Goal: Task Accomplishment & Management: Manage account settings

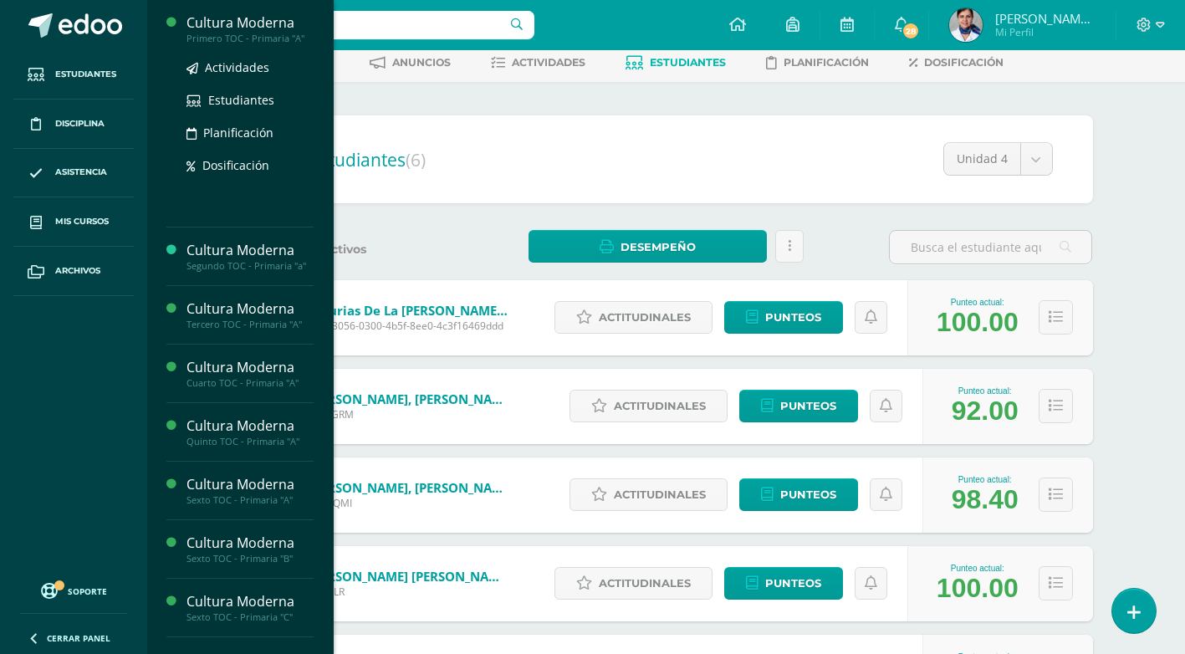
click at [242, 19] on div "Cultura Moderna" at bounding box center [250, 22] width 127 height 19
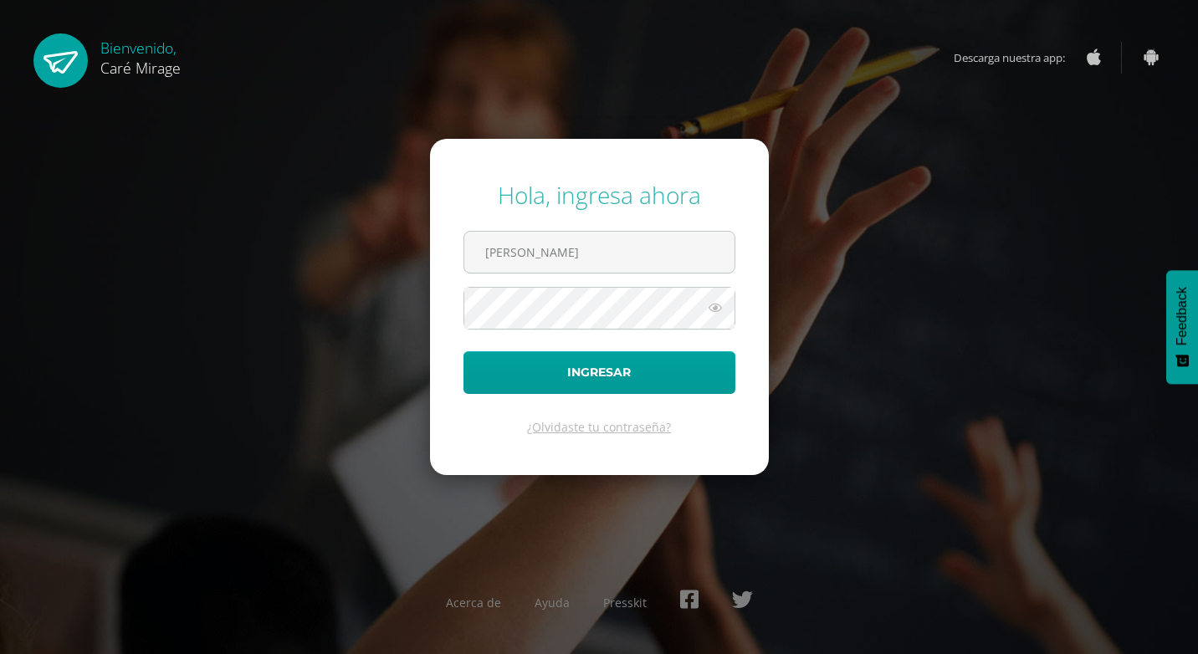
type input "[PERSON_NAME][EMAIL_ADDRESS][DOMAIN_NAME]"
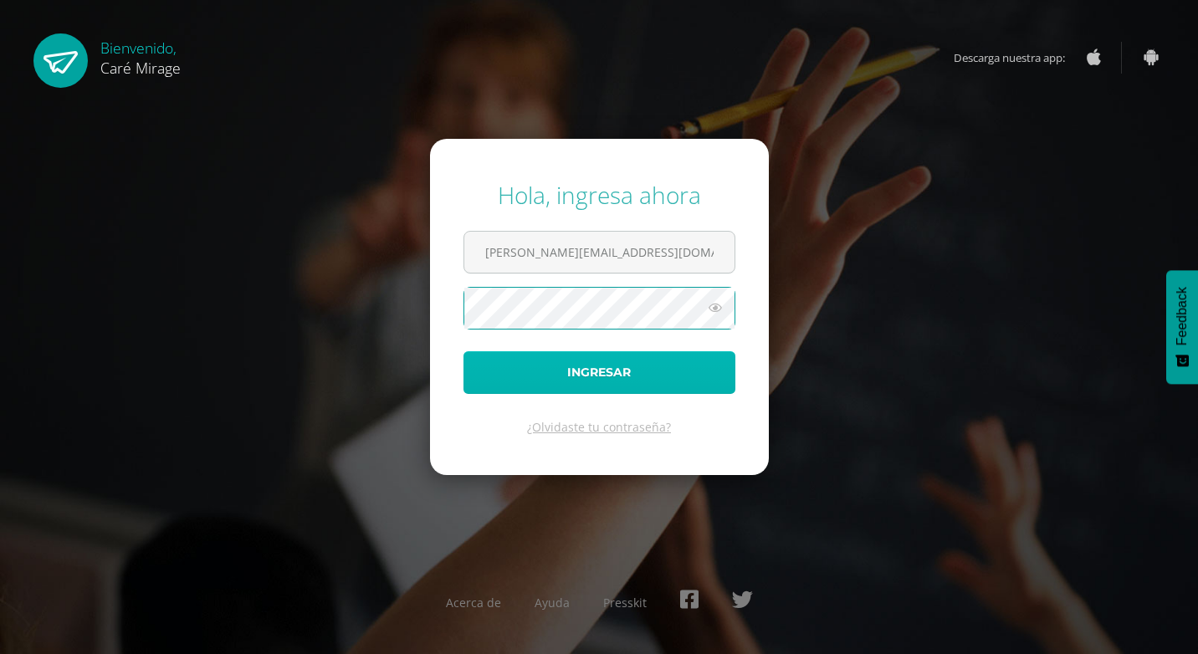
click at [602, 378] on button "Ingresar" at bounding box center [599, 372] width 272 height 43
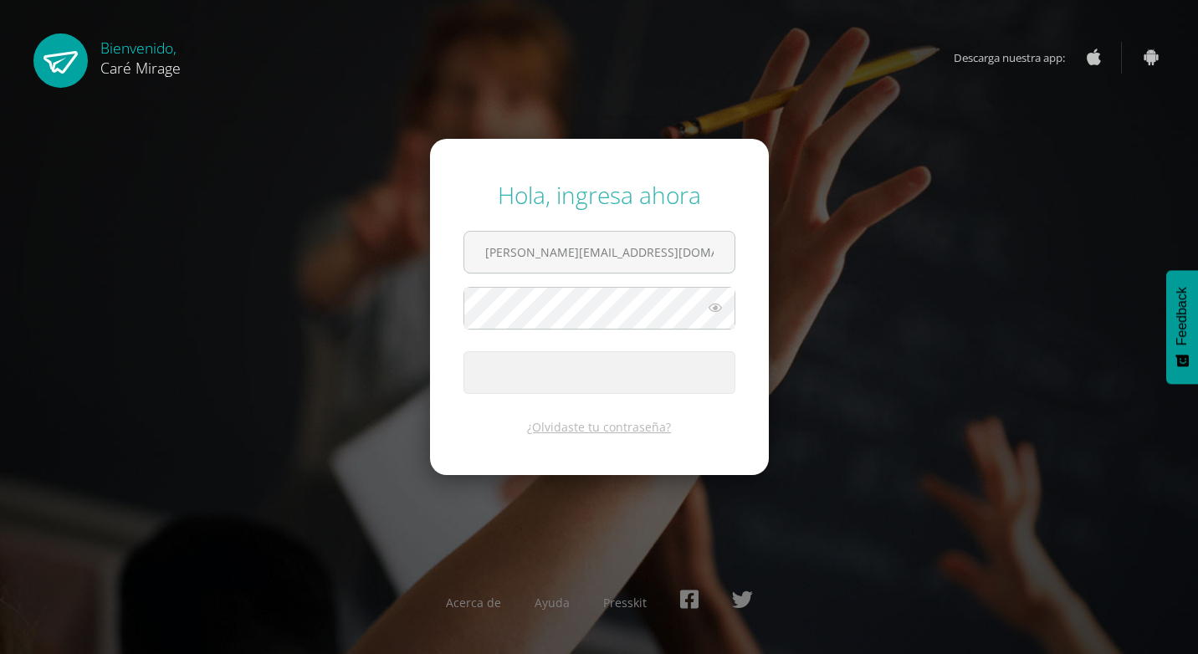
click at [718, 309] on icon at bounding box center [715, 308] width 22 height 20
click at [636, 251] on input "marta.flores@care.edu.gt" at bounding box center [599, 252] width 270 height 41
click at [810, 298] on div "Hola, ingresa ahora marta.flores@care.edu.gt Ingresar ¿Olvidaste tu contraseña?…" at bounding box center [598, 327] width 1079 height 323
drag, startPoint x: 637, startPoint y: 249, endPoint x: 482, endPoint y: 262, distance: 156.1
click at [482, 262] on input "marta.flores@care.edu.gt" at bounding box center [599, 252] width 270 height 41
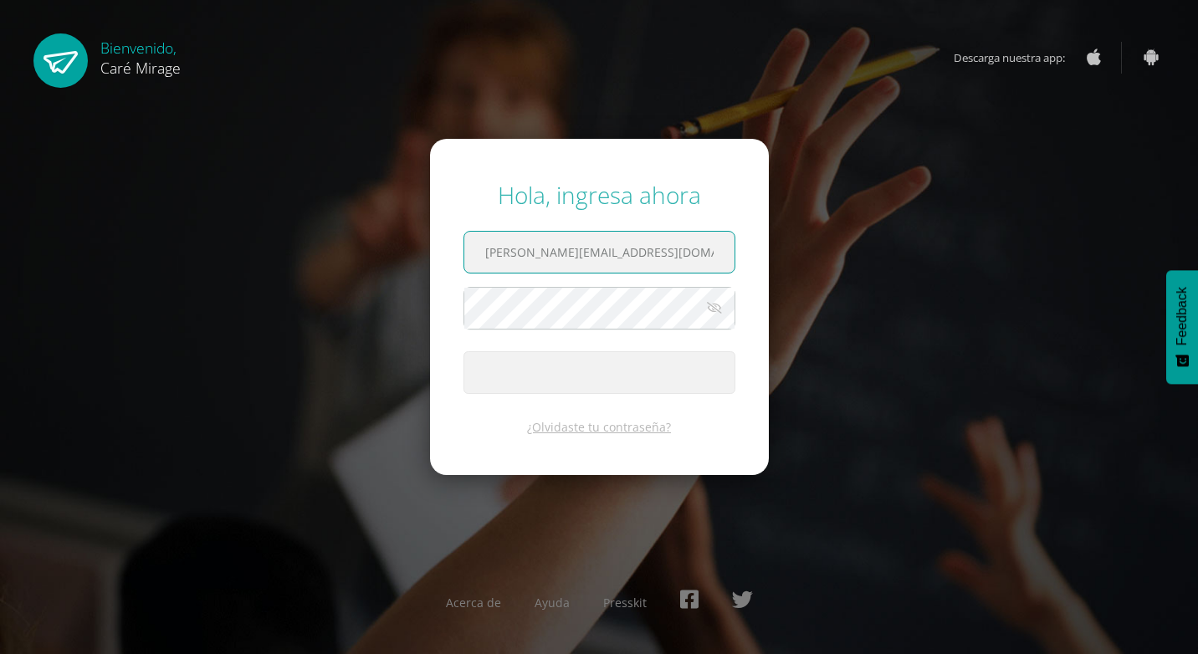
type input "tamara.flores@care.edu.gt"
click at [463, 351] on button "Ingresar" at bounding box center [599, 372] width 272 height 43
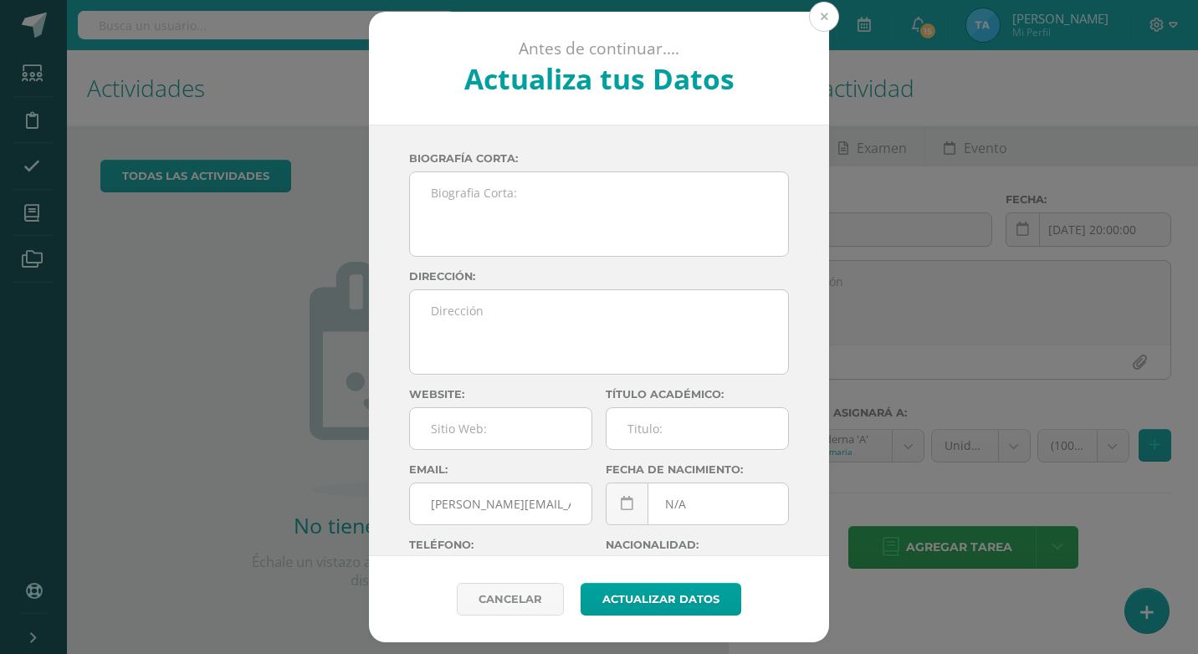
click at [818, 12] on button at bounding box center [824, 17] width 30 height 30
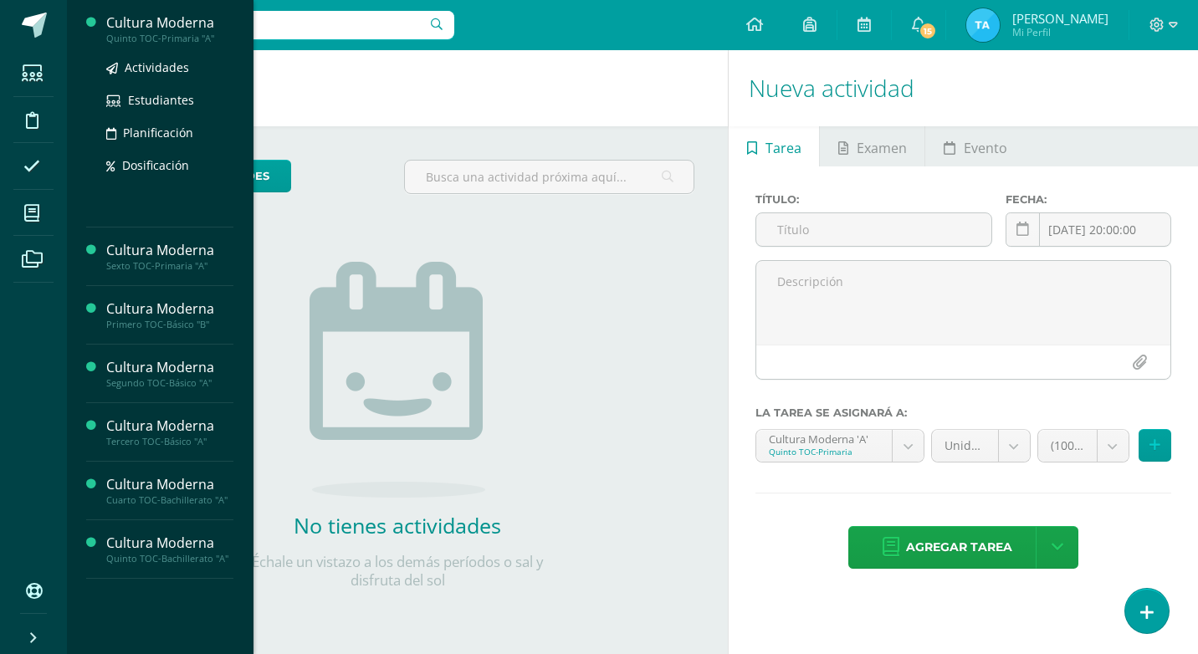
click at [136, 17] on div "Cultura Moderna" at bounding box center [169, 22] width 127 height 19
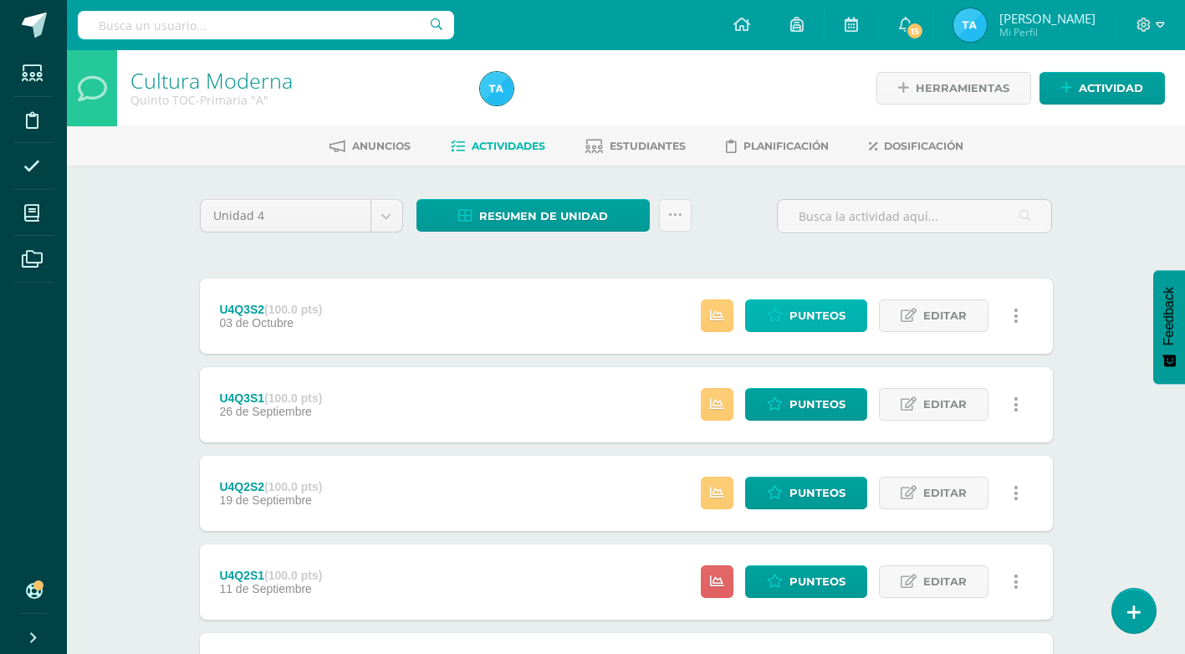
click at [826, 317] on span "Punteos" at bounding box center [818, 315] width 56 height 31
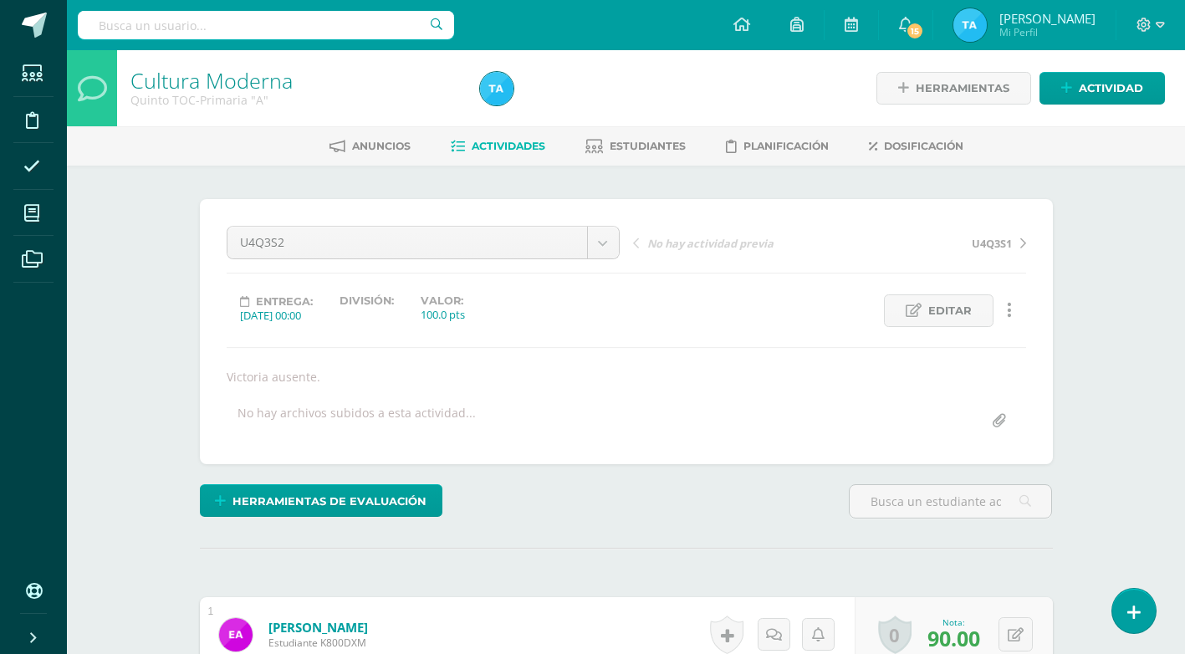
scroll to position [1, 0]
click at [826, 317] on div "Entrega: 2025/10/03 00:00 División: Valor: 100.0 pts Editar Historial de activi…" at bounding box center [626, 310] width 813 height 33
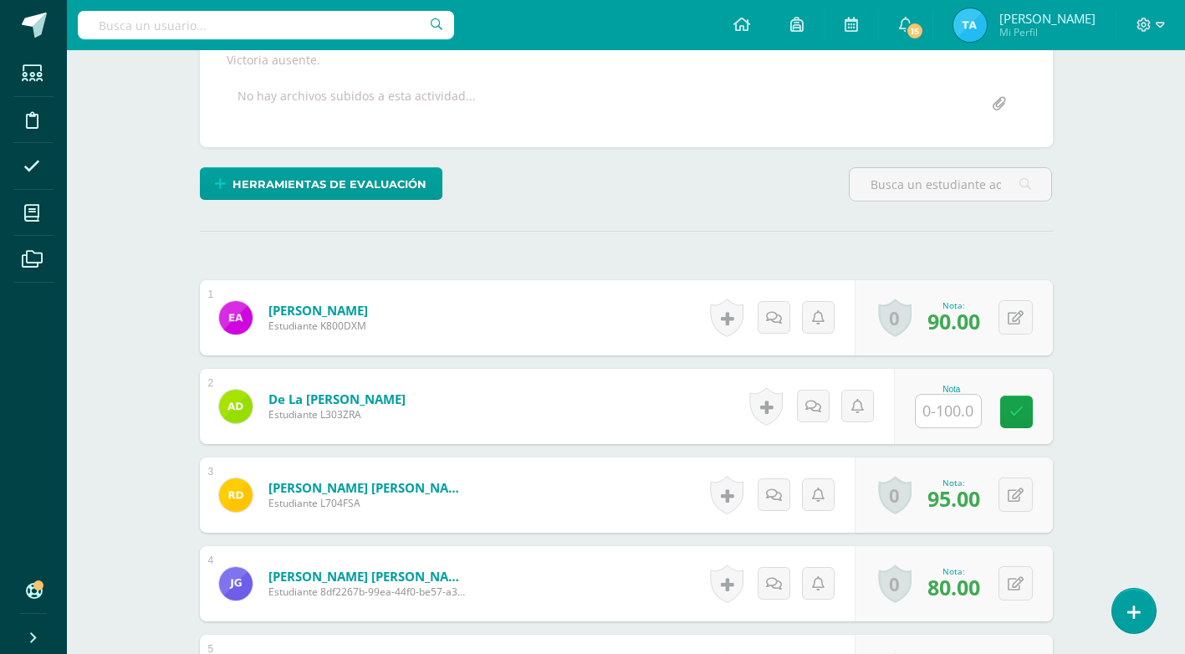
scroll to position [335, 0]
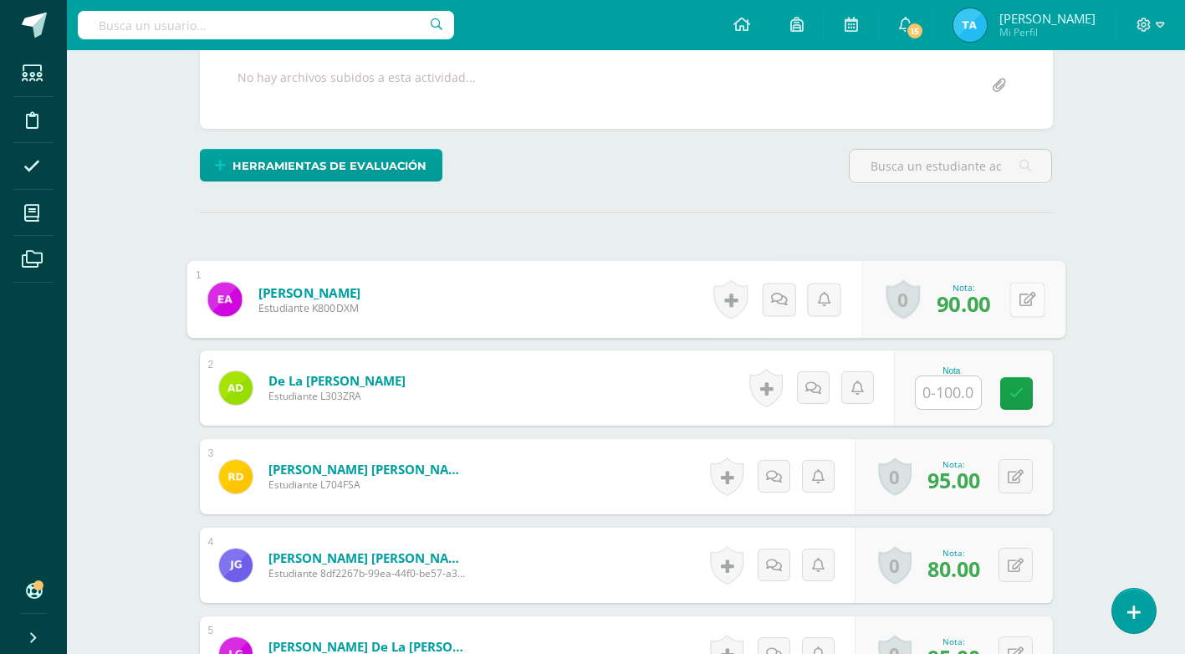
click at [1011, 295] on button at bounding box center [1026, 299] width 35 height 35
click at [1131, 343] on div "Cultura Moderna Quinto TOC-Primaria "A" Herramientas Detalle de asistencias Act…" at bounding box center [626, 343] width 1118 height 1257
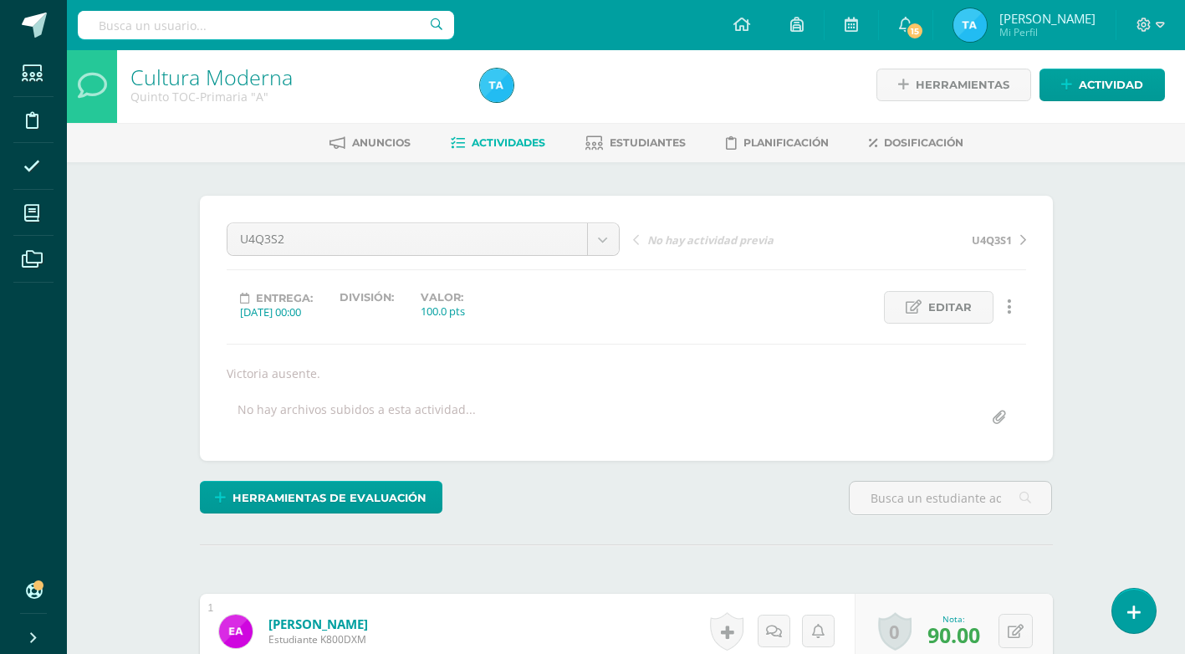
scroll to position [0, 0]
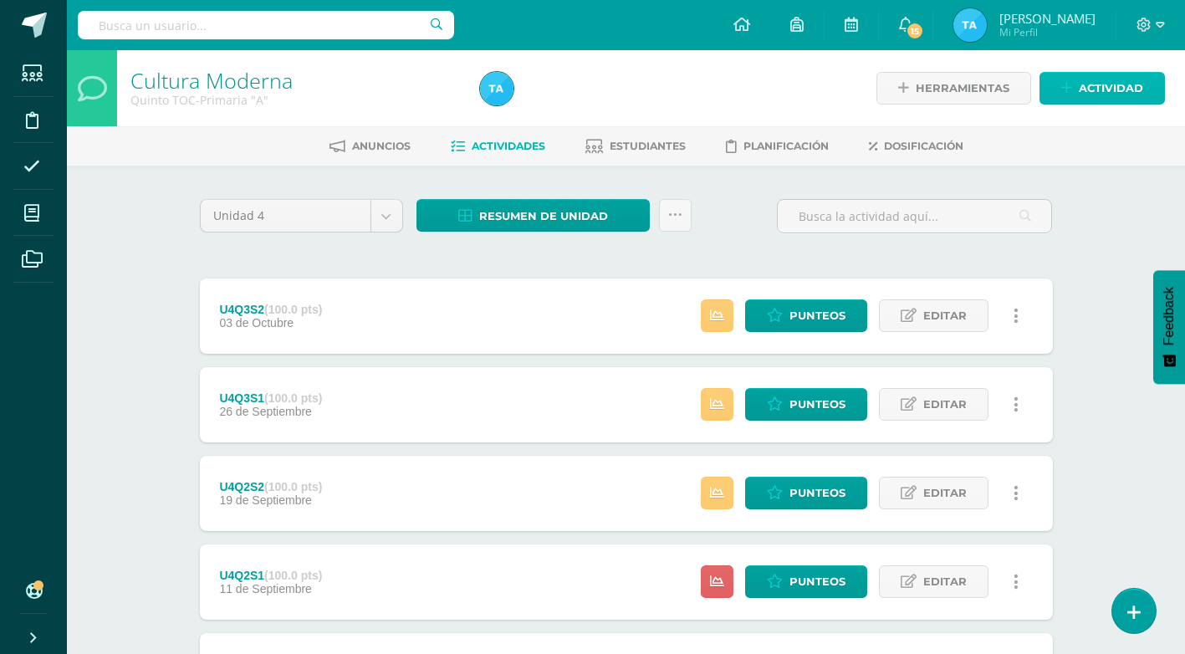
click at [1086, 85] on span "Actividad" at bounding box center [1111, 88] width 64 height 31
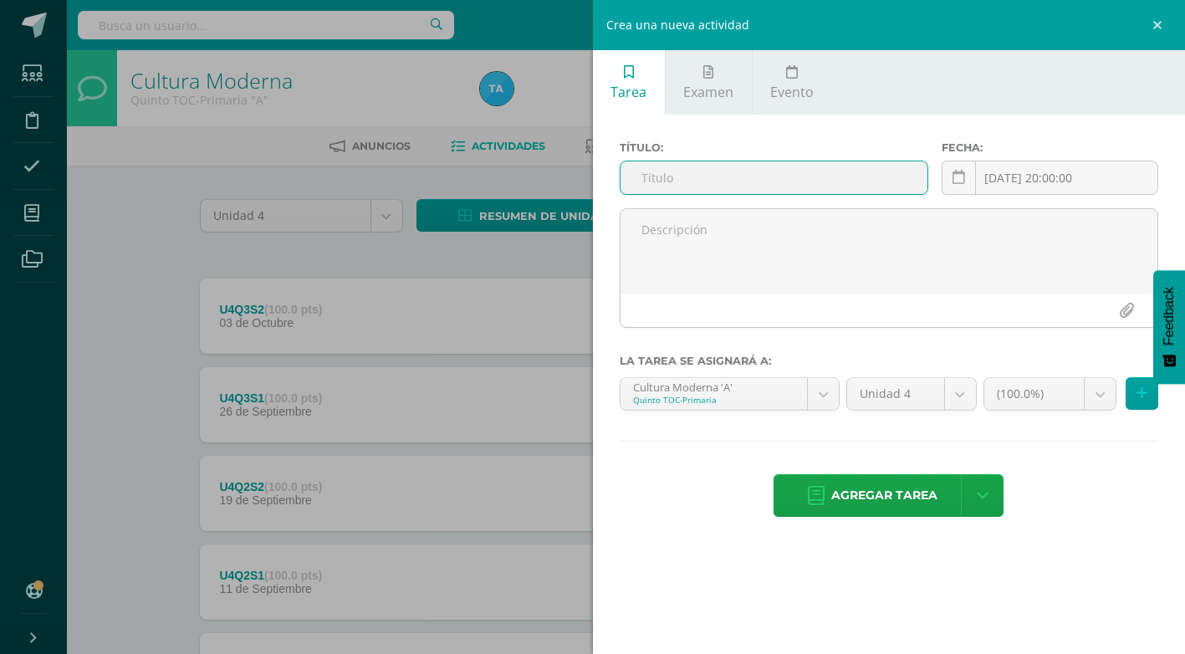
click at [723, 175] on input "text" at bounding box center [774, 177] width 307 height 33
type input "u"
type input "U4Q4S1"
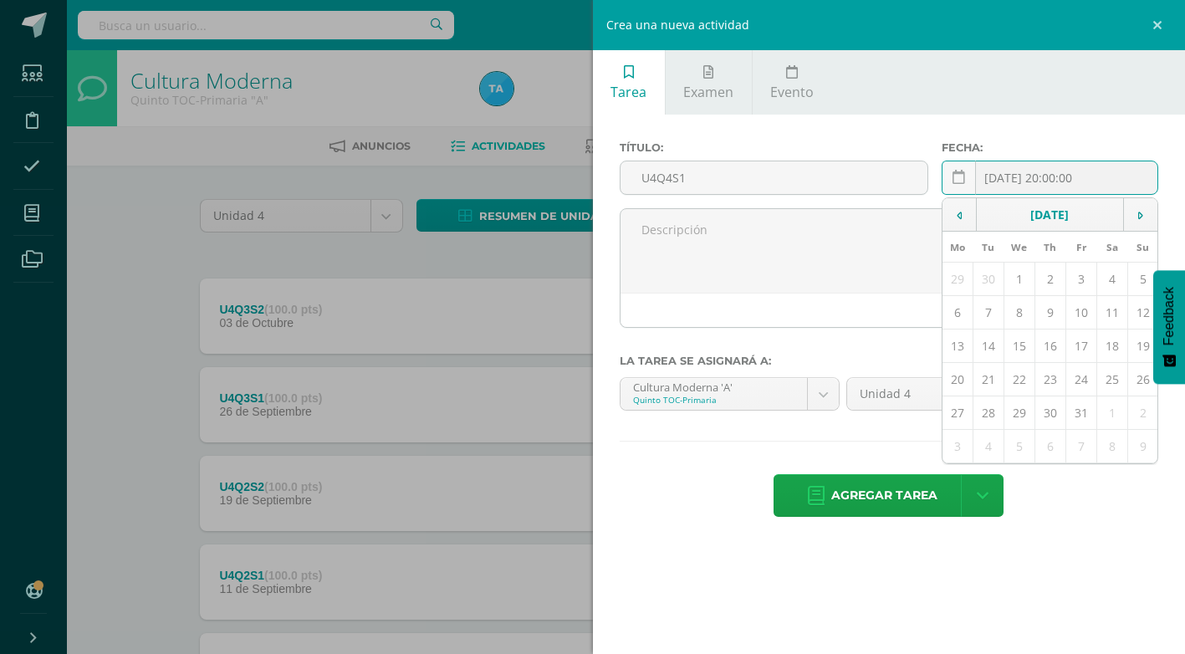
click at [1137, 171] on div "2025-10-15 20:00:00 October, 2025 Mo Tu We Th Fr Sa Su 29 30 1 2 3 4 5 6 7 8 9 …" at bounding box center [1050, 185] width 217 height 48
click at [1055, 312] on td "9" at bounding box center [1050, 312] width 31 height 33
type input "[DATE]"
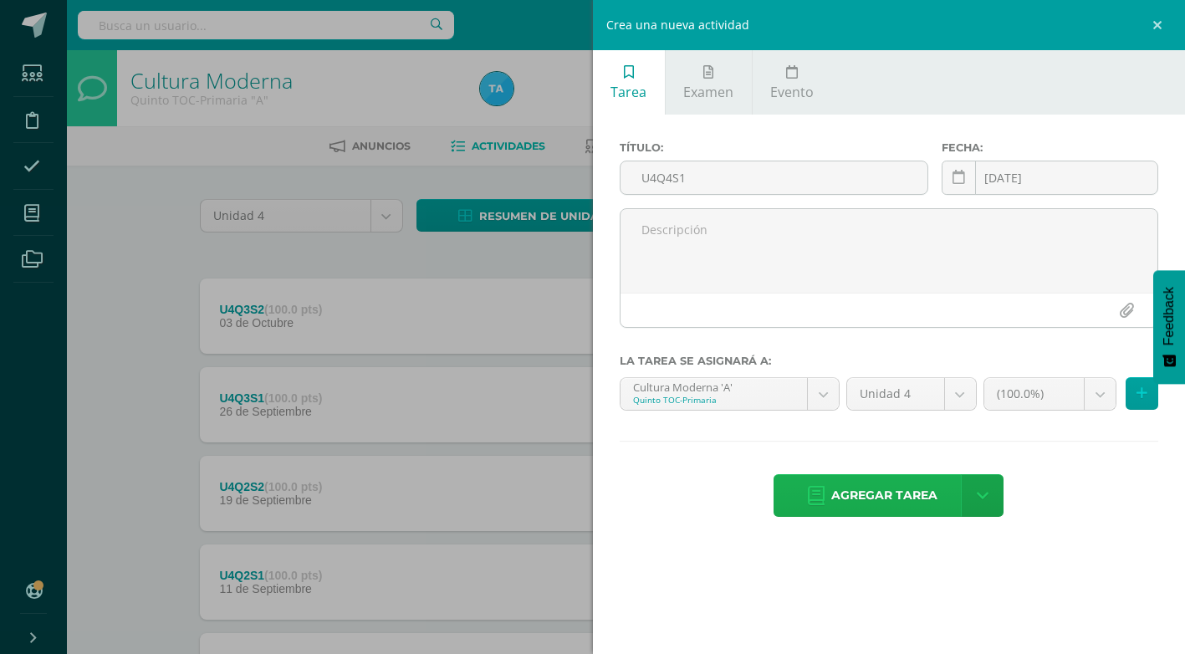
click at [856, 490] on span "Agregar tarea" at bounding box center [884, 495] width 106 height 41
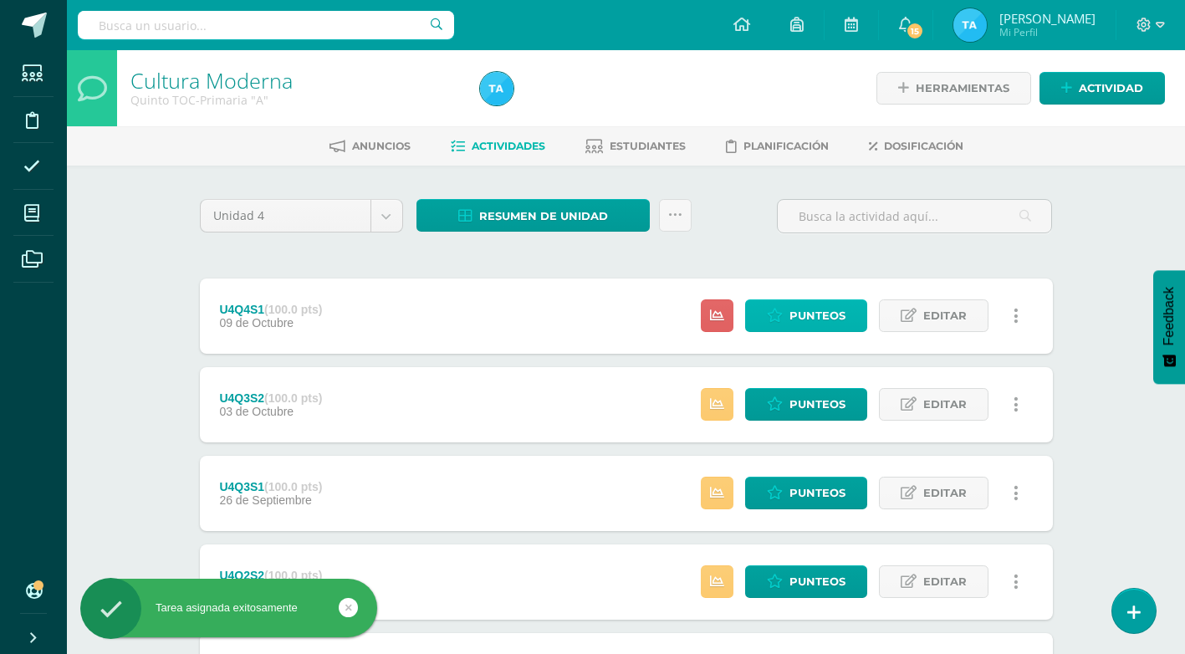
click at [795, 321] on span "Punteos" at bounding box center [818, 315] width 56 height 31
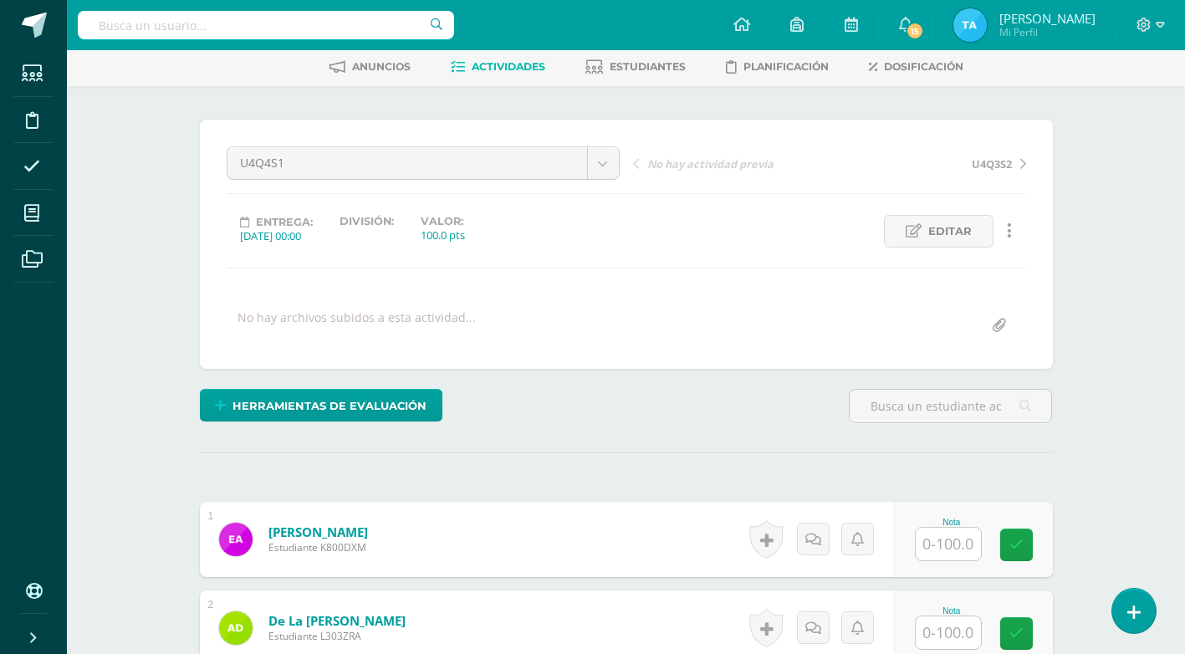
scroll to position [77, 0]
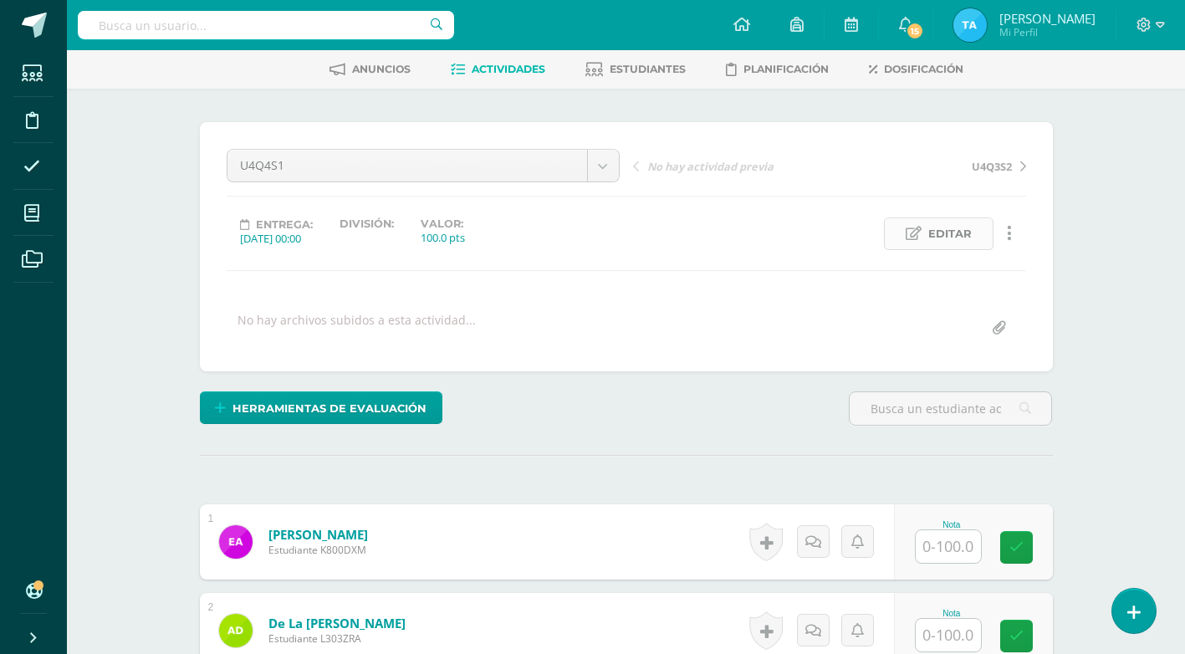
click at [946, 233] on span "Editar" at bounding box center [949, 233] width 43 height 31
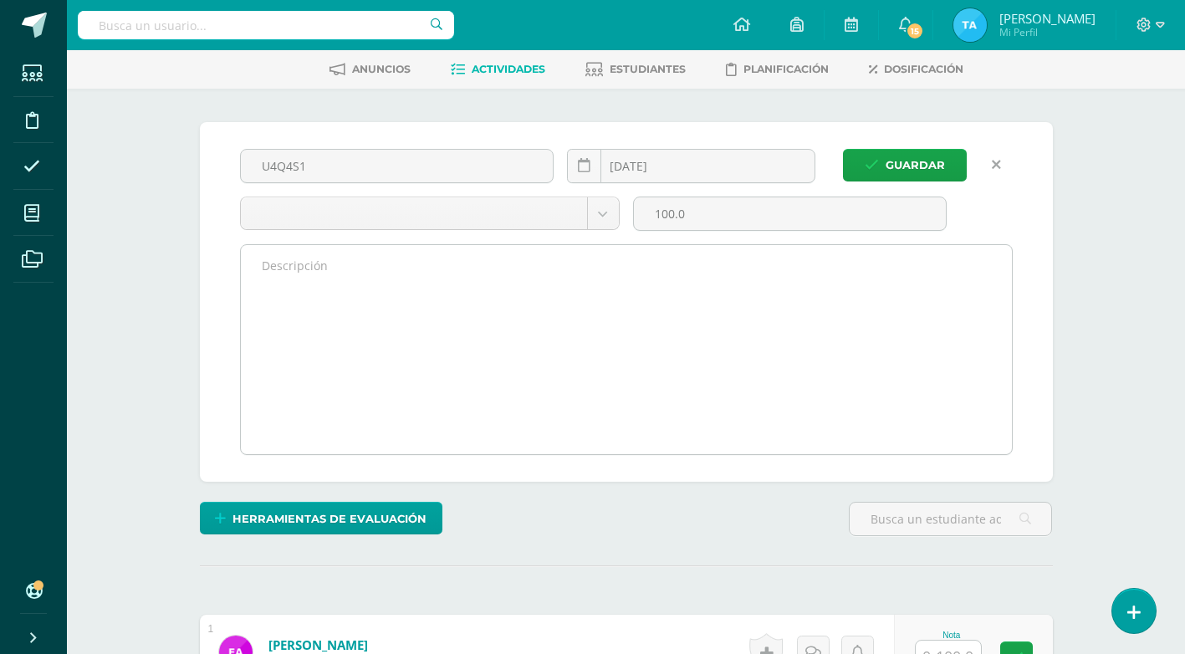
click at [354, 279] on textarea at bounding box center [626, 349] width 771 height 209
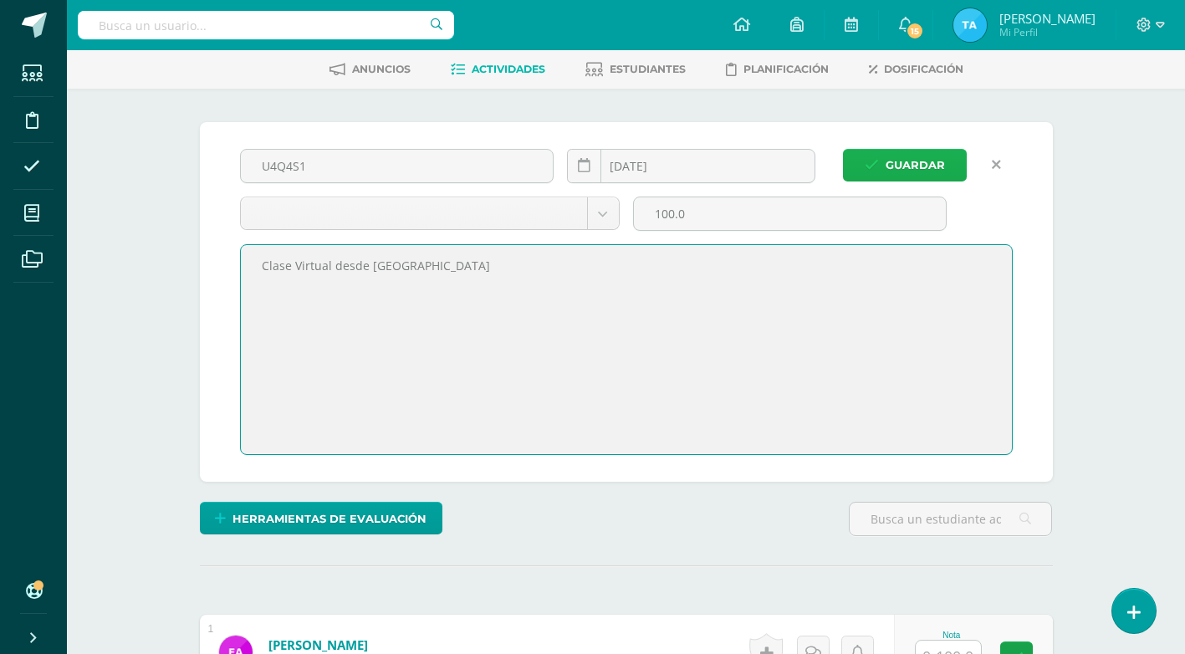
type textarea "Clase Virtual desde [GEOGRAPHIC_DATA]"
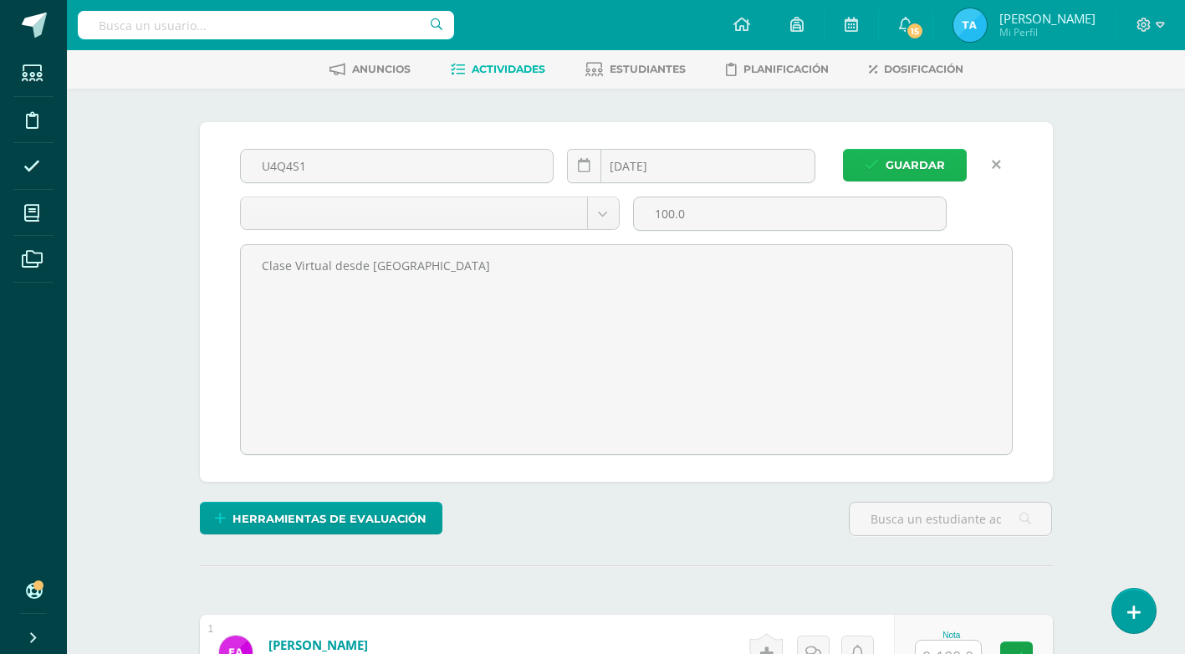
click at [926, 162] on span "Guardar" at bounding box center [915, 165] width 59 height 31
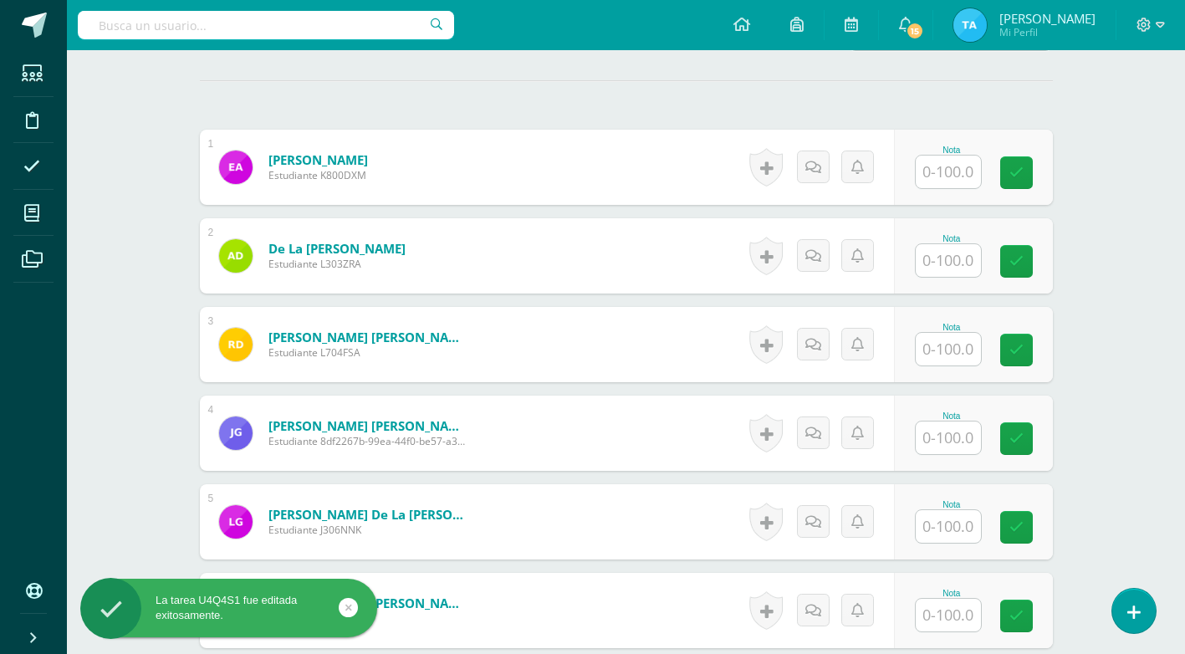
scroll to position [483, 0]
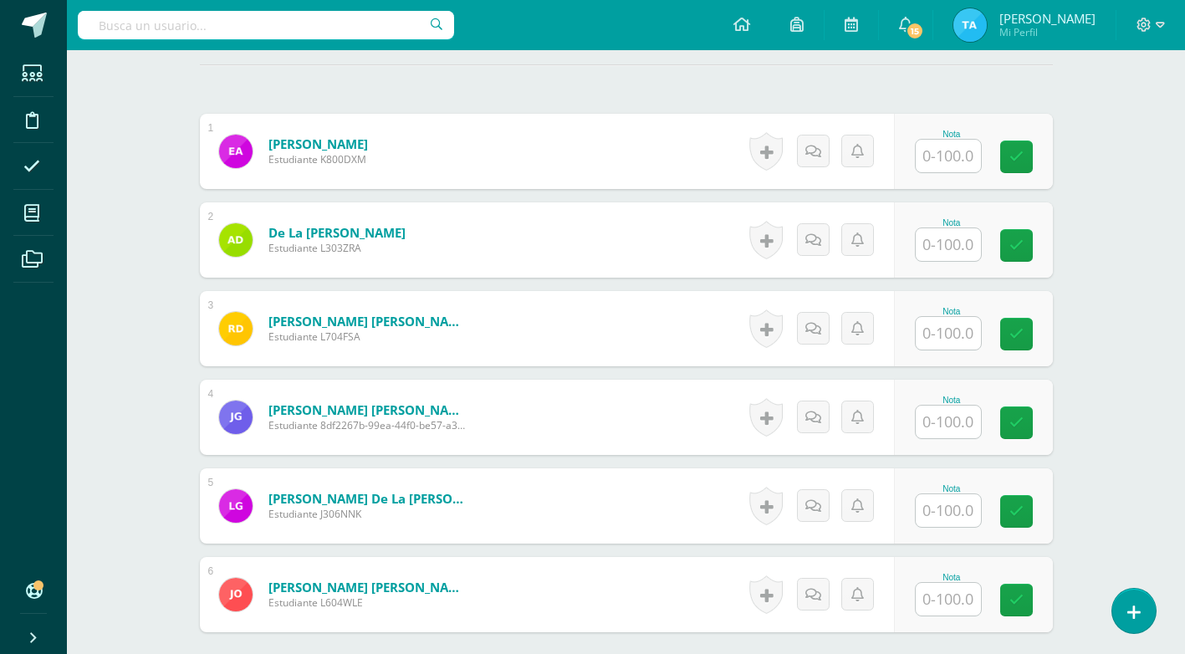
click at [946, 157] on input "text" at bounding box center [948, 156] width 65 height 33
type input "100"
click at [956, 239] on input "text" at bounding box center [957, 244] width 67 height 33
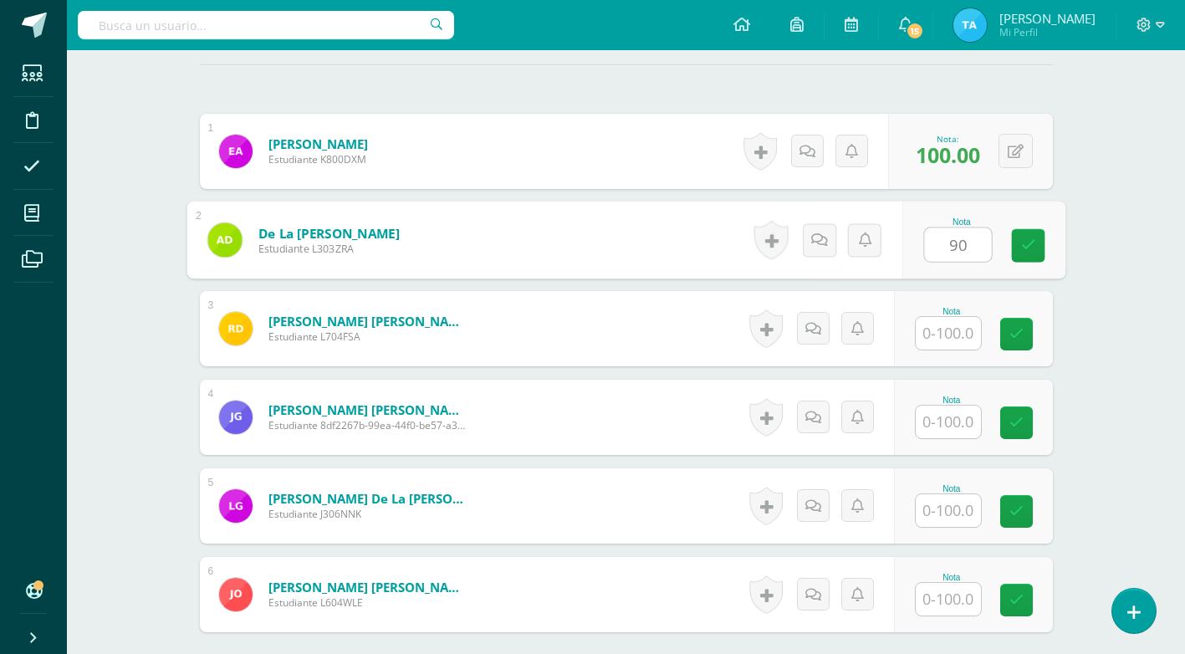
type input "90"
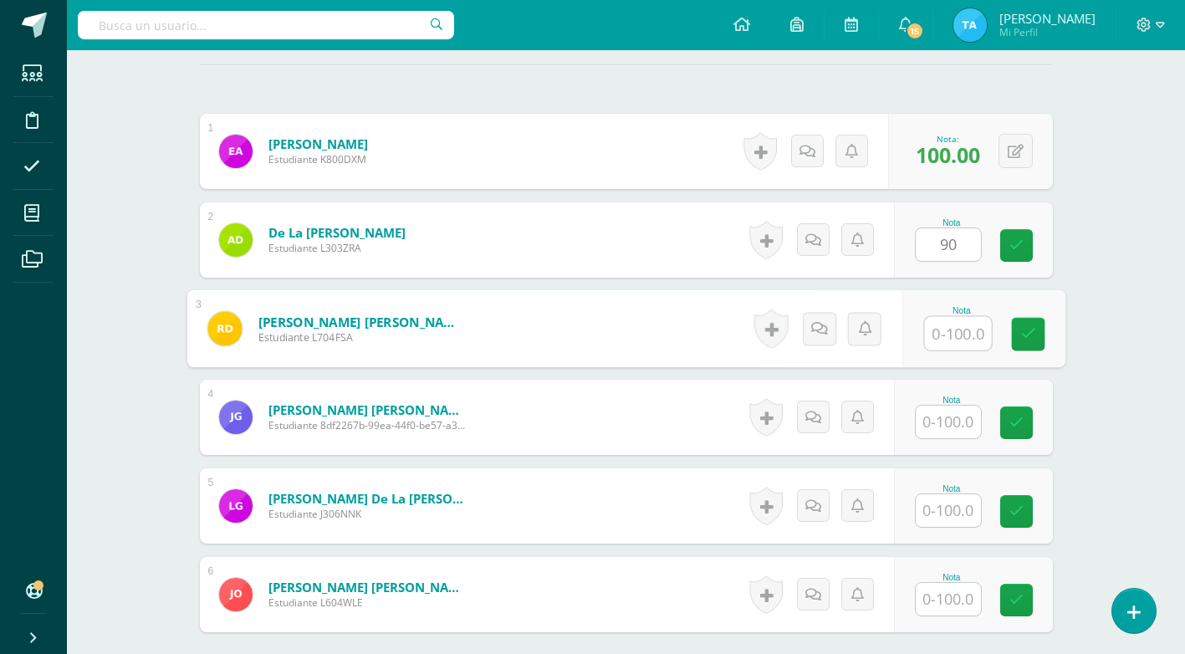
click at [958, 334] on input "text" at bounding box center [957, 333] width 67 height 33
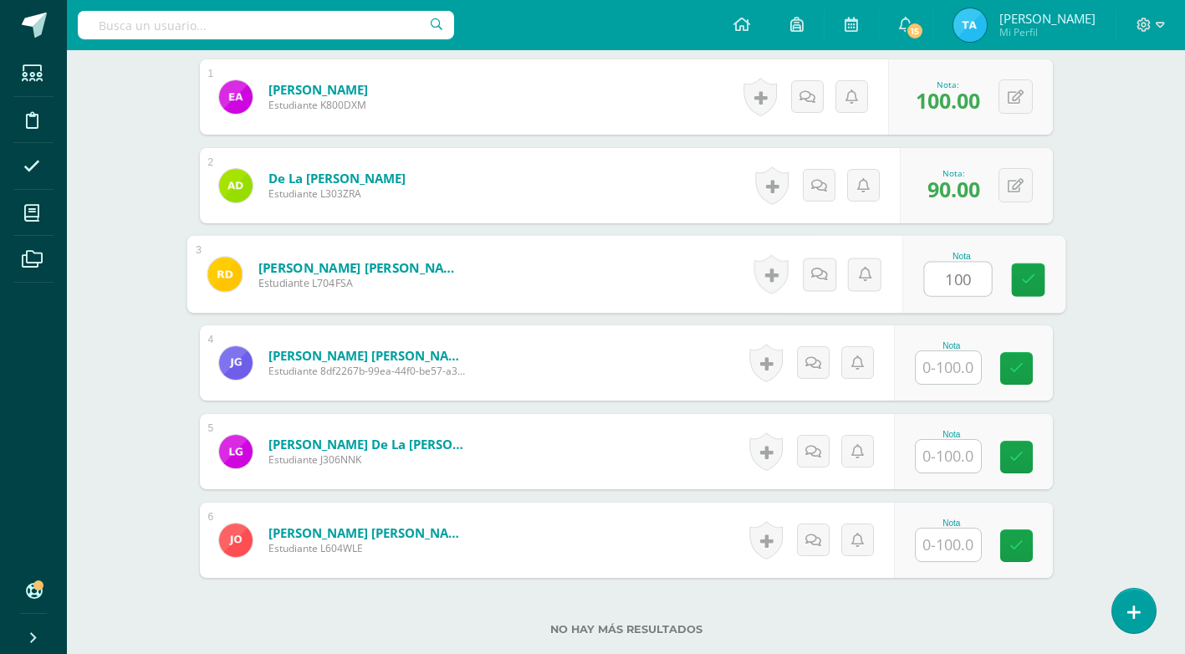
scroll to position [567, 0]
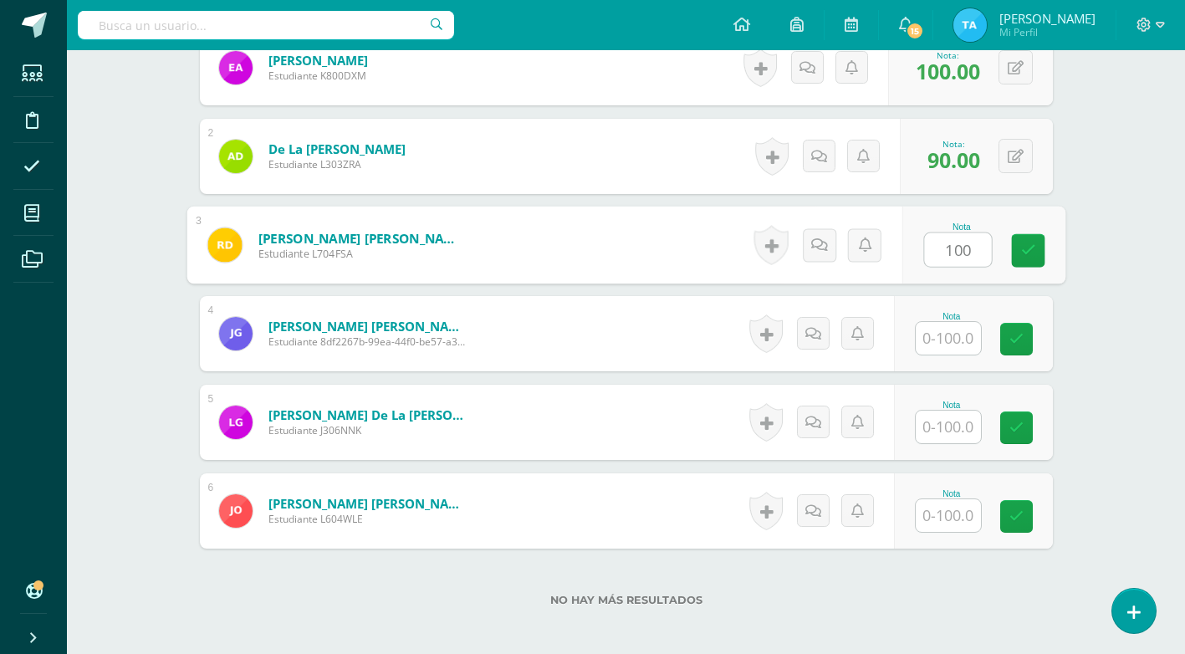
type input "100"
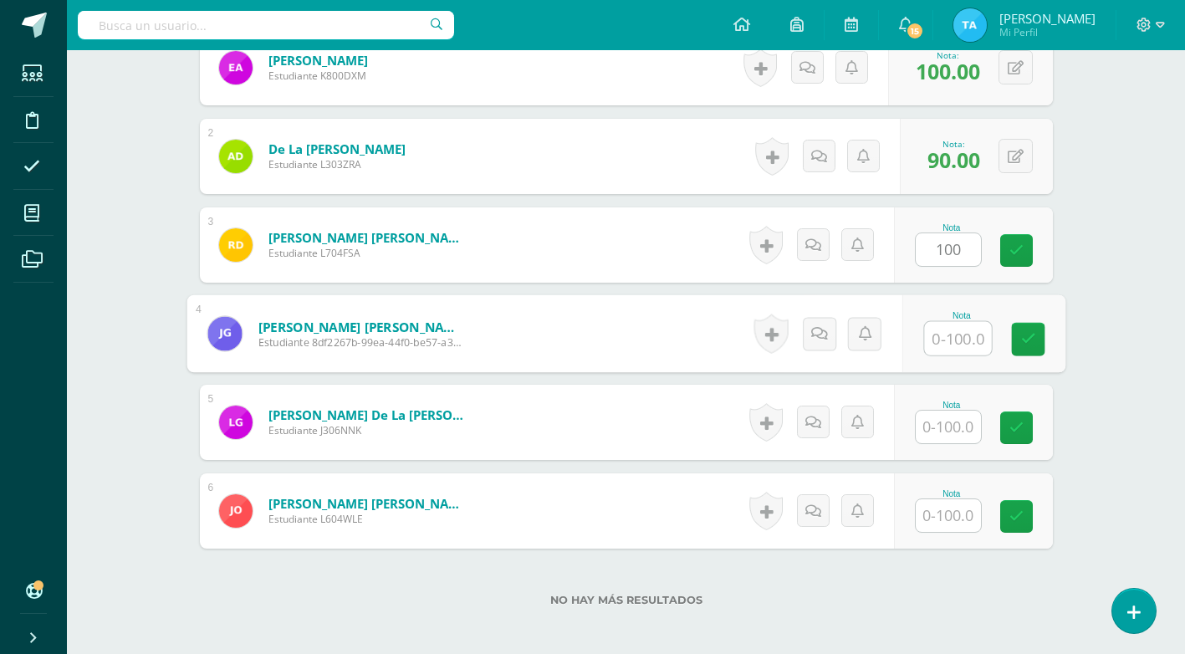
click at [958, 334] on input "text" at bounding box center [957, 338] width 67 height 33
type input "100"
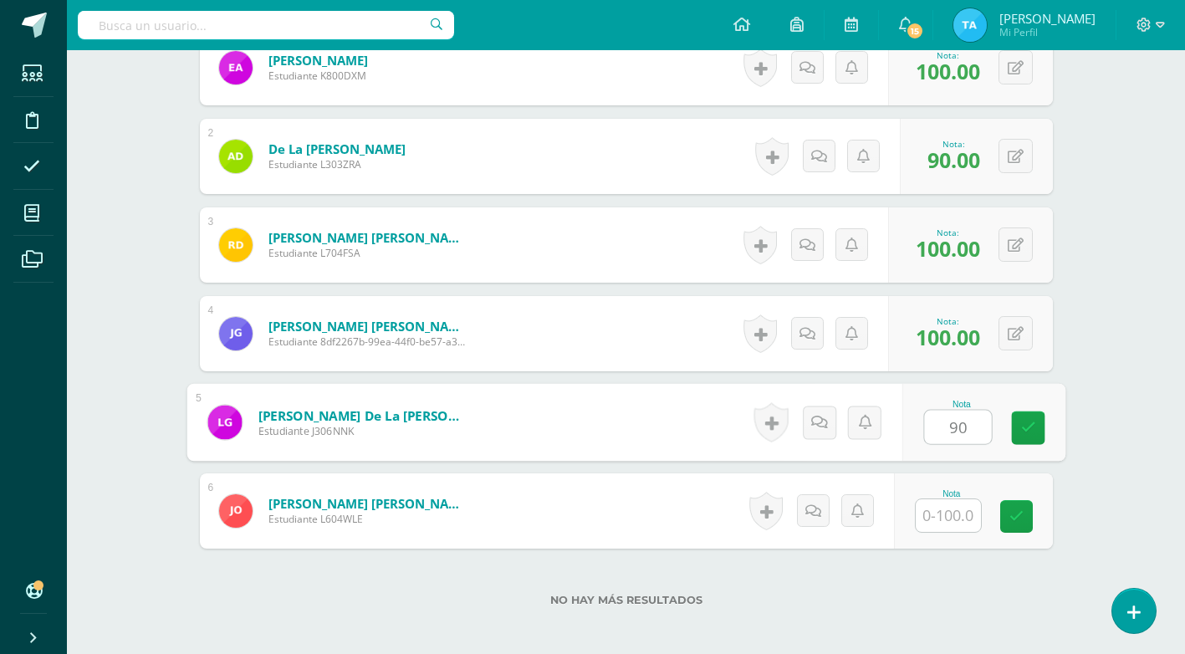
type input "90"
click at [1093, 493] on div "Cultura Moderna Quinto TOC-Primaria "A" Herramientas Detalle de asistencias Act…" at bounding box center [626, 111] width 1118 height 1257
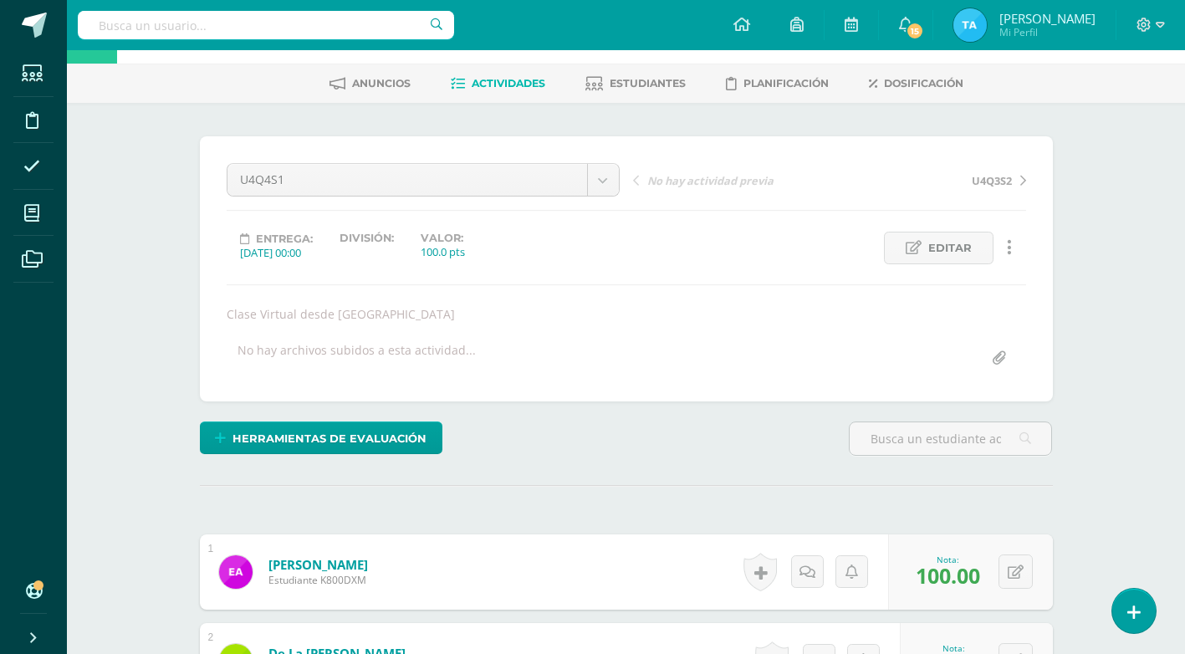
scroll to position [0, 0]
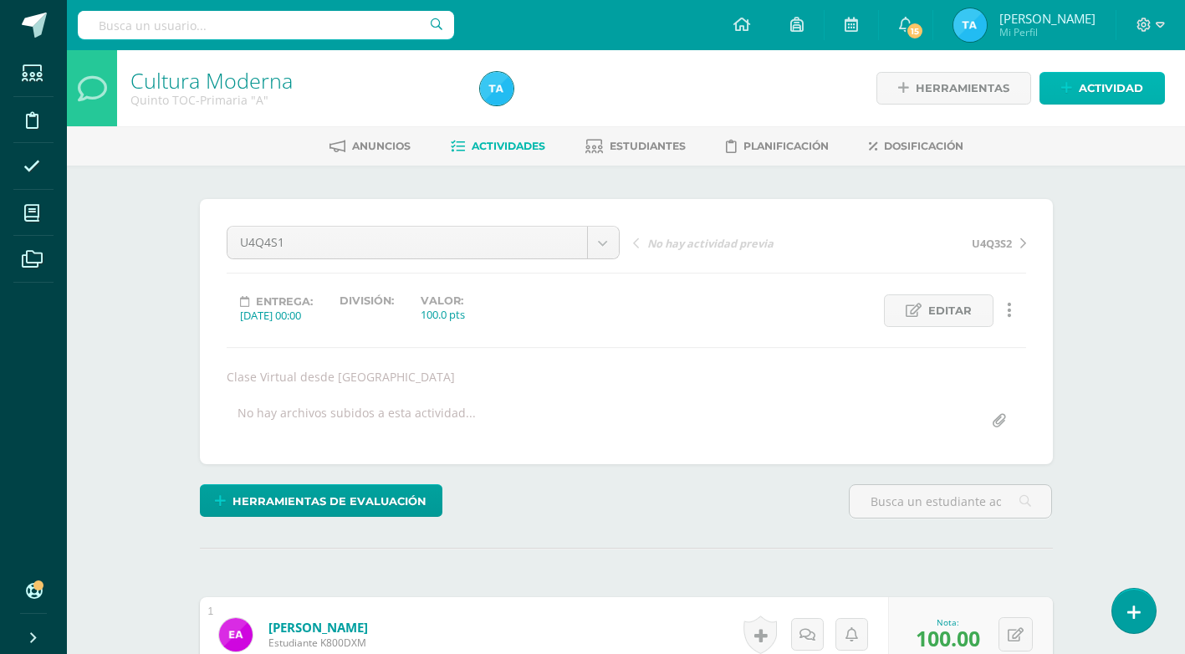
click at [1100, 87] on span "Actividad" at bounding box center [1111, 88] width 64 height 31
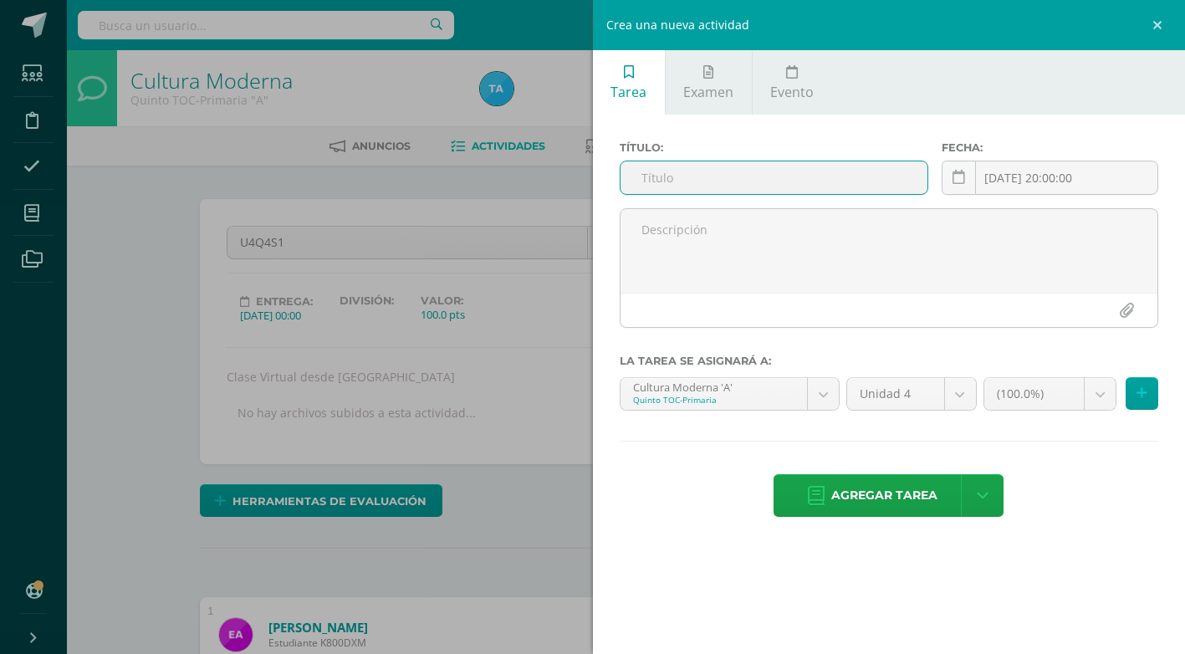
click at [687, 167] on input "text" at bounding box center [774, 177] width 307 height 33
type input "U4SE"
click at [882, 486] on span "Agregar tarea" at bounding box center [884, 495] width 106 height 41
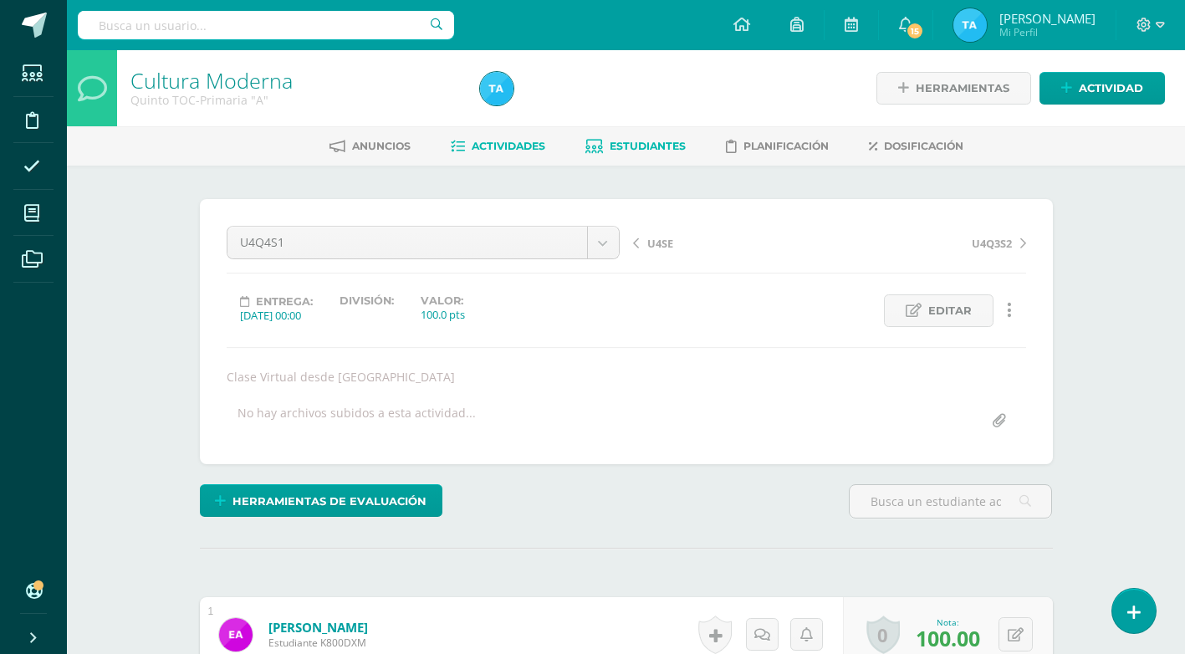
click at [629, 146] on span "Estudiantes" at bounding box center [648, 146] width 76 height 13
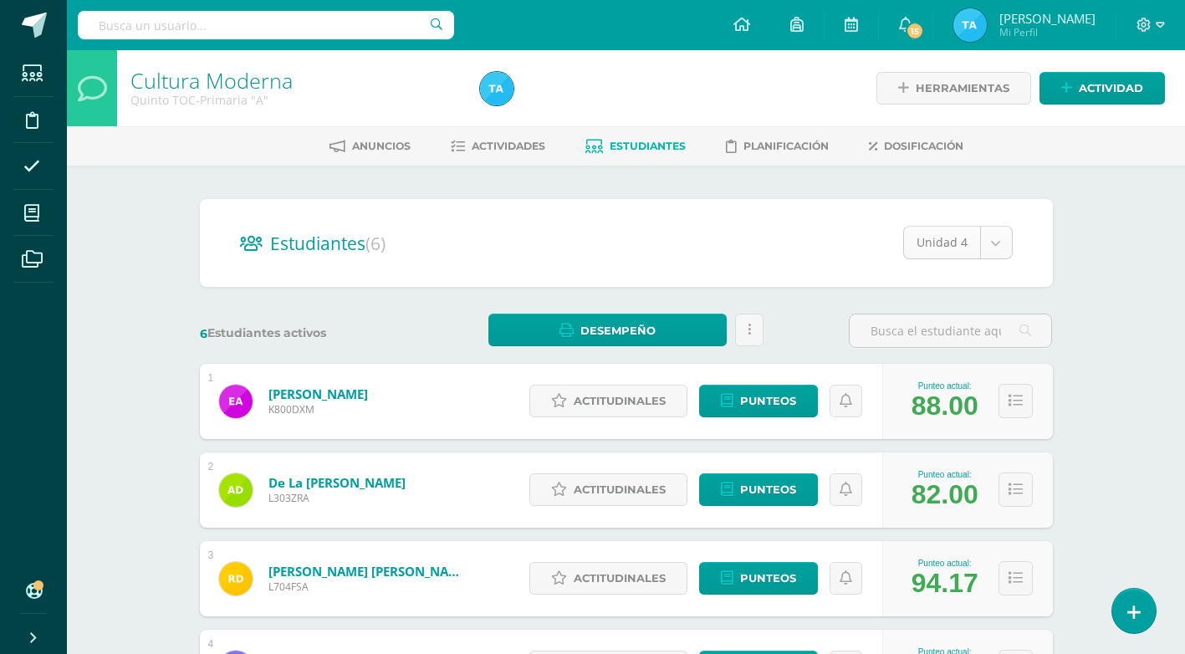
click at [995, 236] on body "Estudiantes Disciplina Asistencia Mis cursos Archivos Soporte Ayuda Reportar un…" at bounding box center [592, 497] width 1185 height 994
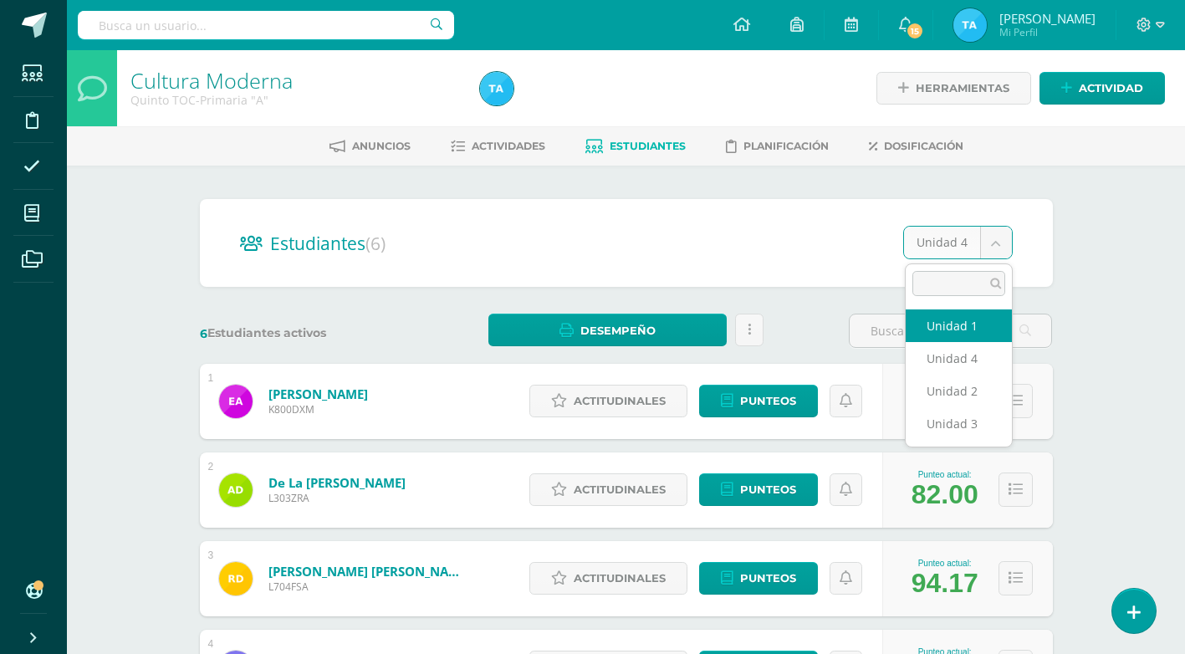
select select "/dashboard/teacher/section/2937/students/?unit=87763"
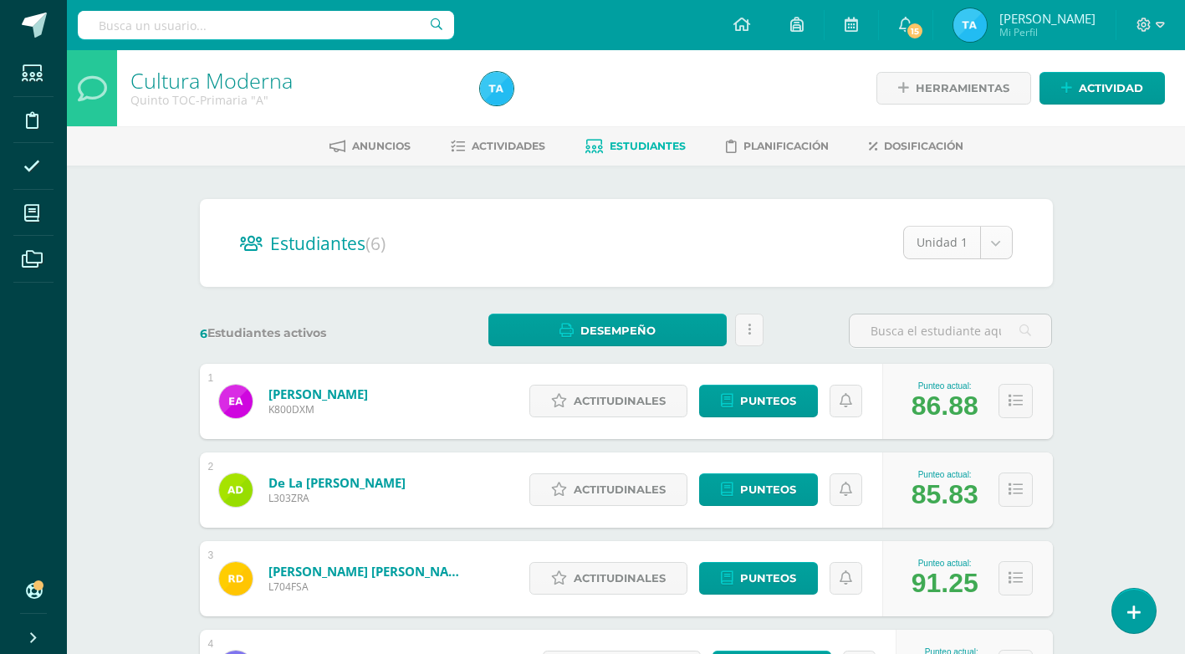
click at [994, 241] on body "Estudiantes Disciplina Asistencia Mis cursos Archivos Soporte Ayuda Reportar un…" at bounding box center [592, 497] width 1185 height 994
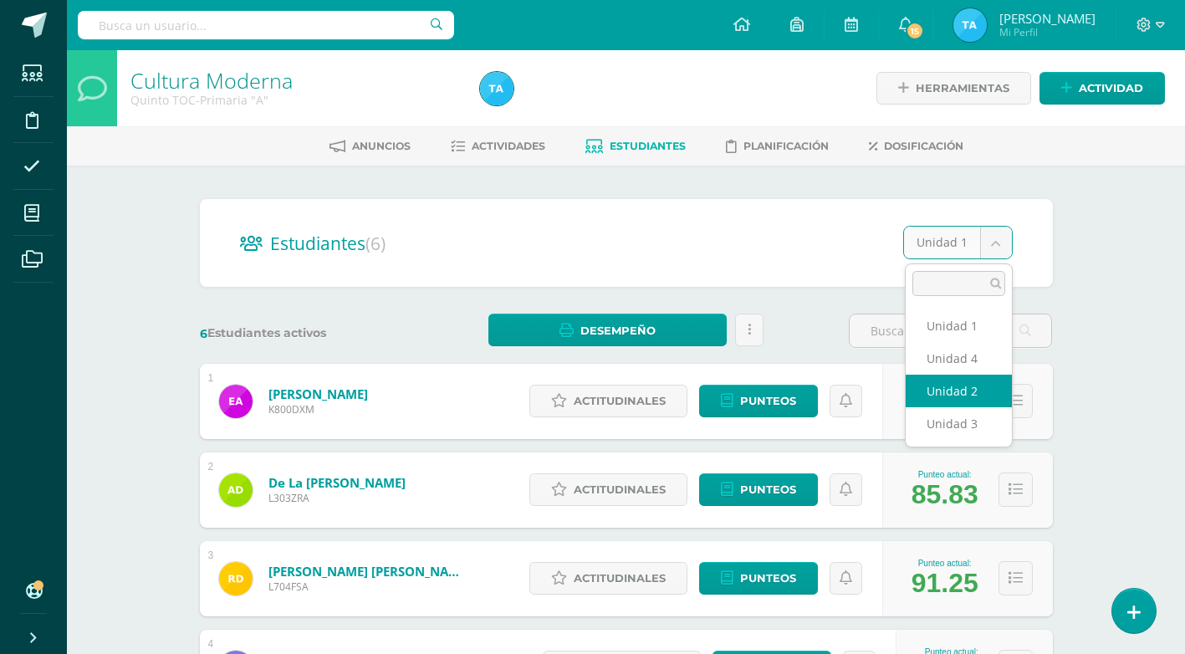
select select "/dashboard/teacher/section/2937/students/?unit=87765"
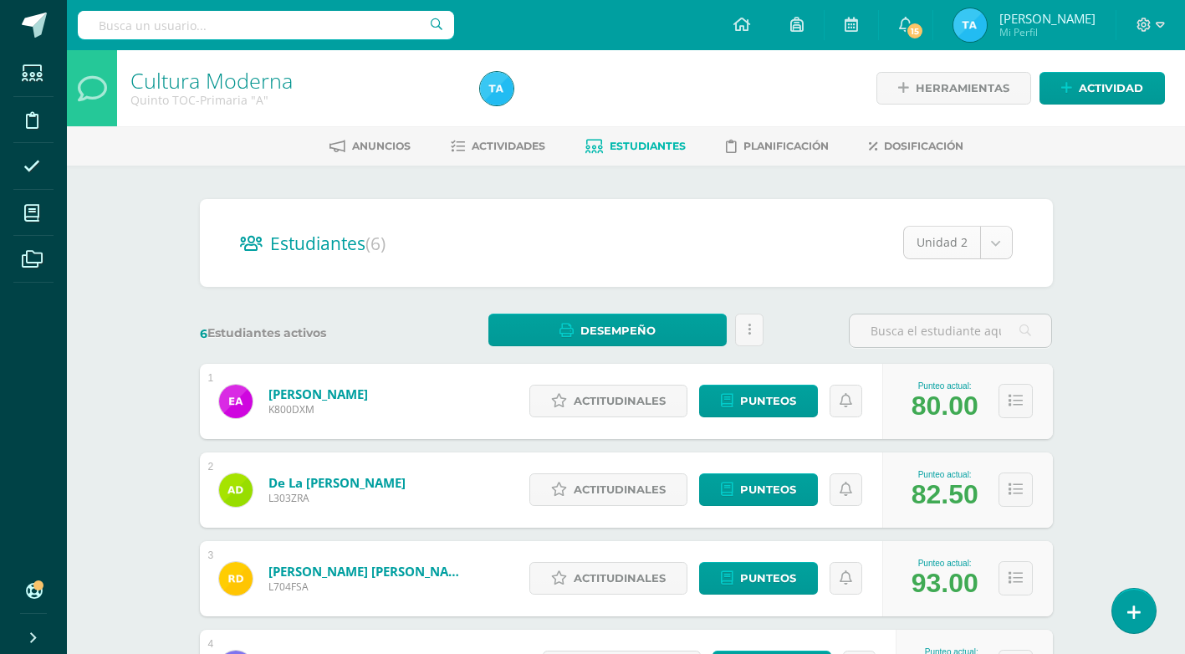
click at [996, 239] on body "Estudiantes Disciplina Asistencia Mis cursos Archivos Soporte Ayuda Reportar un…" at bounding box center [592, 497] width 1185 height 994
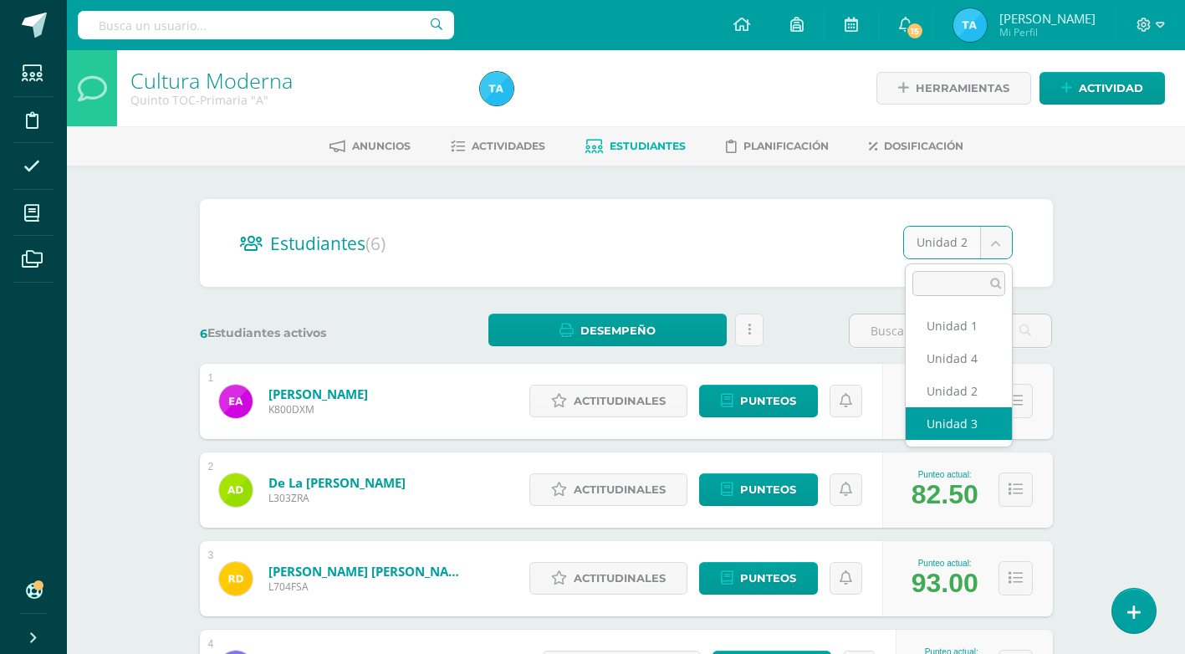
select select "/dashboard/teacher/section/2937/students/?unit=87767"
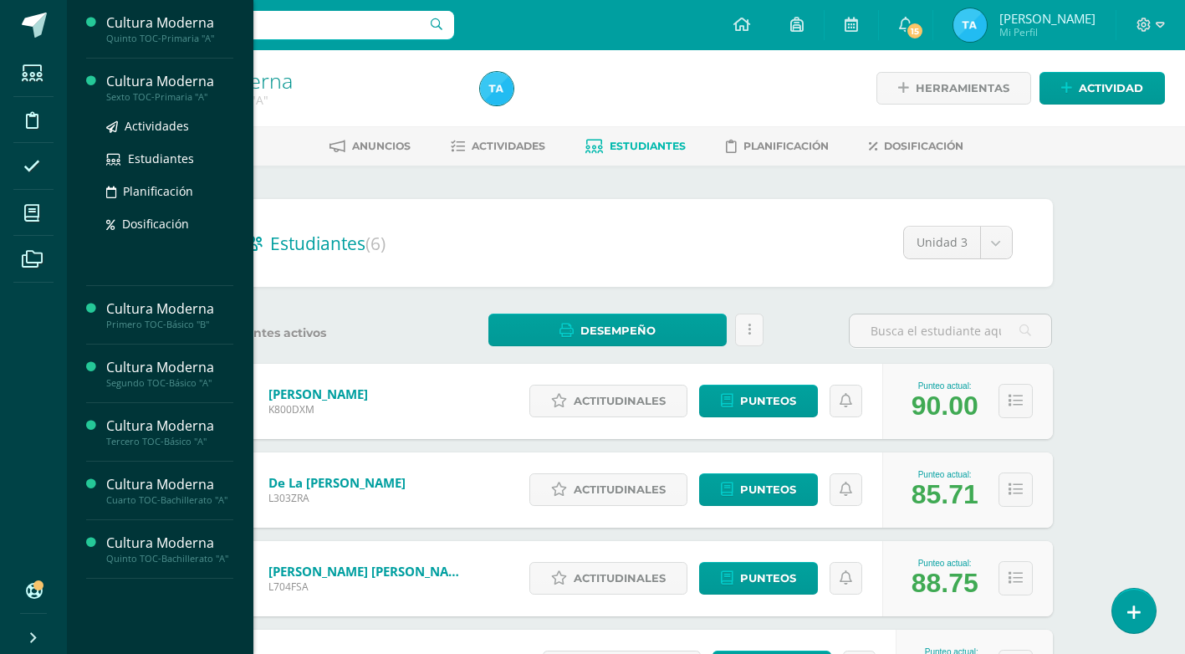
click at [123, 74] on div "Cultura Moderna" at bounding box center [169, 81] width 127 height 19
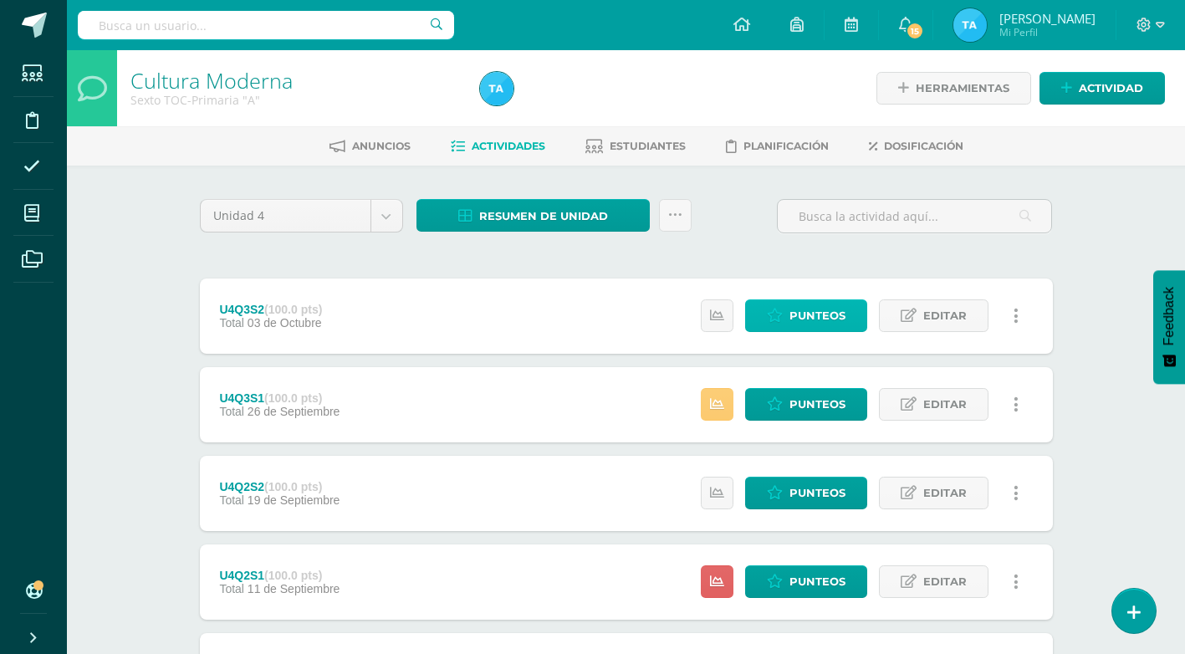
click at [839, 323] on span "Punteos" at bounding box center [818, 315] width 56 height 31
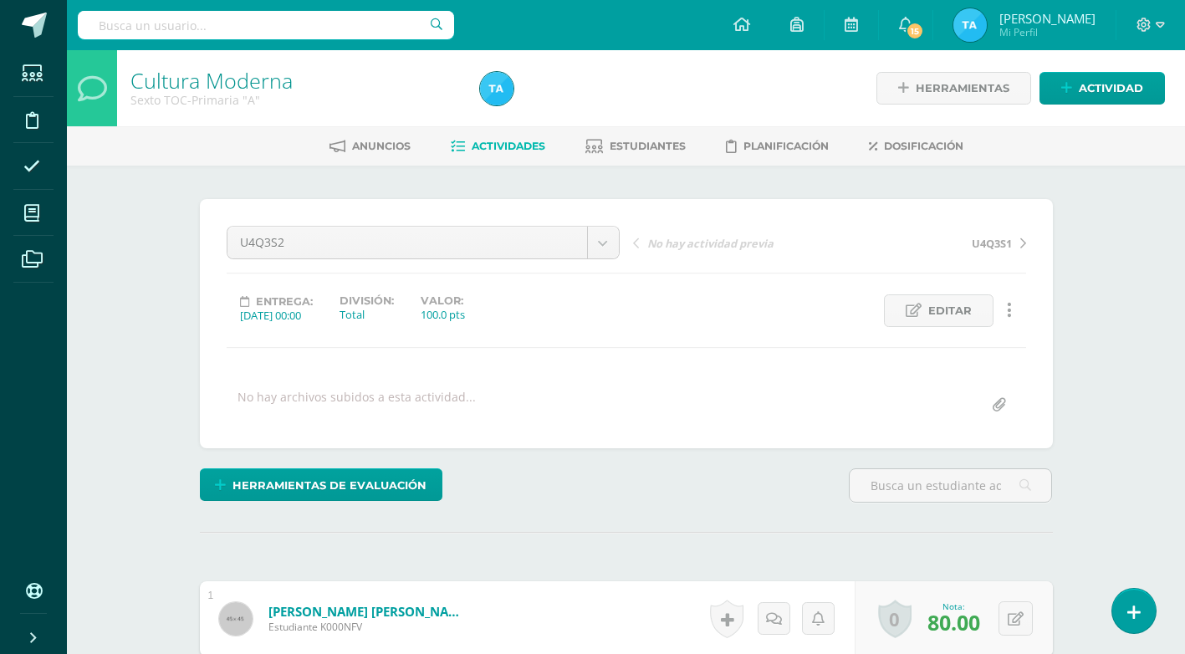
scroll to position [1, 0]
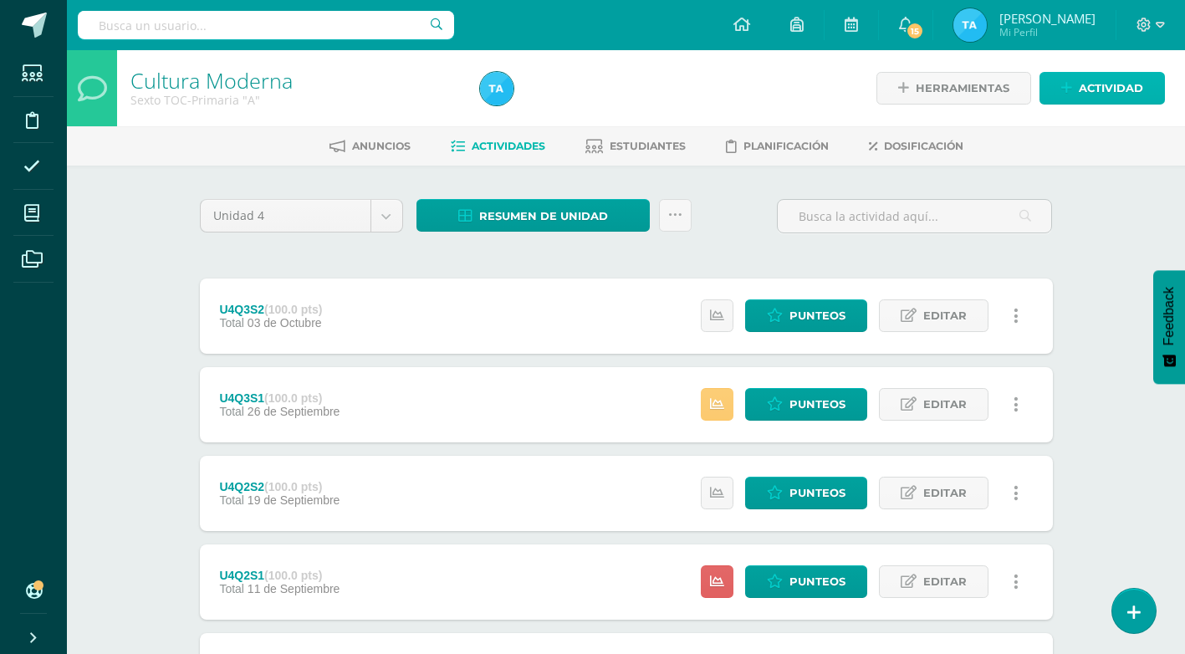
click at [1098, 93] on span "Actividad" at bounding box center [1111, 88] width 64 height 31
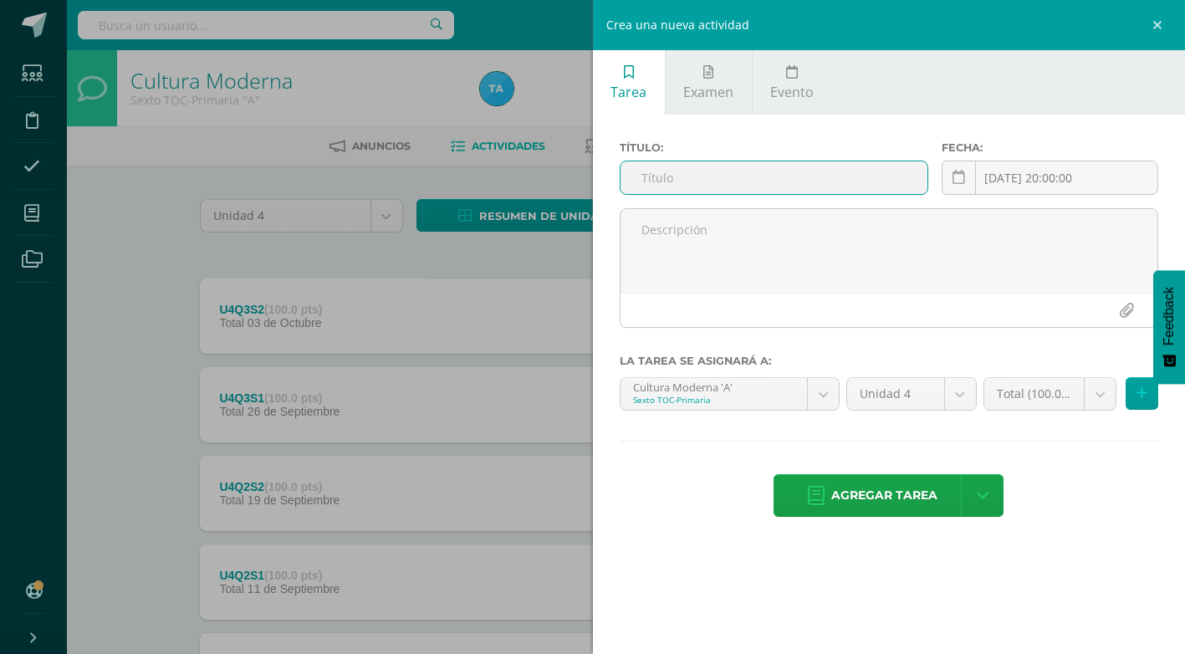
click at [761, 170] on input "text" at bounding box center [774, 177] width 307 height 33
type input "U4q4S1"
click at [1050, 172] on div "2025-10-15 20:00:00 October, 2025 Mo Tu We Th Fr Sa Su 29 30 1 2 3 4 5 6 7 8 9 …" at bounding box center [1050, 185] width 217 height 48
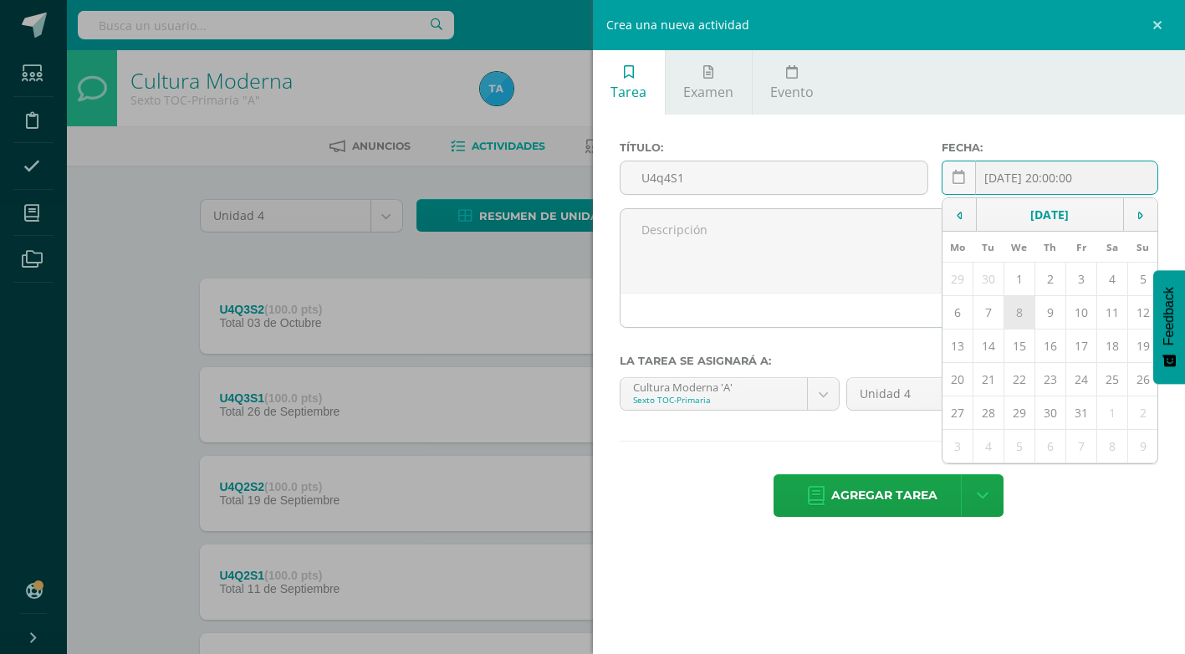
click at [1021, 310] on td "8" at bounding box center [1019, 312] width 31 height 33
type input "[DATE]"
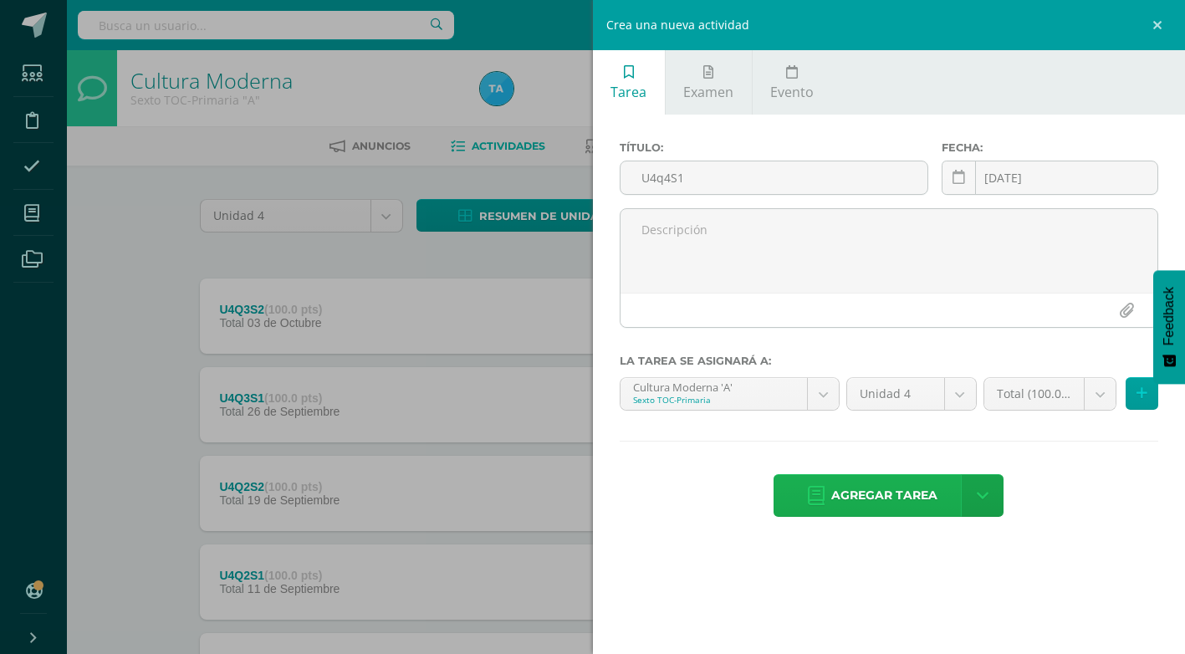
click at [872, 495] on span "Agregar tarea" at bounding box center [884, 495] width 106 height 41
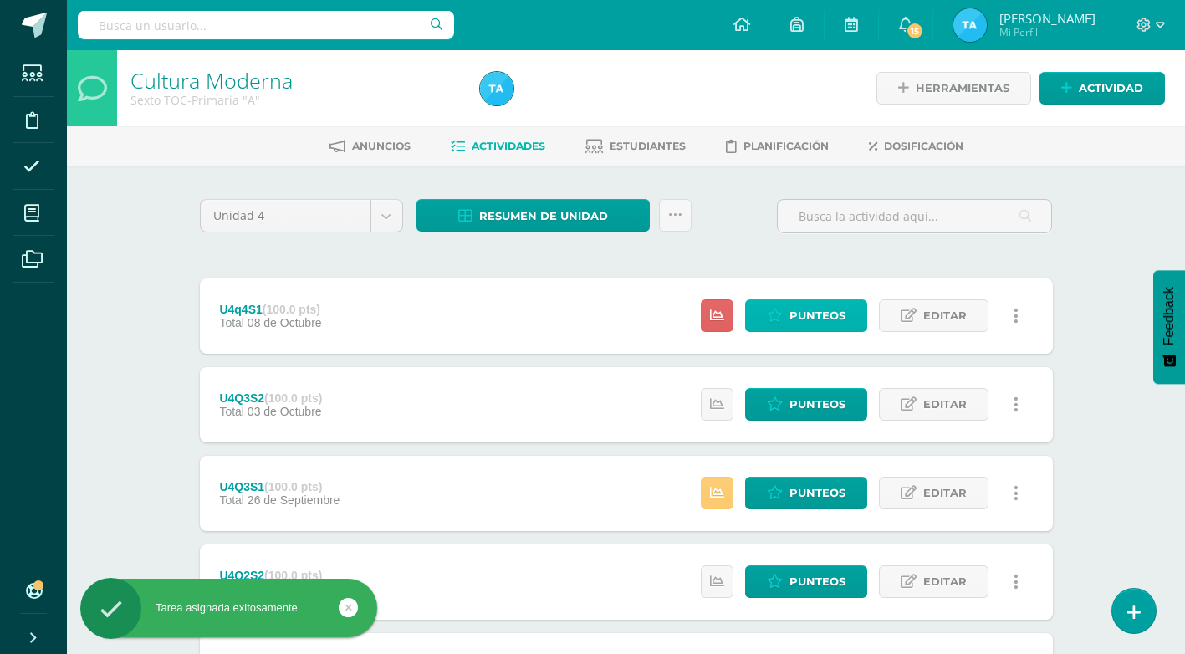
click at [805, 321] on span "Punteos" at bounding box center [818, 315] width 56 height 31
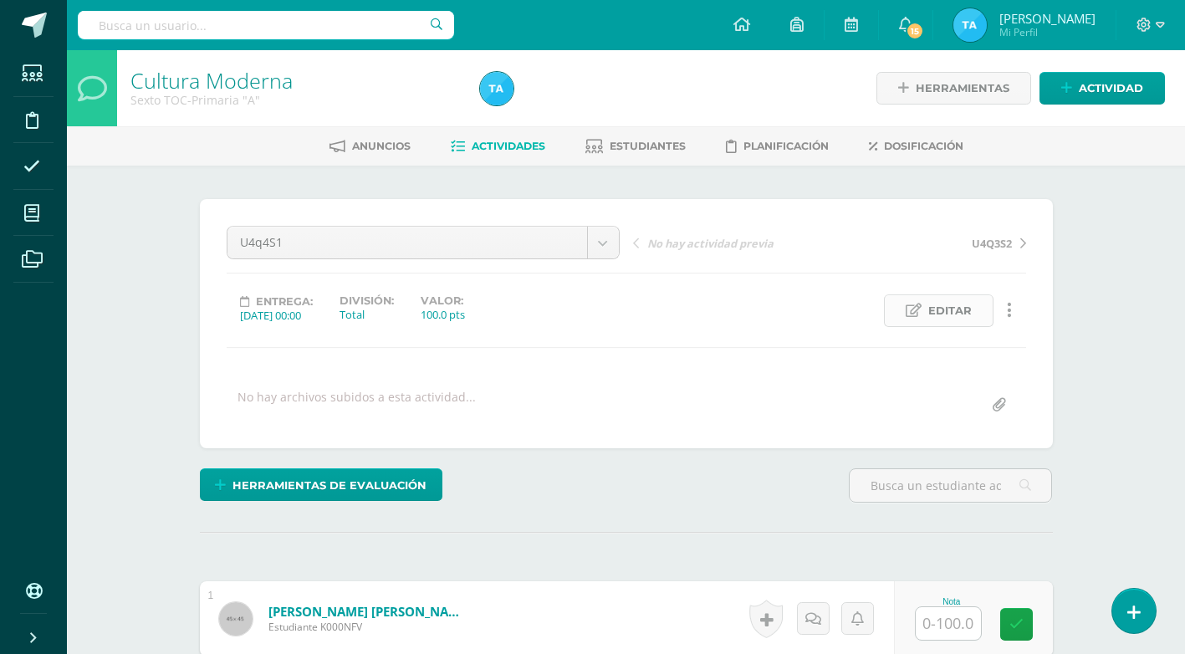
scroll to position [1, 0]
click at [944, 311] on span "Editar" at bounding box center [949, 309] width 43 height 31
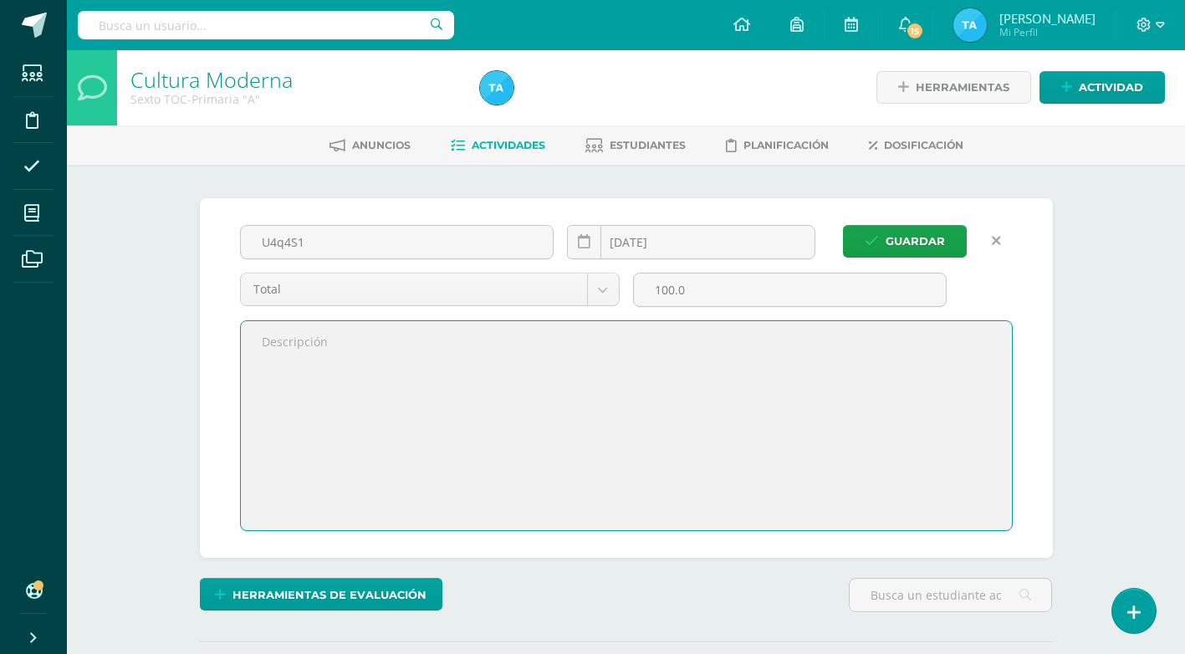
click at [294, 342] on textarea at bounding box center [626, 425] width 771 height 209
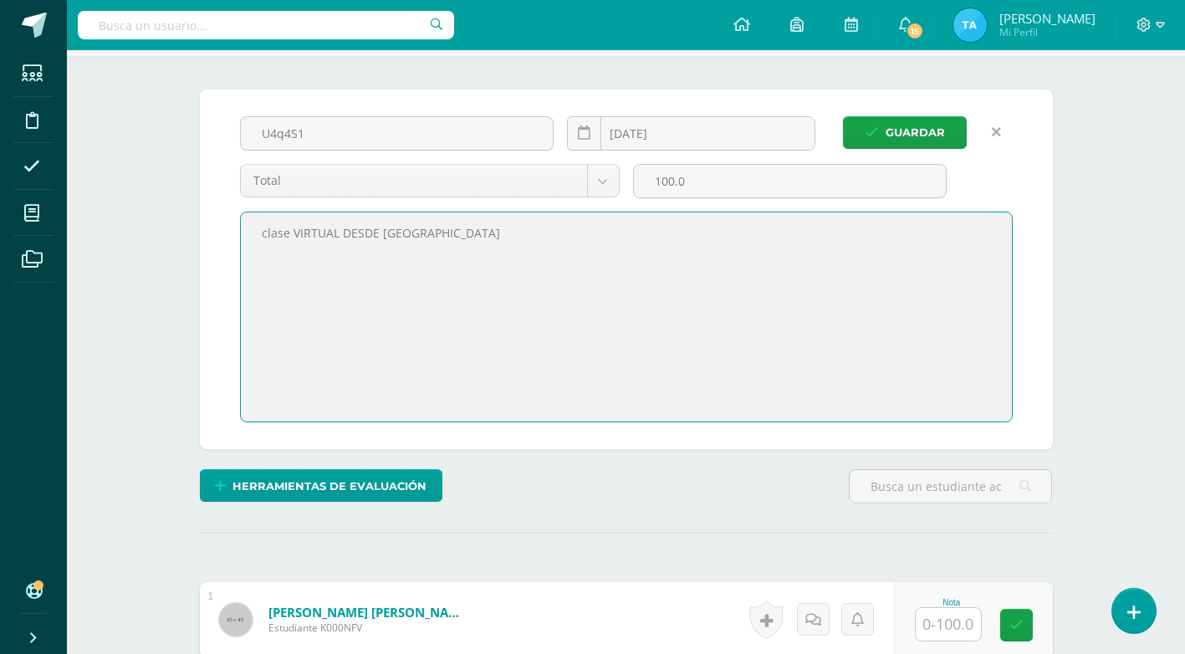
scroll to position [0, 0]
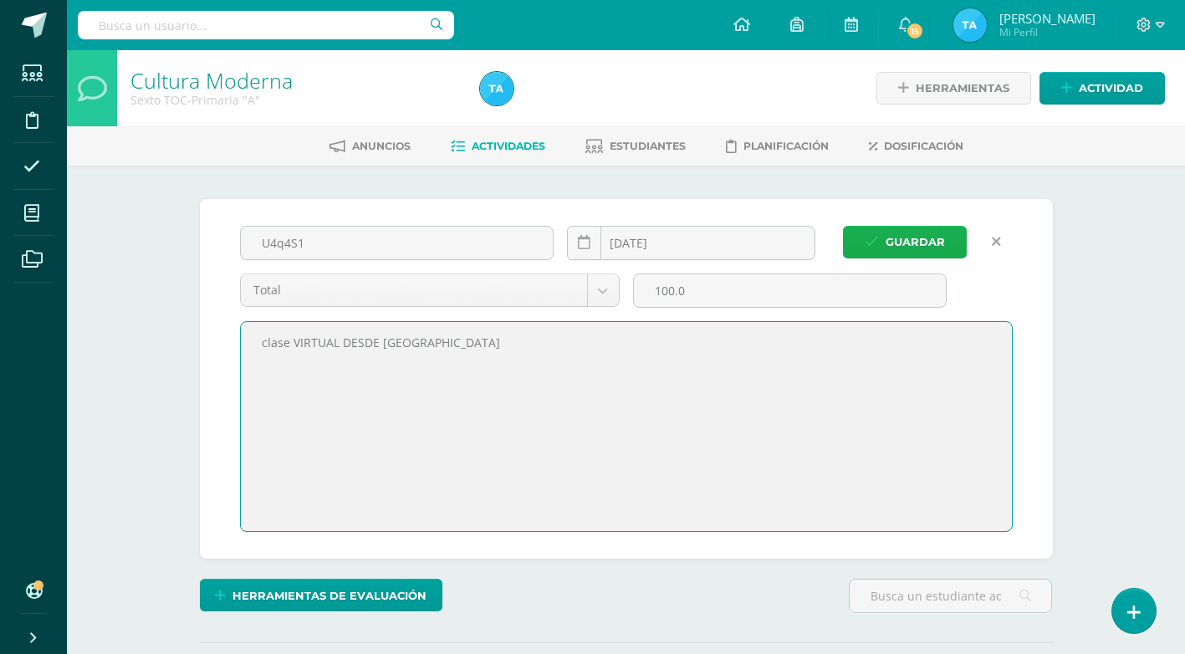
type textarea "clase VIRTUAL DESDE [GEOGRAPHIC_DATA]"
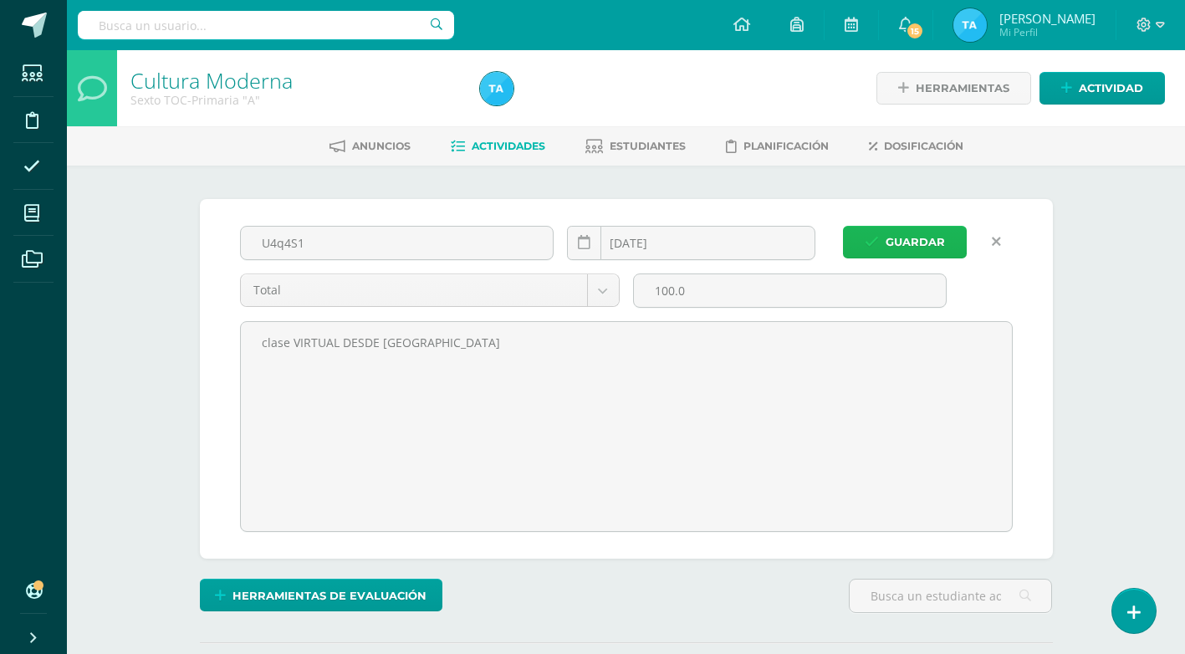
click at [928, 246] on span "Guardar" at bounding box center [915, 242] width 59 height 31
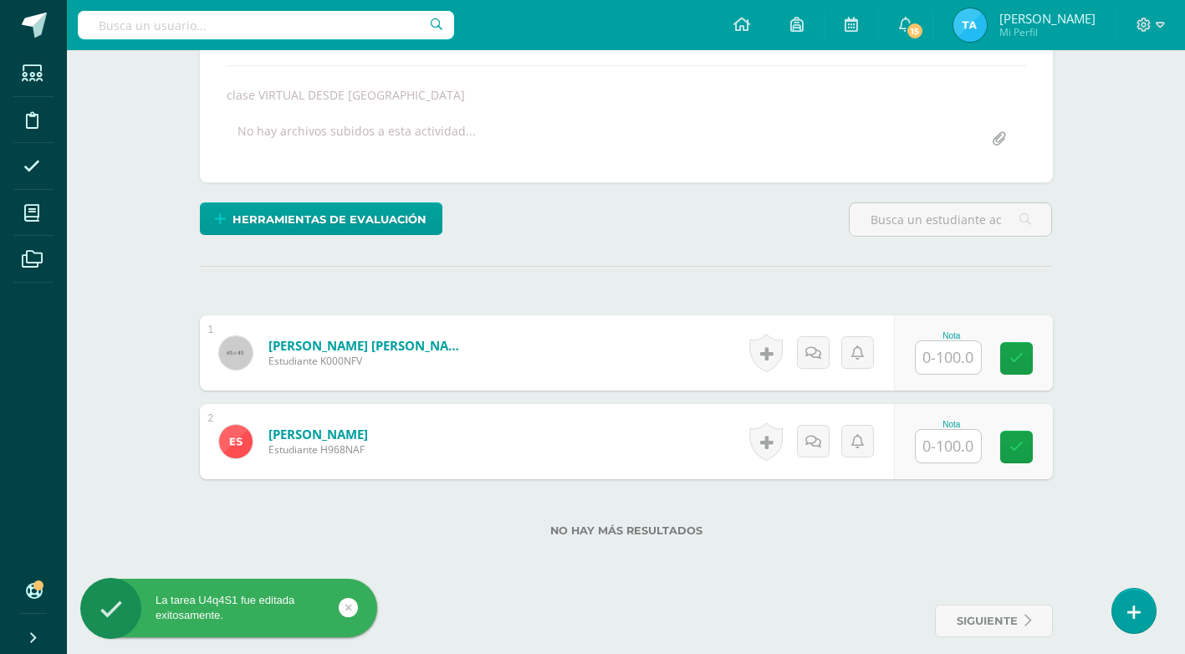
scroll to position [299, 0]
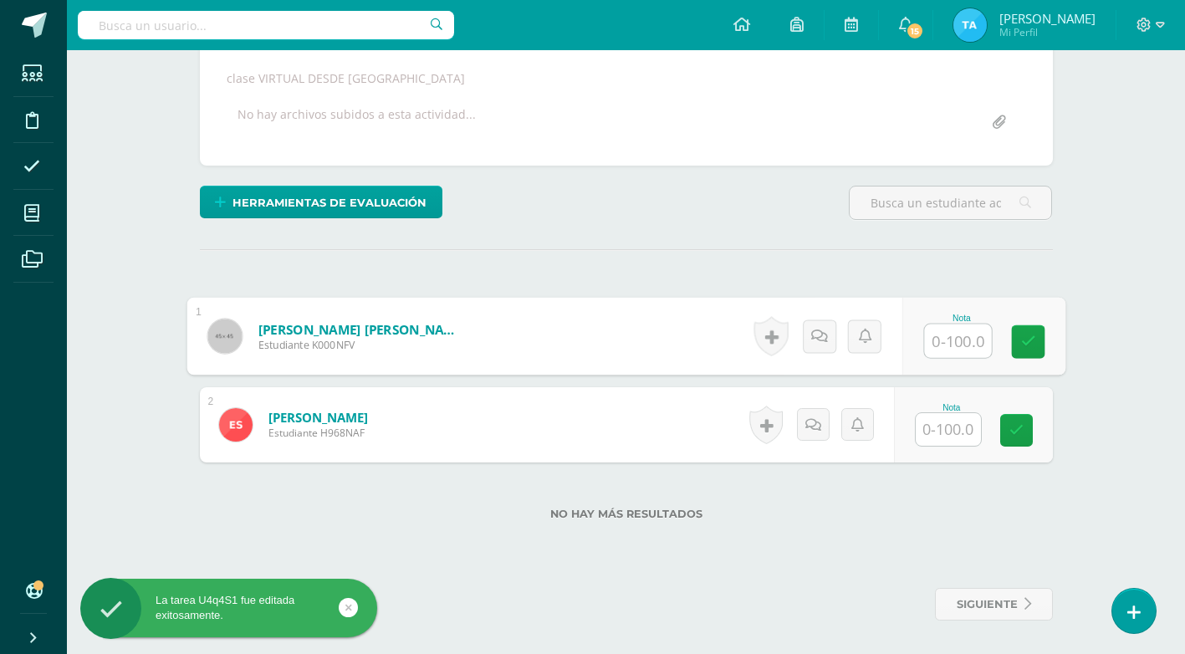
click at [945, 335] on input "text" at bounding box center [957, 341] width 67 height 33
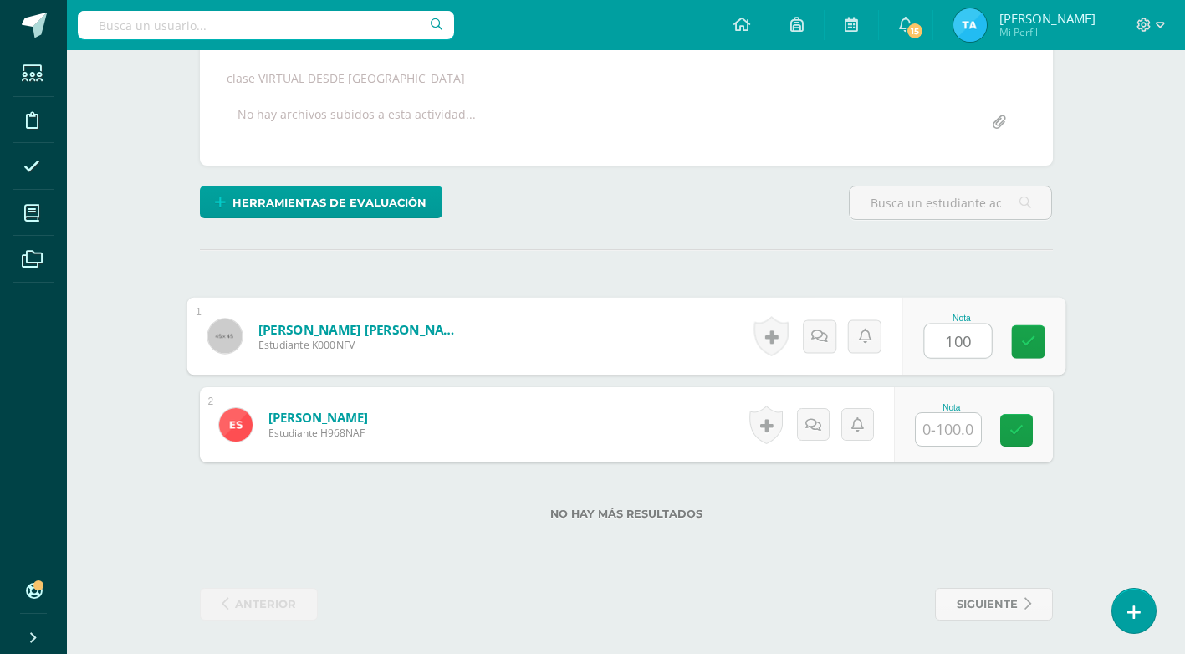
type input "100"
click at [953, 430] on input "text" at bounding box center [948, 429] width 65 height 33
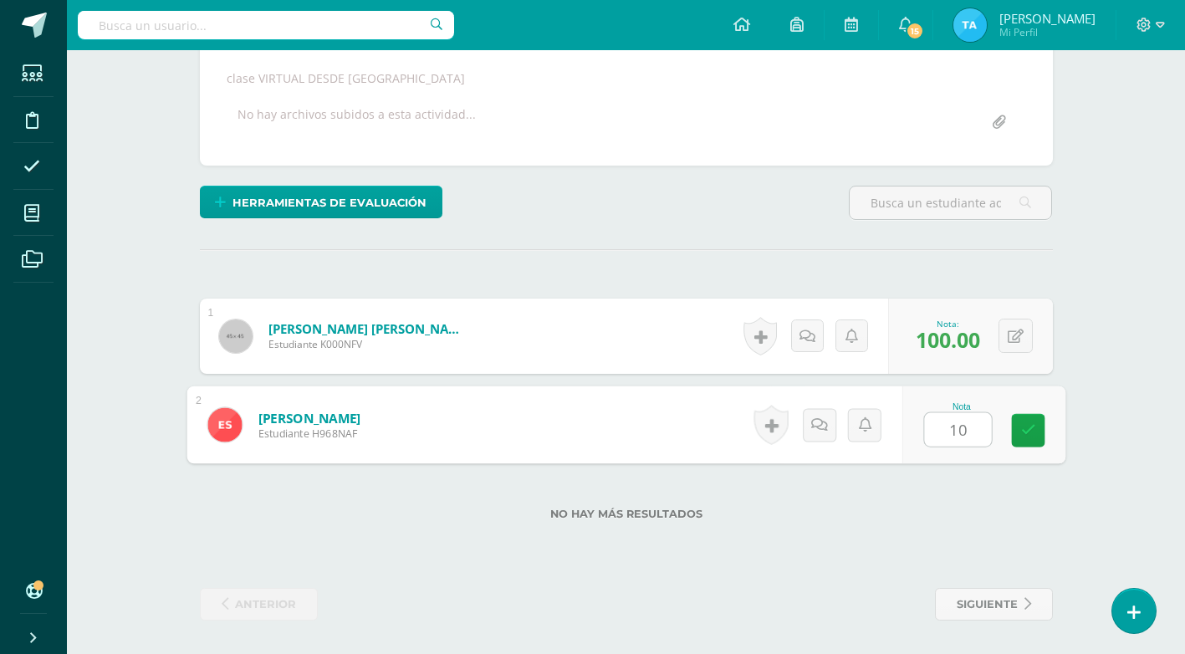
type input "100"
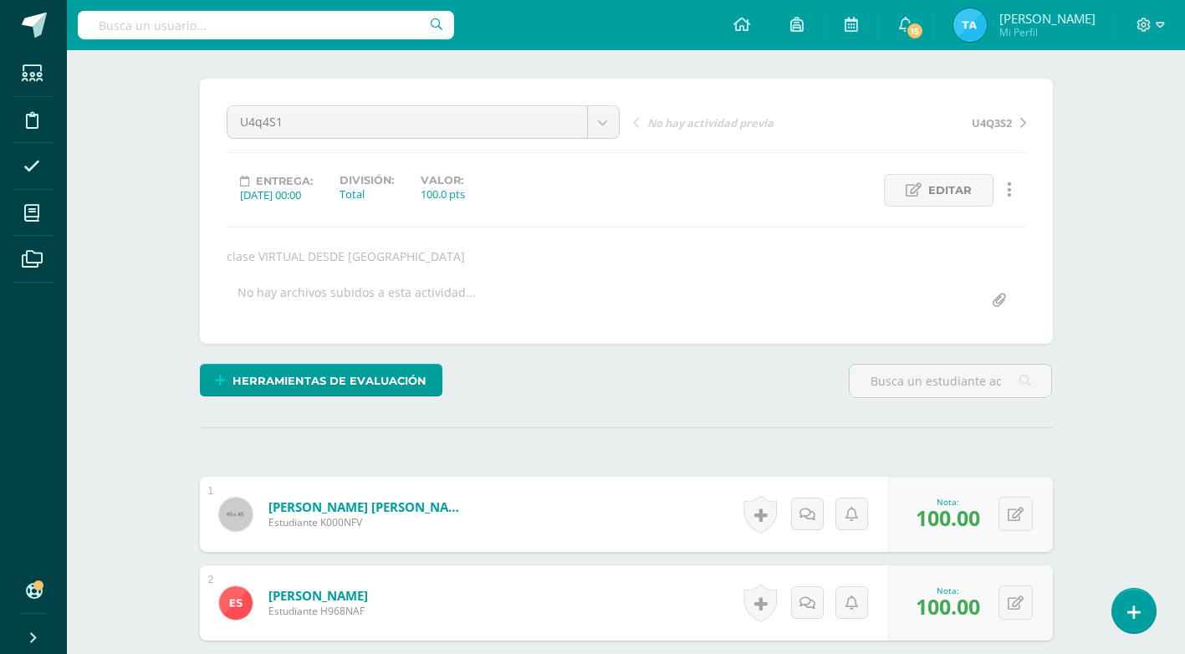
scroll to position [0, 0]
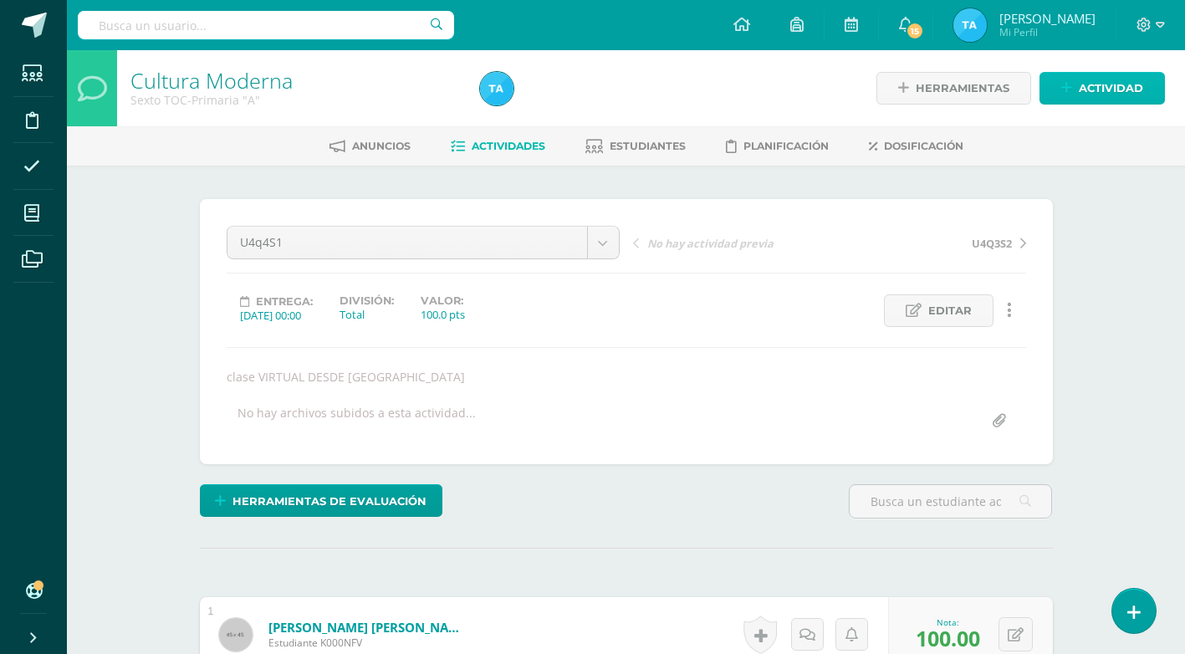
click at [1093, 89] on span "Actividad" at bounding box center [1111, 88] width 64 height 31
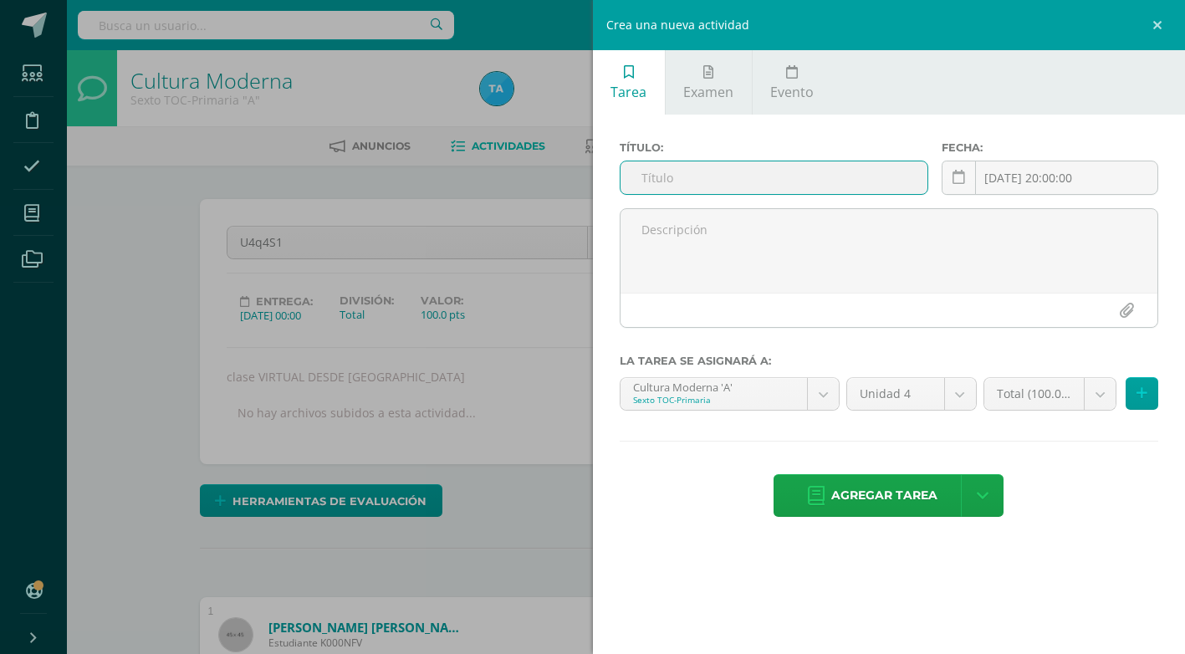
click at [757, 169] on input "text" at bounding box center [774, 177] width 307 height 33
type input "u"
type input "U4SE"
click at [876, 508] on span "Agregar tarea" at bounding box center [884, 495] width 106 height 41
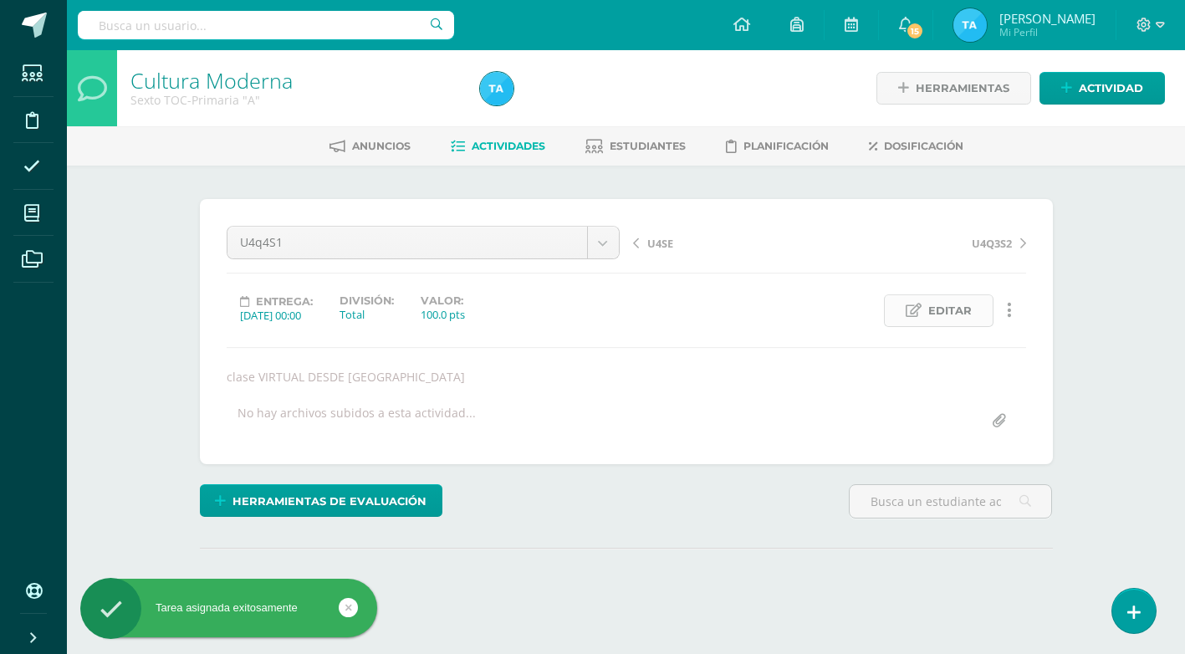
click at [951, 309] on span "Editar" at bounding box center [949, 310] width 43 height 31
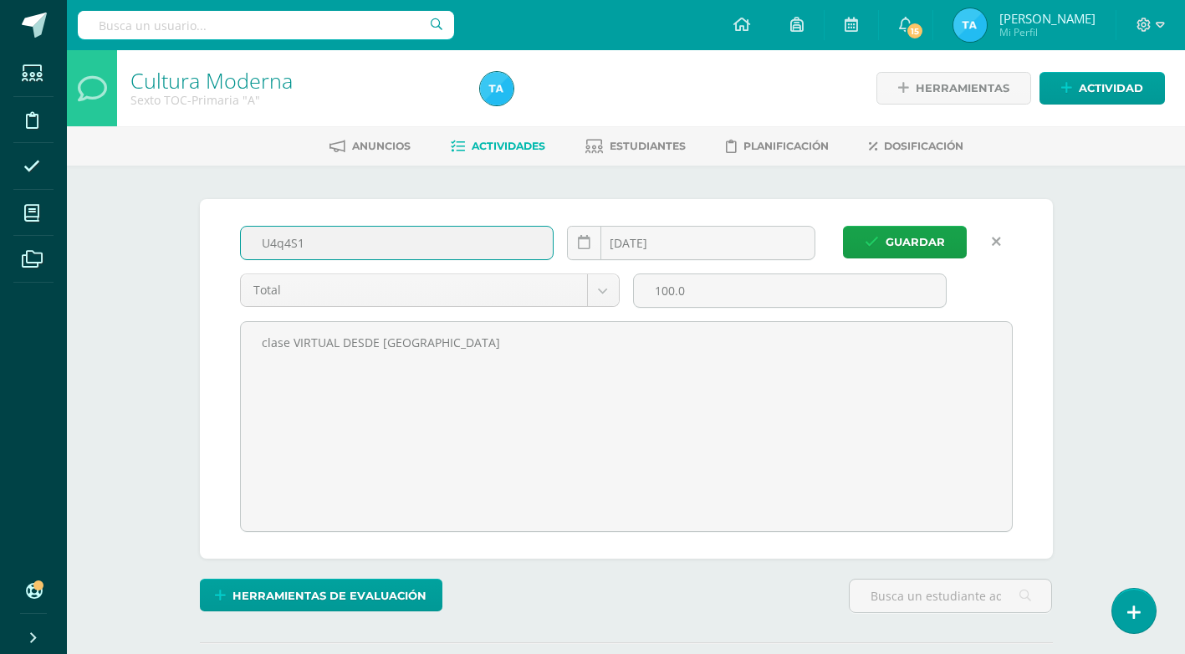
drag, startPoint x: 307, startPoint y: 243, endPoint x: 259, endPoint y: 239, distance: 47.8
click at [259, 239] on input "U4q4S1" at bounding box center [397, 243] width 313 height 33
type input "U4Q4S1"
click at [921, 233] on span "Guardar" at bounding box center [915, 242] width 59 height 31
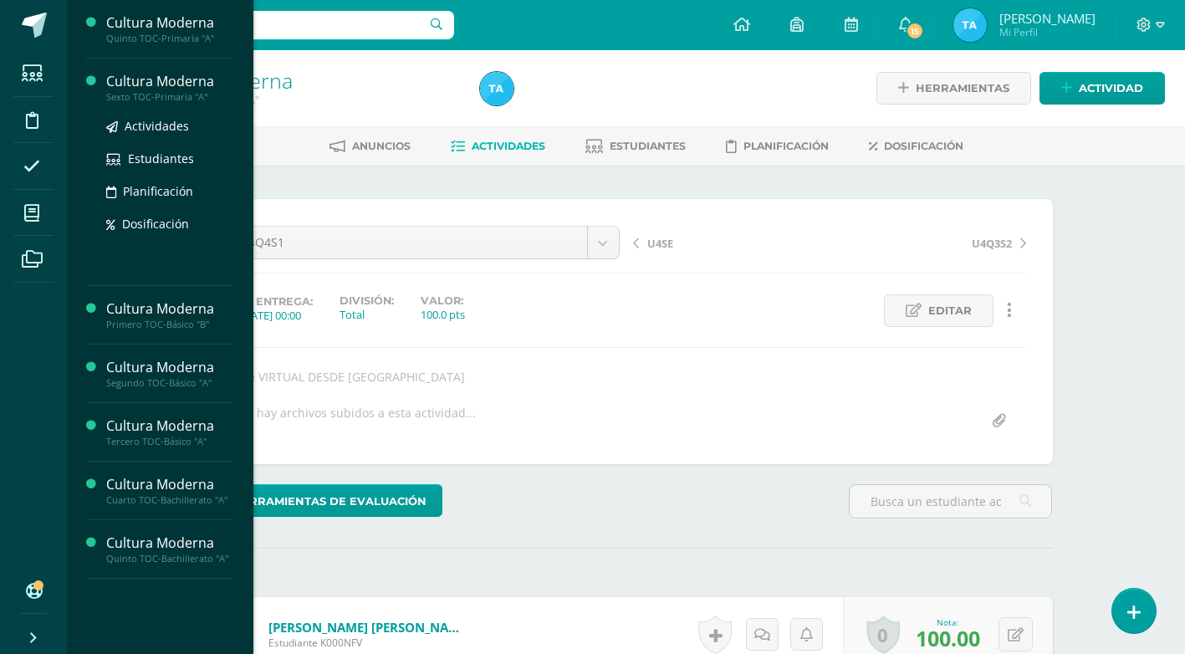
click at [141, 79] on div "Cultura Moderna" at bounding box center [169, 81] width 127 height 19
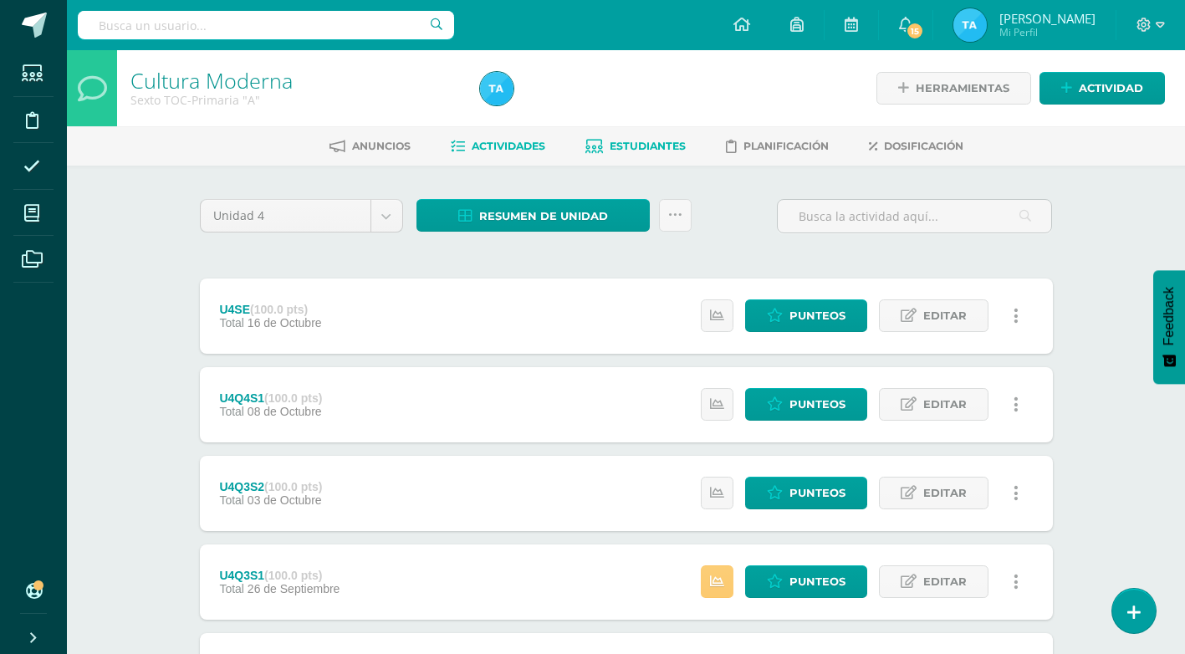
click at [647, 142] on span "Estudiantes" at bounding box center [648, 146] width 76 height 13
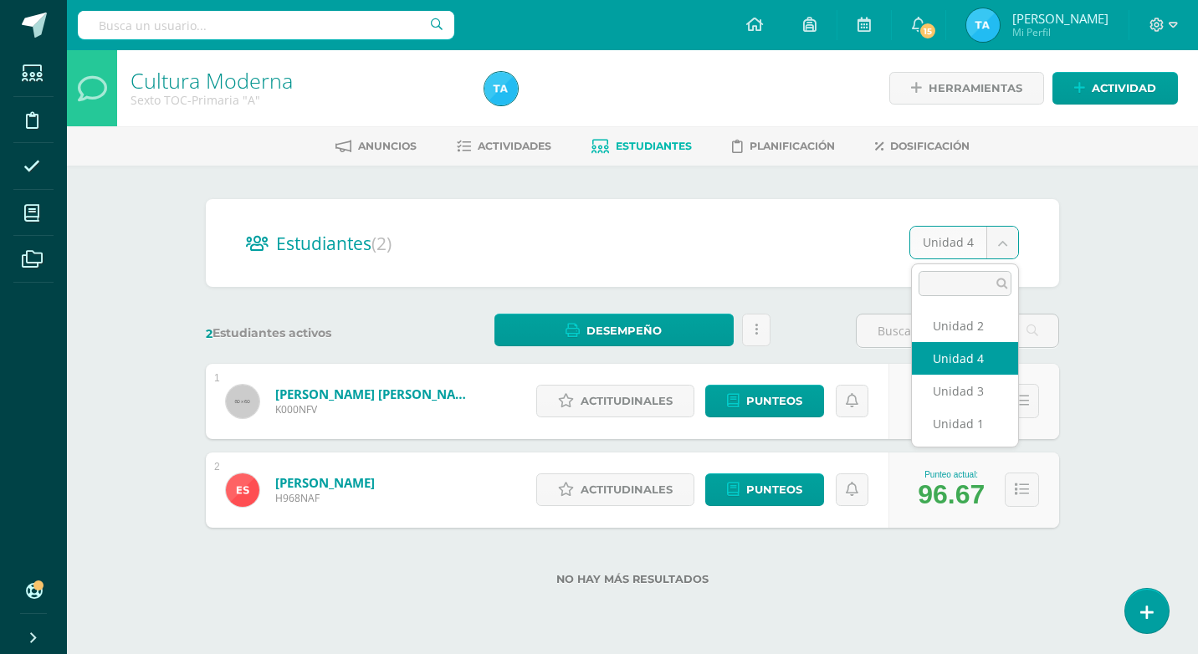
click at [1003, 241] on body "Estudiantes Disciplina Asistencia Mis cursos Archivos Soporte Ayuda Reportar un…" at bounding box center [599, 319] width 1198 height 639
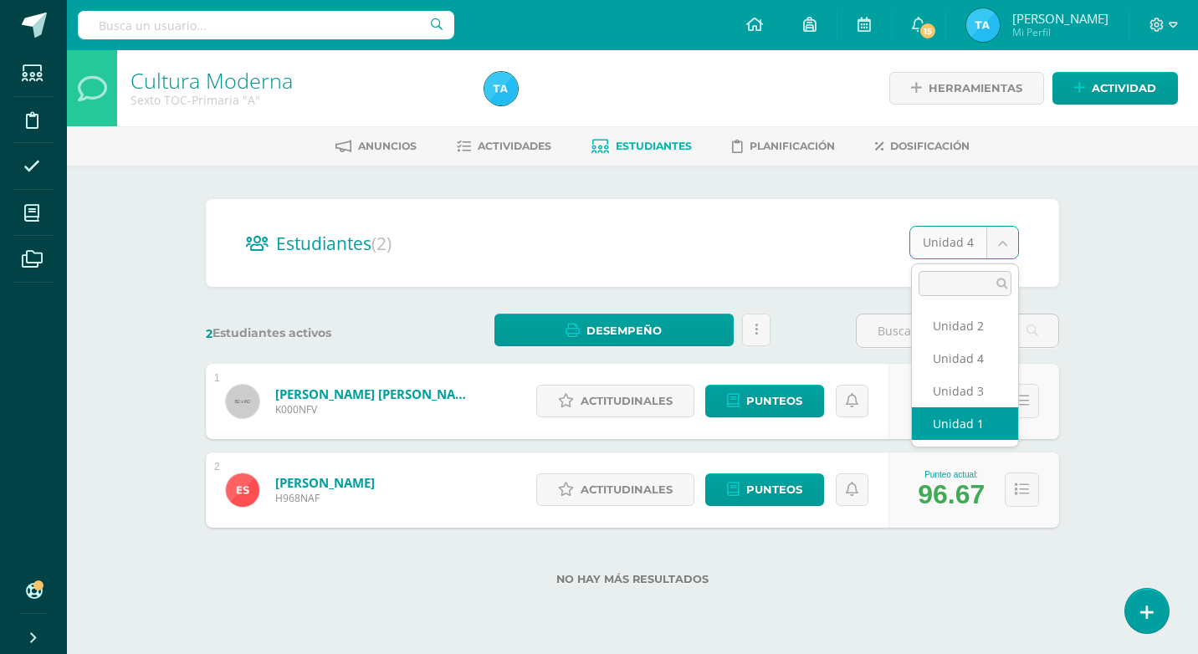
select select "/dashboard/teacher/section/2956/students/?unit=87981"
click at [999, 235] on body "Estudiantes Disciplina Asistencia Mis cursos Archivos Soporte Ayuda Reportar un…" at bounding box center [599, 319] width 1198 height 639
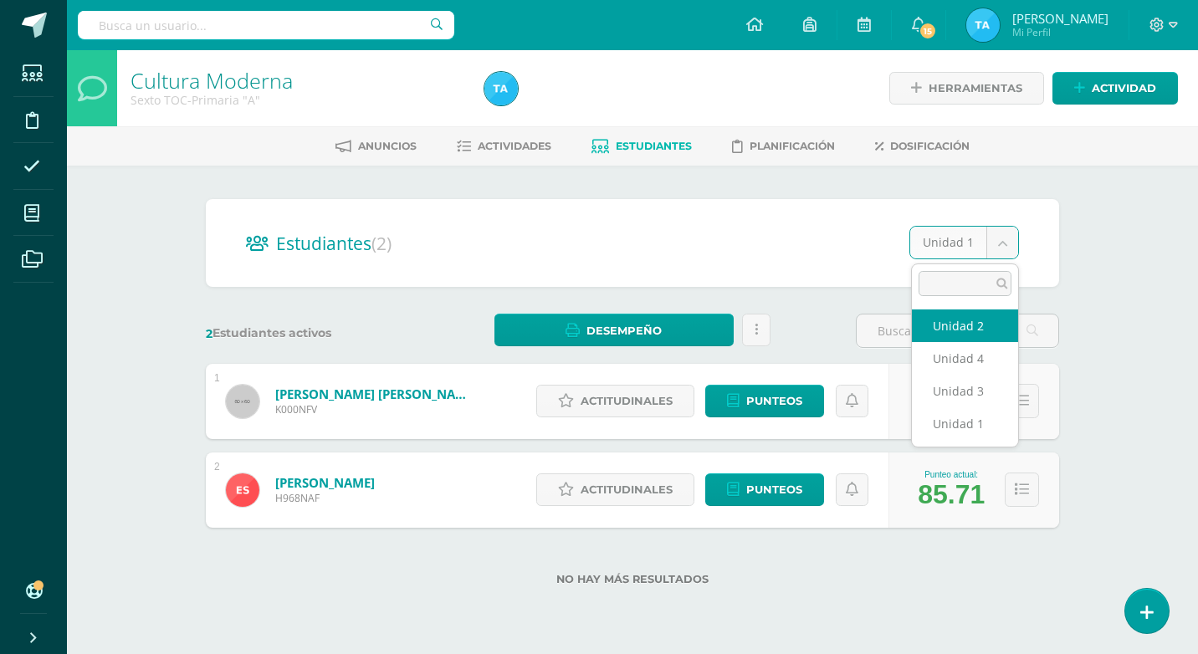
select select "/dashboard/teacher/section/2956/students/?unit=87983"
click at [1003, 236] on body "Estudiantes Disciplina Asistencia Mis cursos Archivos Soporte Ayuda Reportar un…" at bounding box center [599, 319] width 1198 height 639
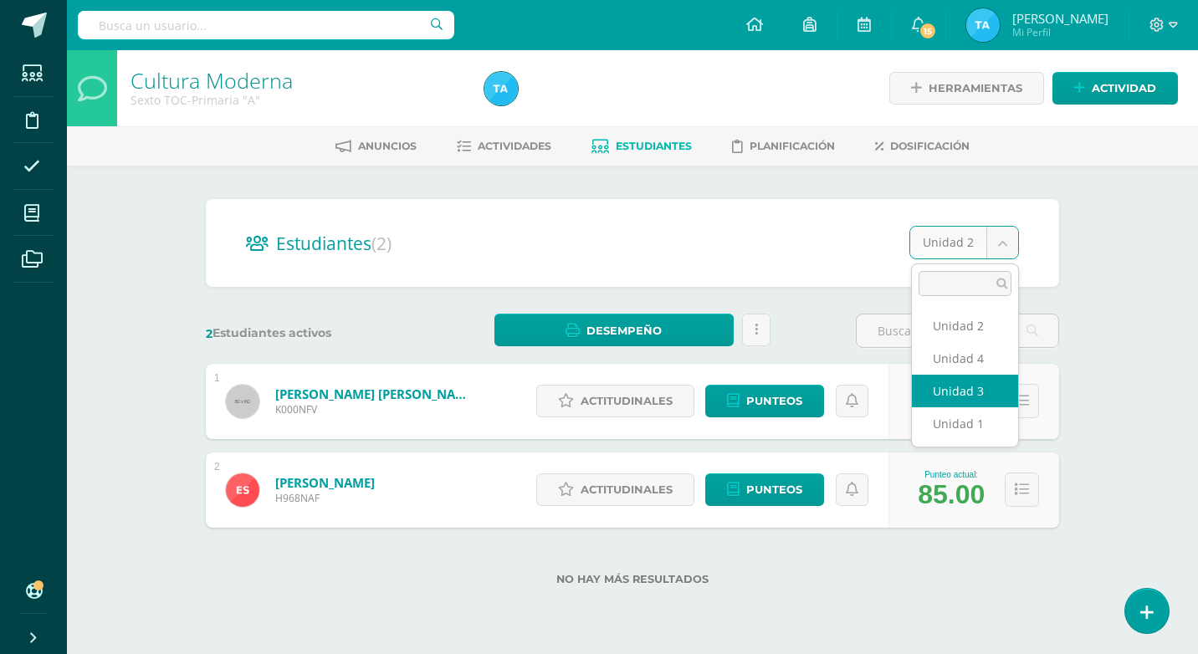
select select "/dashboard/teacher/section/2956/students/?unit=87985"
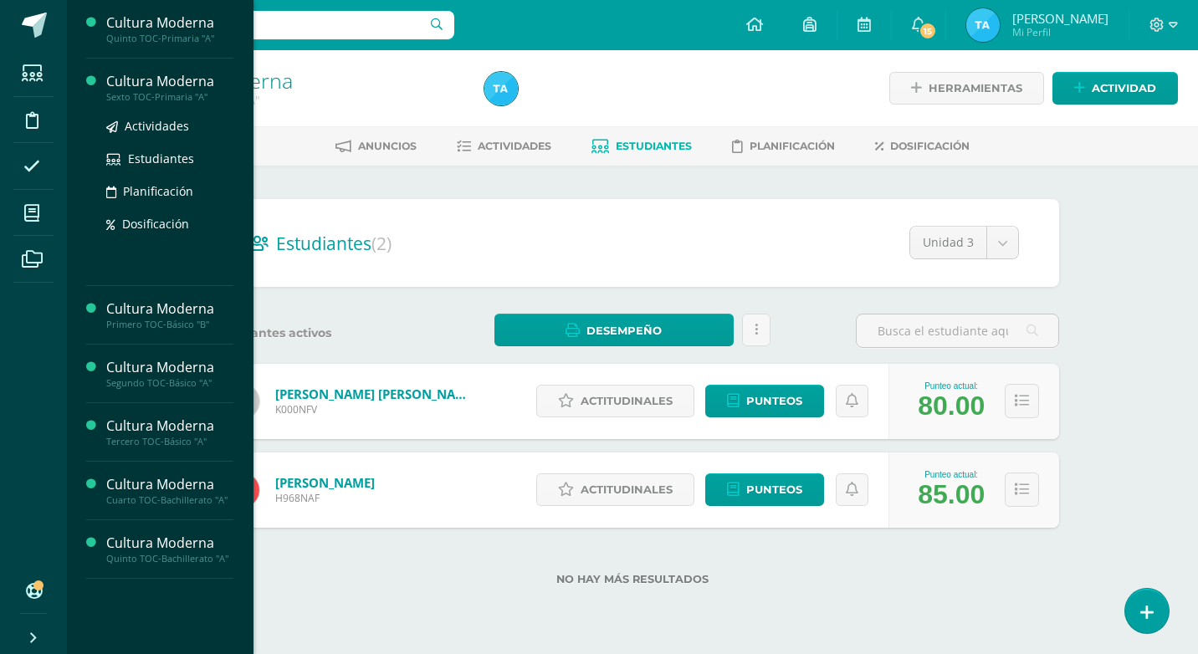
click at [141, 80] on div "Cultura Moderna" at bounding box center [169, 81] width 127 height 19
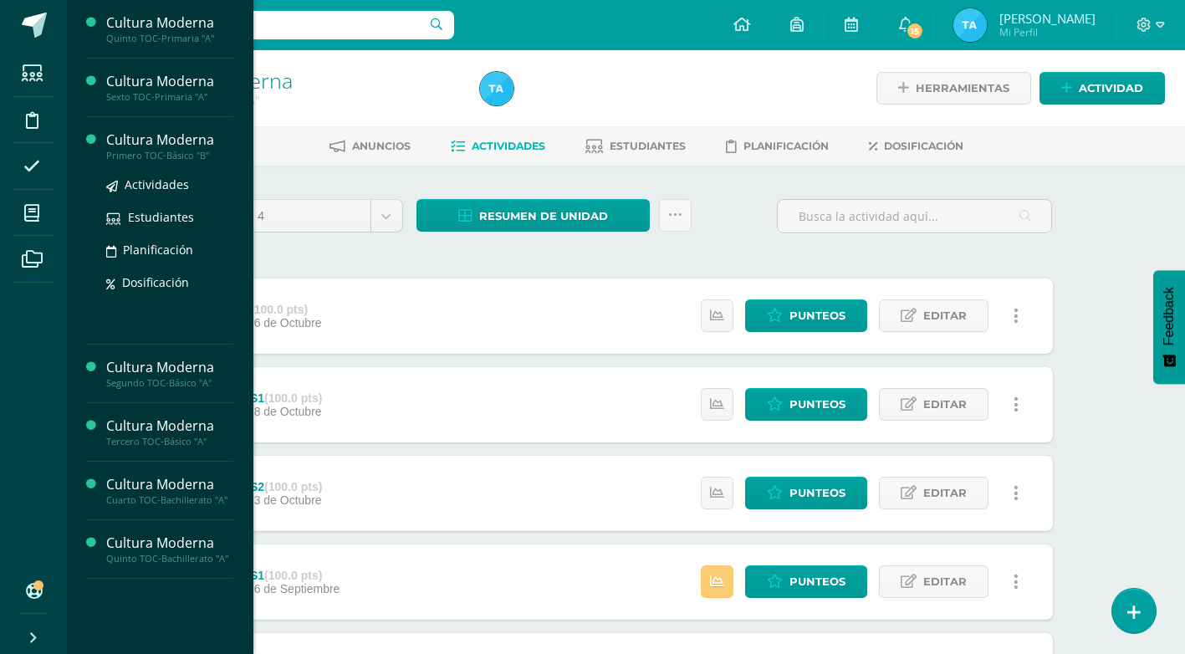
click at [135, 134] on div "Cultura Moderna" at bounding box center [169, 139] width 127 height 19
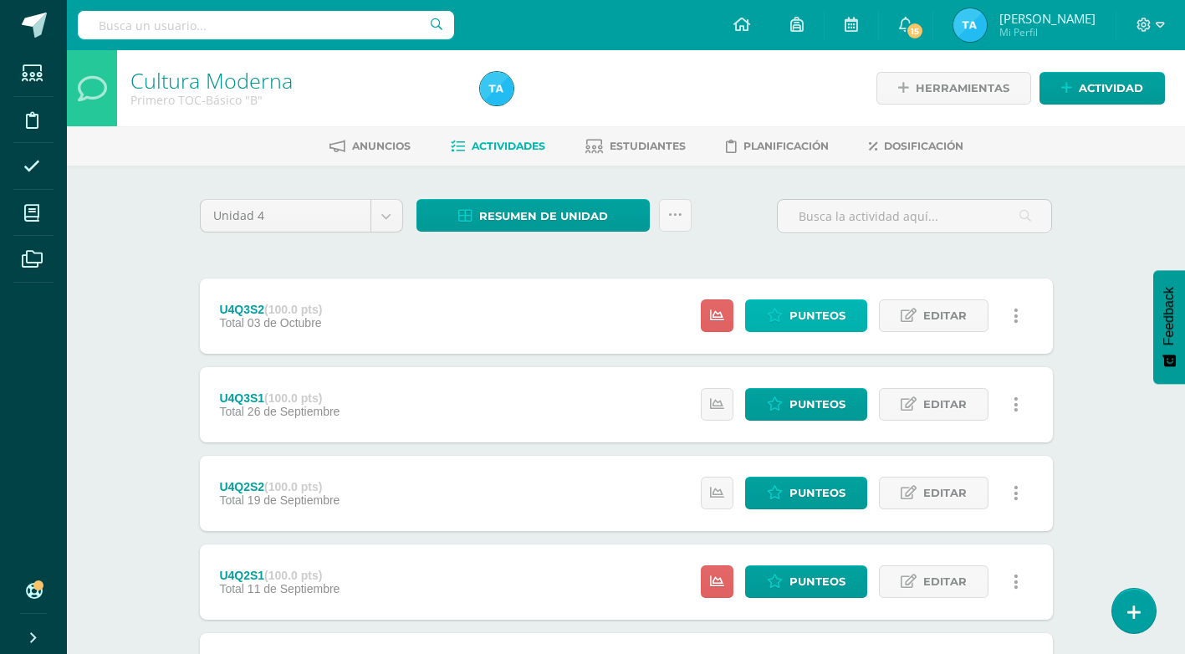
click at [833, 324] on span "Punteos" at bounding box center [818, 315] width 56 height 31
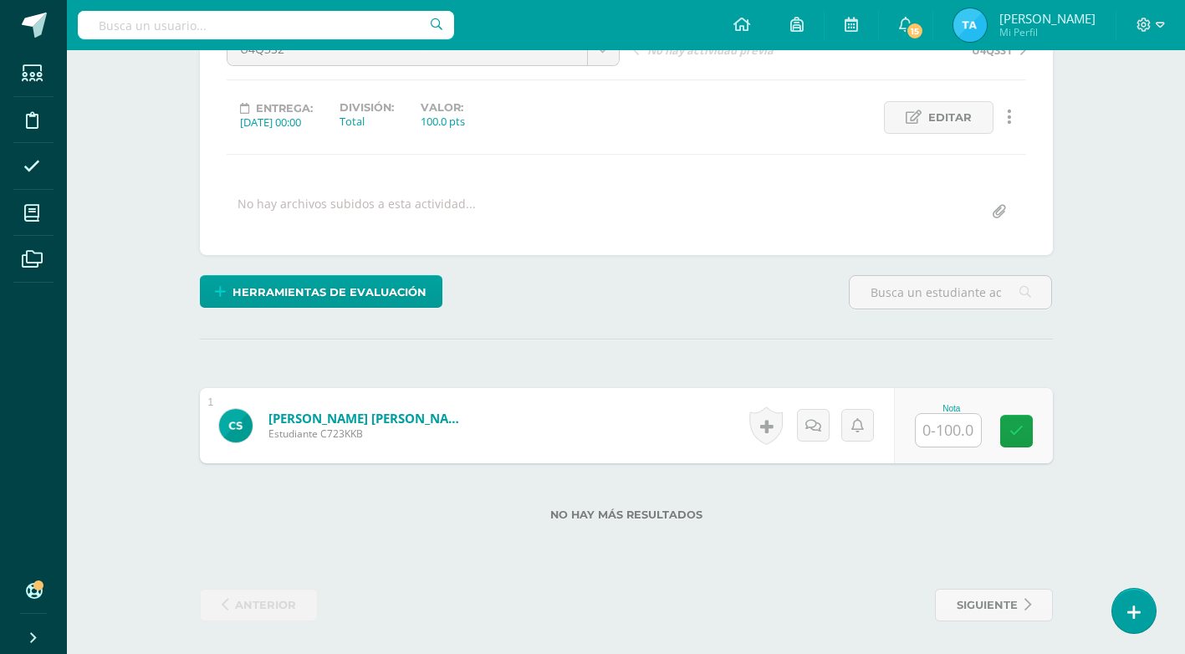
scroll to position [194, 0]
click at [948, 428] on input "text" at bounding box center [948, 429] width 65 height 33
type input "100"
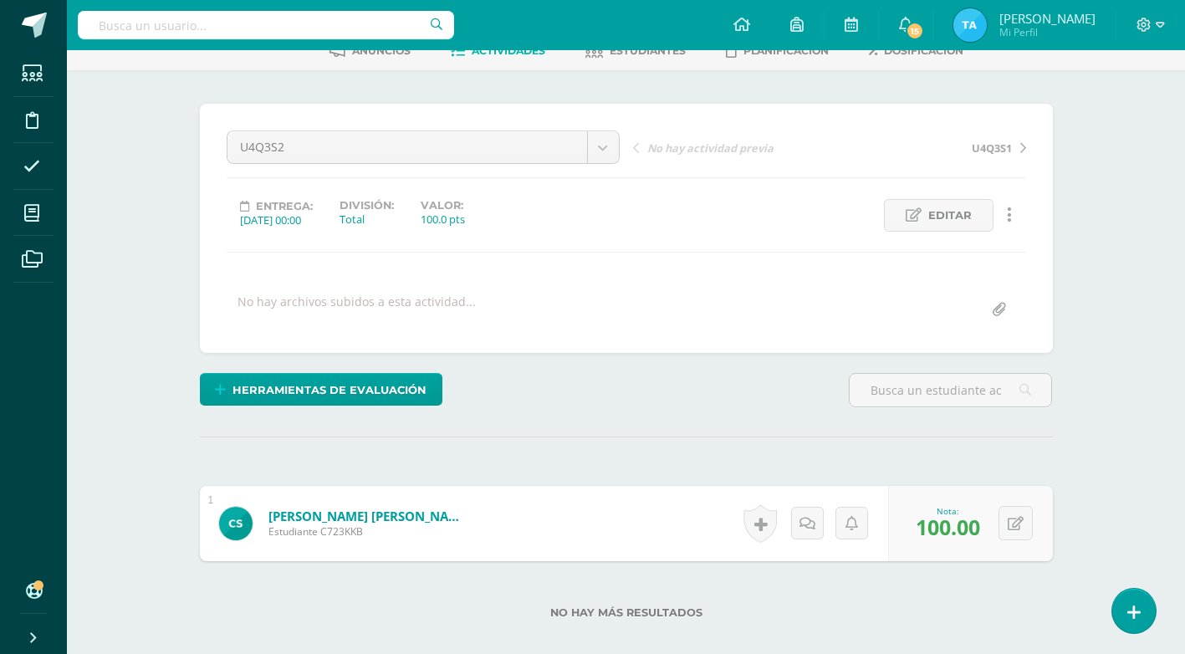
scroll to position [0, 0]
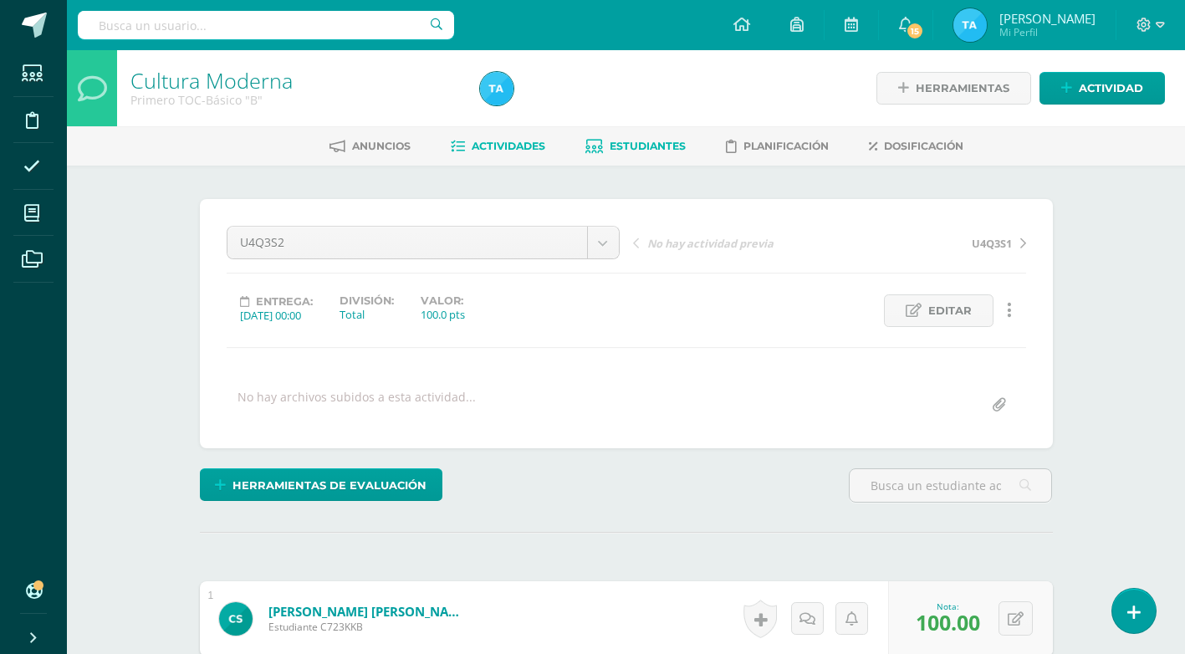
click at [657, 139] on link "Estudiantes" at bounding box center [635, 146] width 100 height 27
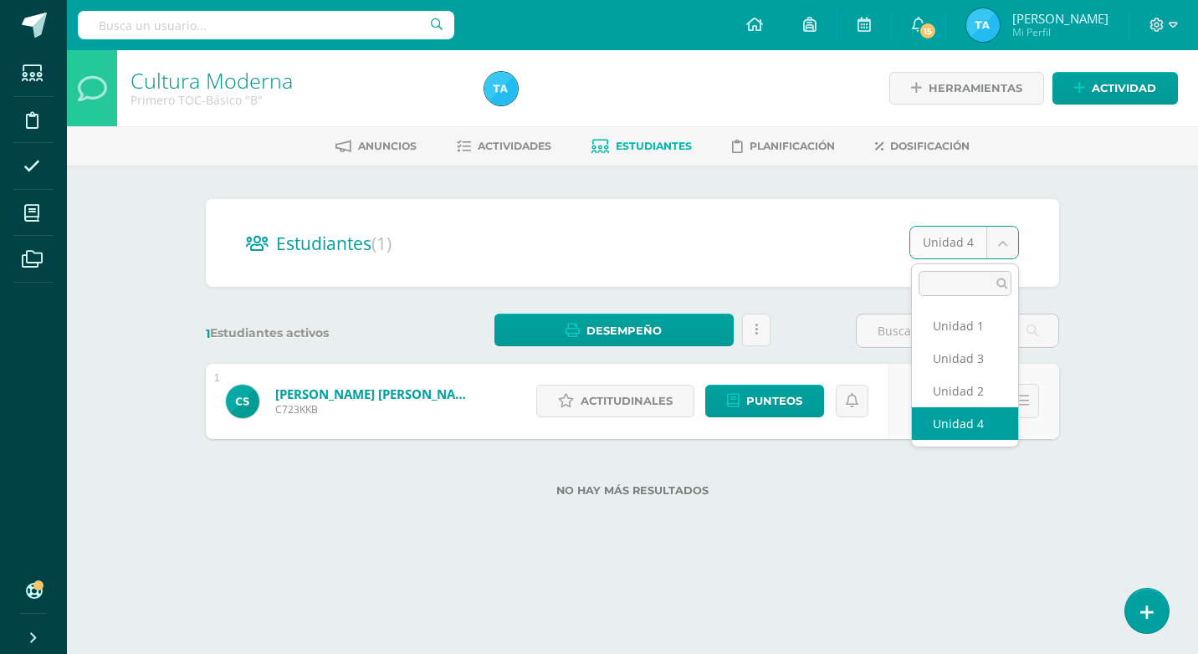
click at [1006, 243] on body "Estudiantes Disciplina Asistencia Mis cursos Archivos Soporte Ayuda Reportar un…" at bounding box center [599, 275] width 1198 height 550
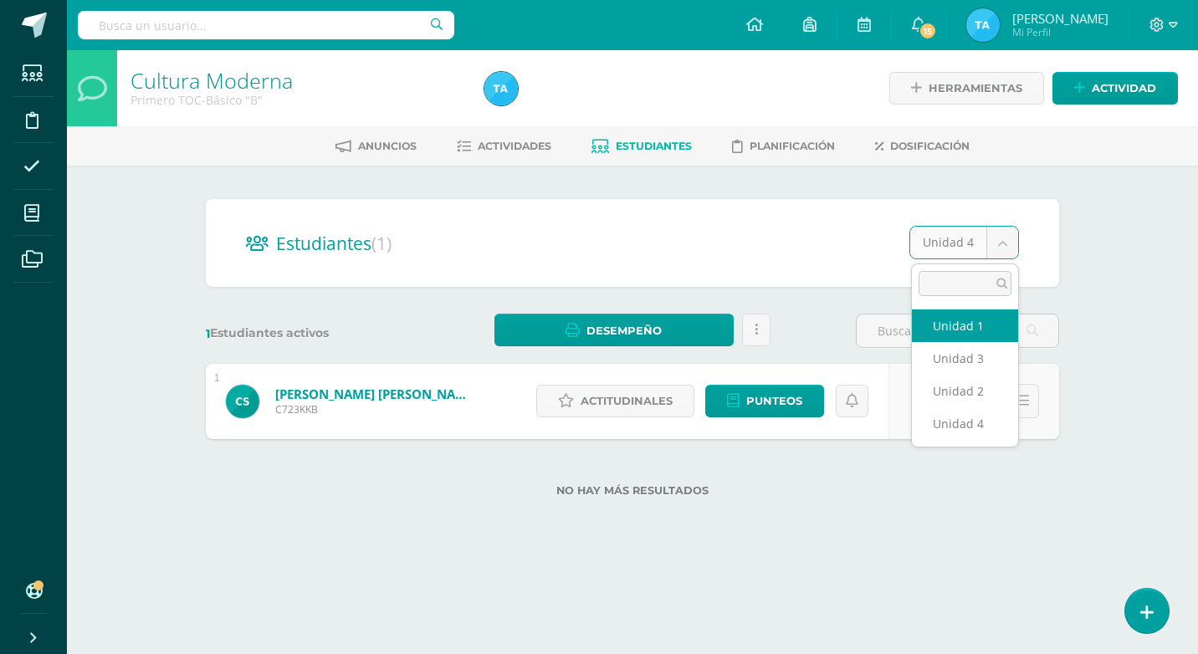
select select "/dashboard/teacher/section/2973/students/?unit=88171"
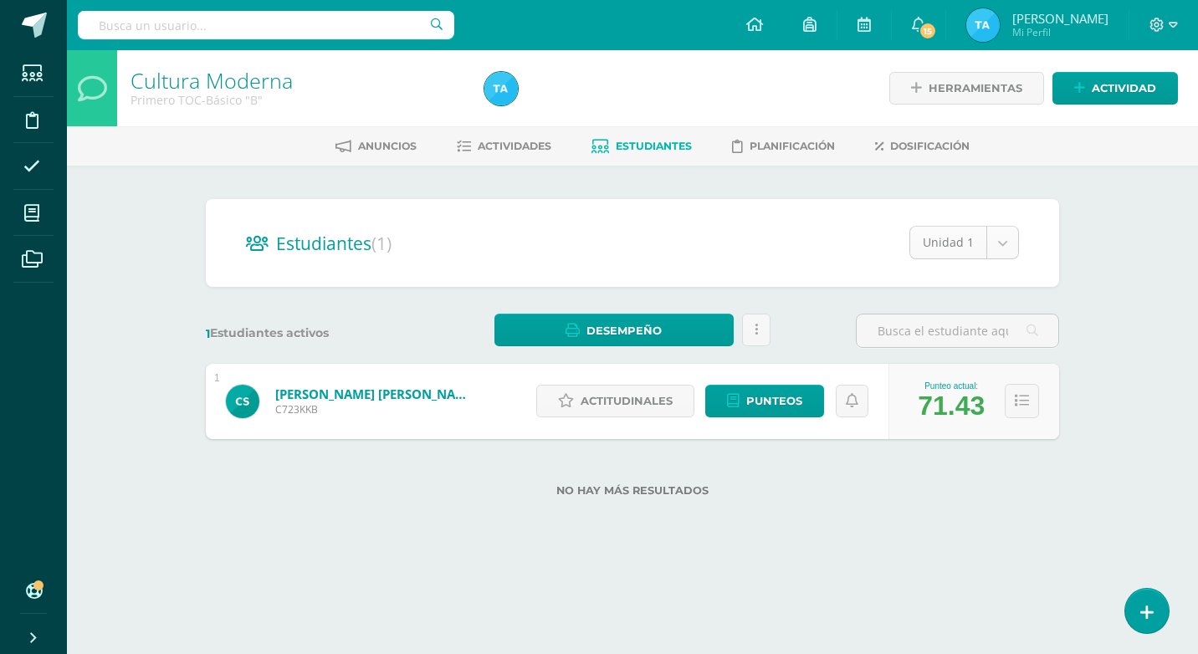
click at [999, 242] on body "Estudiantes Disciplina Asistencia Mis cursos Archivos Soporte Ayuda Reportar un…" at bounding box center [599, 275] width 1198 height 550
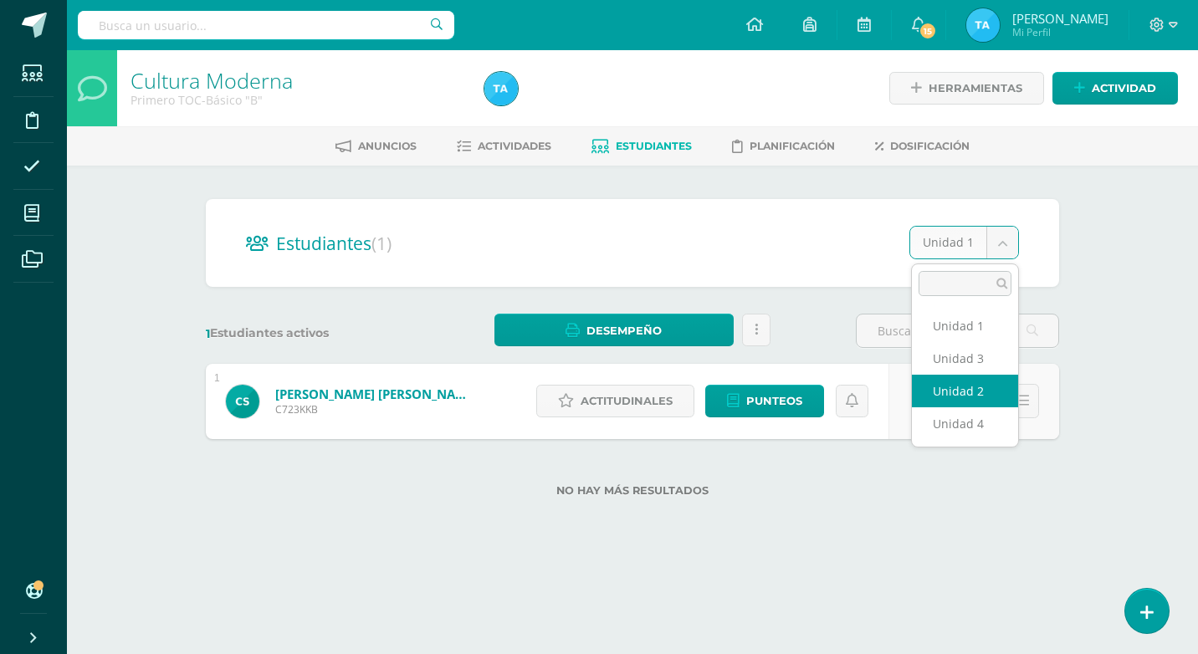
select select "/dashboard/teacher/section/2973/students/?unit=88173"
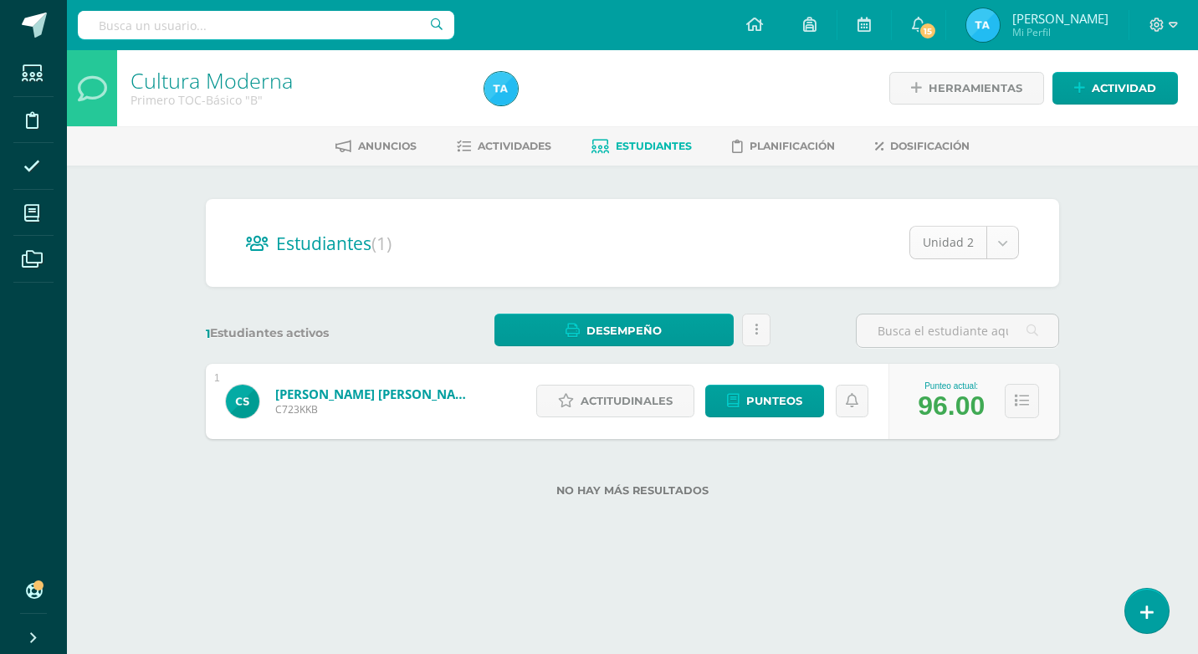
click at [1004, 238] on body "Estudiantes Disciplina Asistencia Mis cursos Archivos Soporte Ayuda Reportar un…" at bounding box center [599, 275] width 1198 height 550
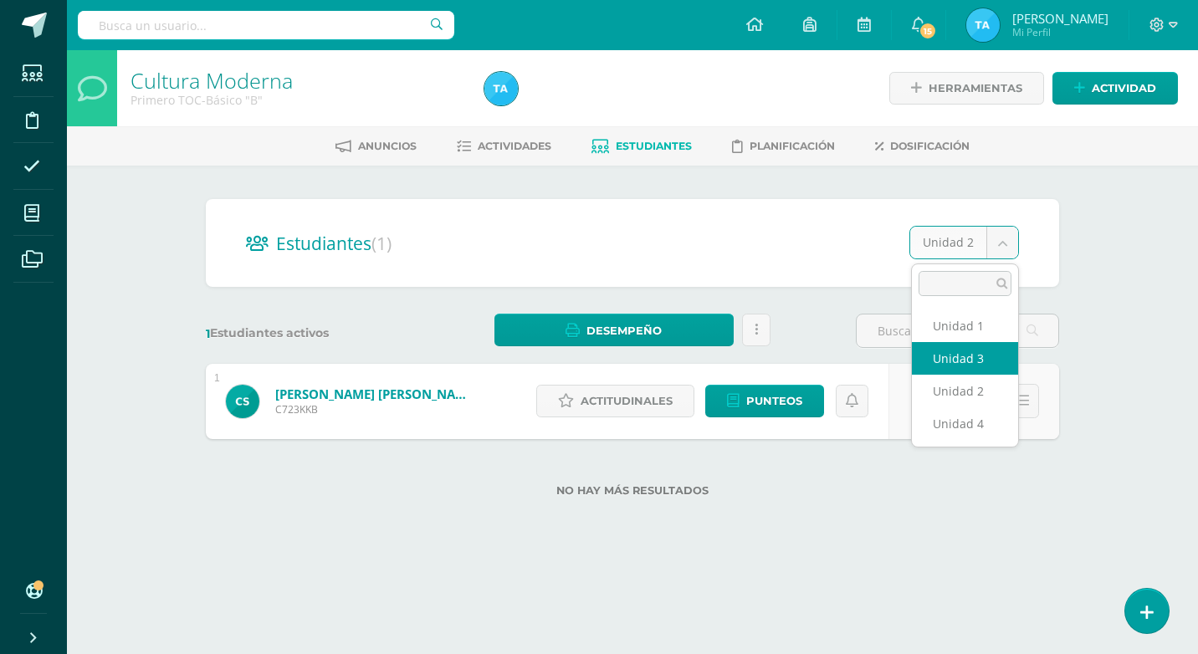
select select "/dashboard/teacher/section/2973/students/?unit=88175"
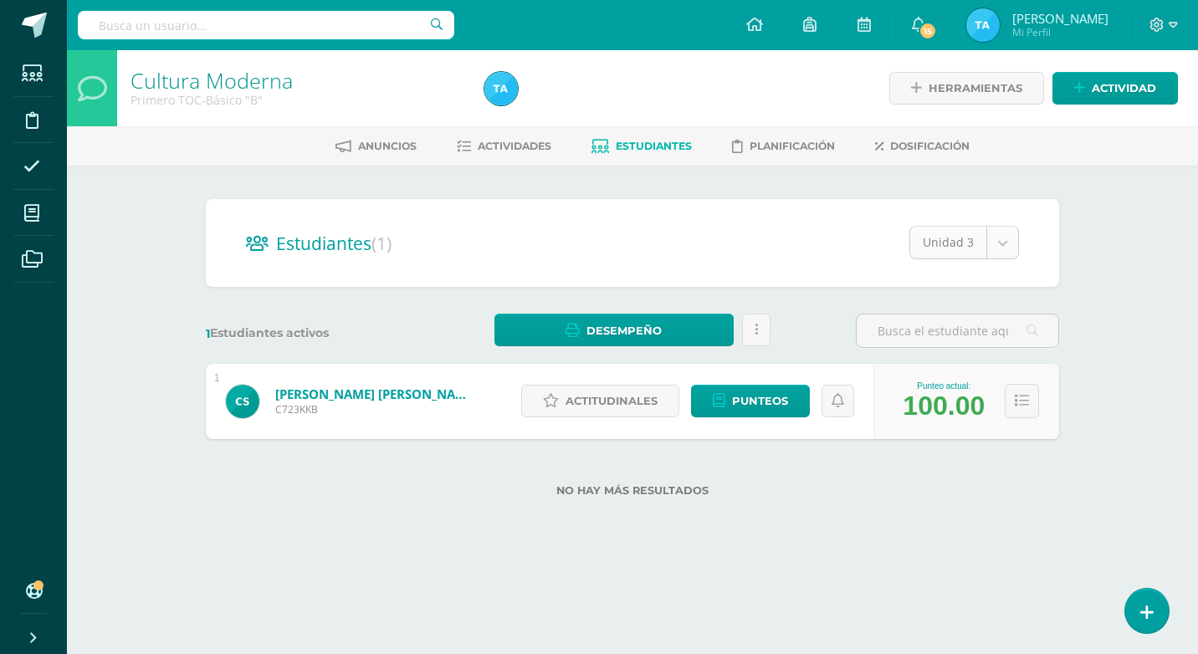
click at [1004, 234] on body "Estudiantes Disciplina Asistencia Mis cursos Archivos Soporte Ayuda Reportar un…" at bounding box center [599, 275] width 1198 height 550
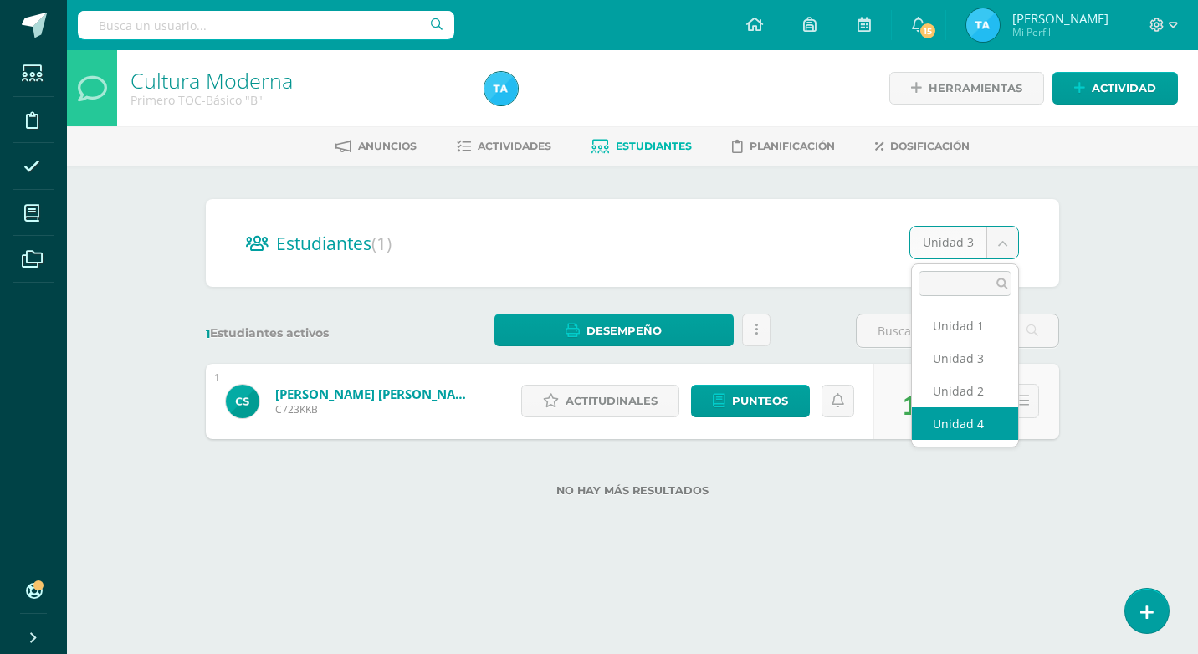
select select "/dashboard/teacher/section/2973/students/?unit=88177"
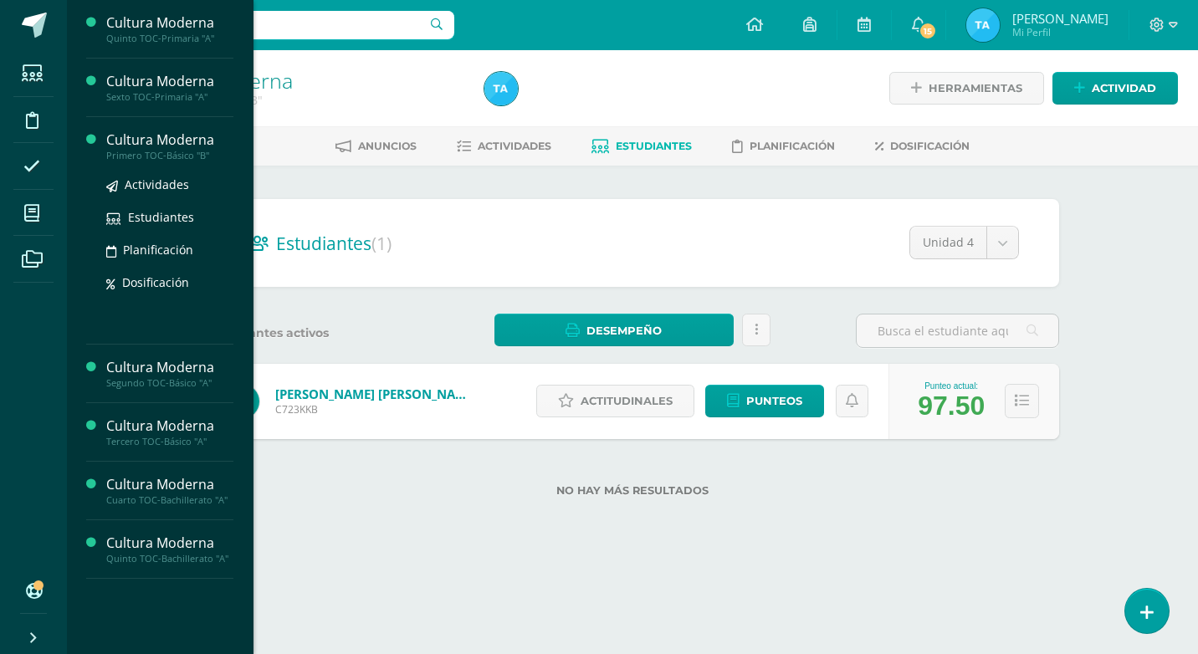
click at [120, 139] on div "Cultura Moderna" at bounding box center [169, 139] width 127 height 19
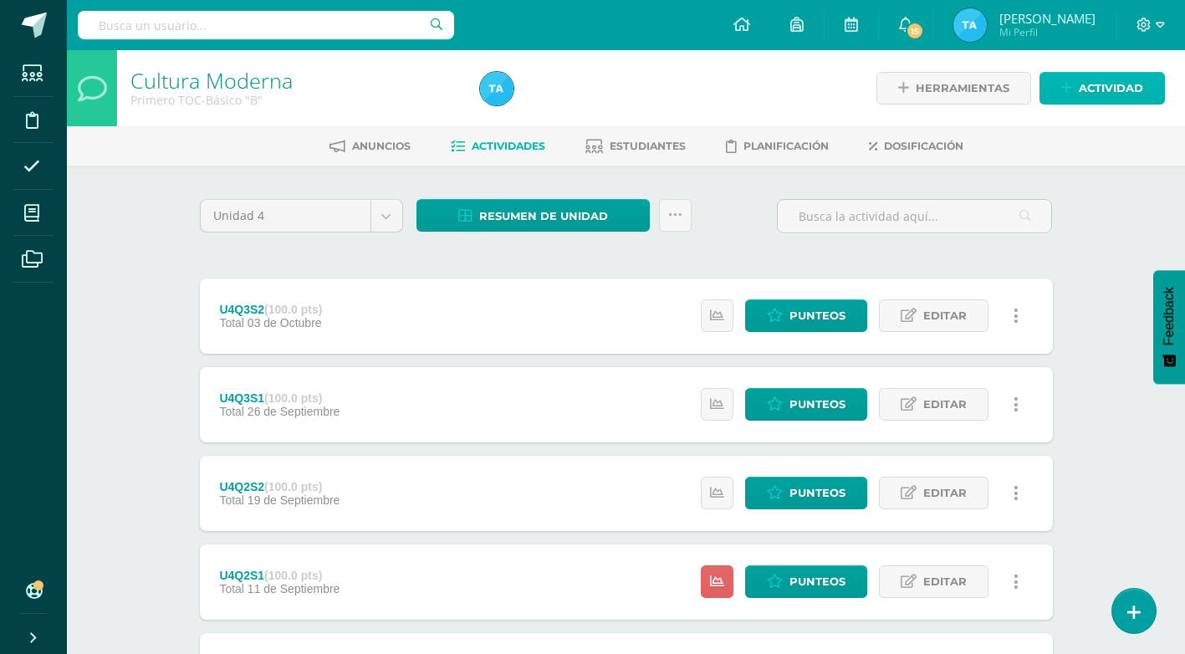
click at [1081, 92] on span "Actividad" at bounding box center [1111, 88] width 64 height 31
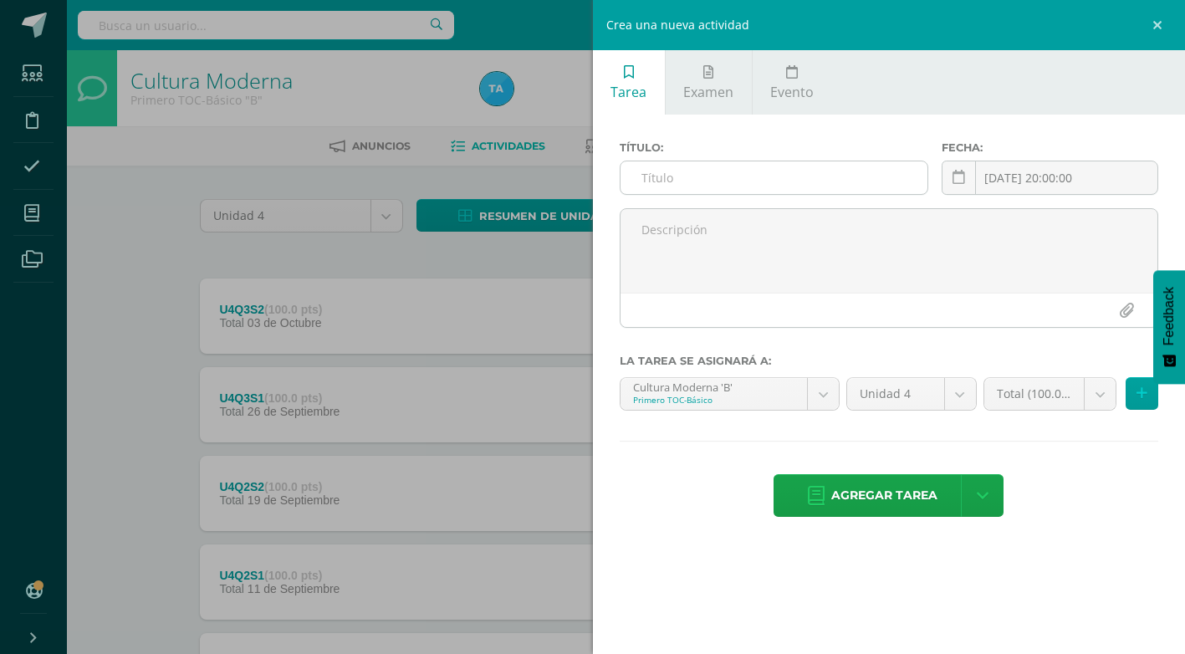
click at [754, 176] on input "text" at bounding box center [774, 177] width 307 height 33
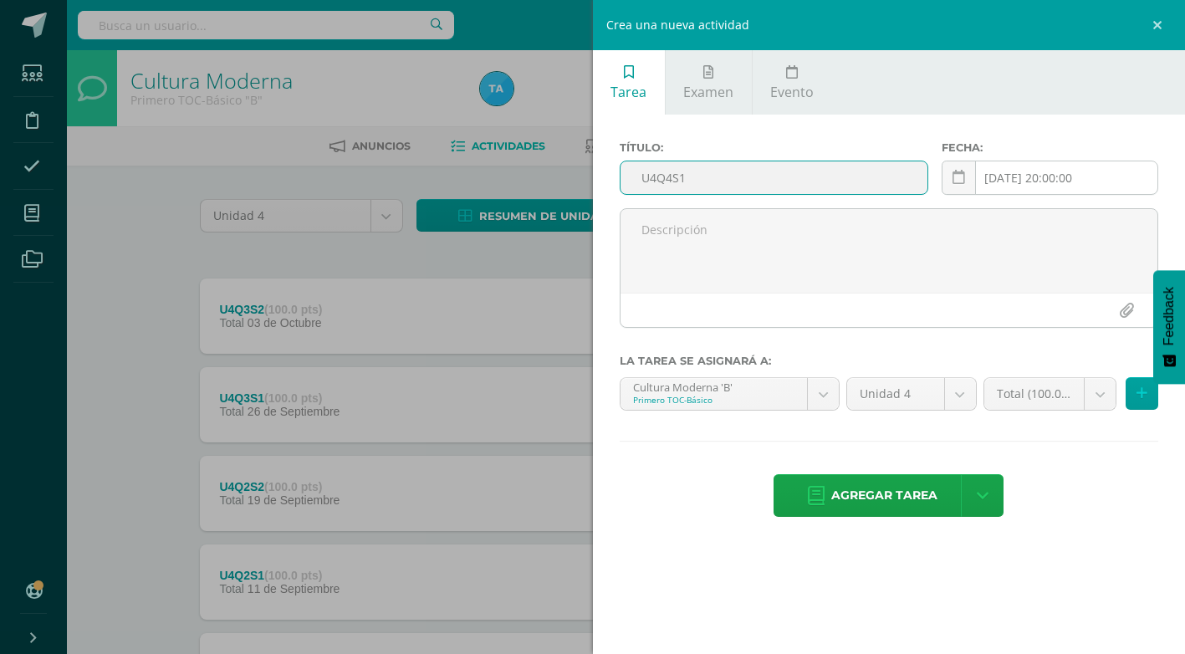
type input "U4Q4S1"
click at [994, 176] on input "[DATE] 20:00:00" at bounding box center [1050, 177] width 215 height 33
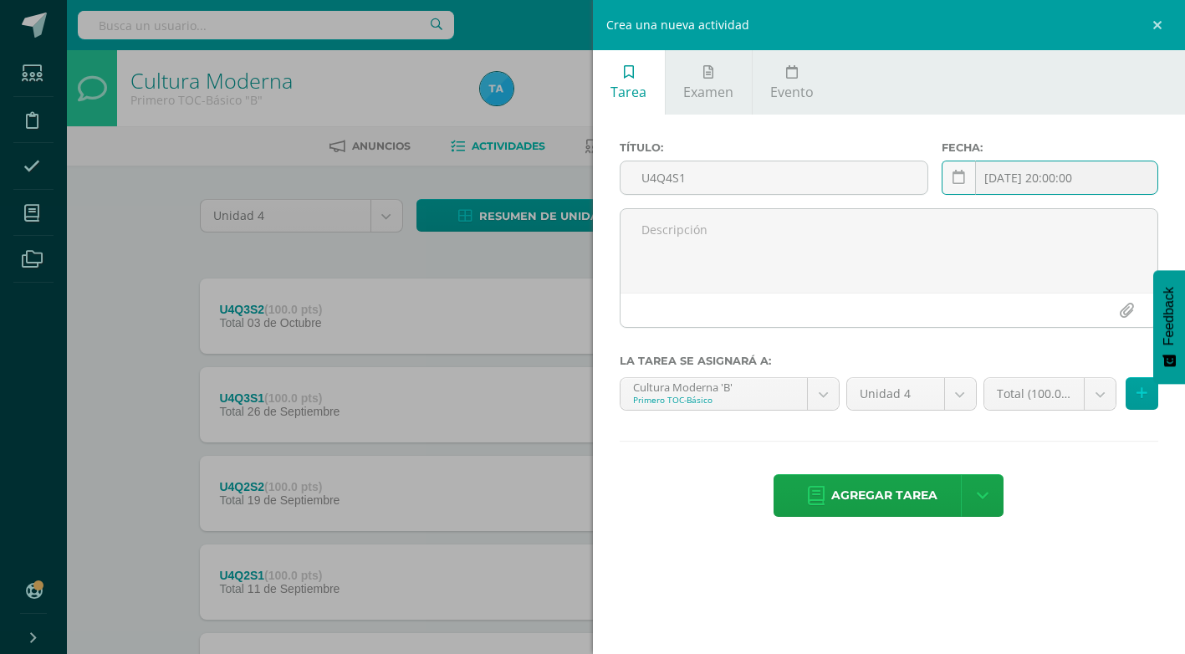
click at [1029, 175] on input "[DATE] 20:00:00" at bounding box center [1050, 177] width 215 height 33
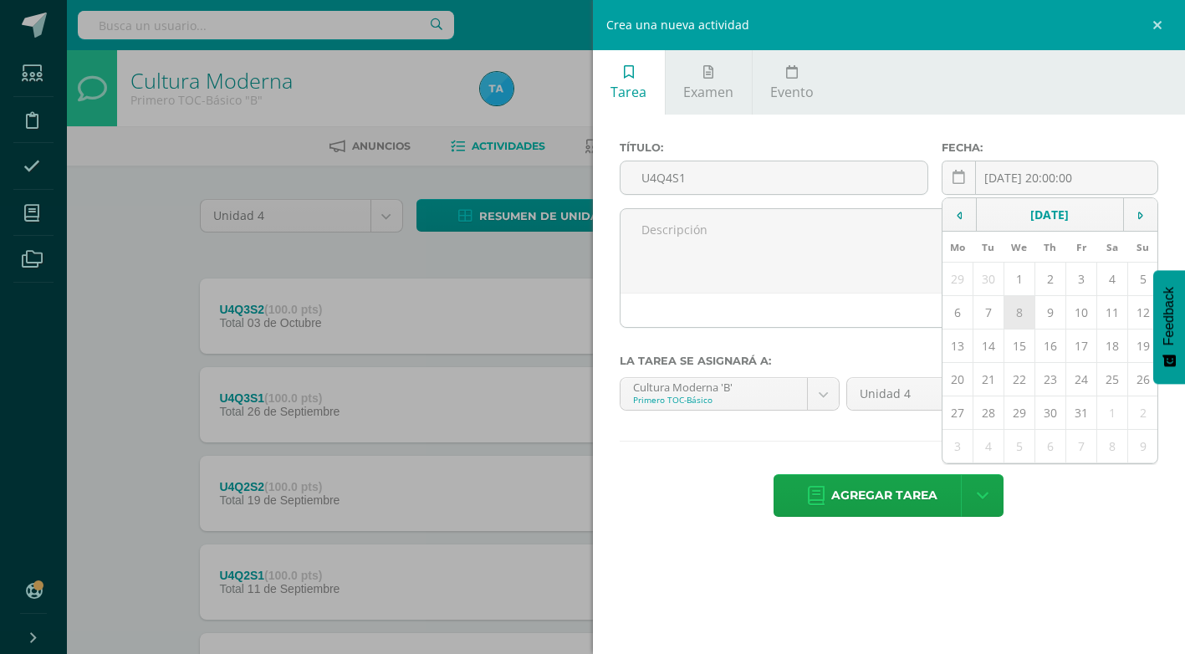
click at [1022, 309] on td "8" at bounding box center [1019, 312] width 31 height 33
type input "[DATE]"
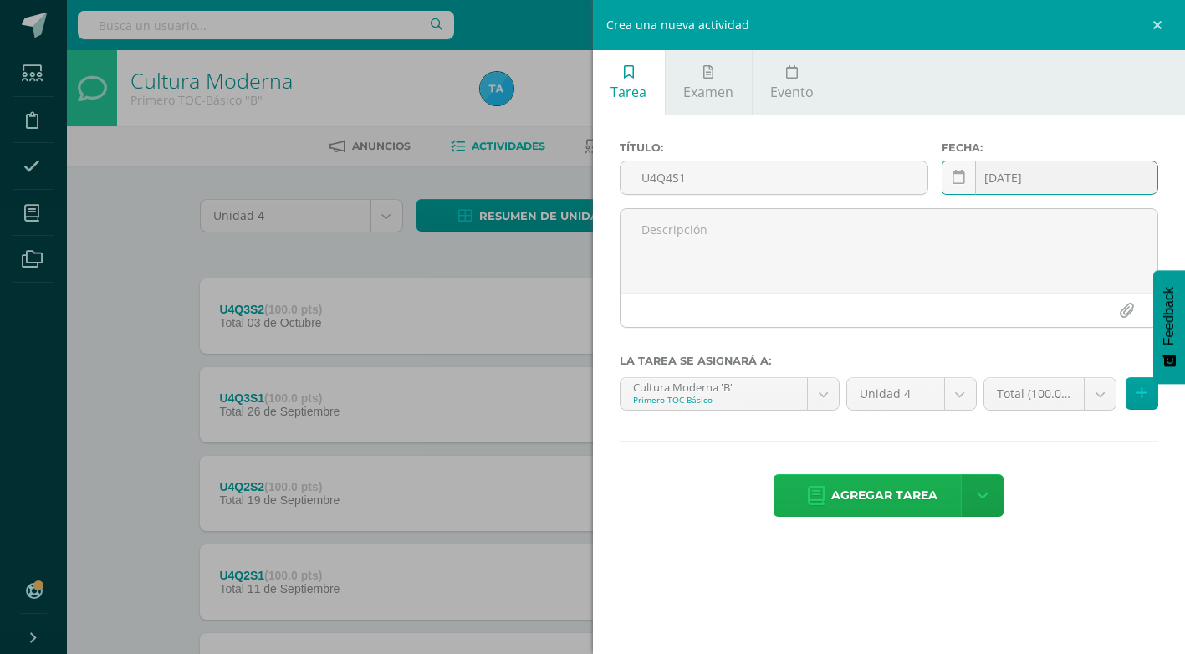
click at [887, 497] on span "Agregar tarea" at bounding box center [884, 495] width 106 height 41
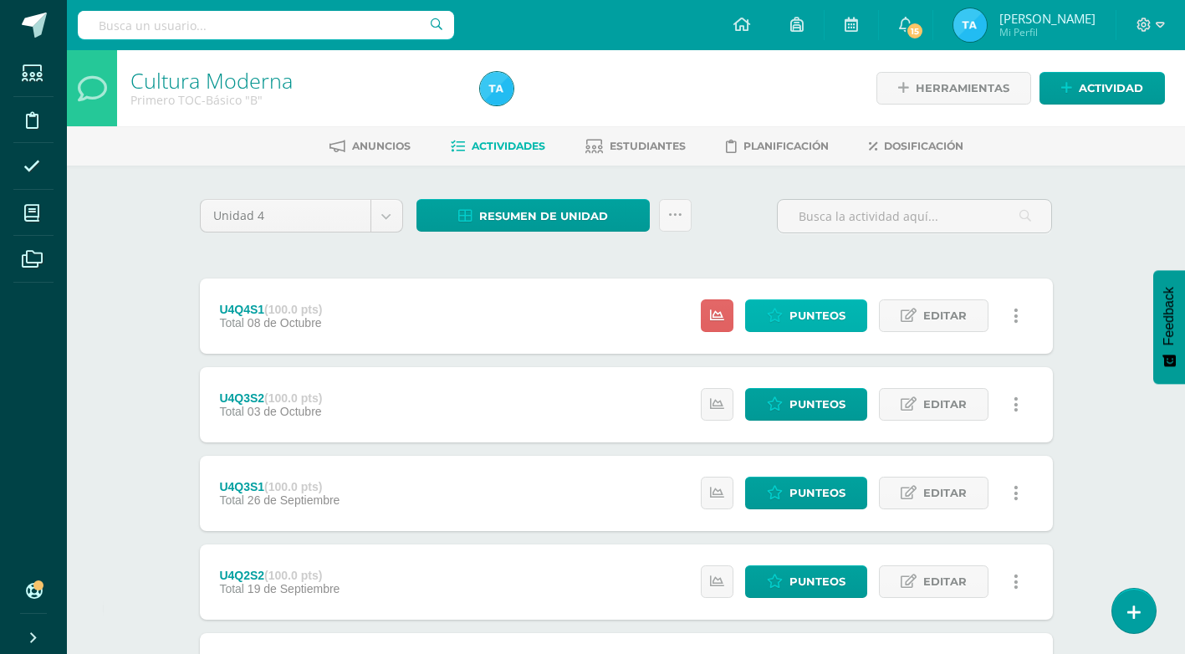
click at [830, 318] on span "Punteos" at bounding box center [818, 315] width 56 height 31
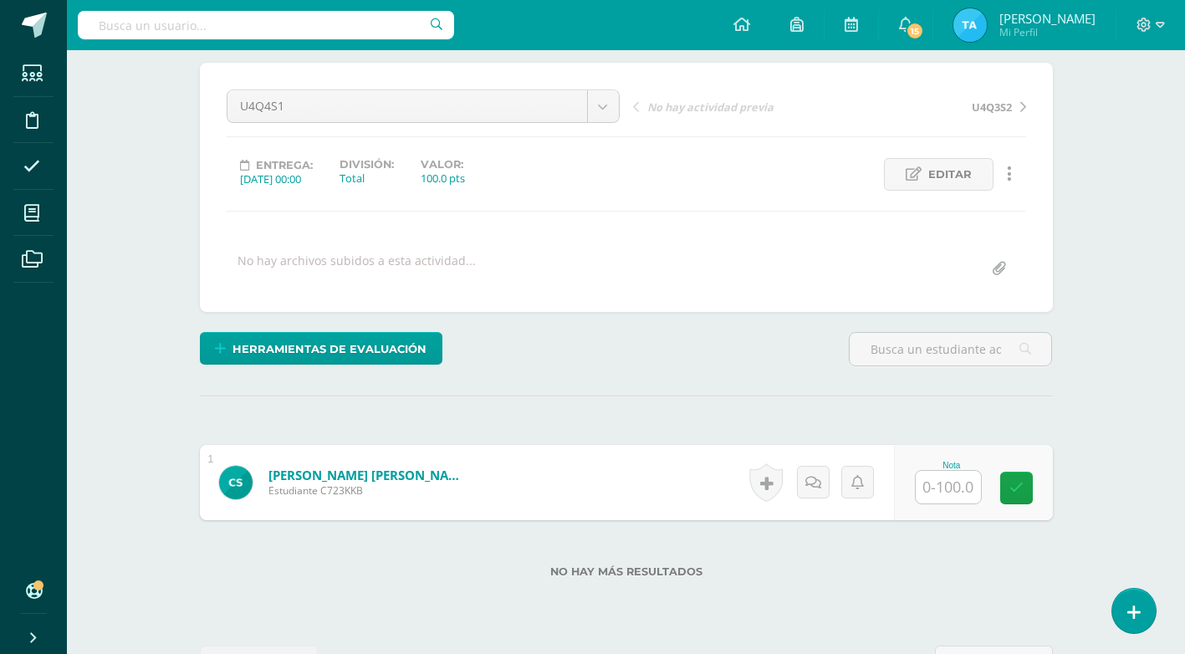
scroll to position [194, 0]
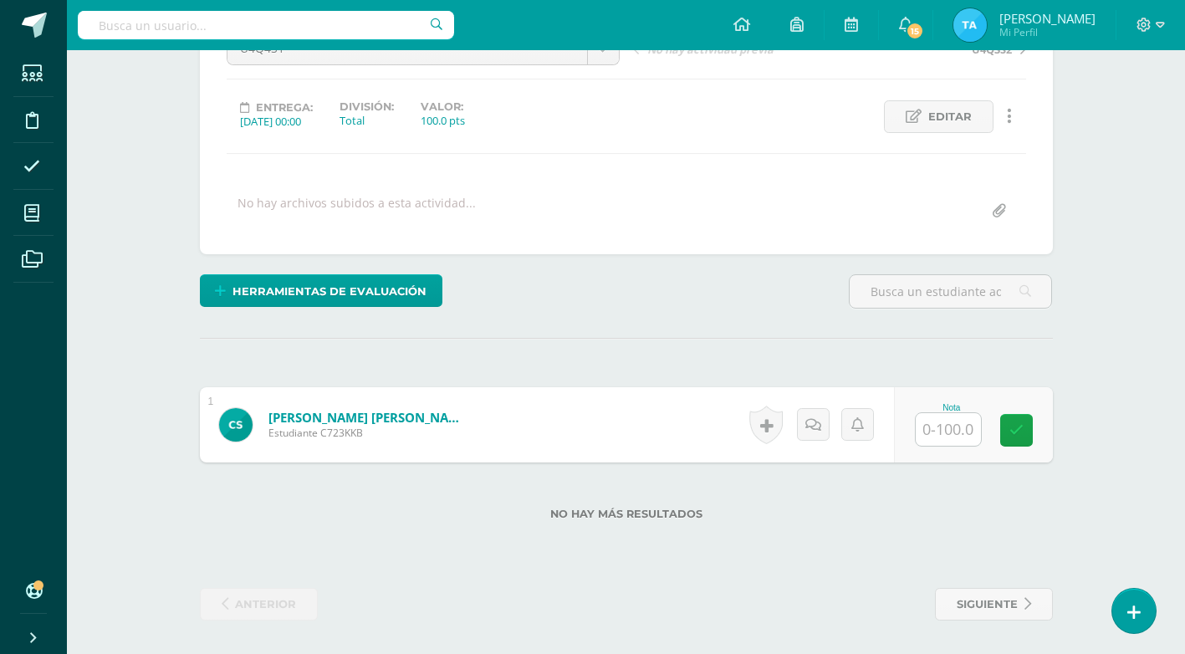
click at [947, 424] on input "text" at bounding box center [948, 429] width 65 height 33
type input "100"
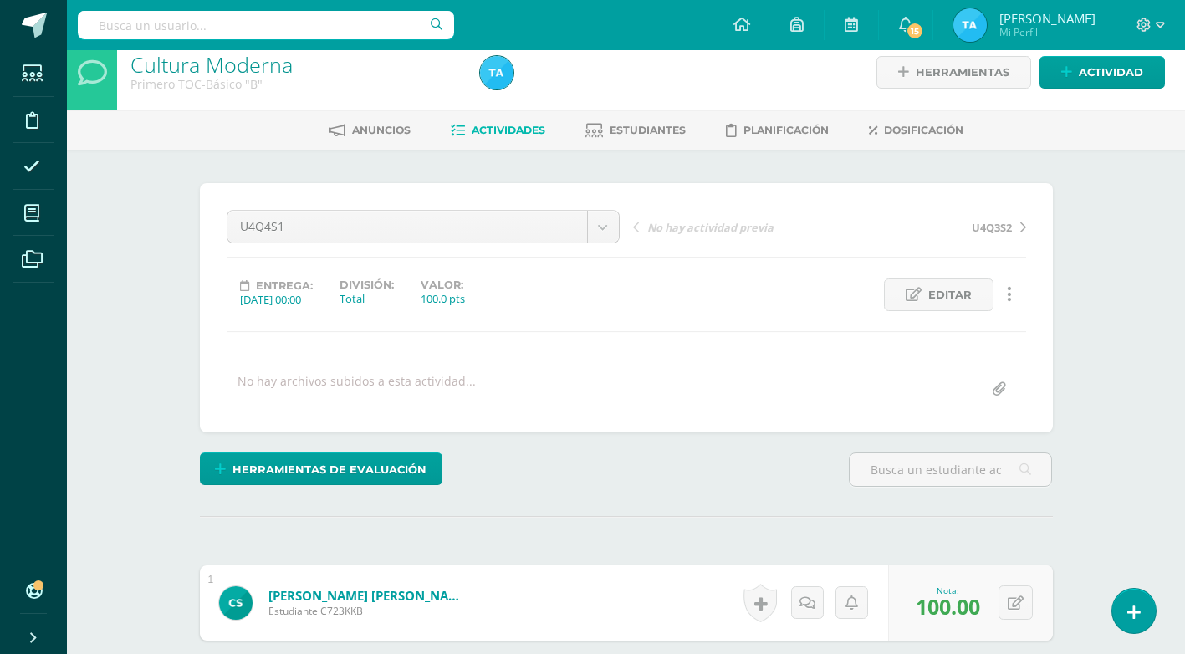
scroll to position [0, 0]
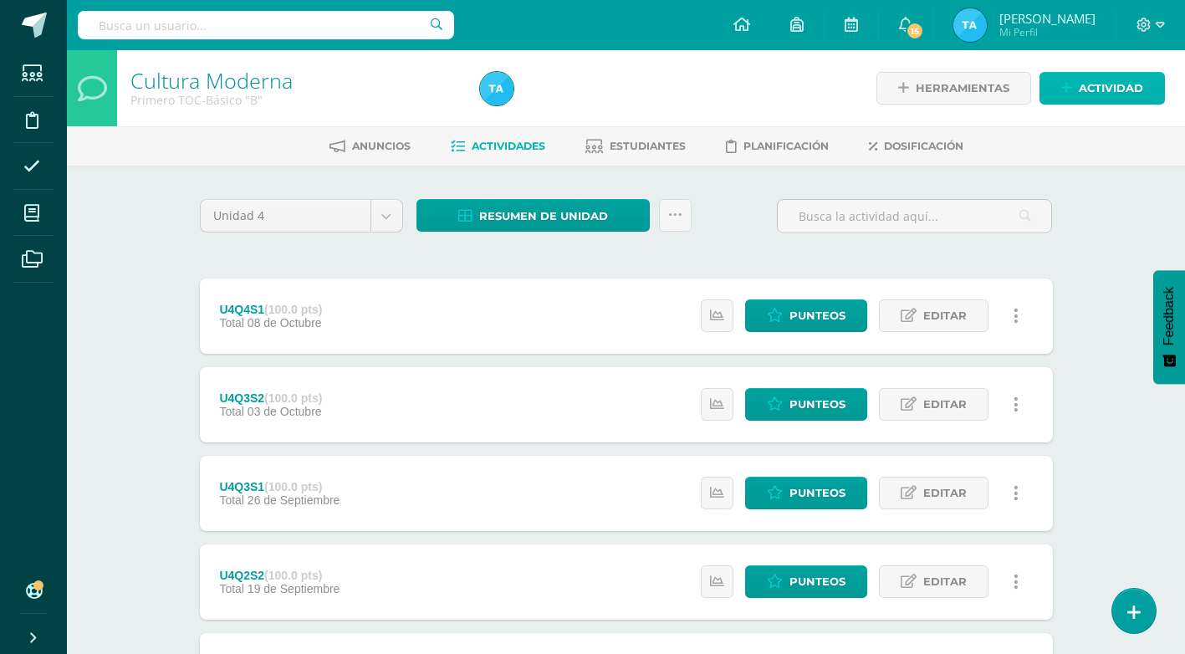
click at [1122, 90] on span "Actividad" at bounding box center [1111, 88] width 64 height 31
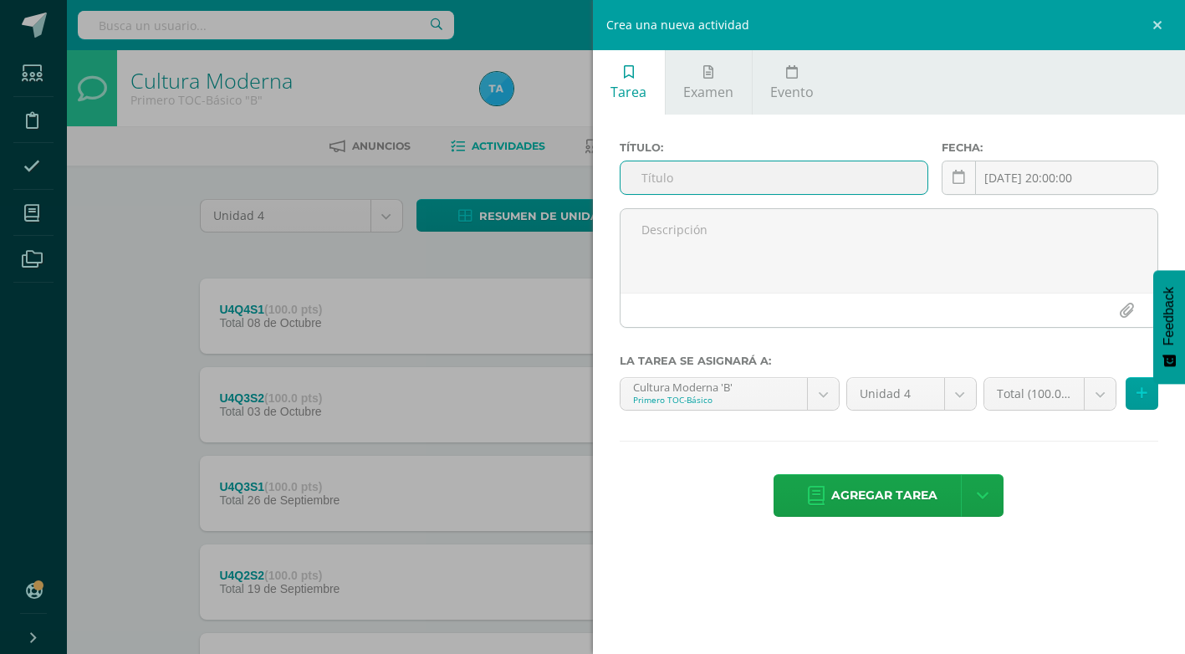
click at [731, 172] on input "text" at bounding box center [774, 177] width 307 height 33
type input "U4SE"
click at [918, 506] on span "Agregar tarea" at bounding box center [884, 495] width 106 height 41
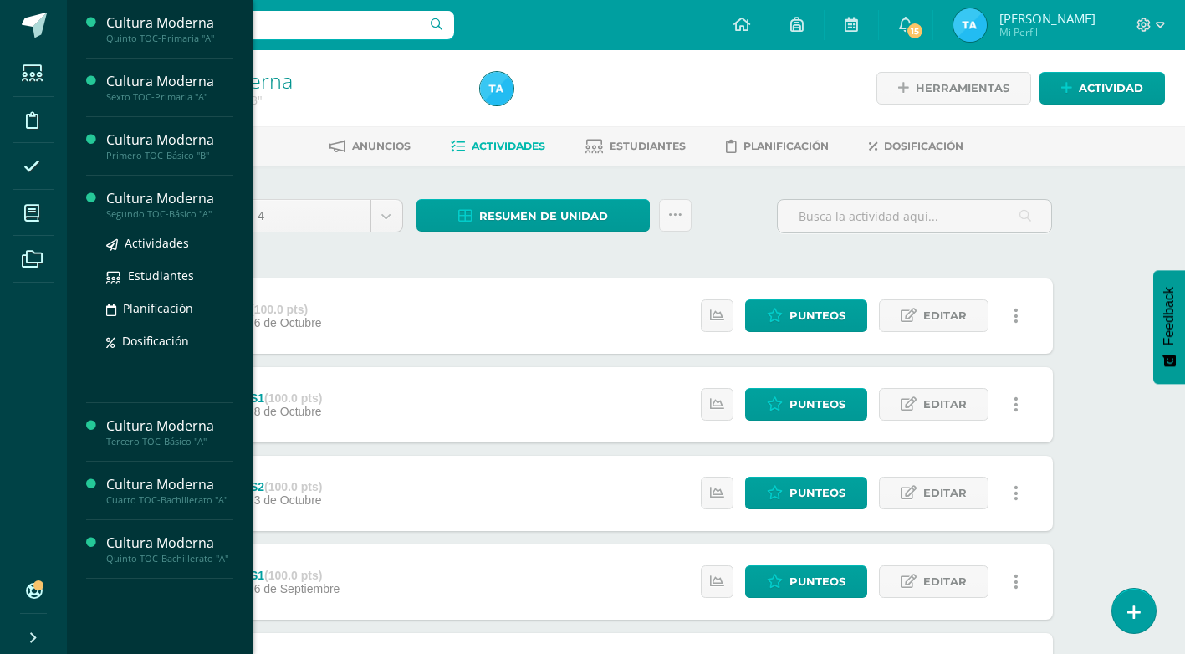
click at [150, 193] on div "Cultura Moderna" at bounding box center [169, 198] width 127 height 19
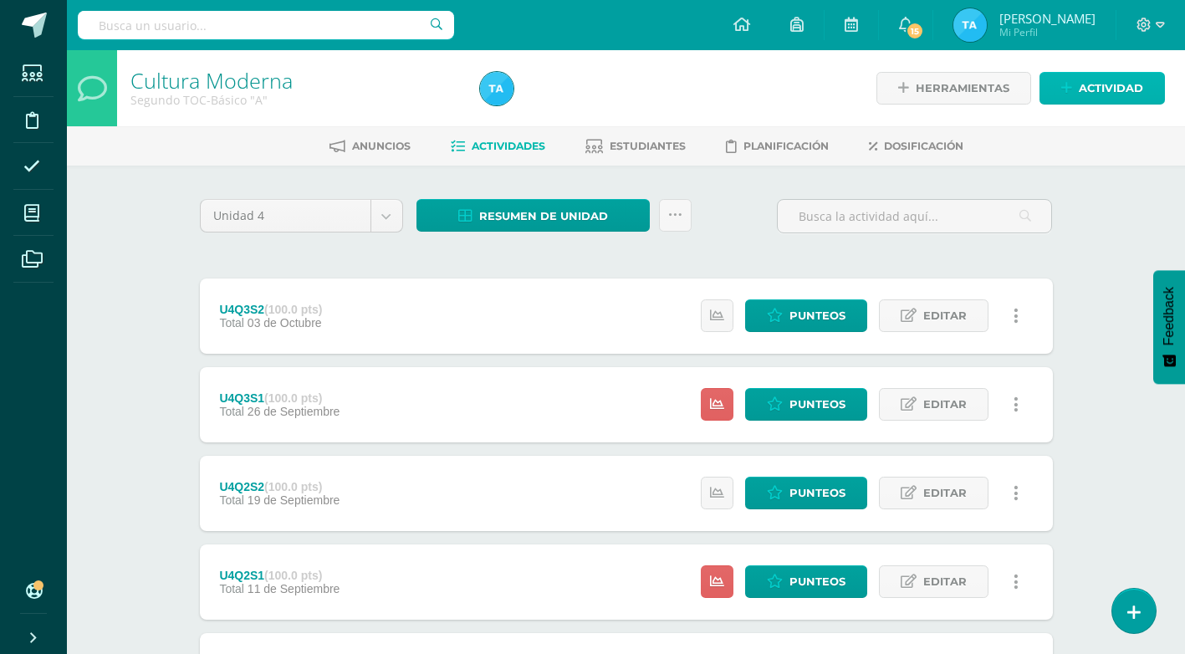
click at [1083, 85] on span "Actividad" at bounding box center [1111, 88] width 64 height 31
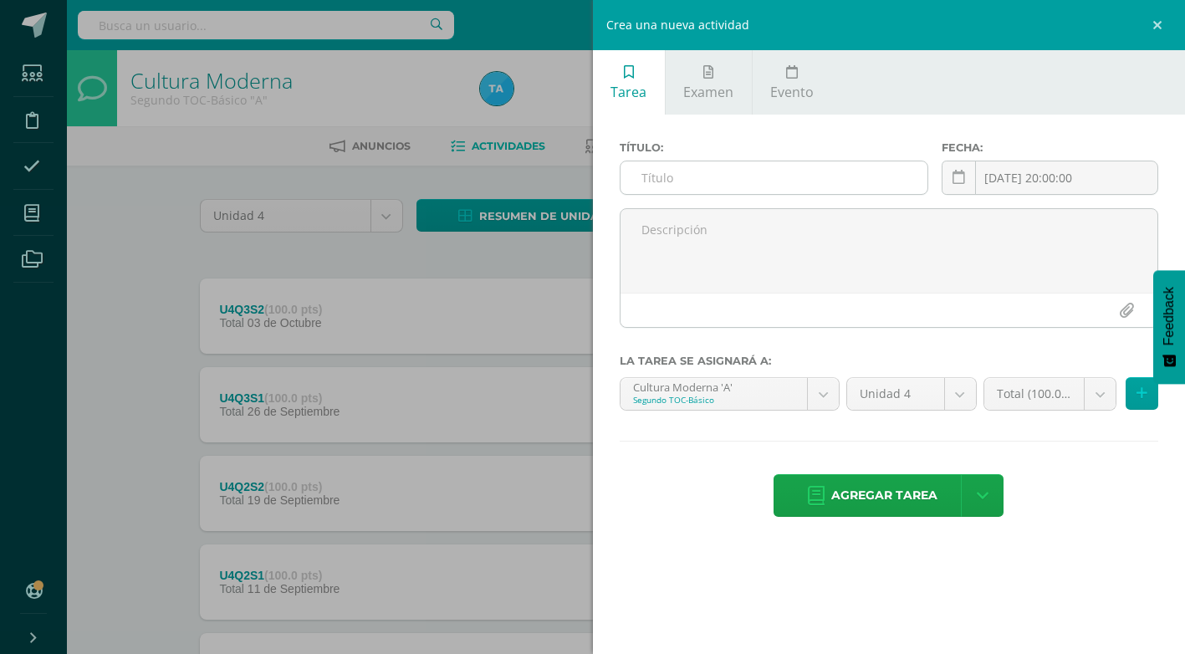
click at [846, 174] on input "text" at bounding box center [774, 177] width 307 height 33
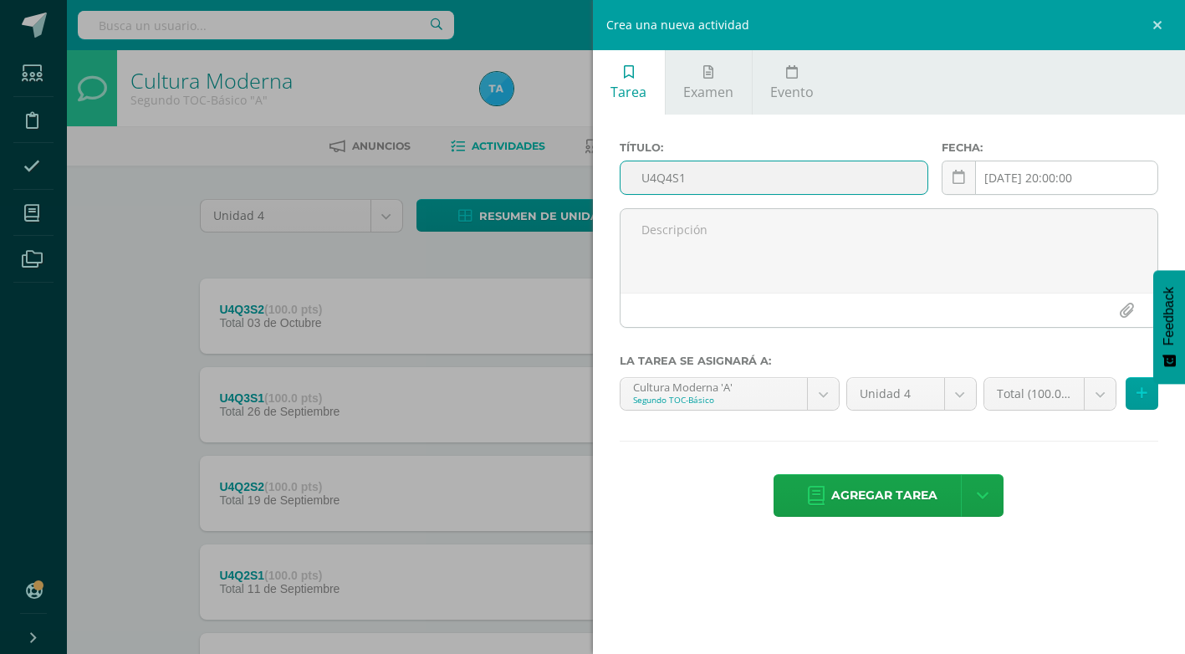
type input "U4Q4S1"
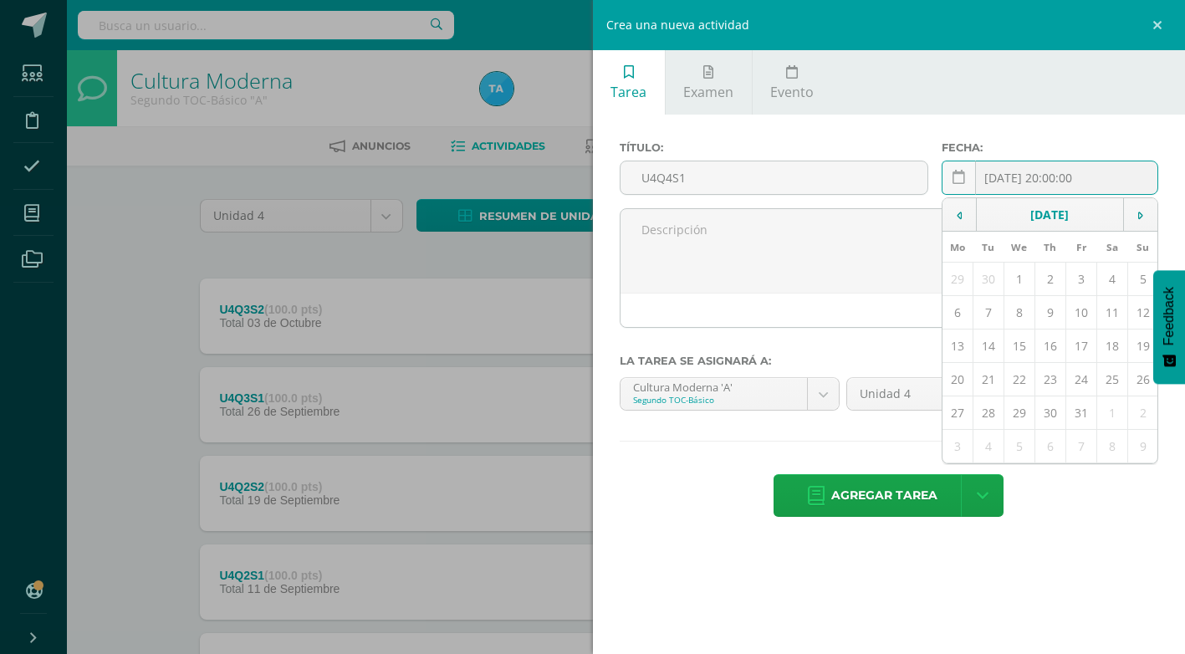
click at [1105, 172] on div "2025-10-15 20:00:00 October, 2025 Mo Tu We Th Fr Sa Su 29 30 1 2 3 4 5 6 7 8 9 …" at bounding box center [1050, 185] width 217 height 48
click at [1014, 313] on td "8" at bounding box center [1019, 312] width 31 height 33
type input "[DATE]"
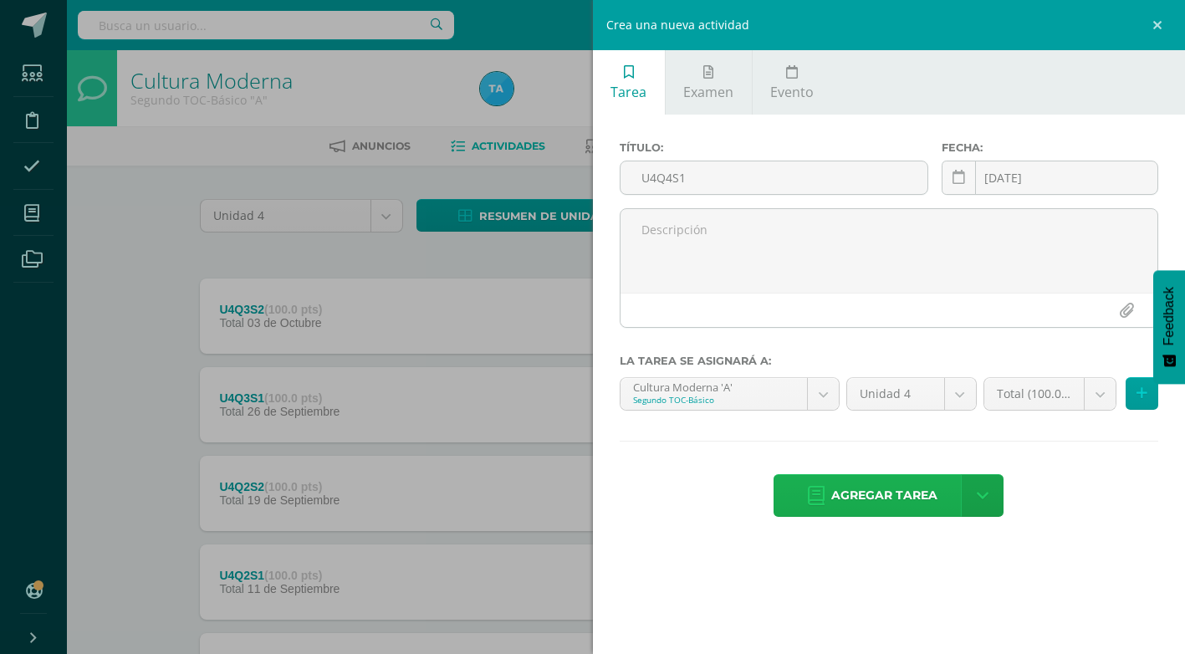
click at [920, 503] on span "Agregar tarea" at bounding box center [884, 495] width 106 height 41
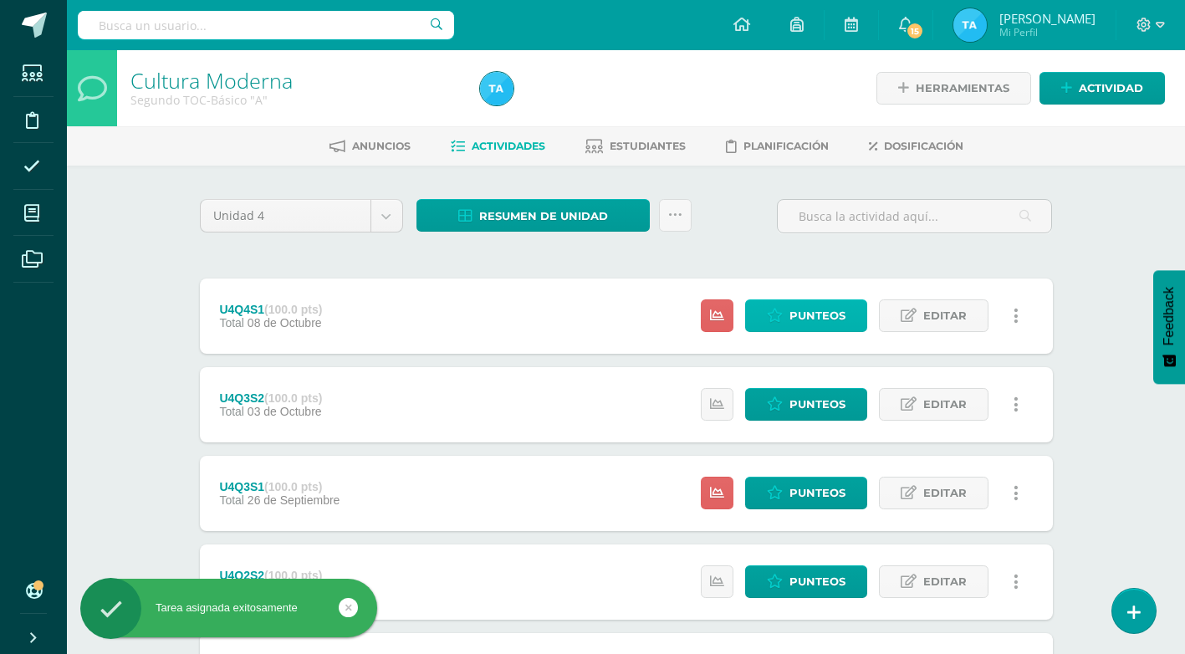
click at [772, 316] on icon at bounding box center [775, 316] width 16 height 14
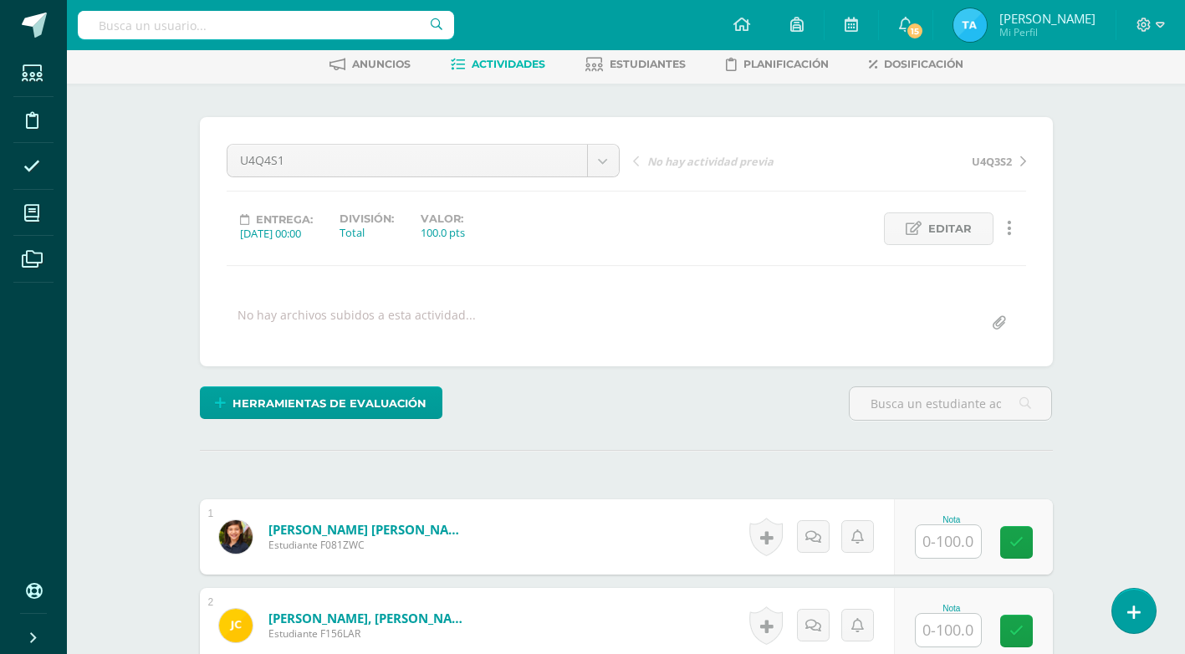
scroll to position [84, 0]
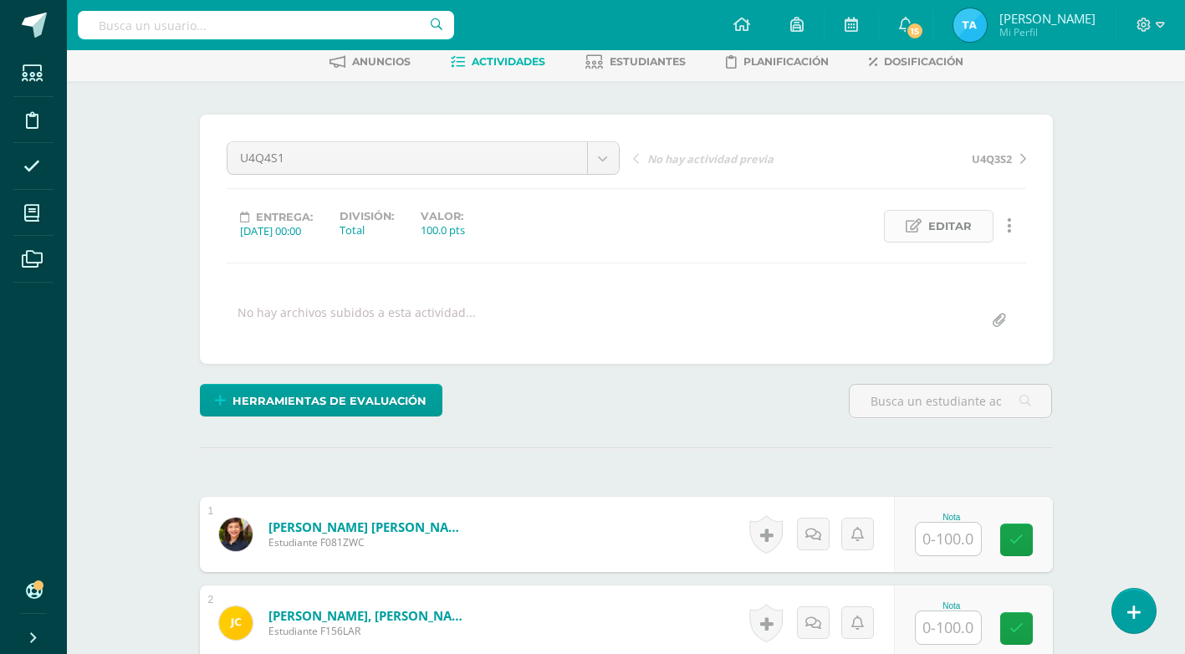
click at [942, 218] on span "Editar" at bounding box center [949, 226] width 43 height 31
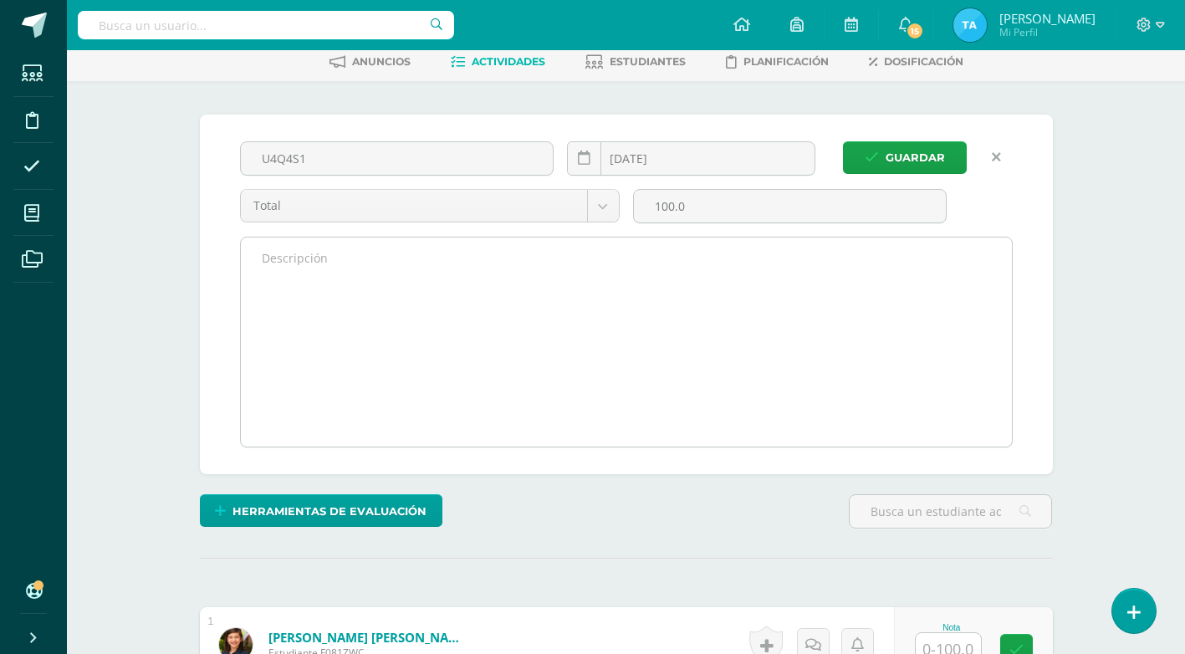
click at [279, 272] on textarea at bounding box center [626, 342] width 771 height 209
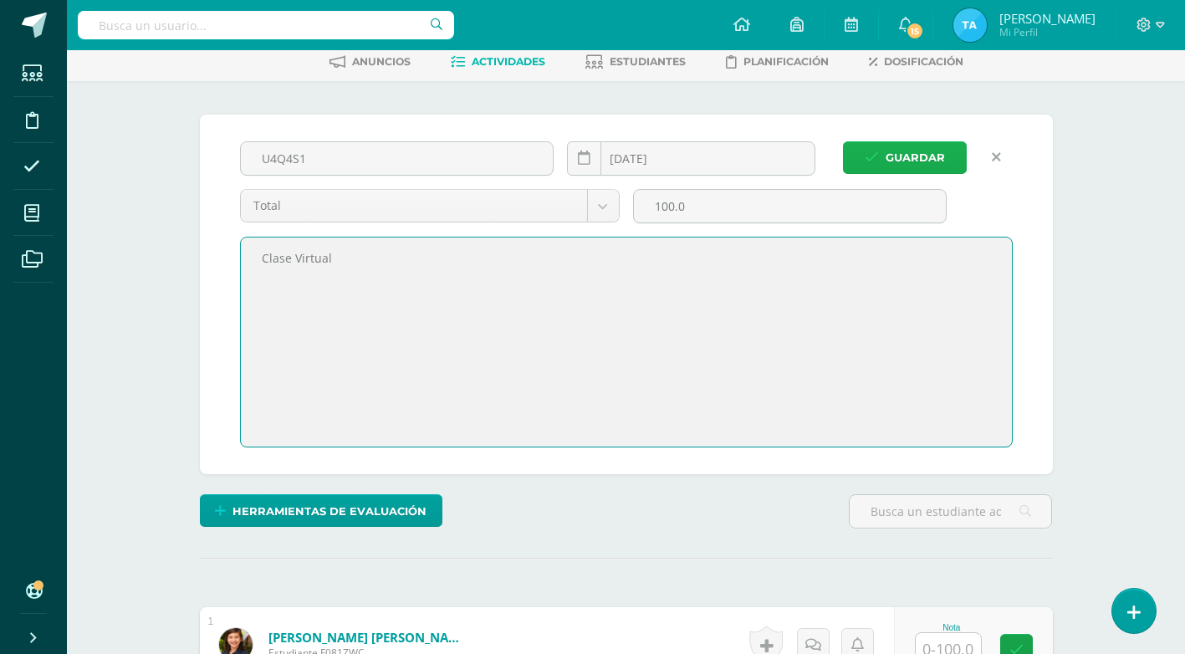
type textarea "Clase Virtual"
click at [951, 159] on button "Guardar" at bounding box center [905, 157] width 124 height 33
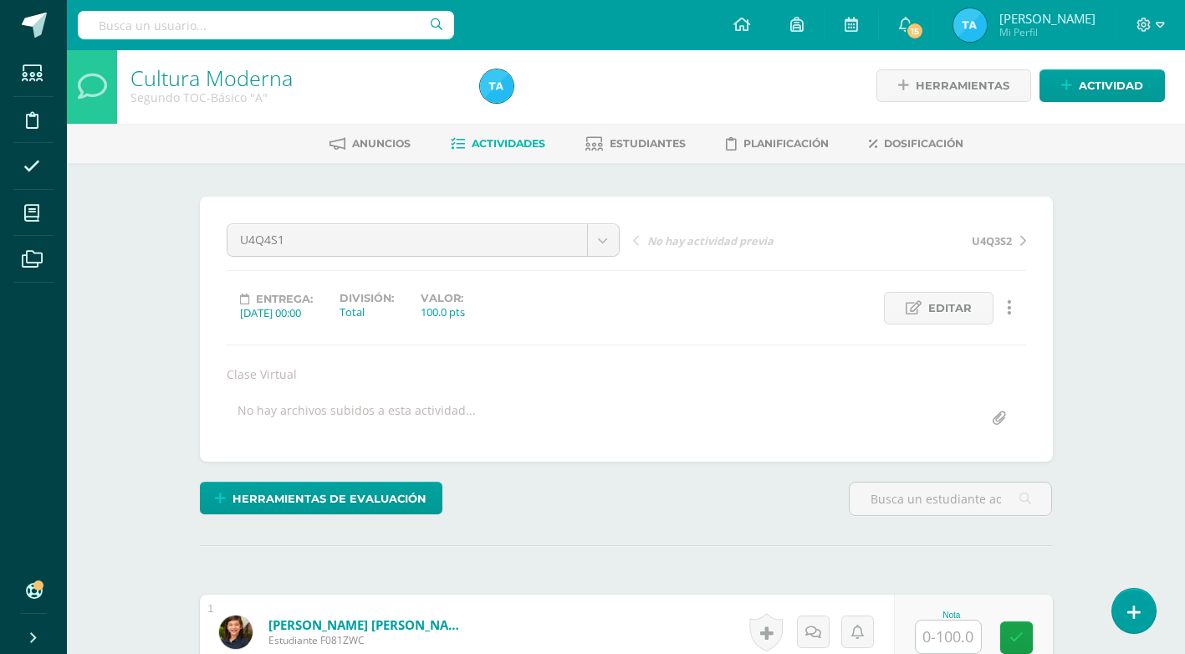
scroll to position [1, 0]
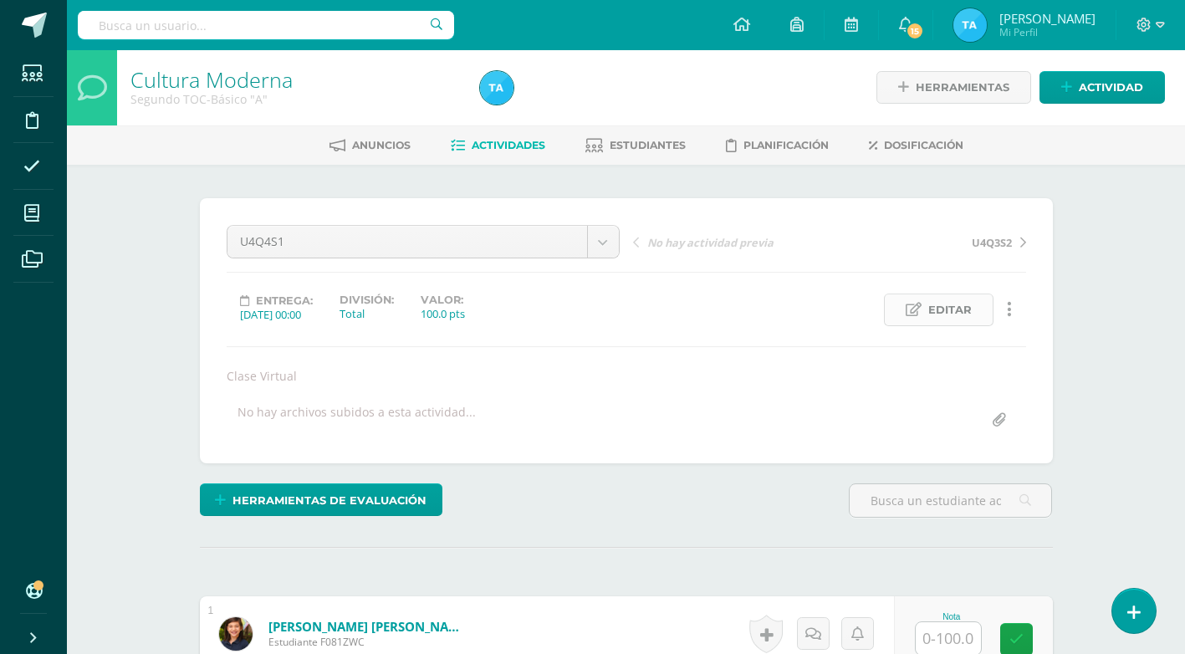
click at [952, 309] on span "Editar" at bounding box center [949, 309] width 43 height 31
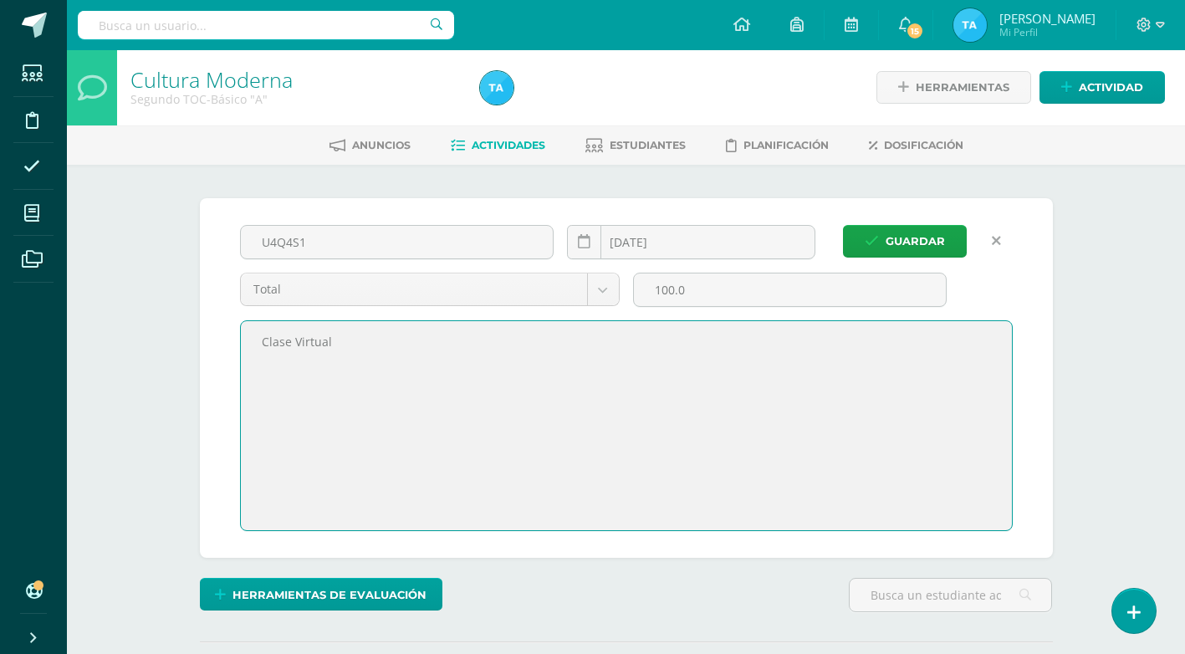
click at [347, 352] on textarea "Clase Virtual" at bounding box center [626, 425] width 771 height 209
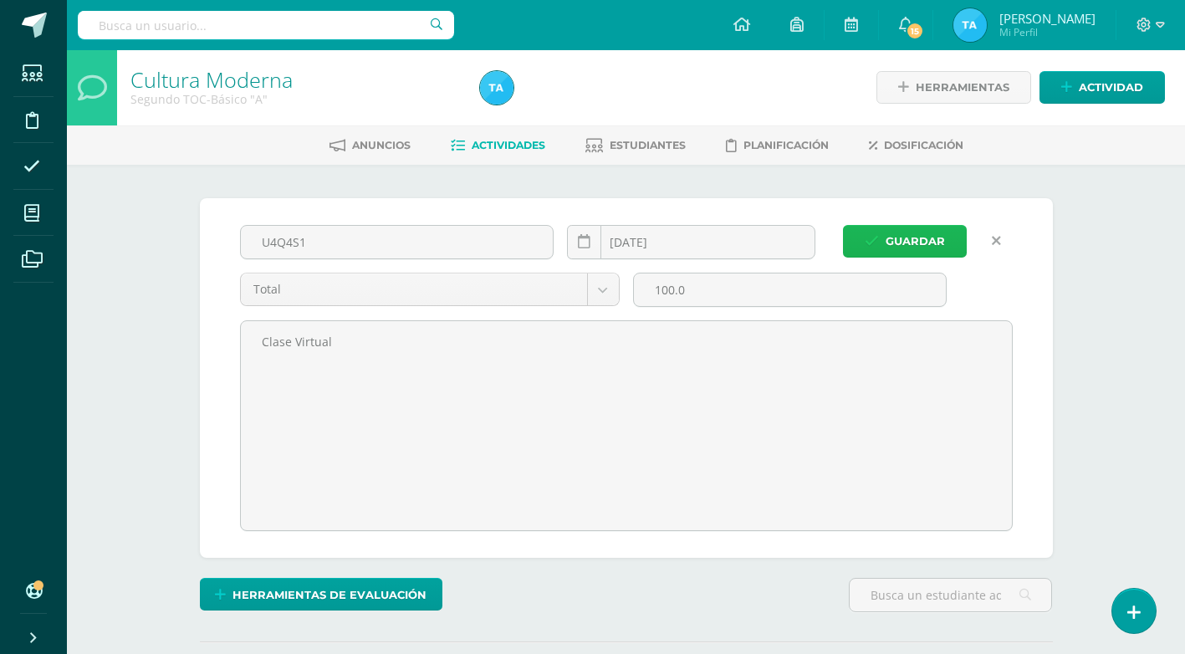
click at [882, 235] on button "Guardar" at bounding box center [905, 241] width 124 height 33
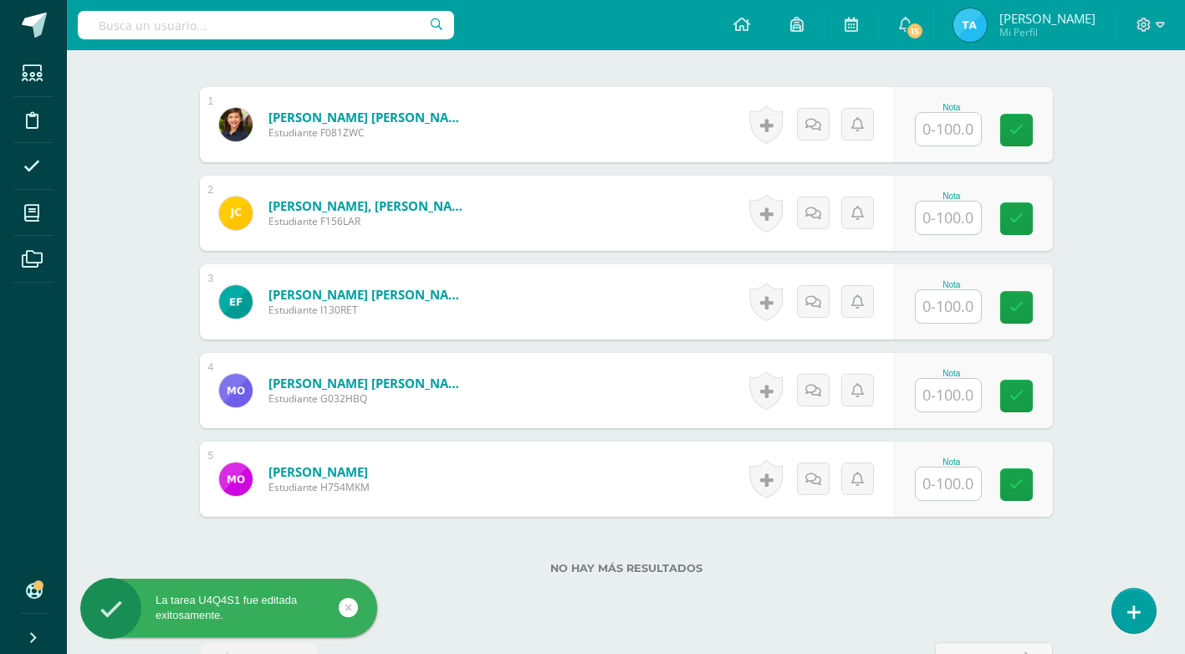
scroll to position [481, 0]
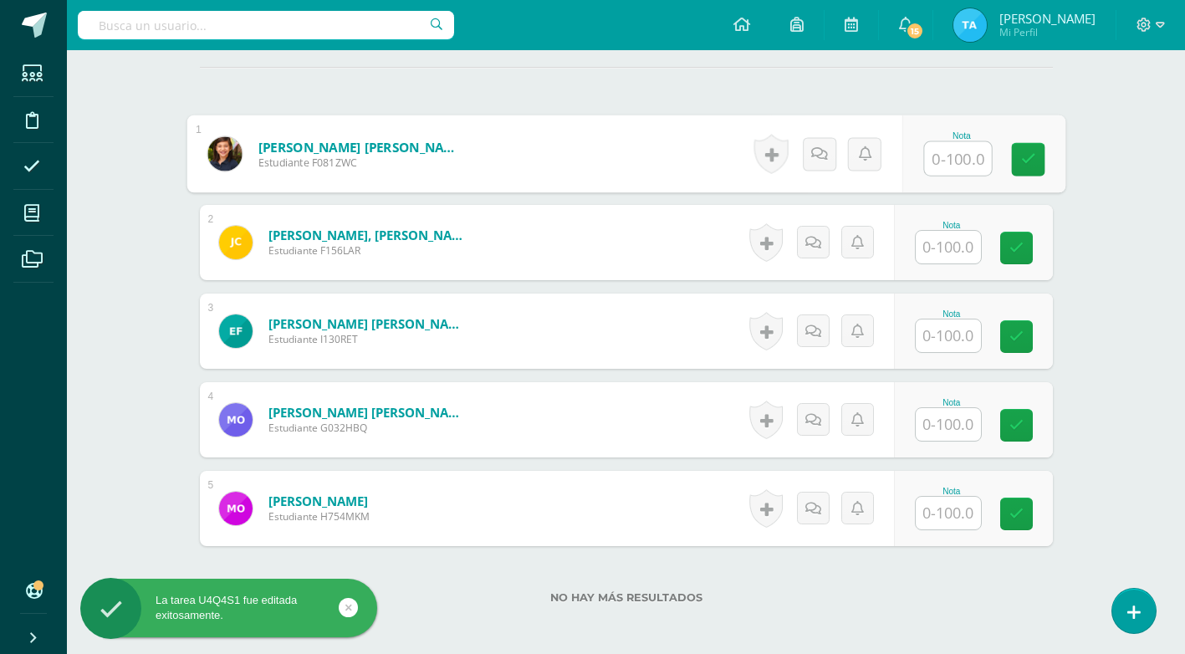
drag, startPoint x: 953, startPoint y: 151, endPoint x: 970, endPoint y: 152, distance: 16.8
click at [954, 151] on input "text" at bounding box center [957, 158] width 67 height 33
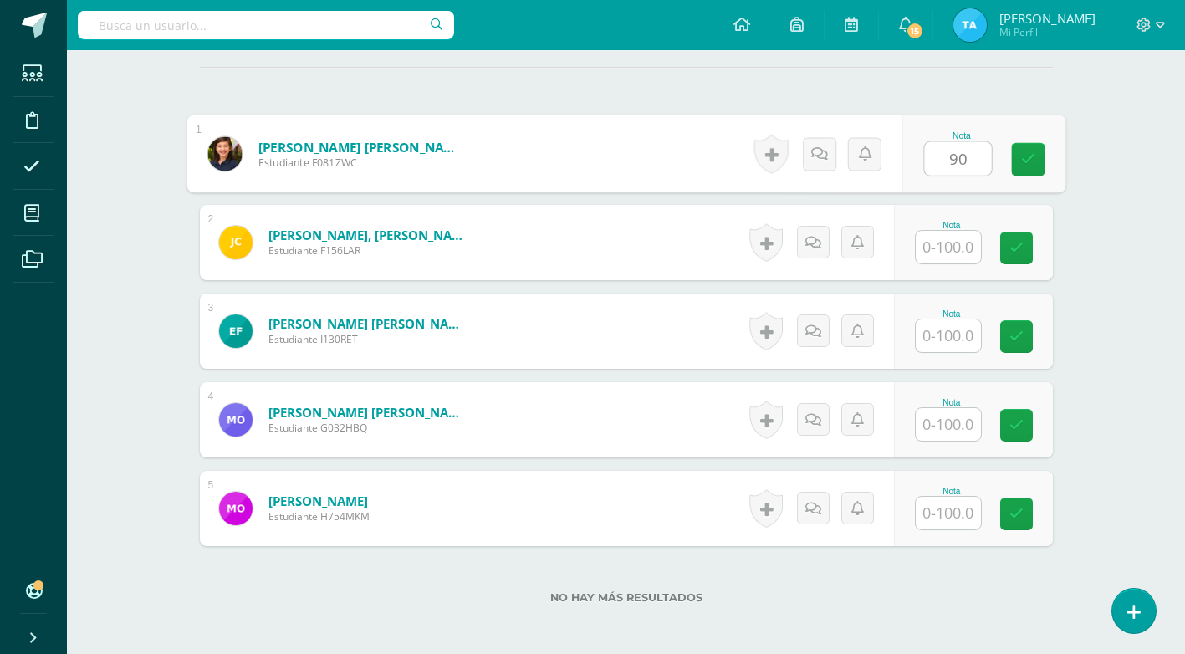
type input "90"
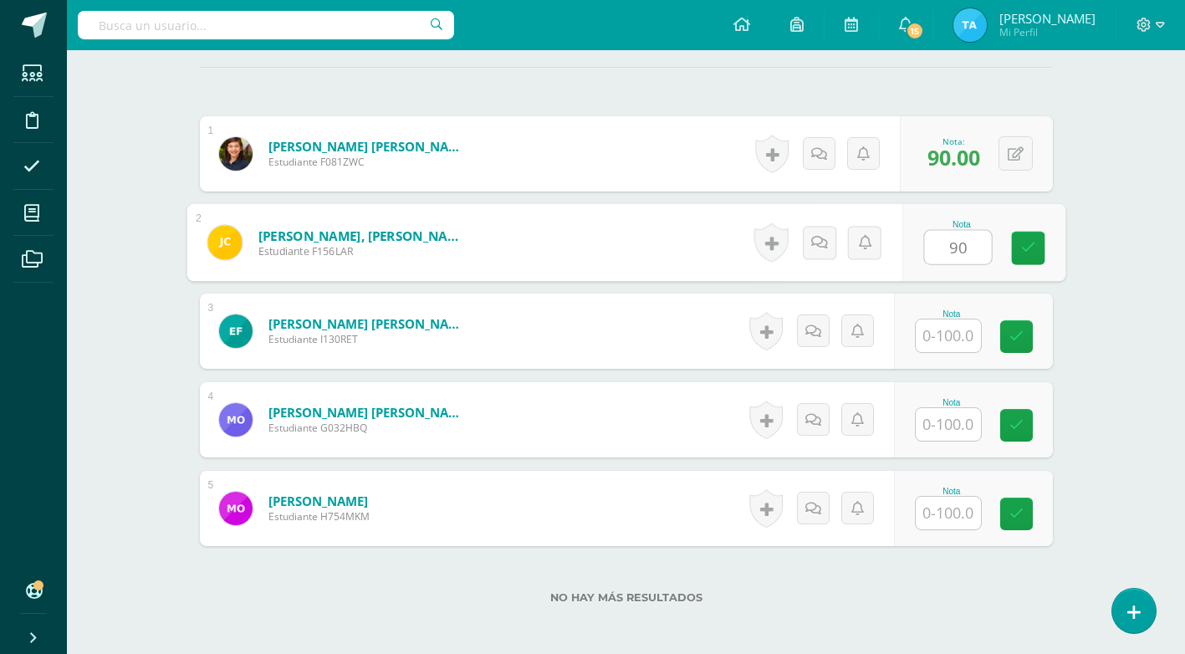
type input "90"
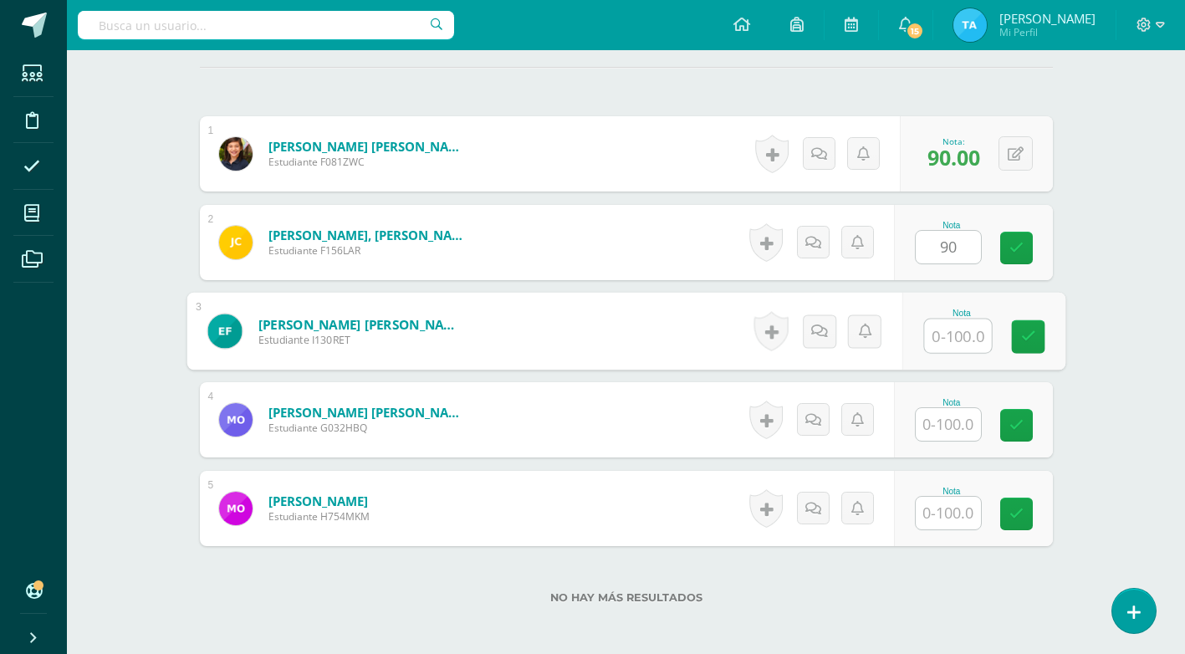
click at [958, 340] on input "text" at bounding box center [957, 335] width 67 height 33
type input "100"
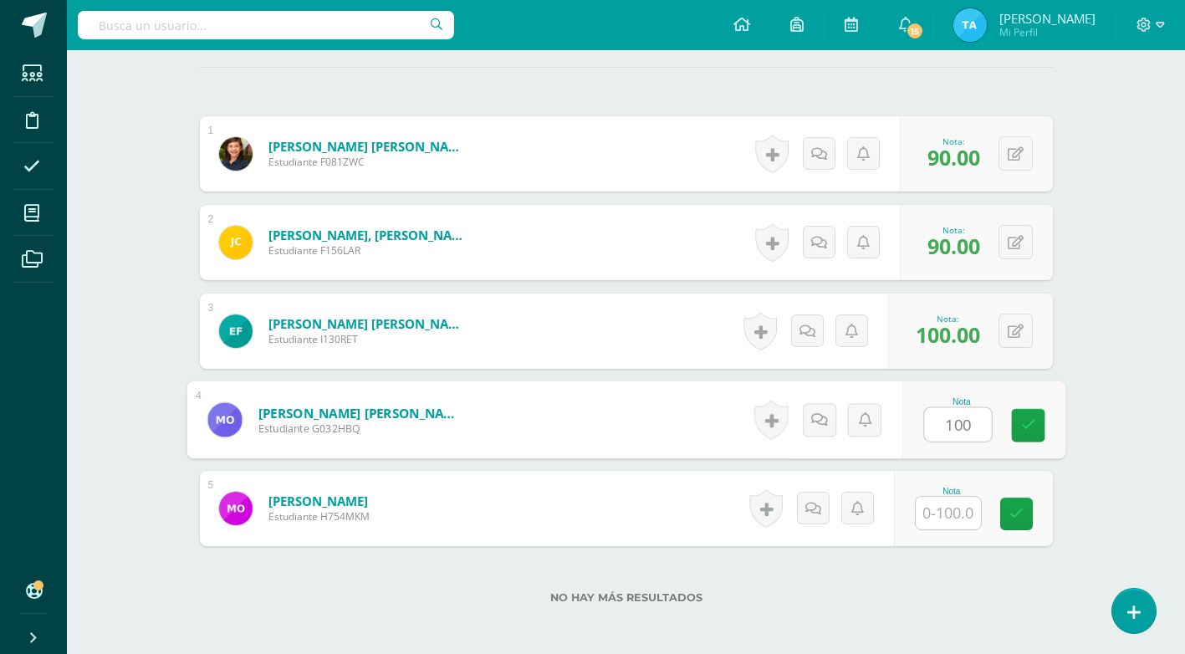
type input "100"
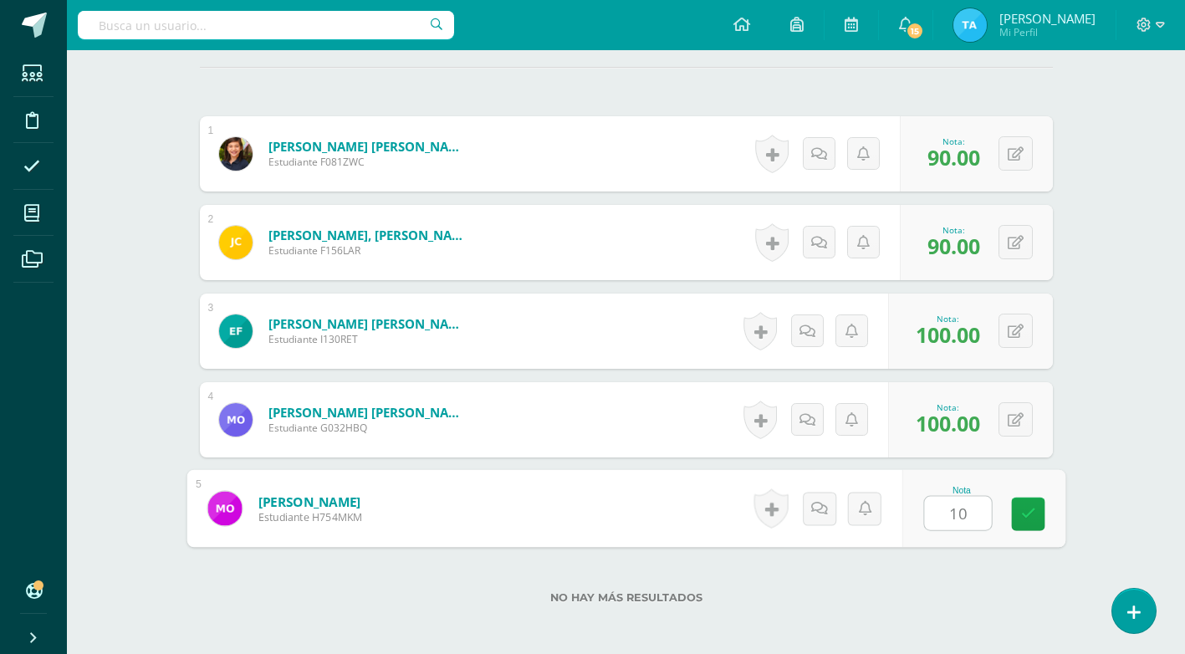
type input "100"
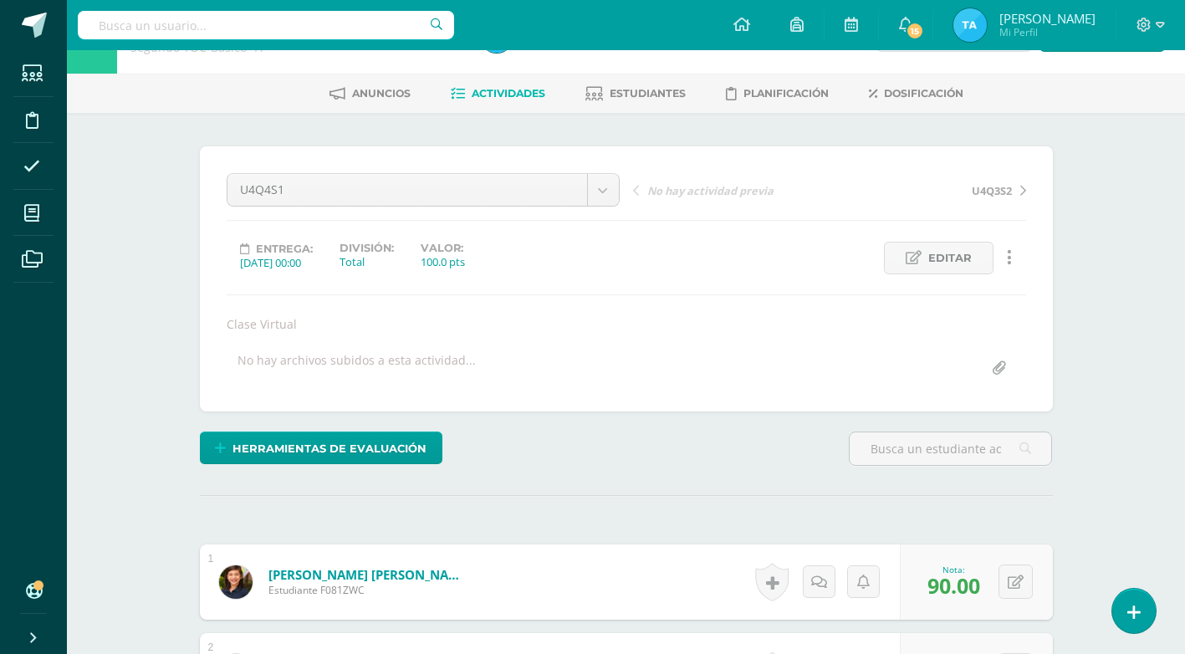
scroll to position [0, 0]
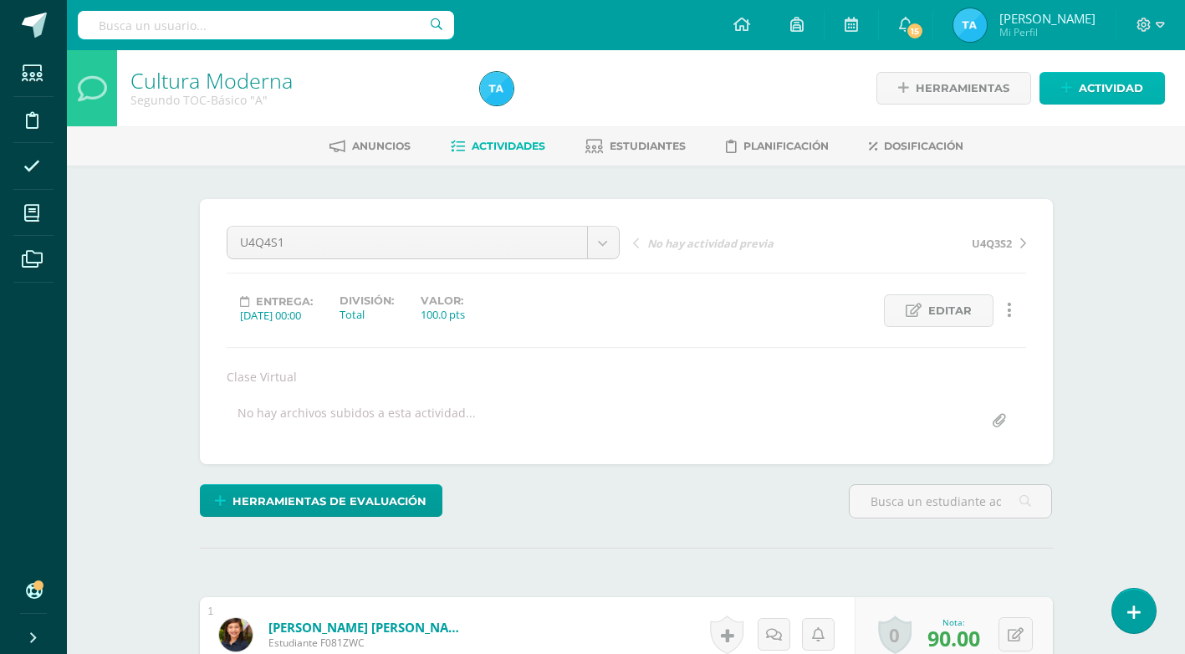
click at [1112, 96] on span "Actividad" at bounding box center [1111, 88] width 64 height 31
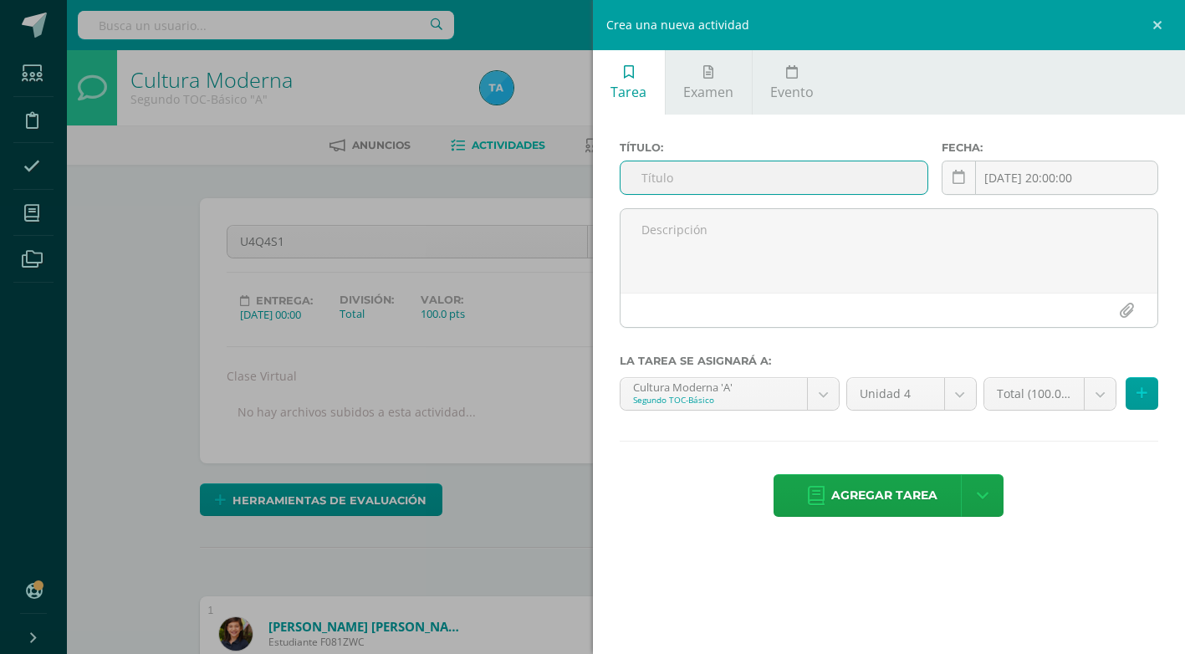
click at [743, 176] on input "text" at bounding box center [774, 177] width 307 height 33
type input "U4SE"
click at [869, 489] on span "Agregar tarea" at bounding box center [884, 495] width 106 height 41
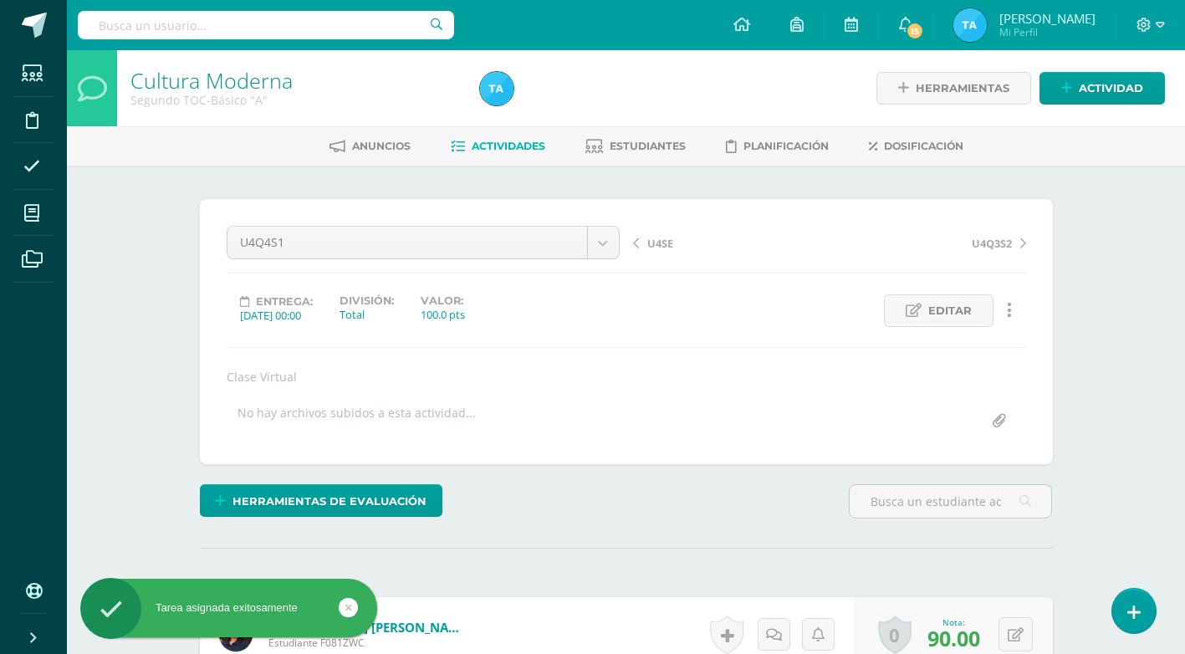
scroll to position [1, 0]
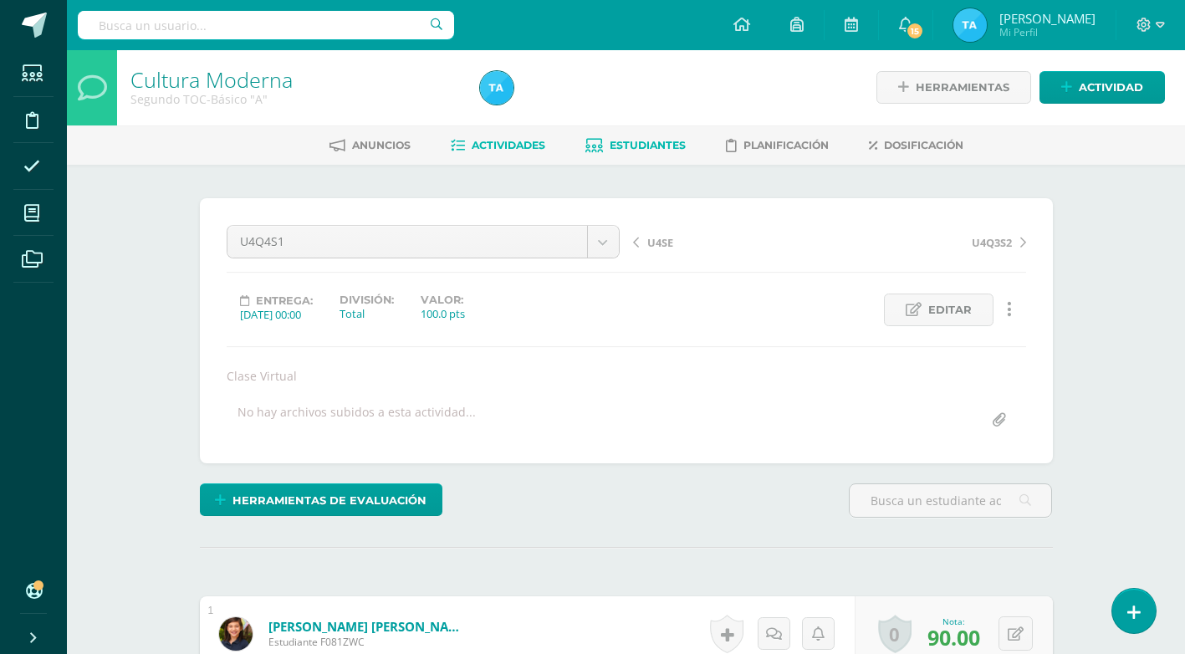
click at [632, 141] on span "Estudiantes" at bounding box center [648, 145] width 76 height 13
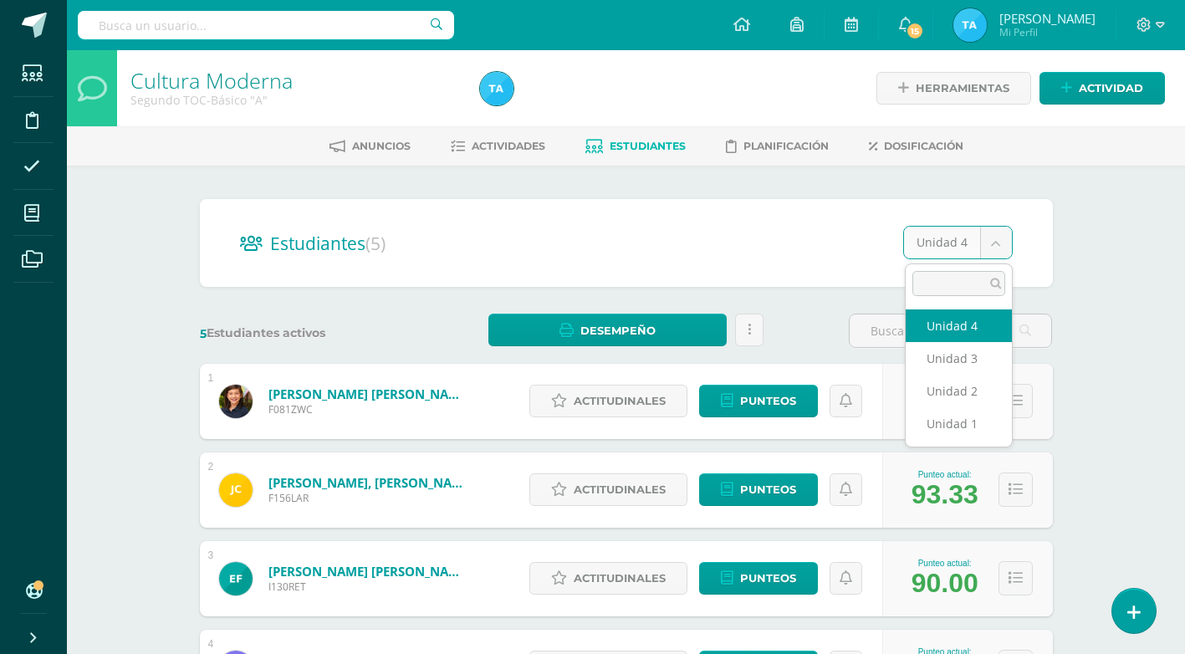
click at [997, 243] on body "Estudiantes Disciplina Asistencia Mis cursos Archivos Soporte Ayuda Reportar un…" at bounding box center [592, 452] width 1185 height 905
select select "/dashboard/teacher/section/3081/students/?unit=90804"
click at [1000, 238] on body "Estudiantes Disciplina Asistencia Mis cursos Archivos Soporte Ayuda Reportar un…" at bounding box center [592, 452] width 1185 height 905
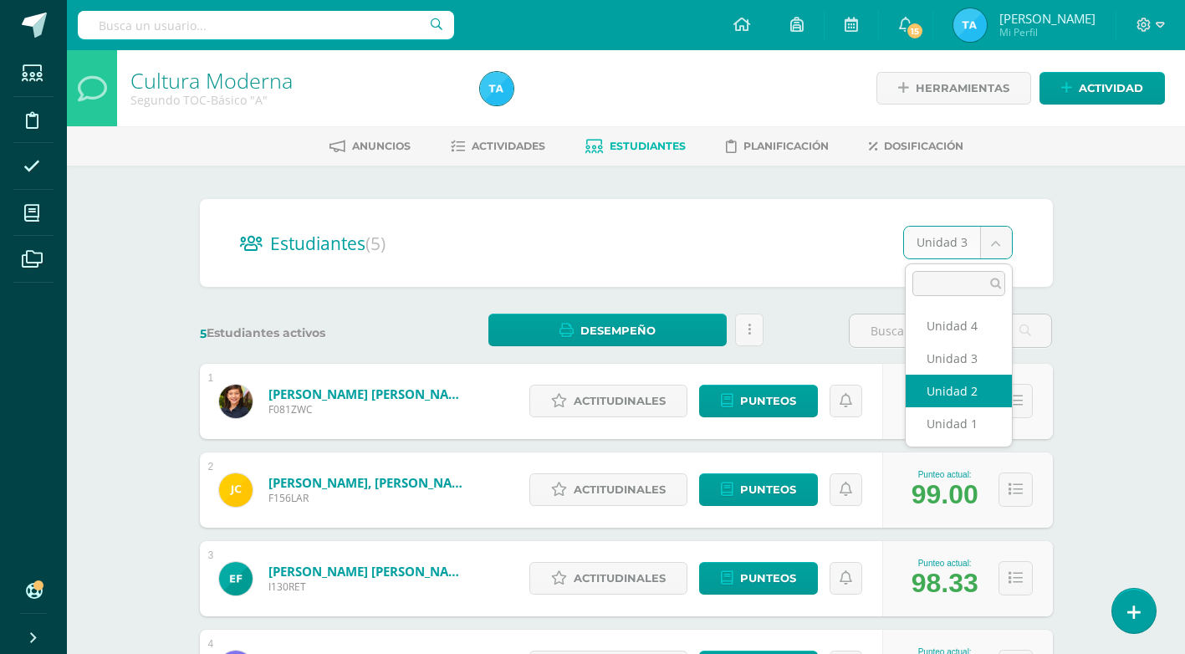
select select "/dashboard/teacher/section/3081/students/?unit=90802"
click at [996, 242] on body "Estudiantes Disciplina Asistencia Mis cursos Archivos Soporte Ayuda Reportar un…" at bounding box center [592, 452] width 1185 height 905
select select "/dashboard/teacher/section/3081/students/?unit=90800"
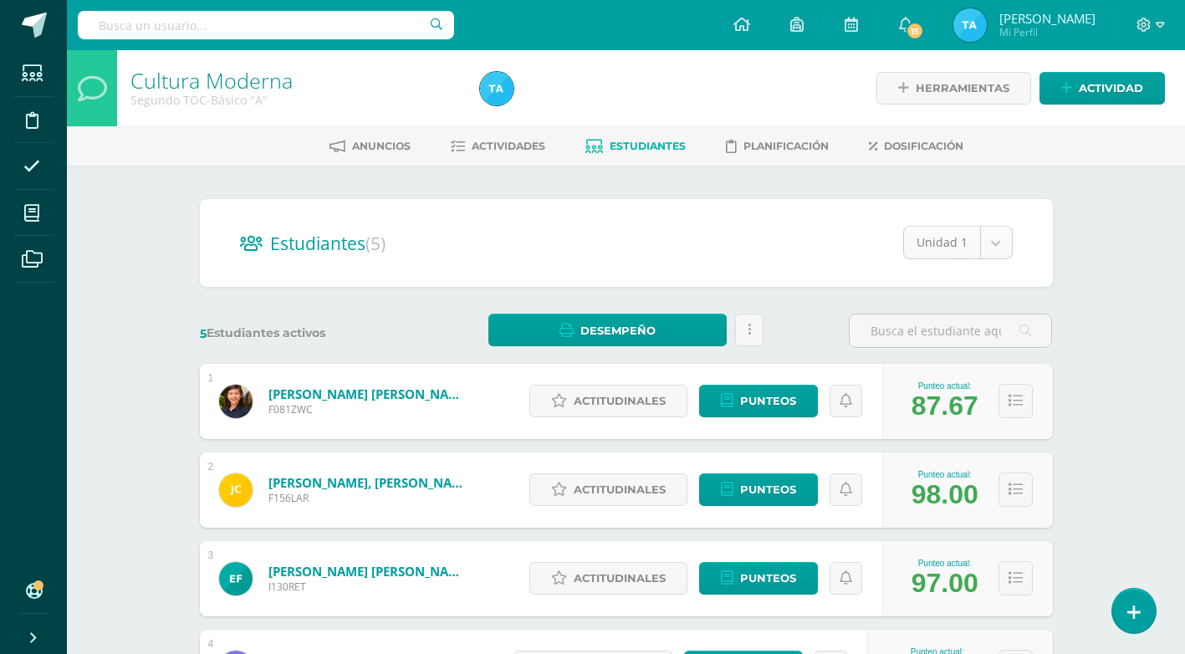
click at [995, 242] on body "Estudiantes Disciplina Asistencia Mis cursos Archivos Soporte Ayuda Reportar un…" at bounding box center [592, 452] width 1185 height 905
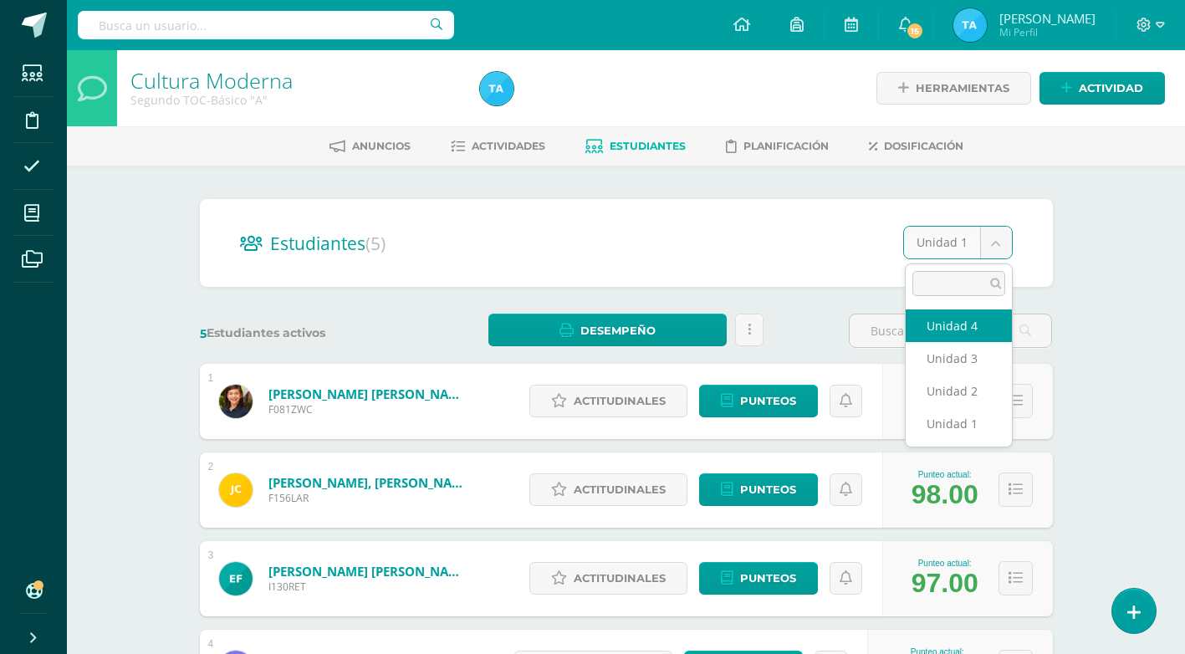
select select "/dashboard/teacher/section/3081/students/?unit=90806"
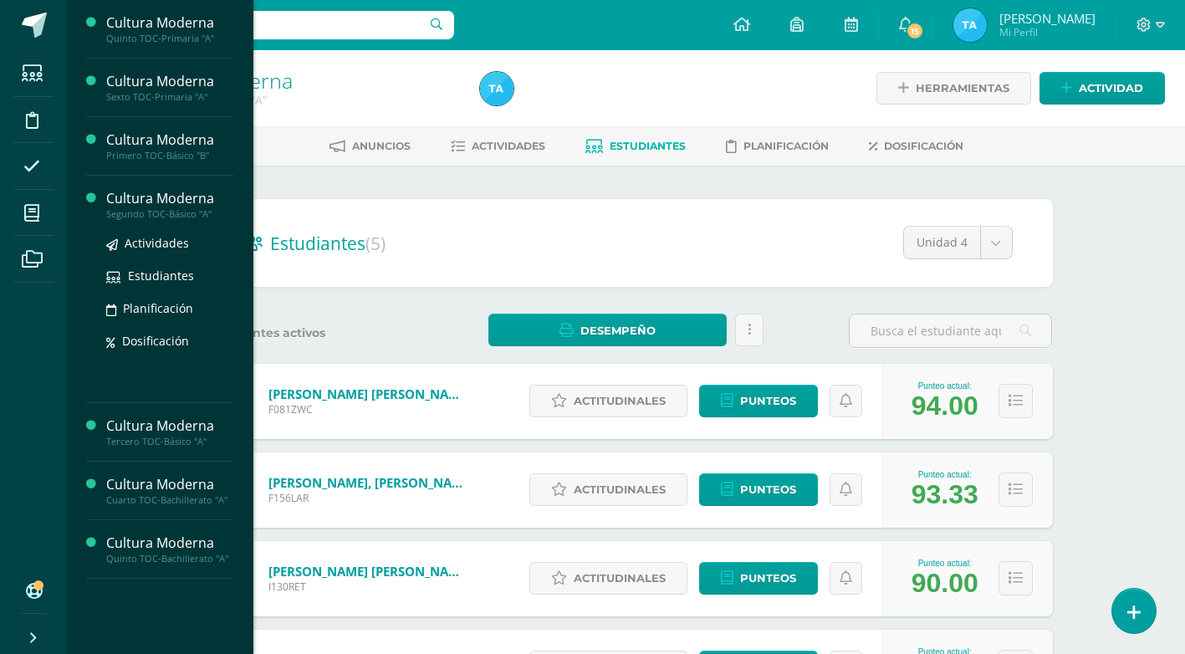
click at [126, 198] on div "Cultura Moderna" at bounding box center [169, 198] width 127 height 19
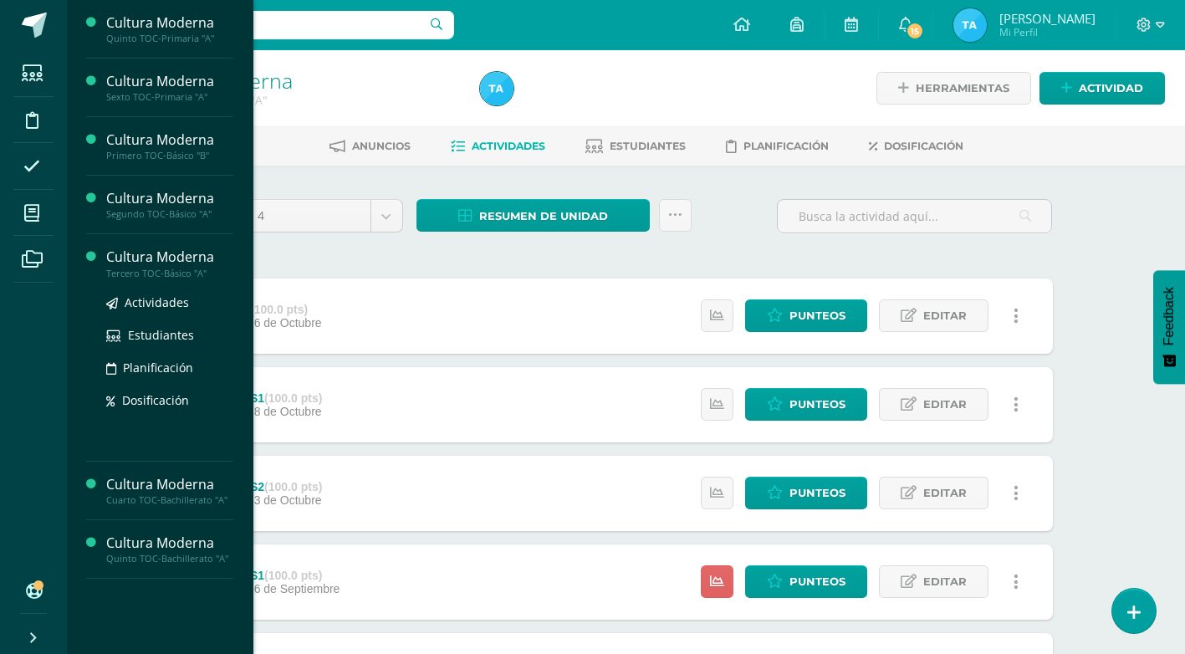
click at [148, 258] on div "Cultura Moderna" at bounding box center [169, 257] width 127 height 19
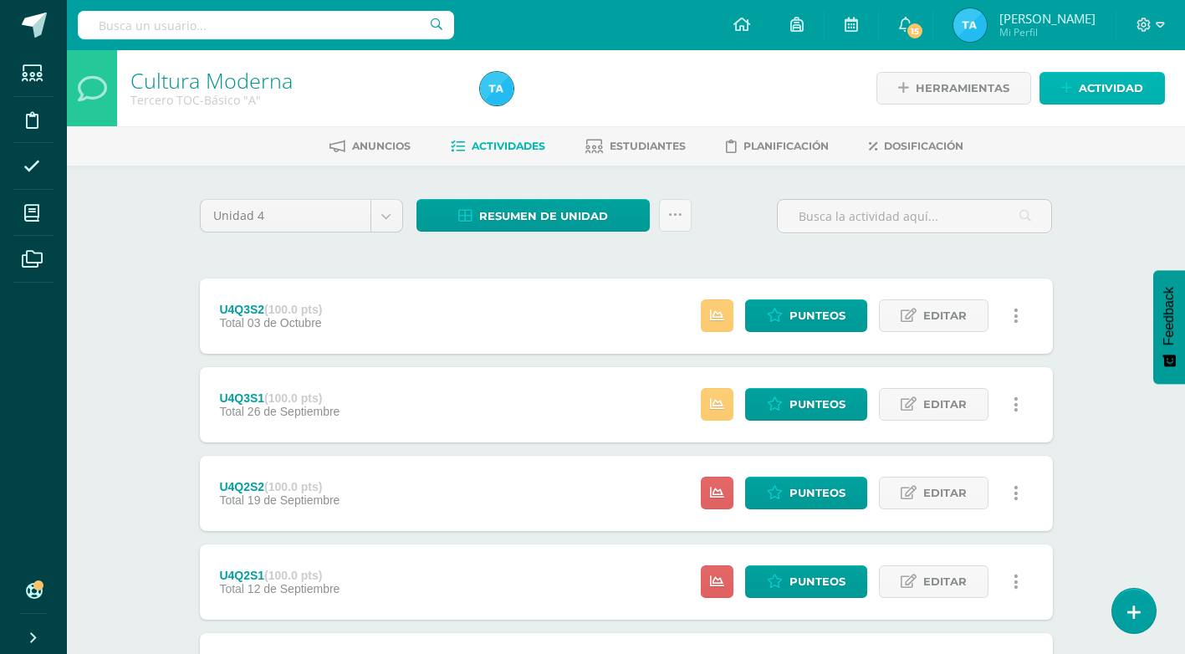
click at [1101, 93] on span "Actividad" at bounding box center [1111, 88] width 64 height 31
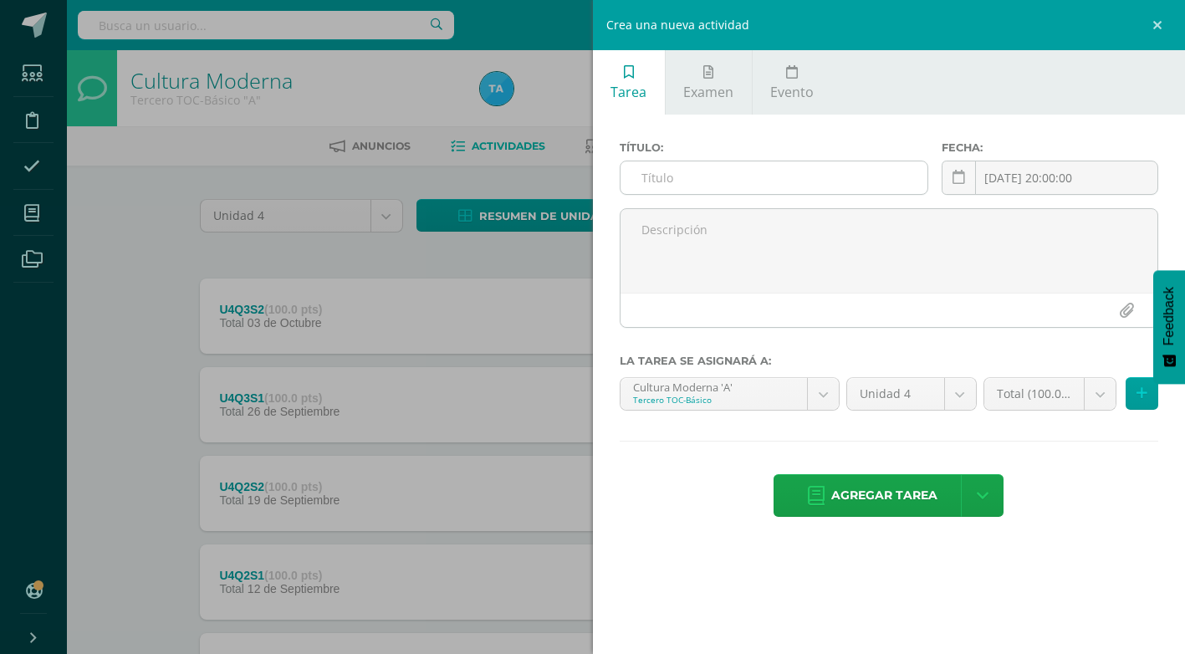
click at [739, 176] on input "text" at bounding box center [774, 177] width 307 height 33
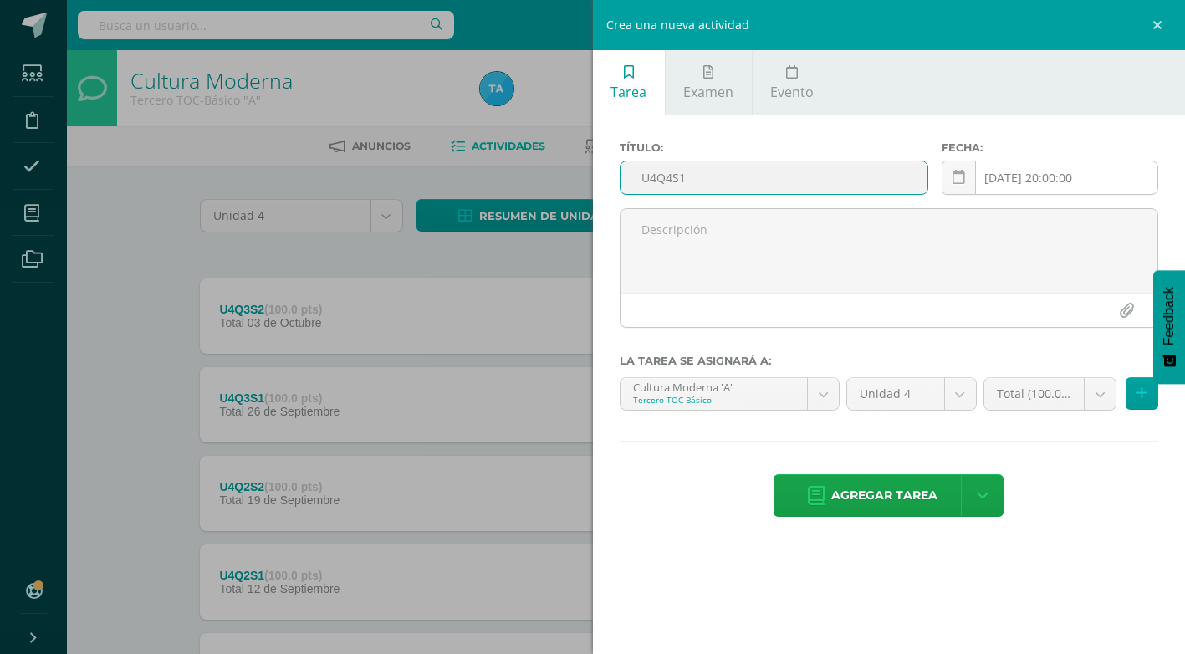
type input "U4Q4S1"
click at [1004, 179] on div "2025-10-15 20:00:00 October, 2025 Mo Tu We Th Fr Sa Su 29 30 1 2 3 4 5 6 7 8 9 …" at bounding box center [1050, 185] width 217 height 48
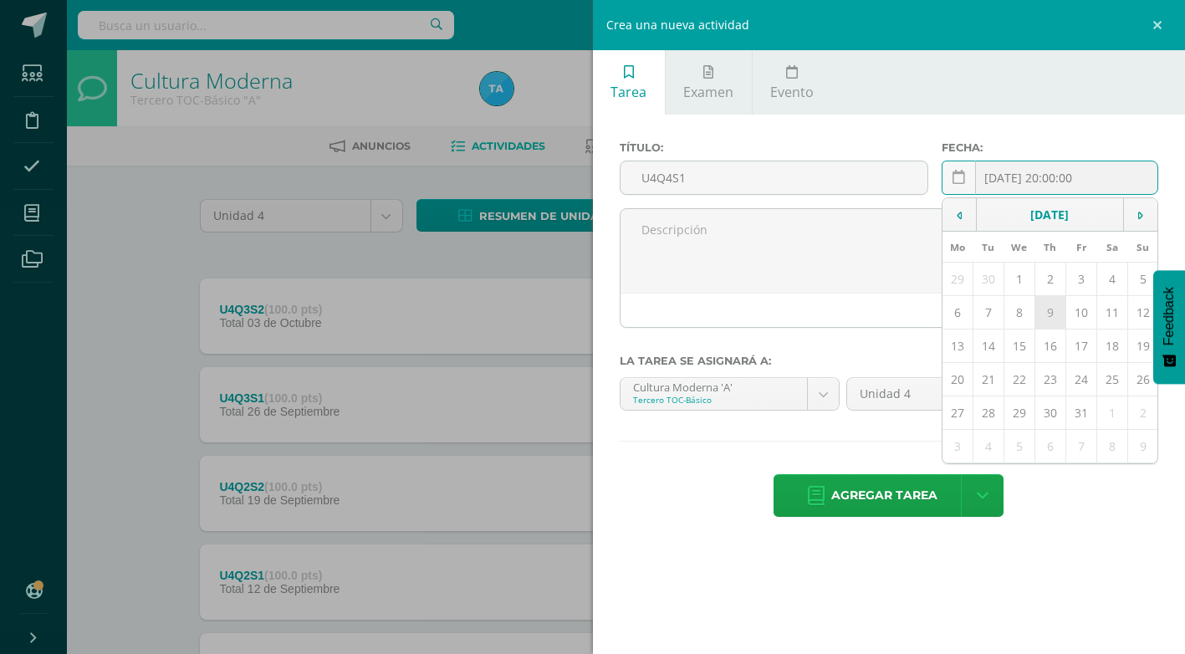
click at [1051, 311] on td "9" at bounding box center [1050, 312] width 31 height 33
type input "[DATE]"
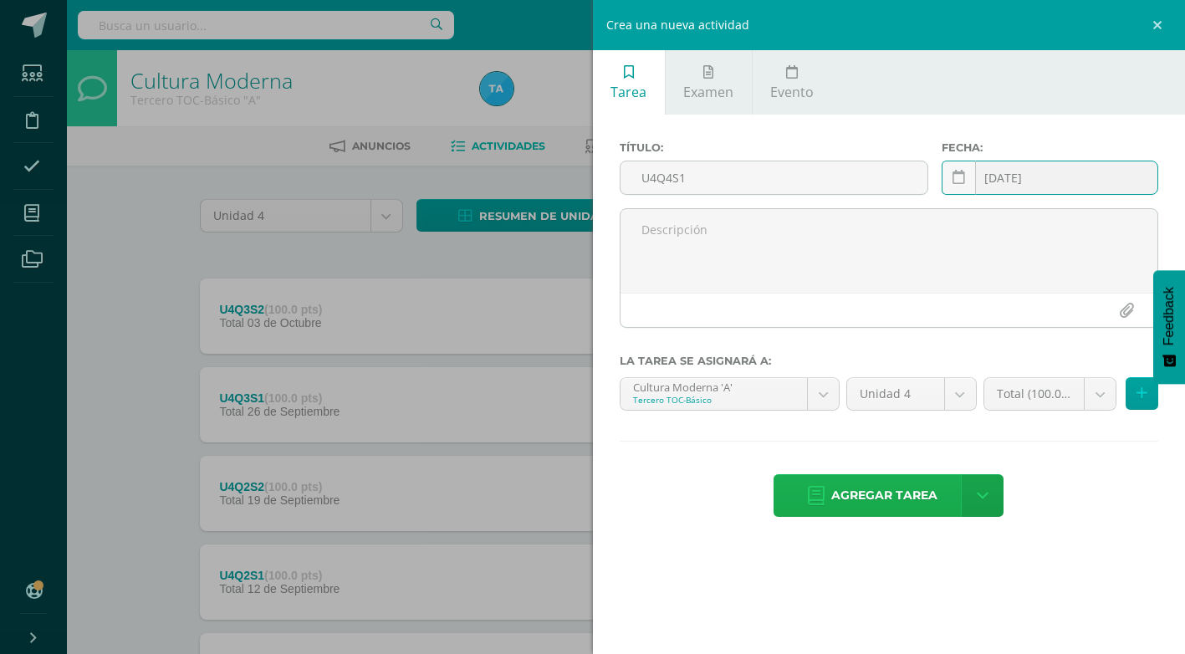
click at [890, 498] on span "Agregar tarea" at bounding box center [884, 495] width 106 height 41
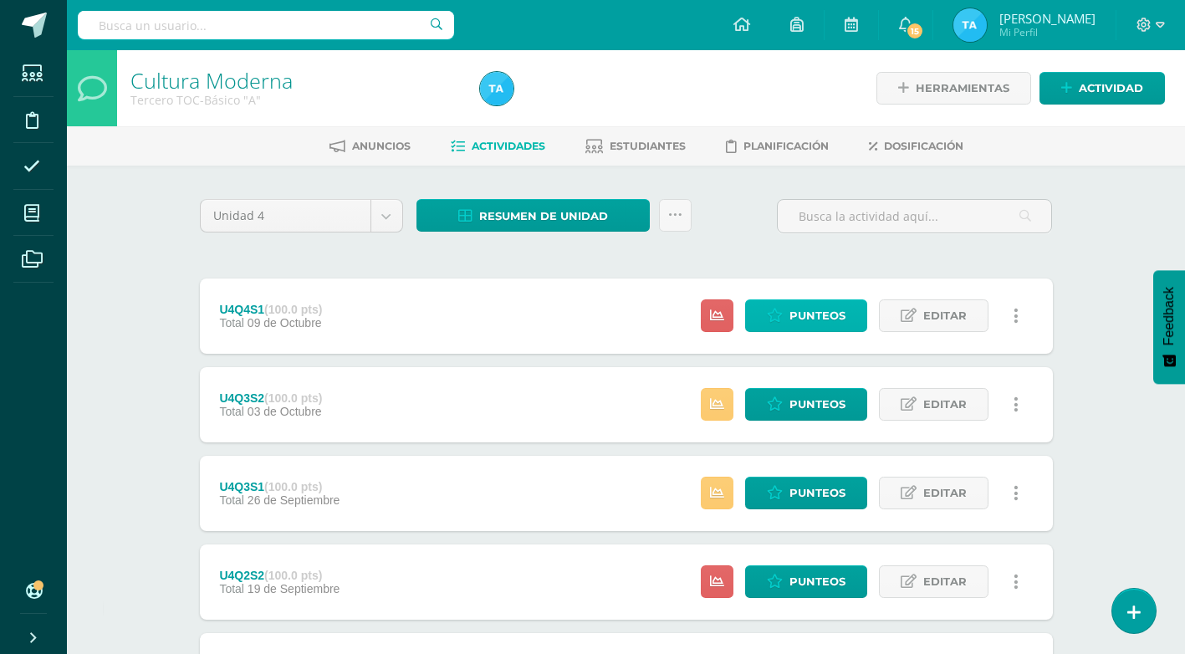
click at [804, 320] on span "Punteos" at bounding box center [818, 315] width 56 height 31
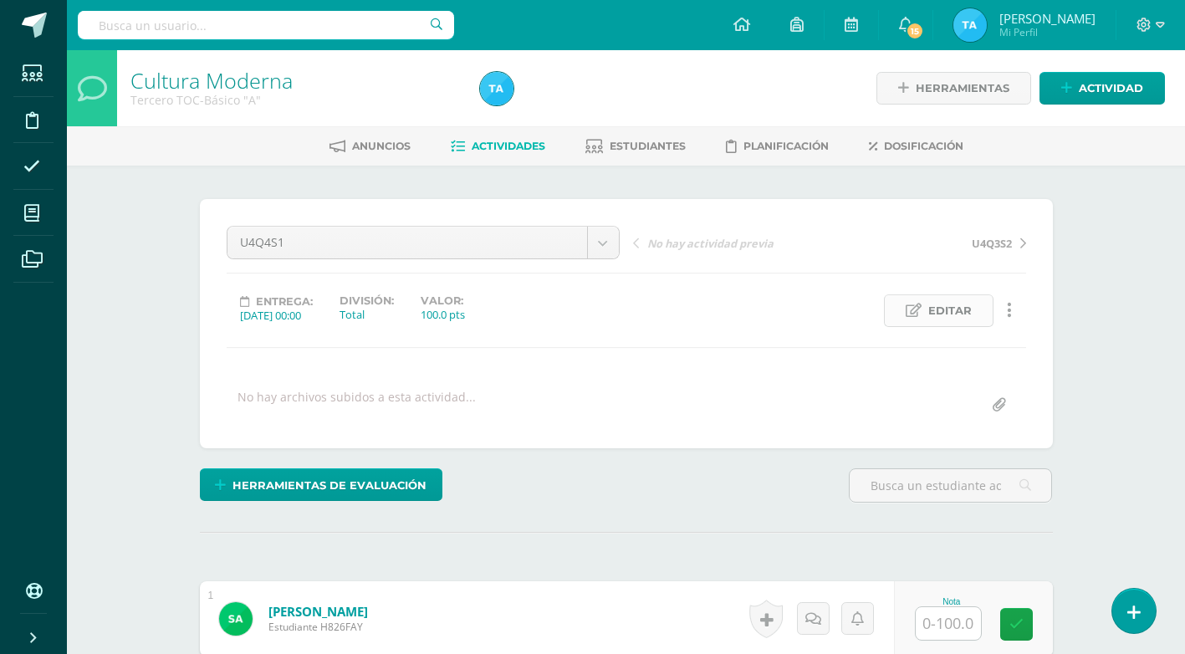
click at [948, 309] on span "Editar" at bounding box center [949, 310] width 43 height 31
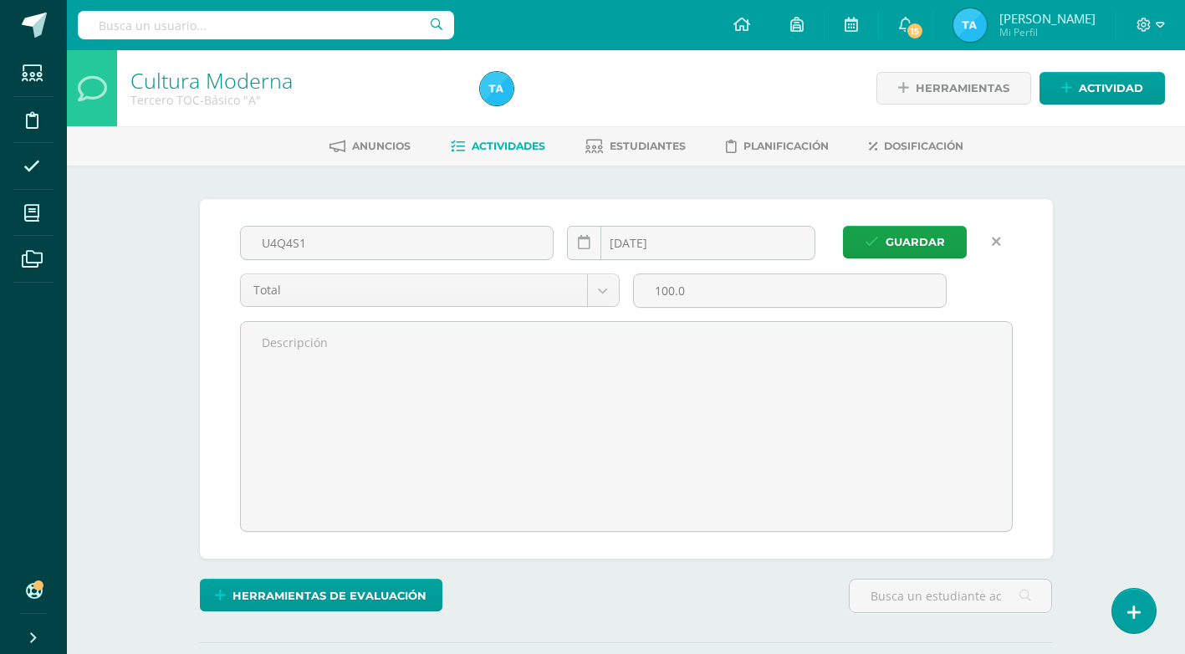
scroll to position [1, 0]
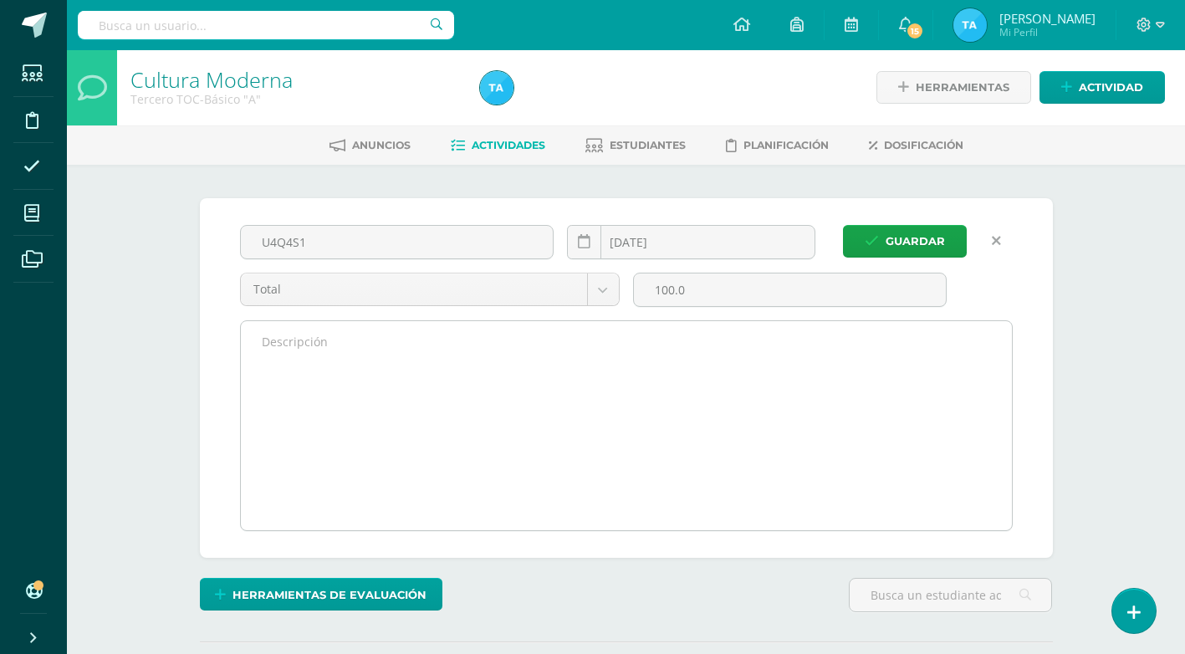
click at [358, 345] on textarea at bounding box center [626, 425] width 771 height 209
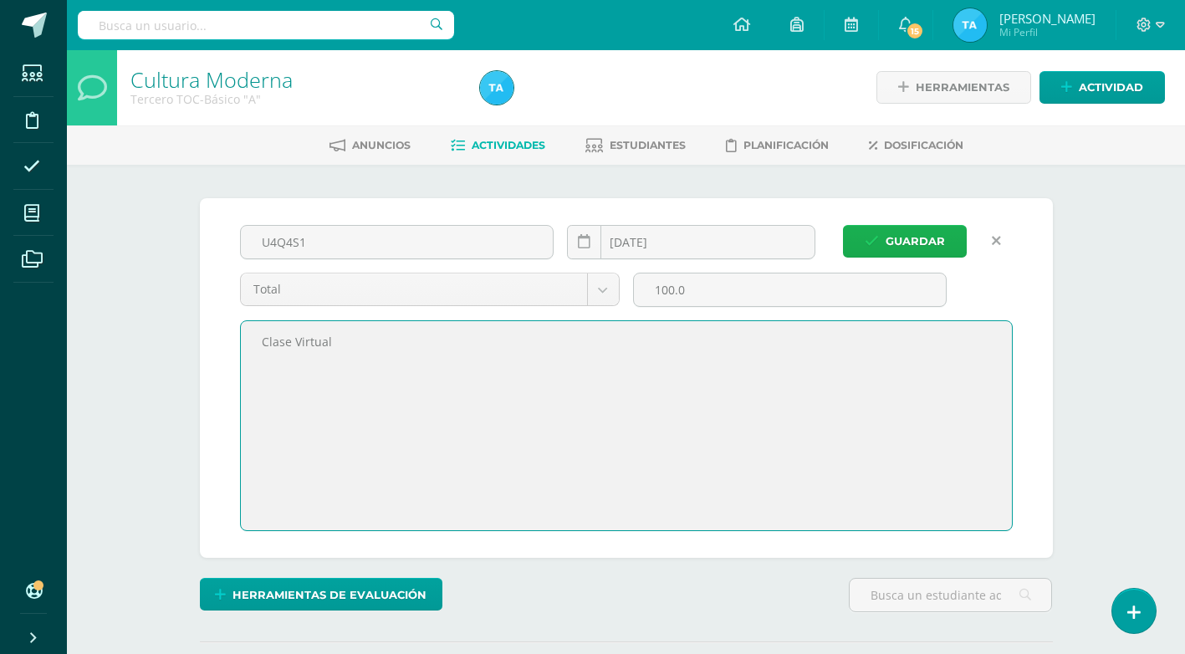
type textarea "Clase Virtual"
click at [902, 250] on span "Guardar" at bounding box center [915, 241] width 59 height 31
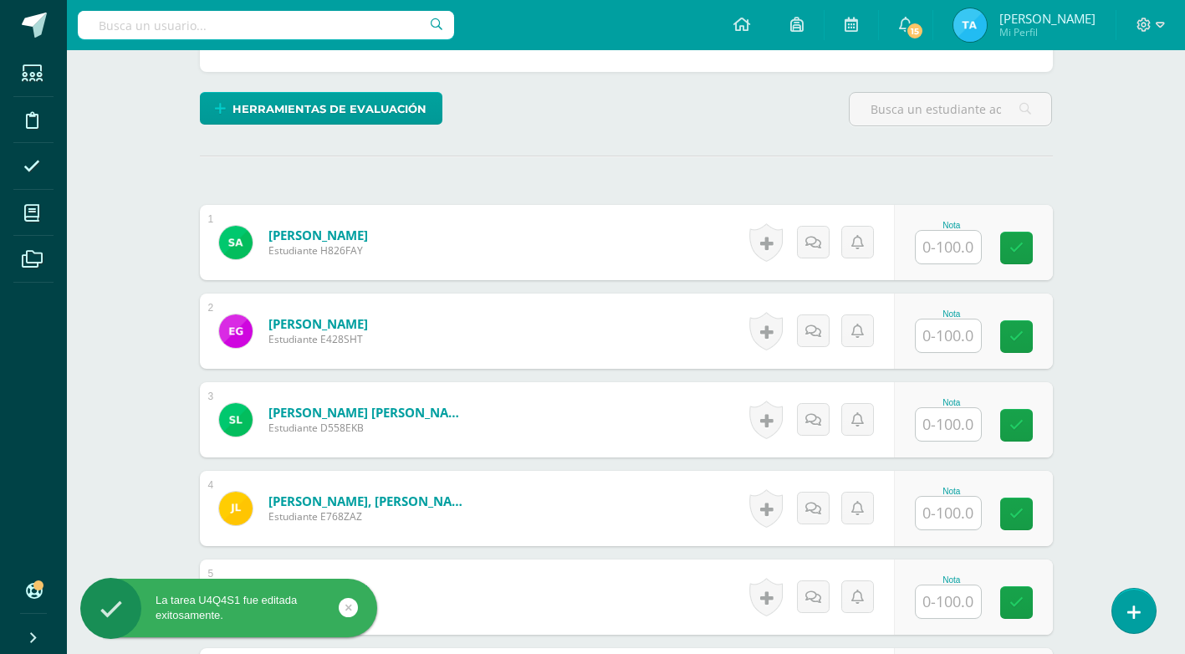
scroll to position [476, 0]
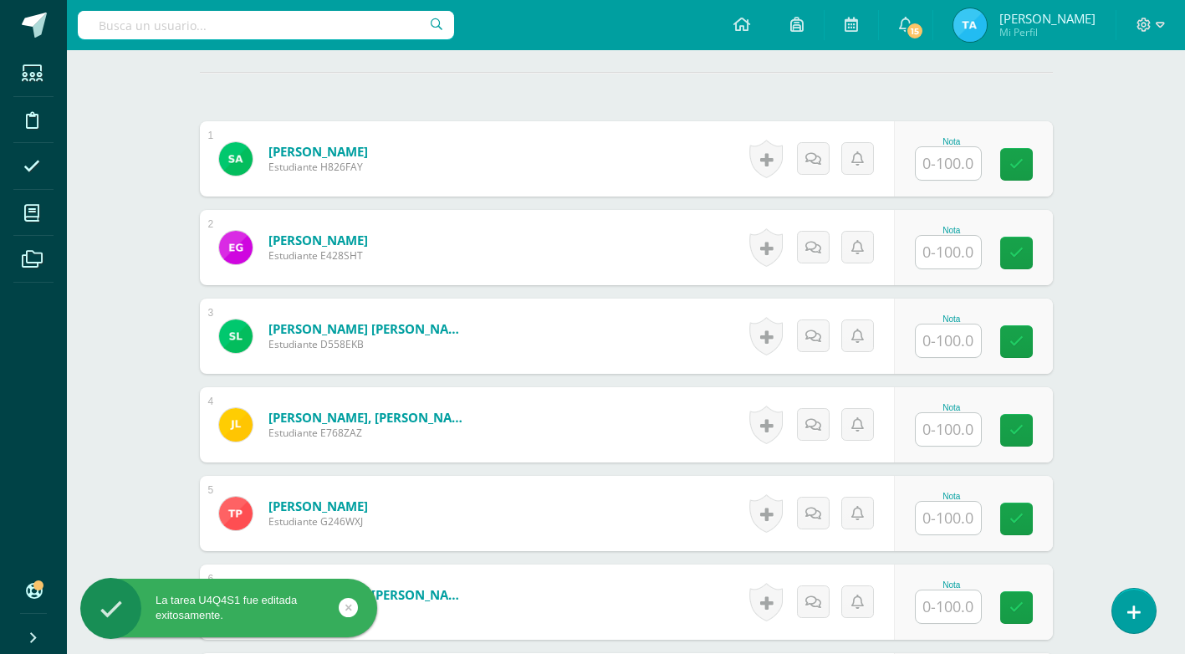
click at [946, 159] on input "text" at bounding box center [948, 163] width 65 height 33
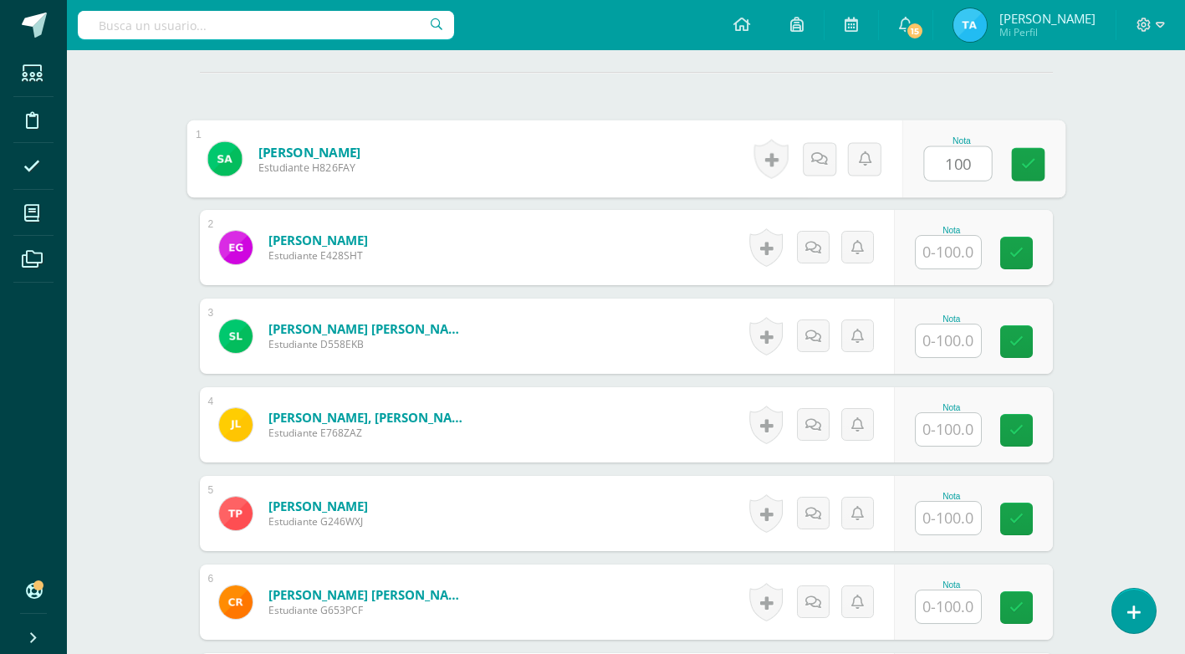
type input "100"
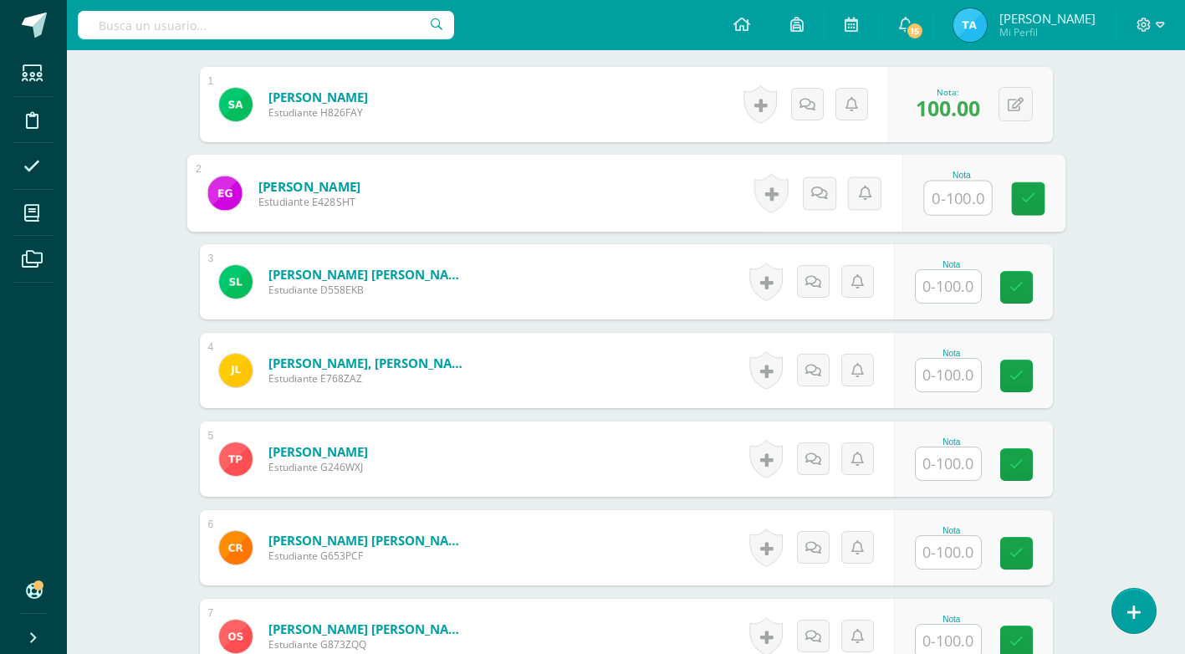
scroll to position [560, 0]
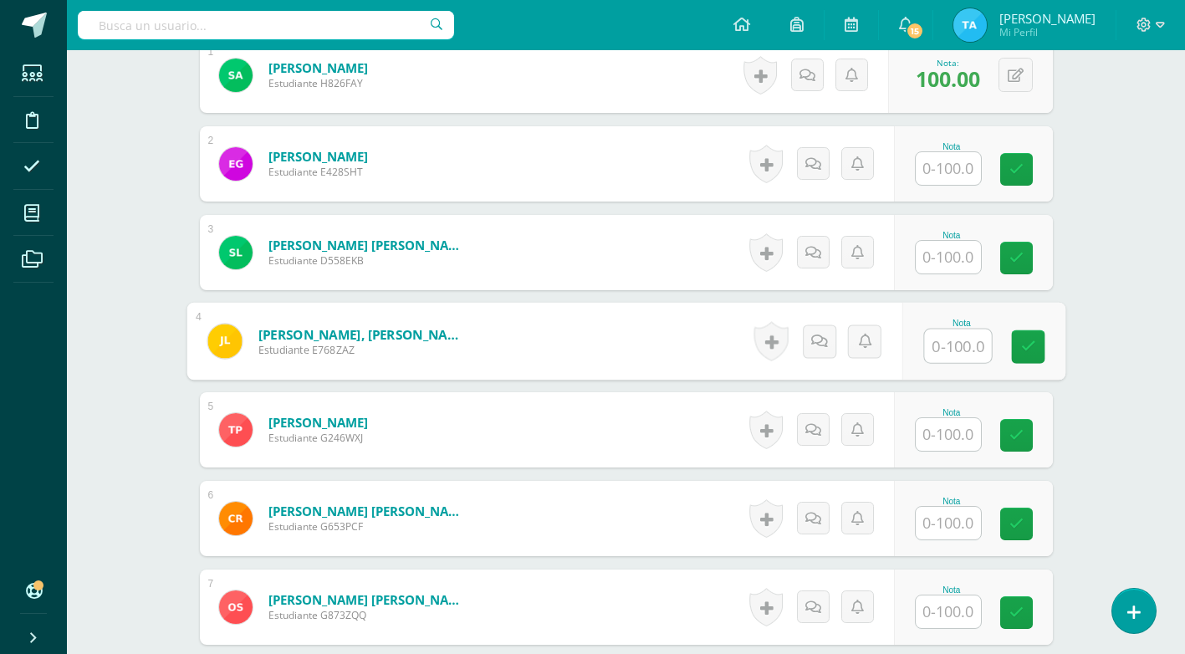
click at [943, 349] on input "text" at bounding box center [957, 346] width 67 height 33
type input "100"
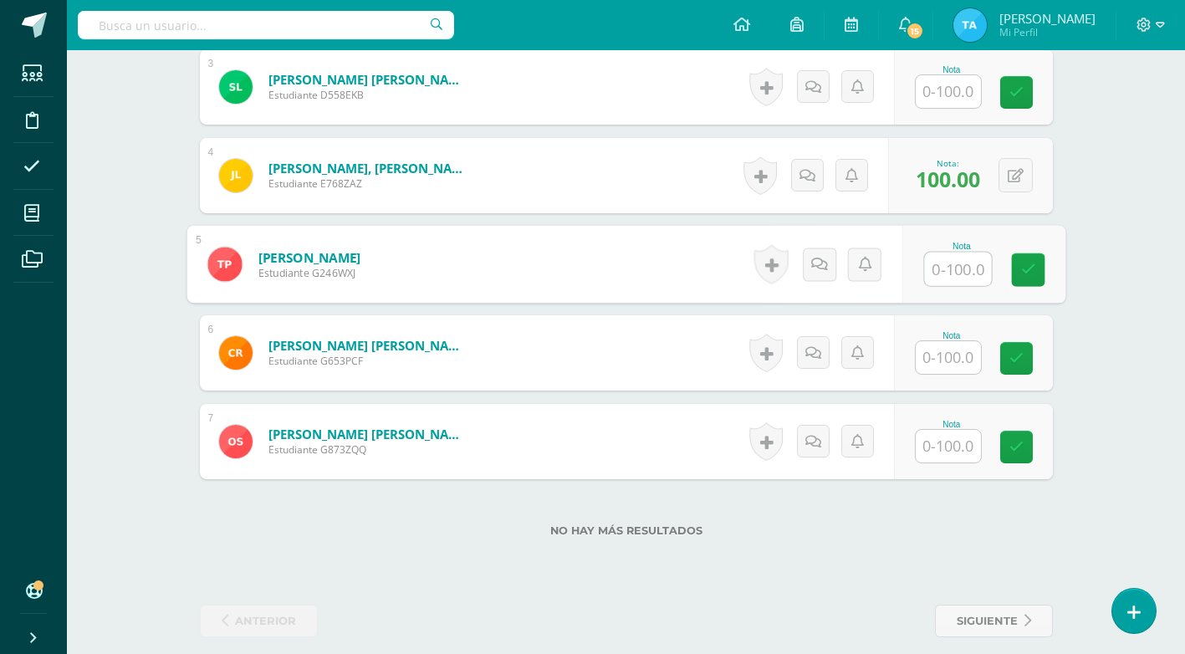
scroll to position [727, 0]
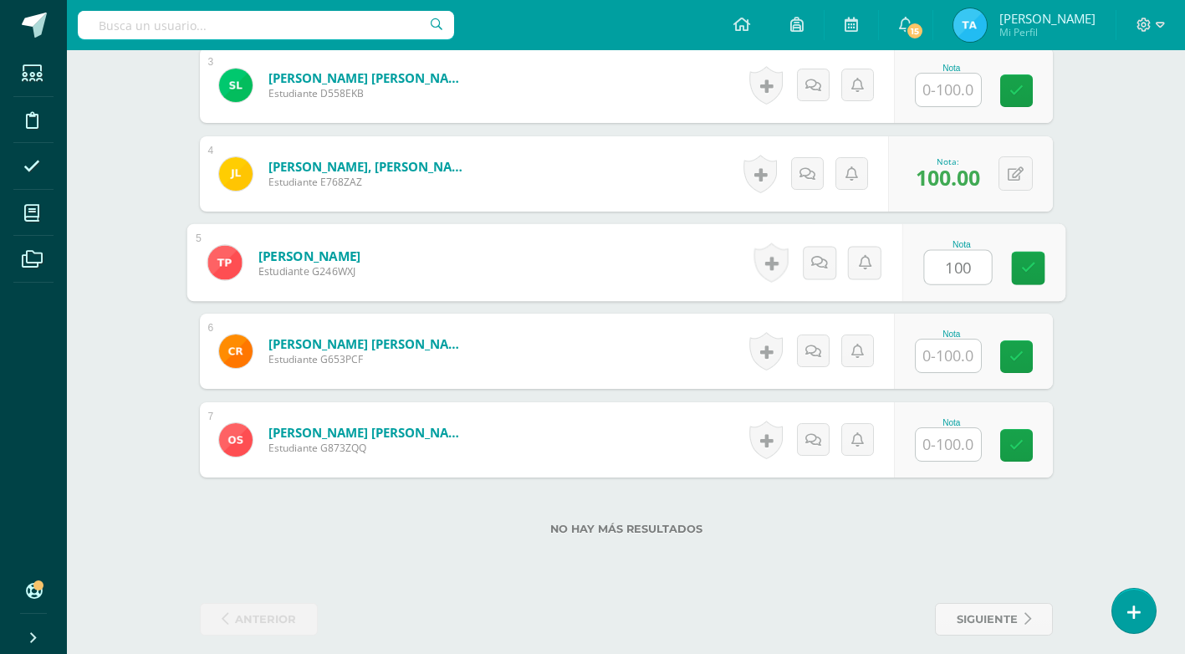
type input "100"
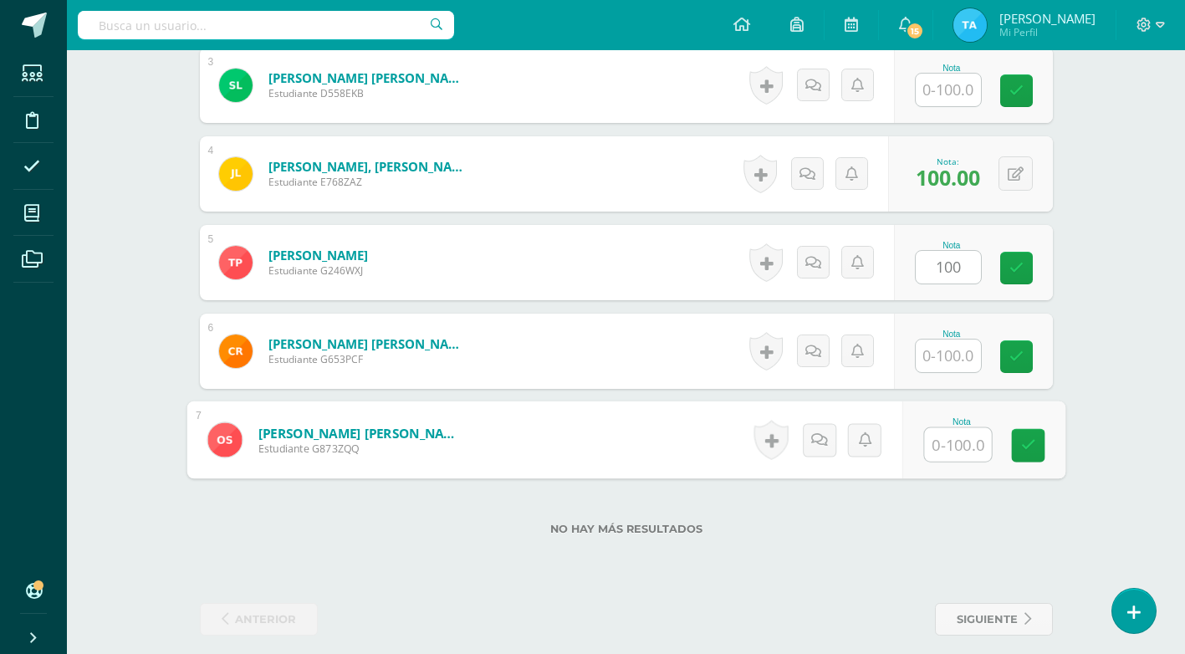
click at [946, 442] on input "text" at bounding box center [957, 444] width 67 height 33
type input "90"
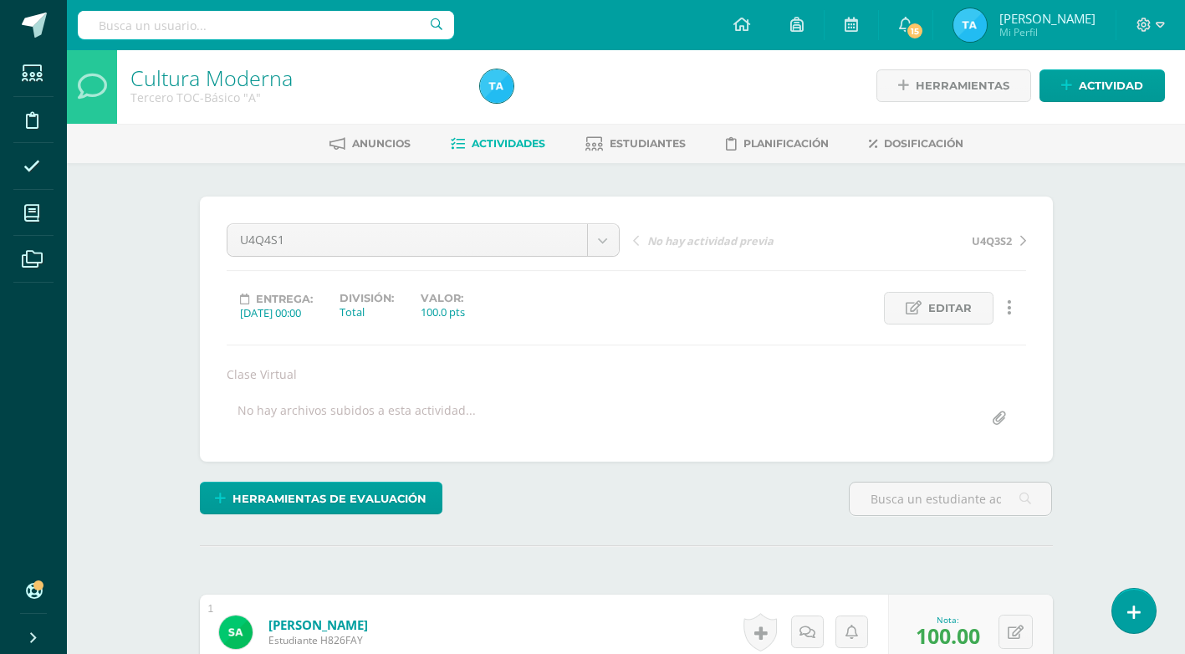
scroll to position [0, 0]
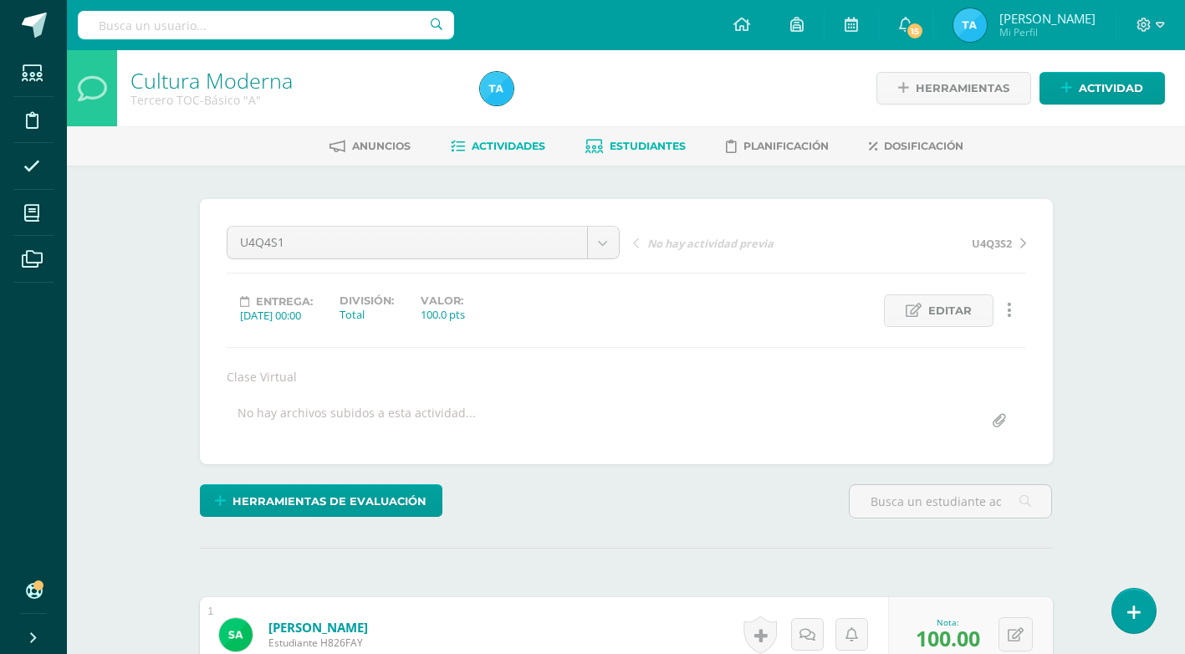
click at [667, 146] on span "Estudiantes" at bounding box center [648, 146] width 76 height 13
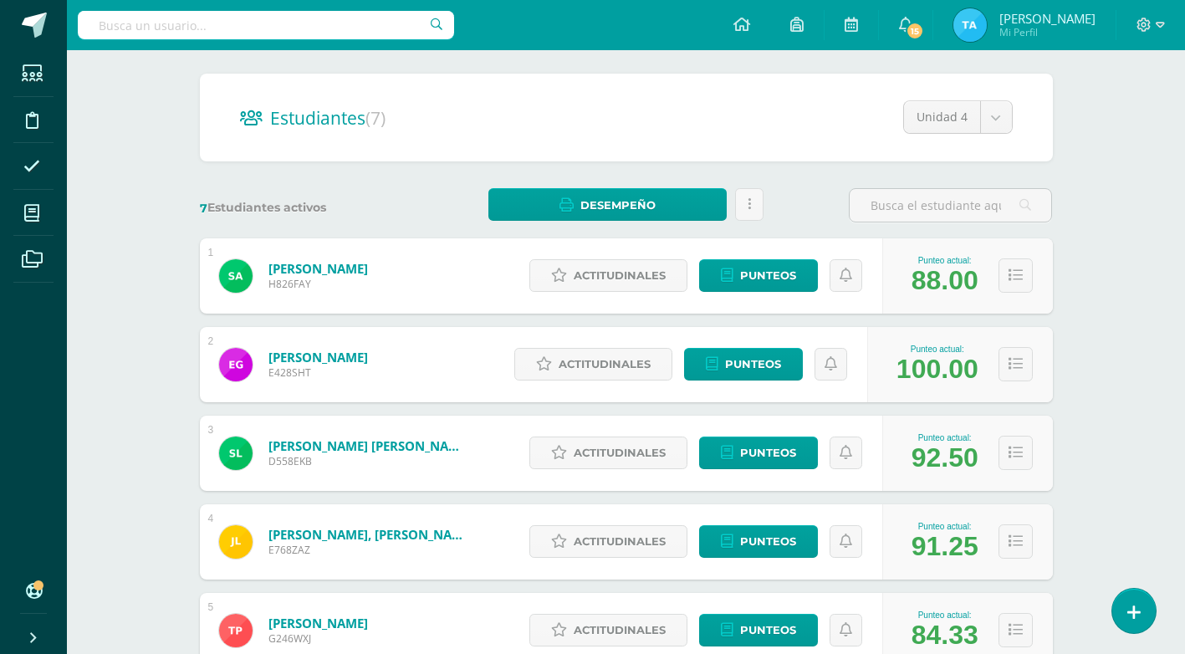
scroll to position [10, 0]
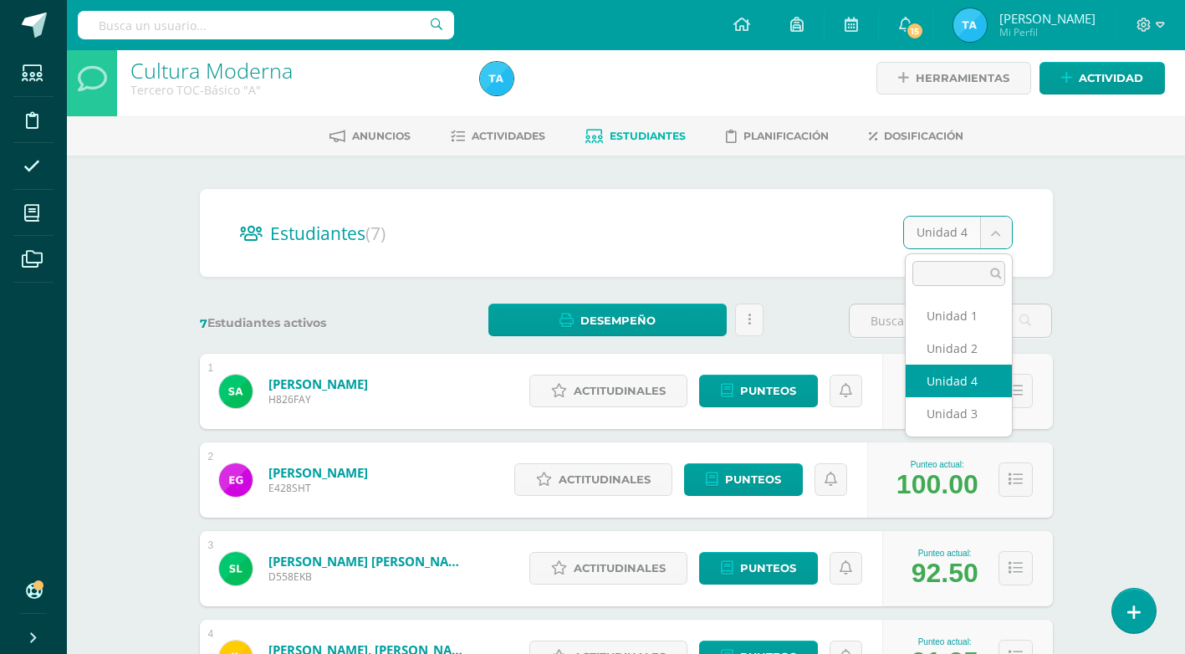
click at [990, 232] on body "Estudiantes Disciplina Asistencia Mis cursos Archivos Soporte Ayuda Reportar un…" at bounding box center [592, 531] width 1185 height 1082
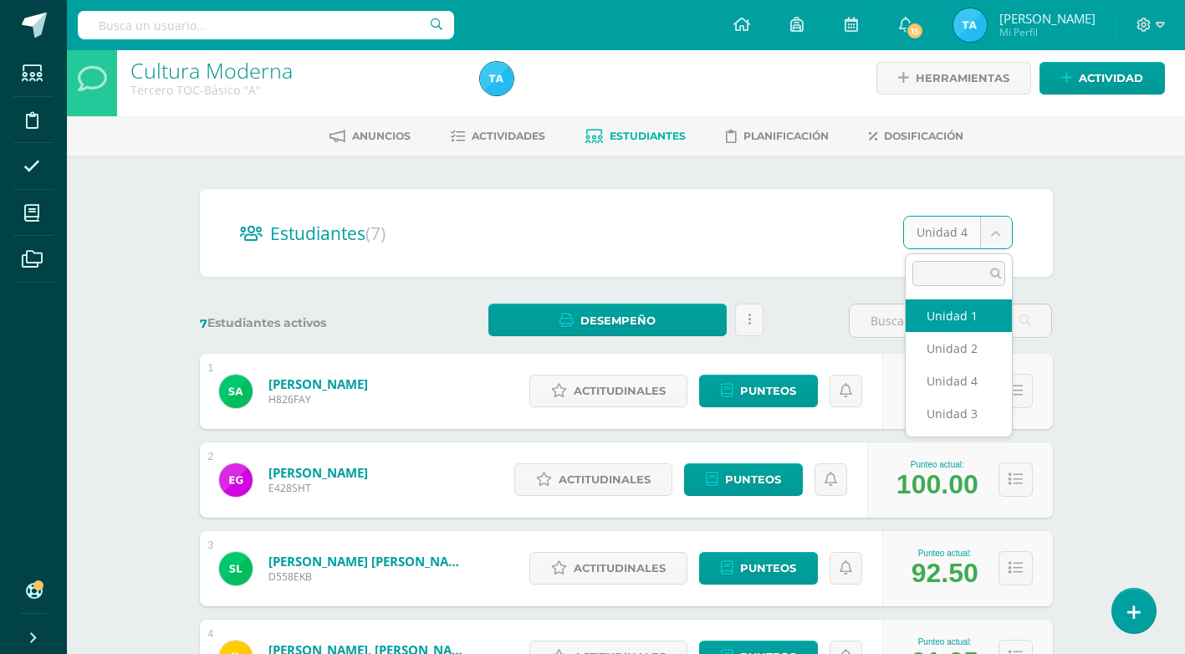
select select "/dashboard/teacher/section/3000/students/?unit=88468"
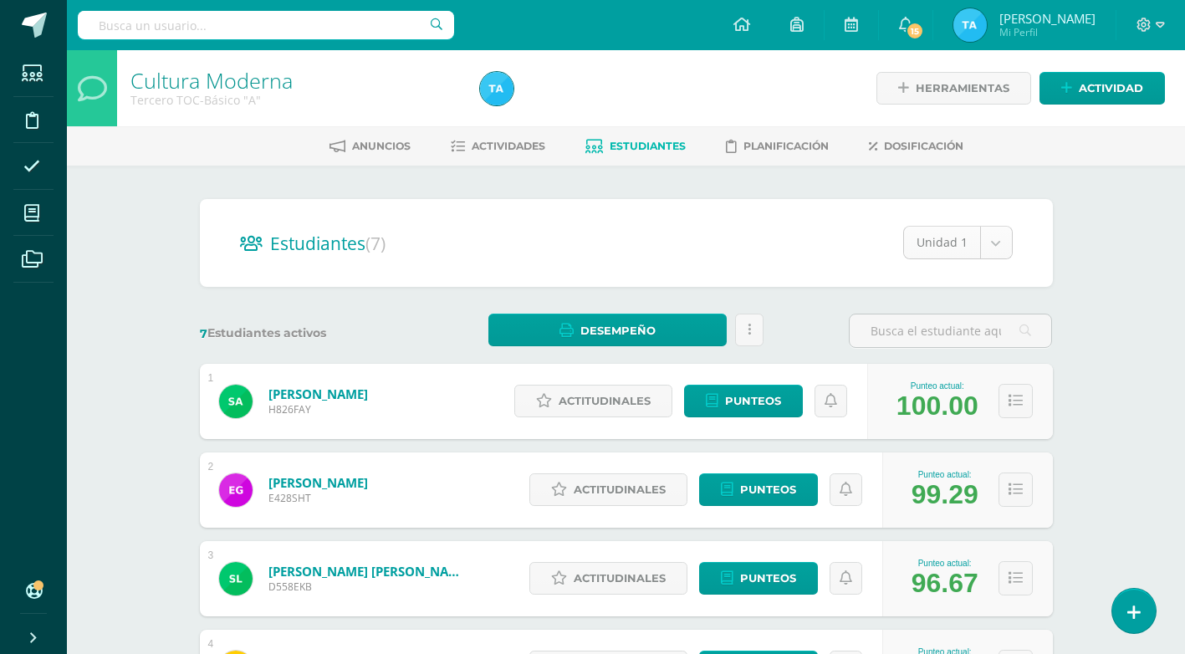
click at [995, 241] on body "Estudiantes Disciplina Asistencia Mis cursos Archivos Soporte Ayuda Reportar un…" at bounding box center [592, 541] width 1185 height 1082
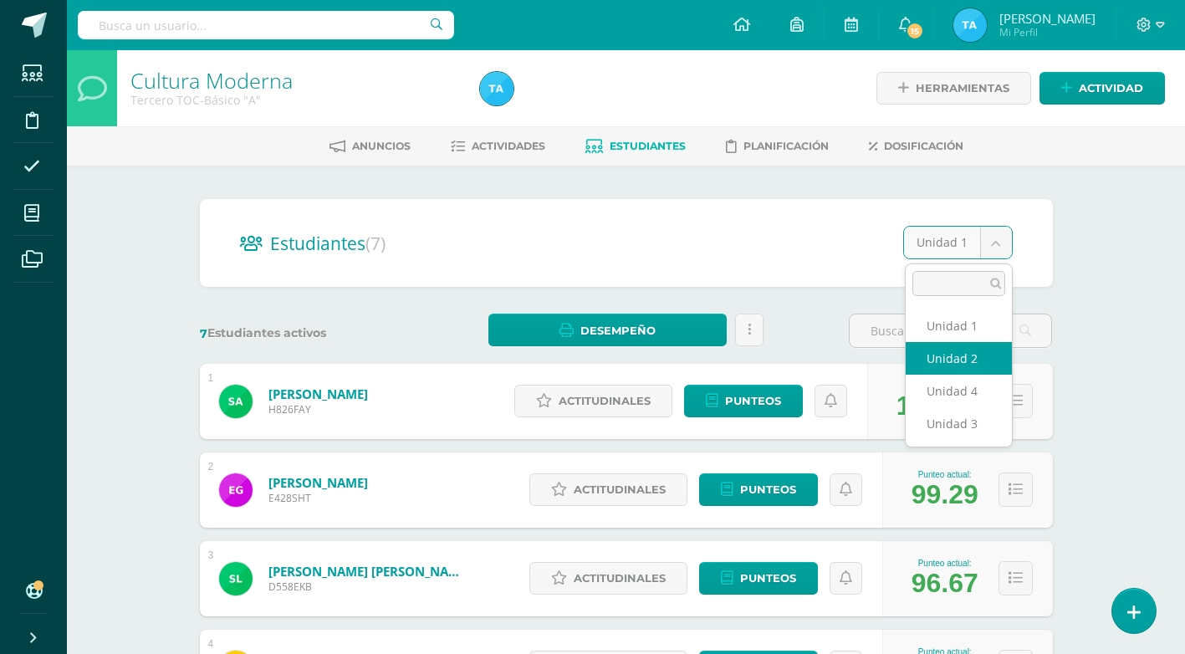
select select "/dashboard/teacher/section/3000/students/?unit=88470"
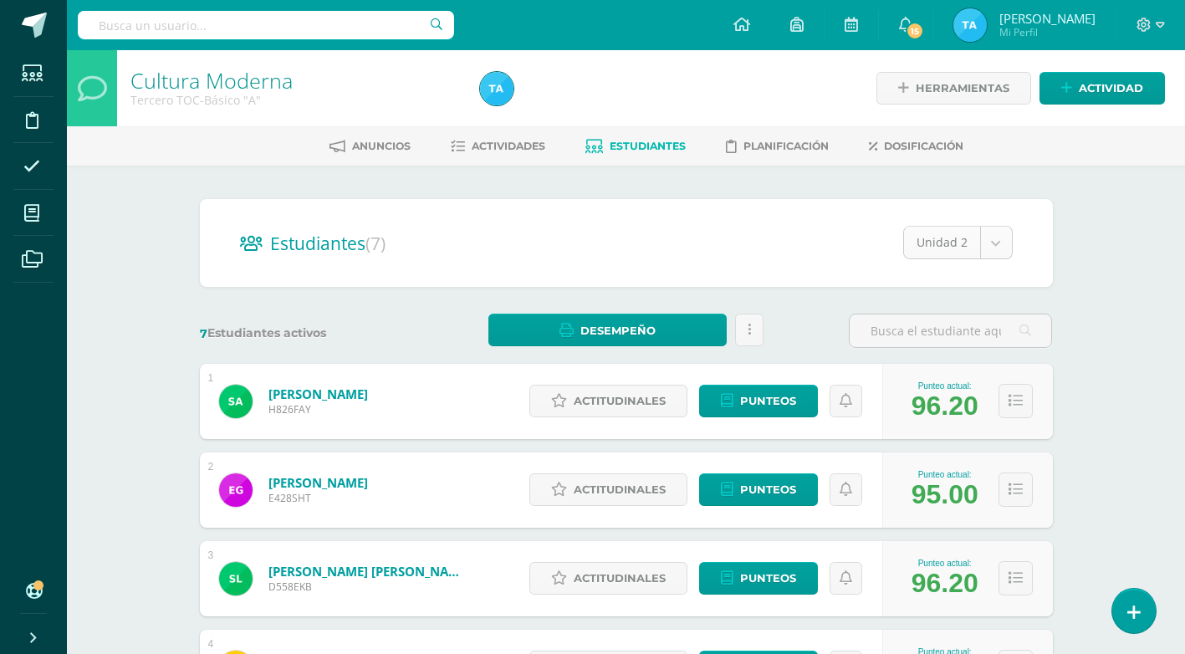
click at [992, 244] on body "Estudiantes Disciplina Asistencia Mis cursos Archivos Soporte Ayuda Reportar un…" at bounding box center [592, 541] width 1185 height 1082
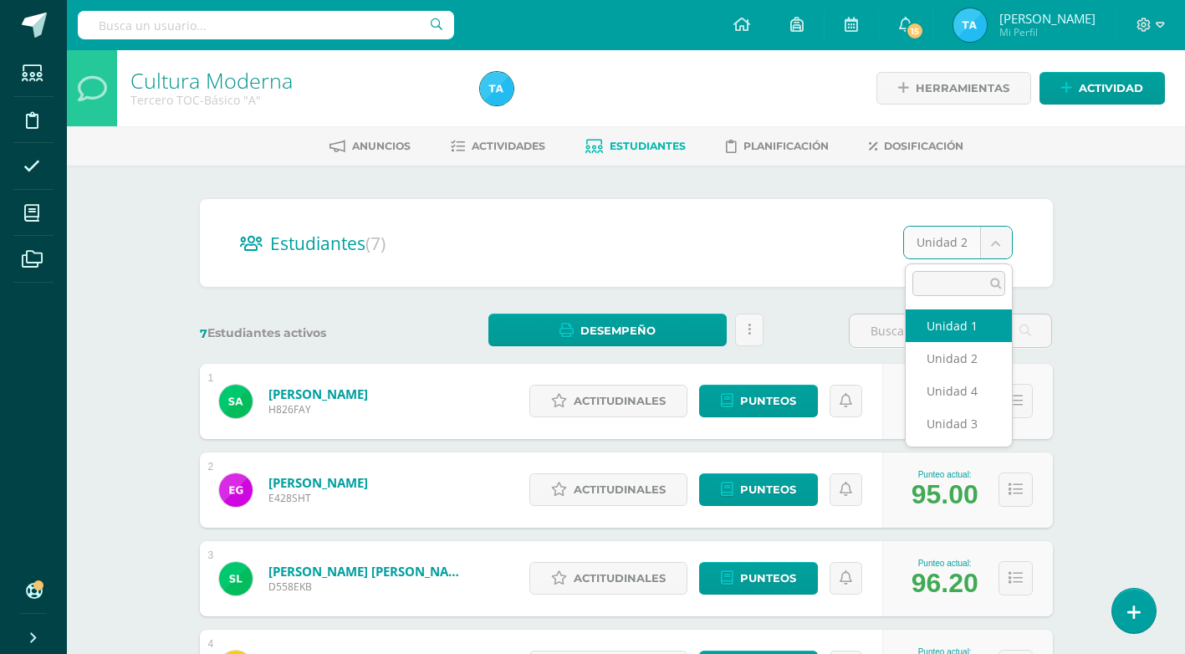
select select "/dashboard/teacher/section/3000/students/?unit=88468"
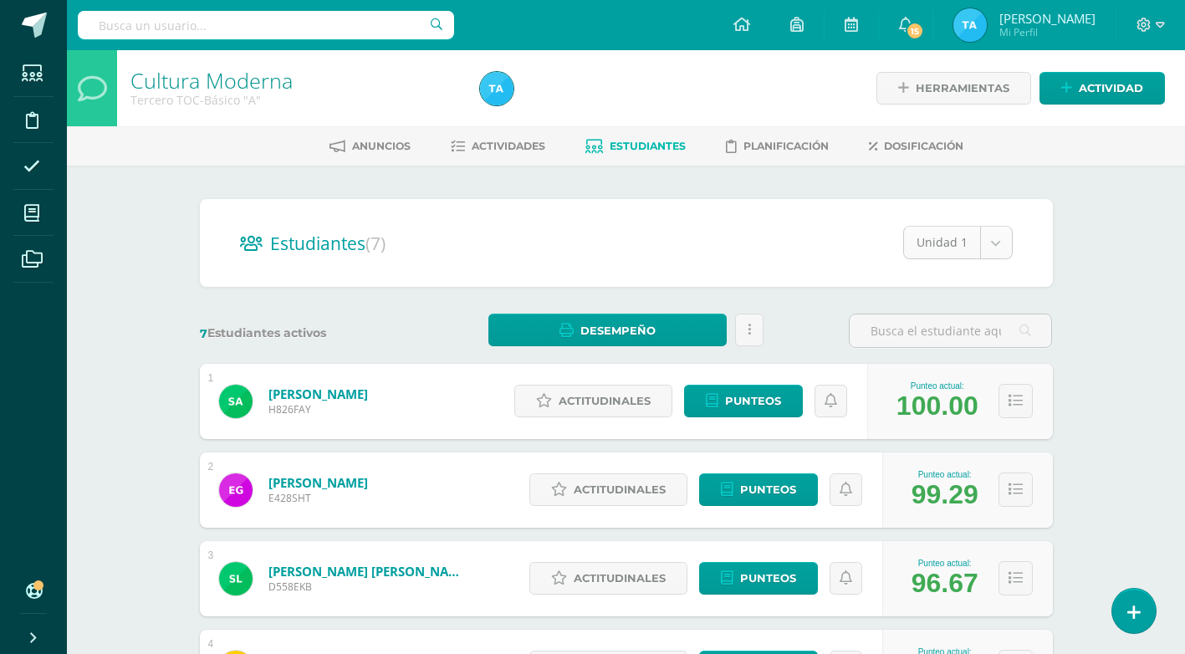
click at [996, 244] on body "Estudiantes Disciplina Asistencia Mis cursos Archivos Soporte Ayuda Reportar un…" at bounding box center [592, 541] width 1185 height 1082
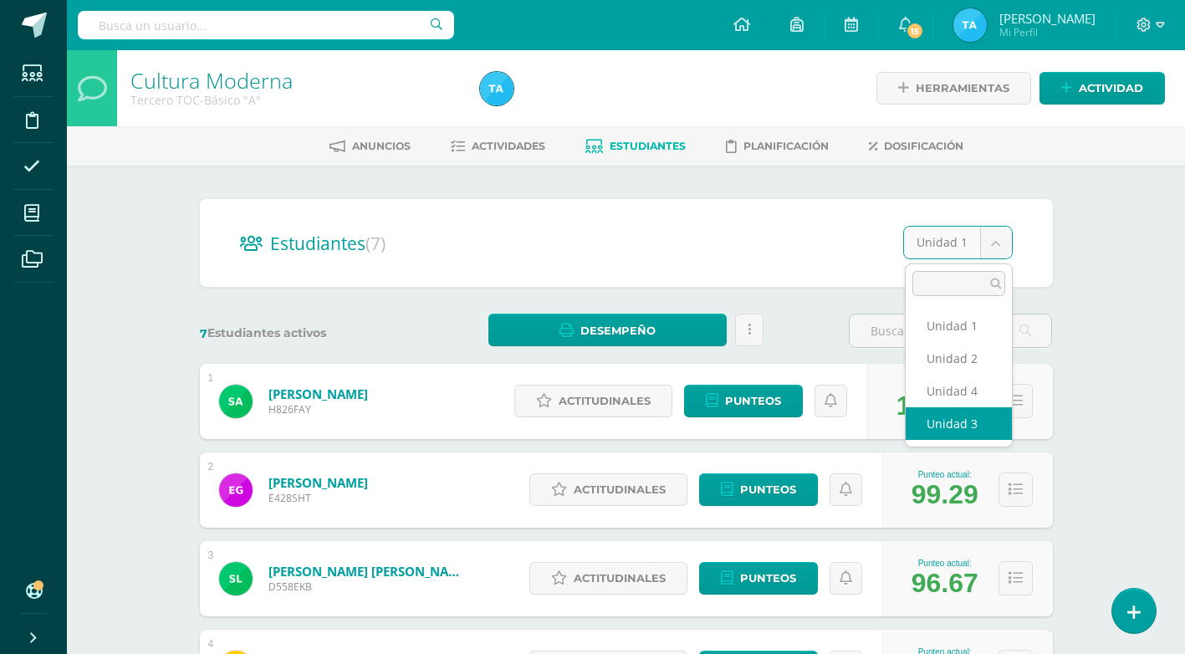
select select "/dashboard/teacher/section/3000/students/?unit=88472"
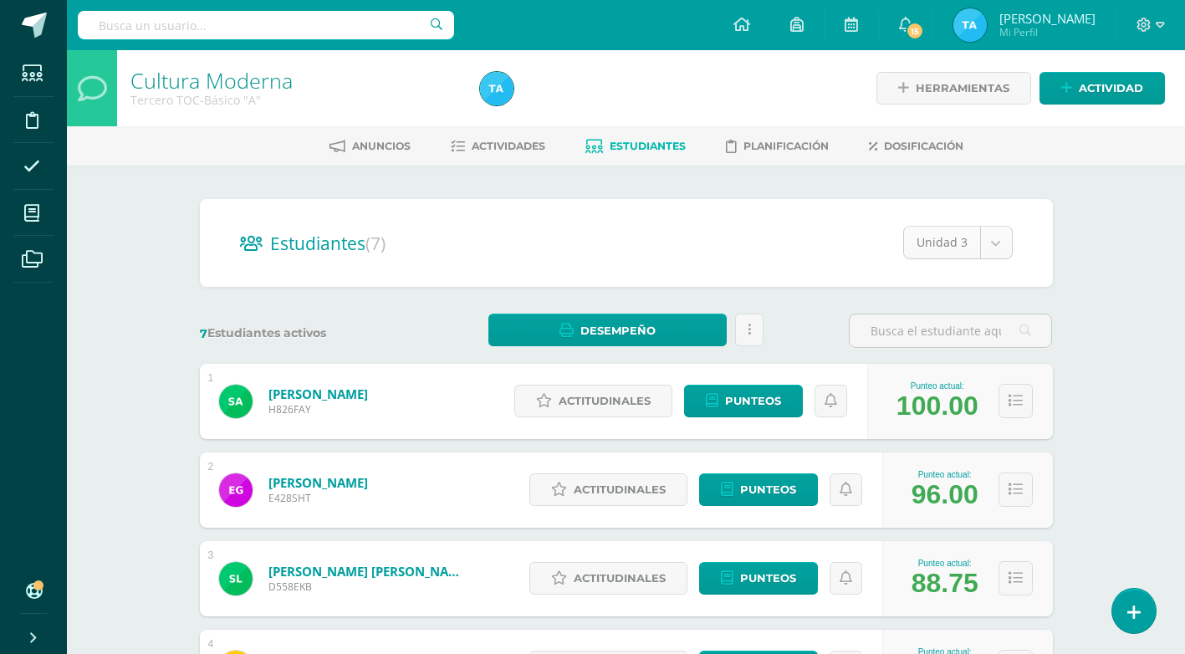
click at [994, 238] on body "Estudiantes Disciplina Asistencia Mis cursos Archivos Soporte Ayuda Reportar un…" at bounding box center [592, 541] width 1185 height 1082
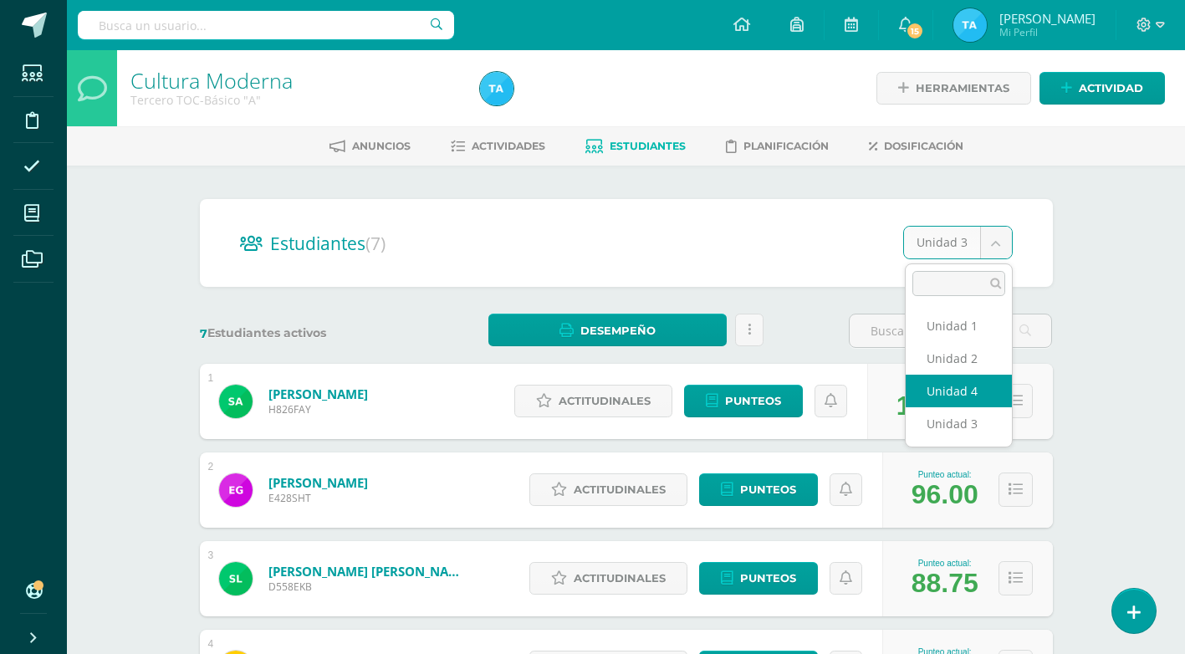
select select "/dashboard/teacher/section/3000/students/?unit=88474"
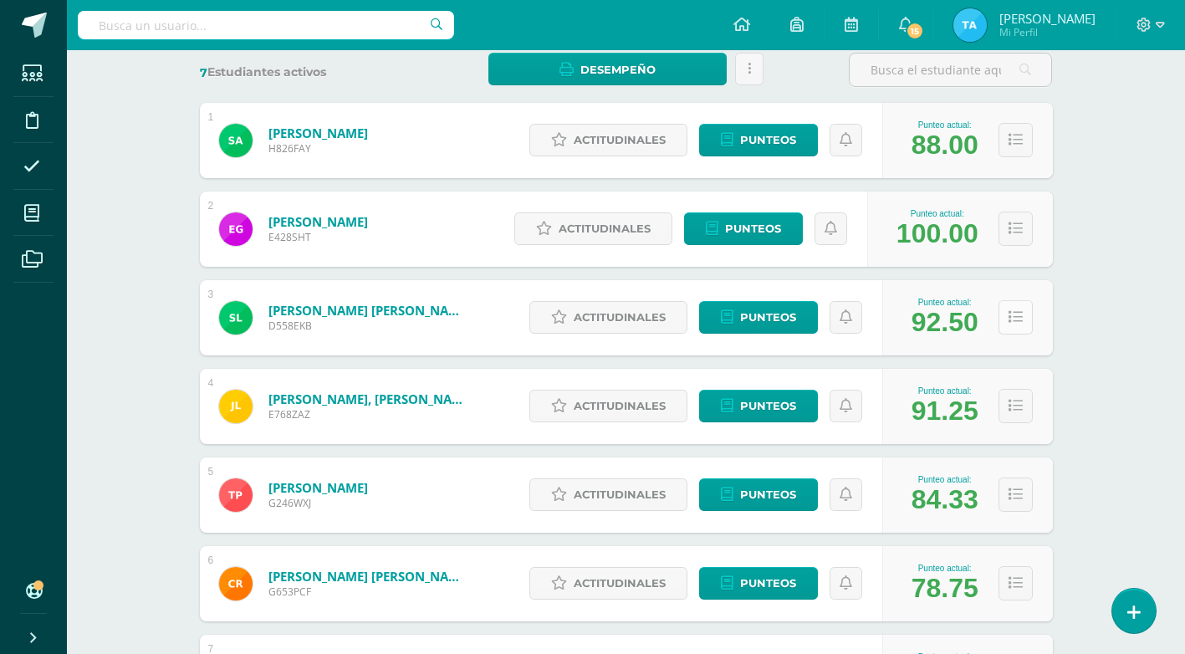
scroll to position [177, 0]
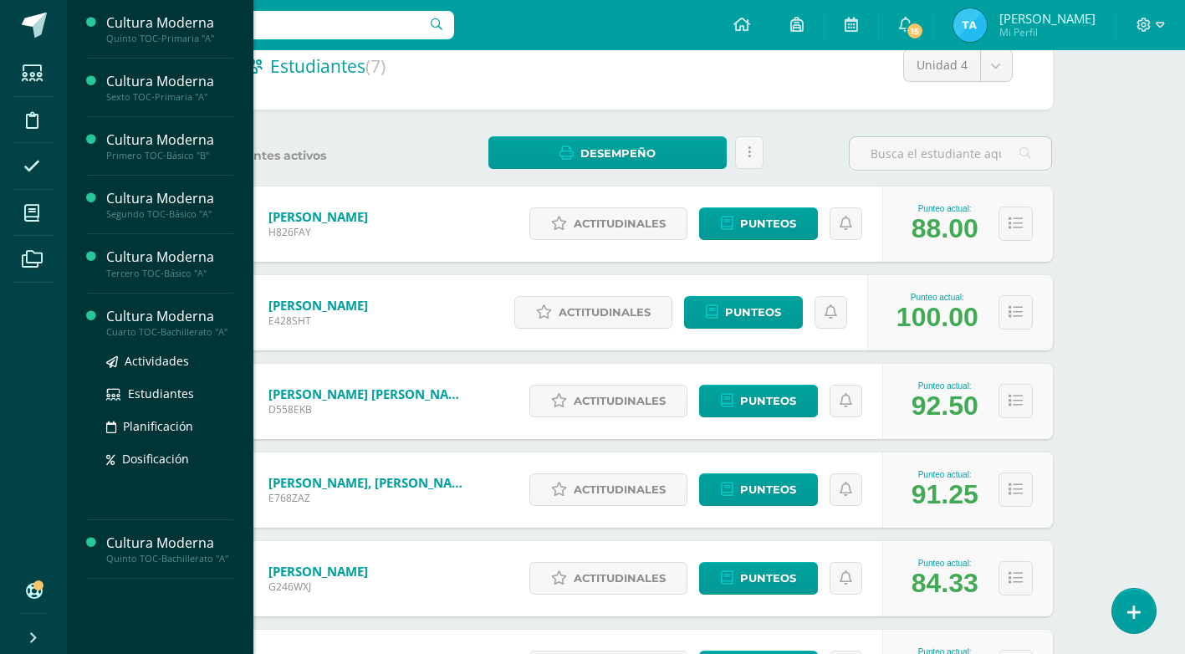
click at [134, 311] on div "Cultura Moderna" at bounding box center [169, 316] width 127 height 19
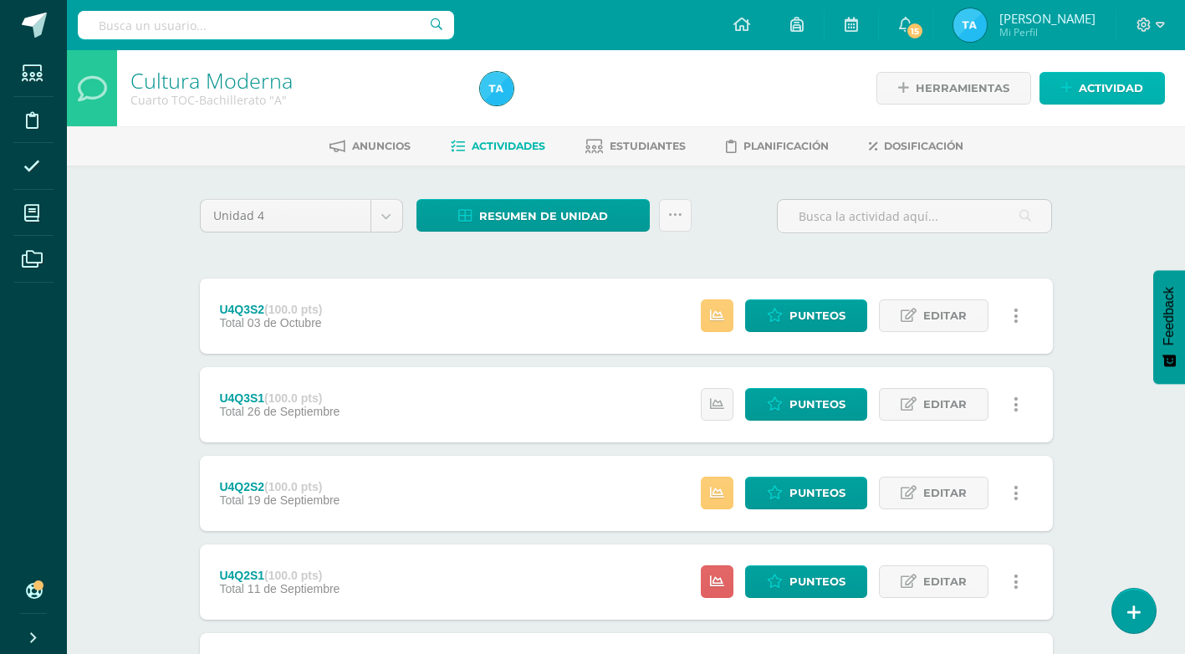
click at [1104, 91] on span "Actividad" at bounding box center [1111, 88] width 64 height 31
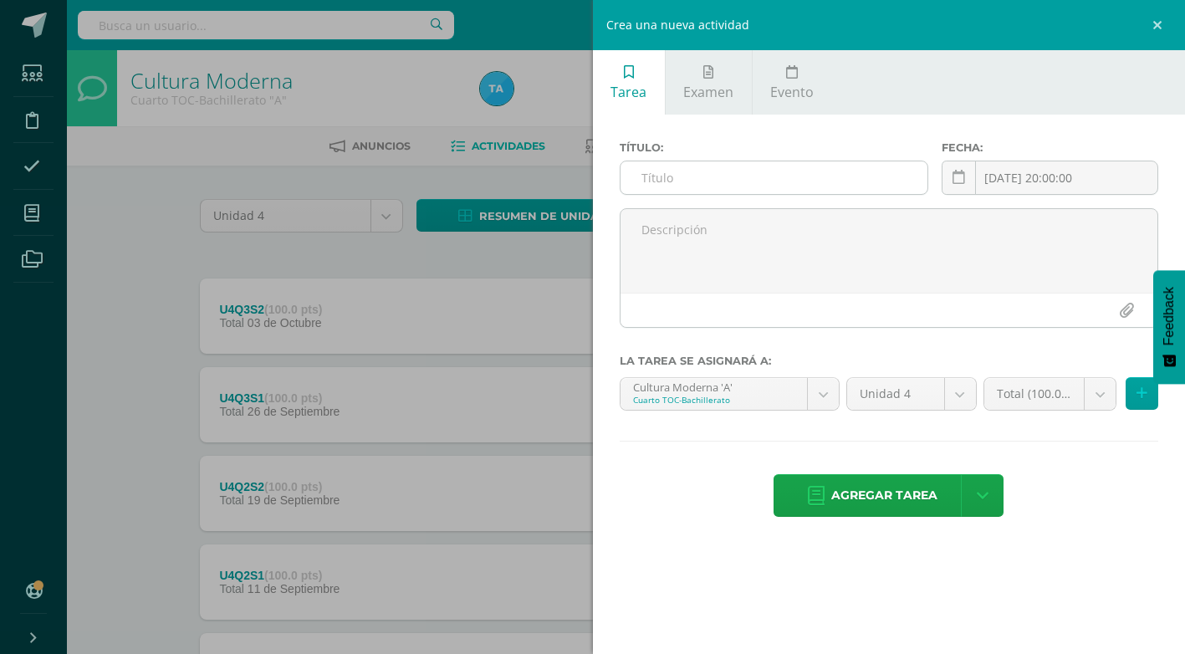
click at [776, 179] on input "text" at bounding box center [774, 177] width 307 height 33
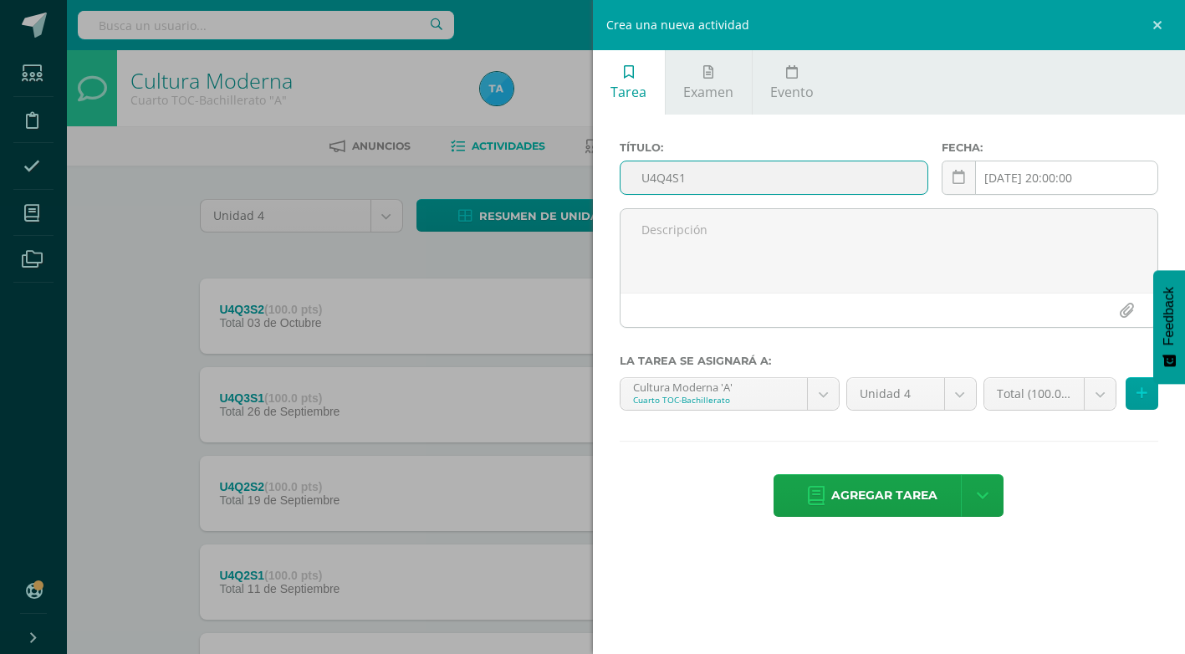
type input "U4Q4S1"
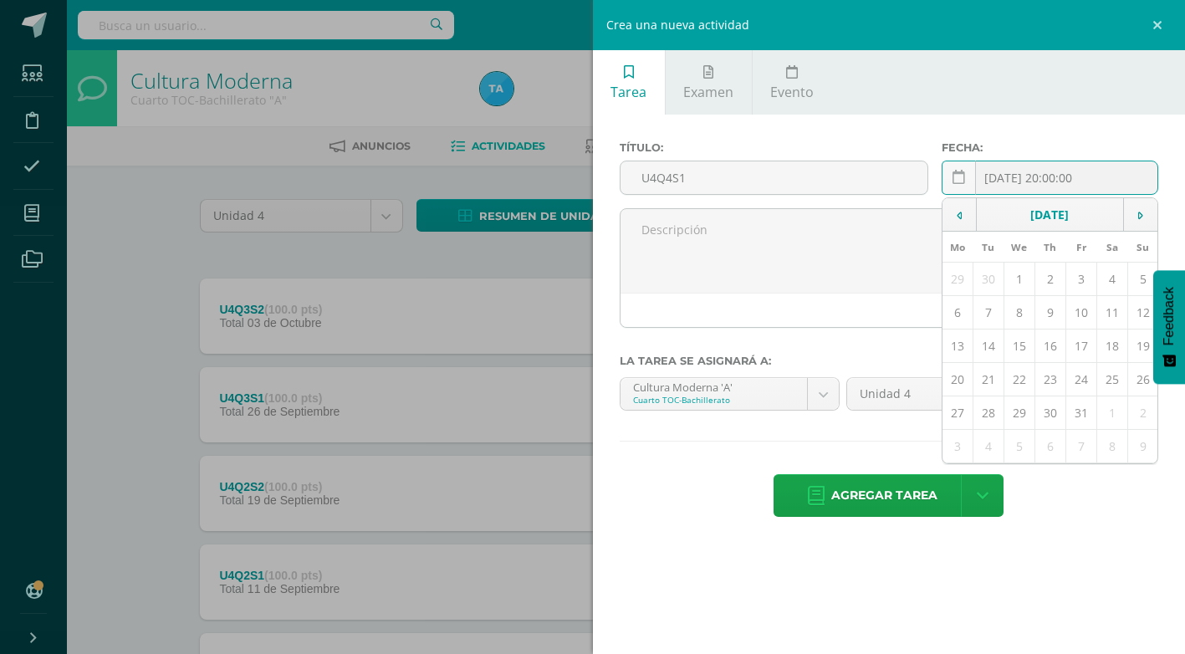
click at [1022, 174] on div "2025-10-15 20:00:00 October, 2025 Mo Tu We Th Fr Sa Su 29 30 1 2 3 4 5 6 7 8 9 …" at bounding box center [1050, 185] width 217 height 48
click at [1054, 307] on td "9" at bounding box center [1050, 312] width 31 height 33
type input "[DATE]"
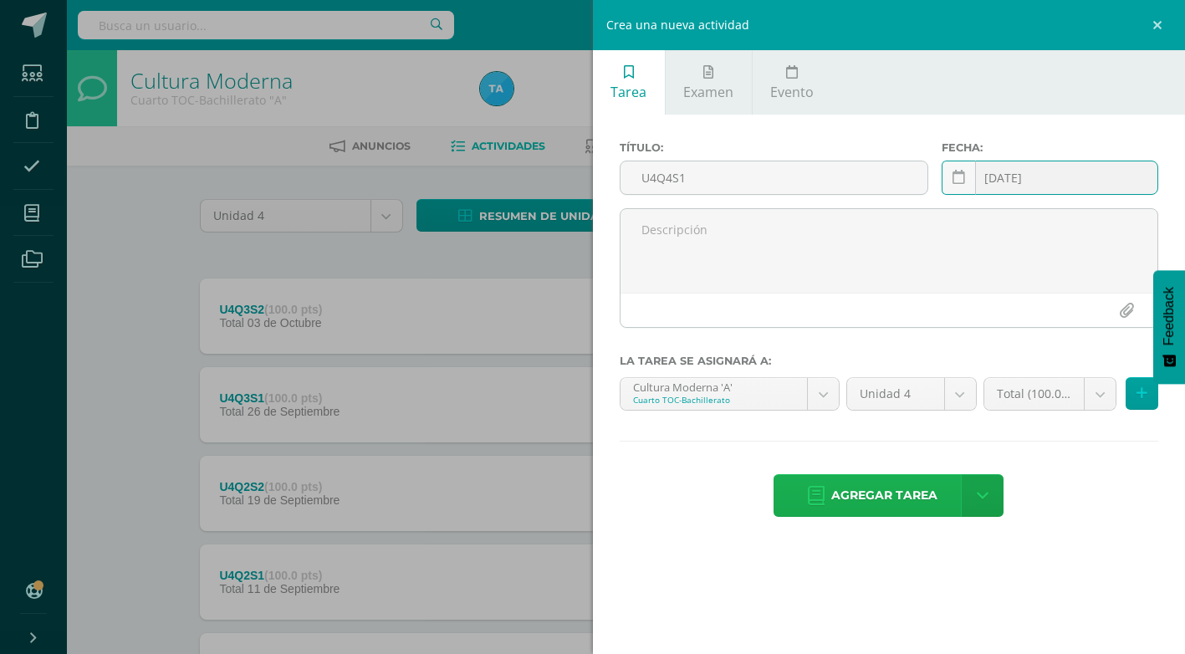
click at [876, 492] on span "Agregar tarea" at bounding box center [884, 495] width 106 height 41
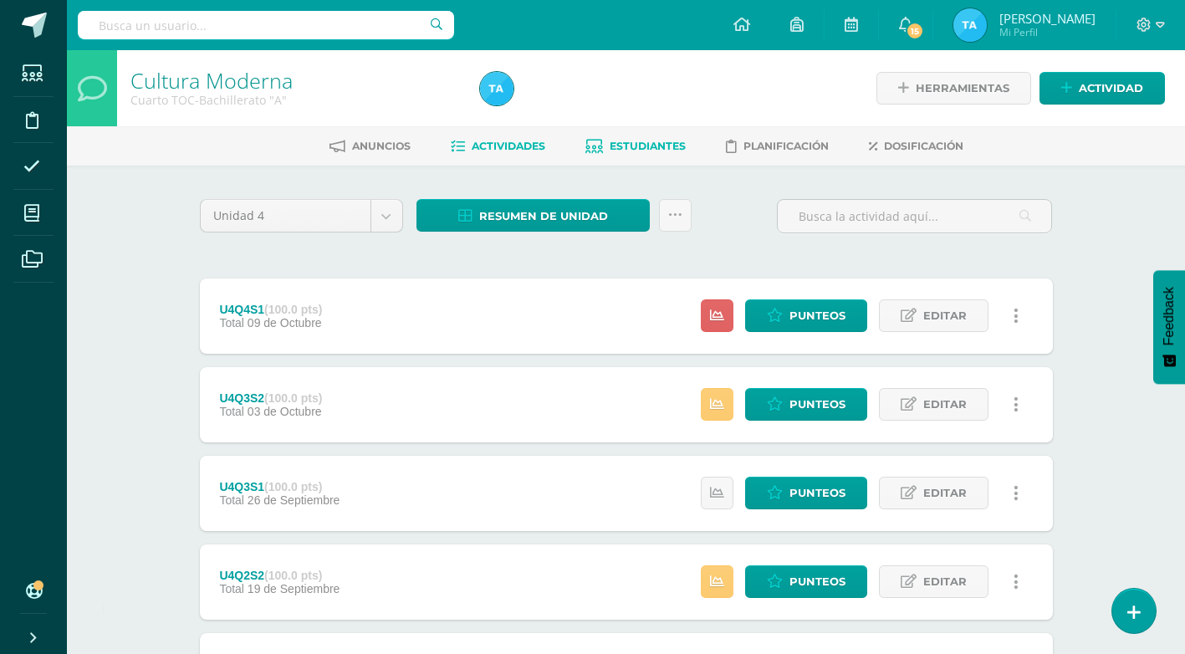
click at [636, 138] on link "Estudiantes" at bounding box center [635, 146] width 100 height 27
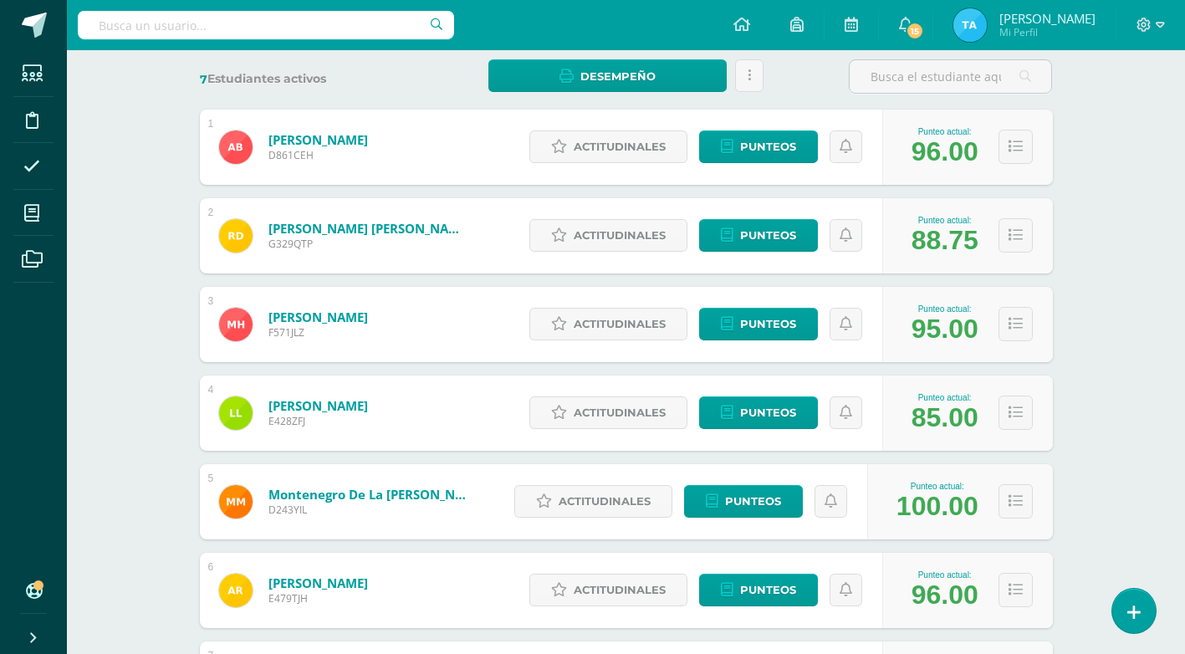
scroll to position [84, 0]
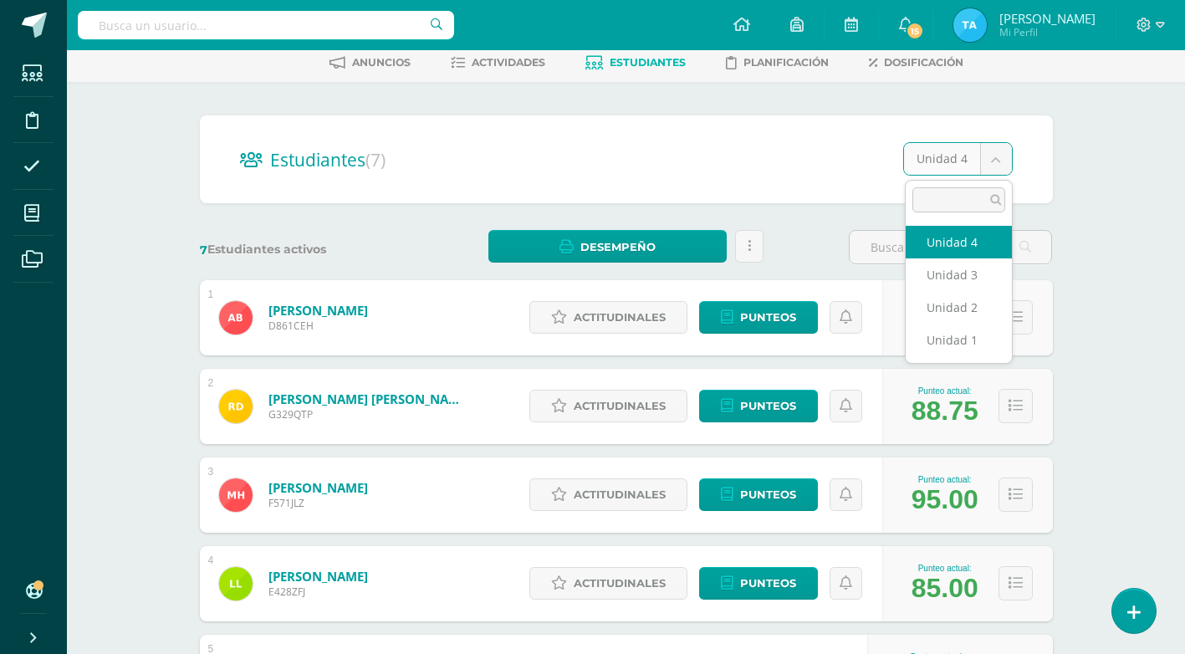
click at [1000, 157] on body "Estudiantes Disciplina Asistencia Mis cursos Archivos Soporte Ayuda Reportar un…" at bounding box center [592, 457] width 1185 height 1082
select select "/dashboard/teacher/section/3038/students/?unit=88890"
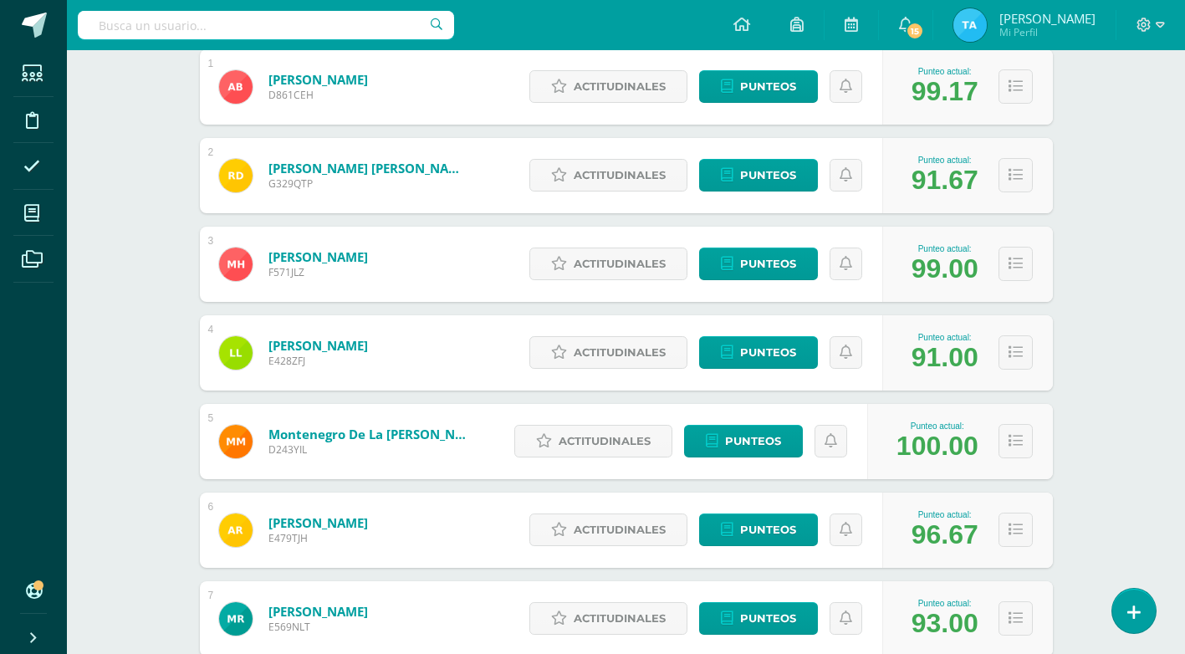
scroll to position [84, 0]
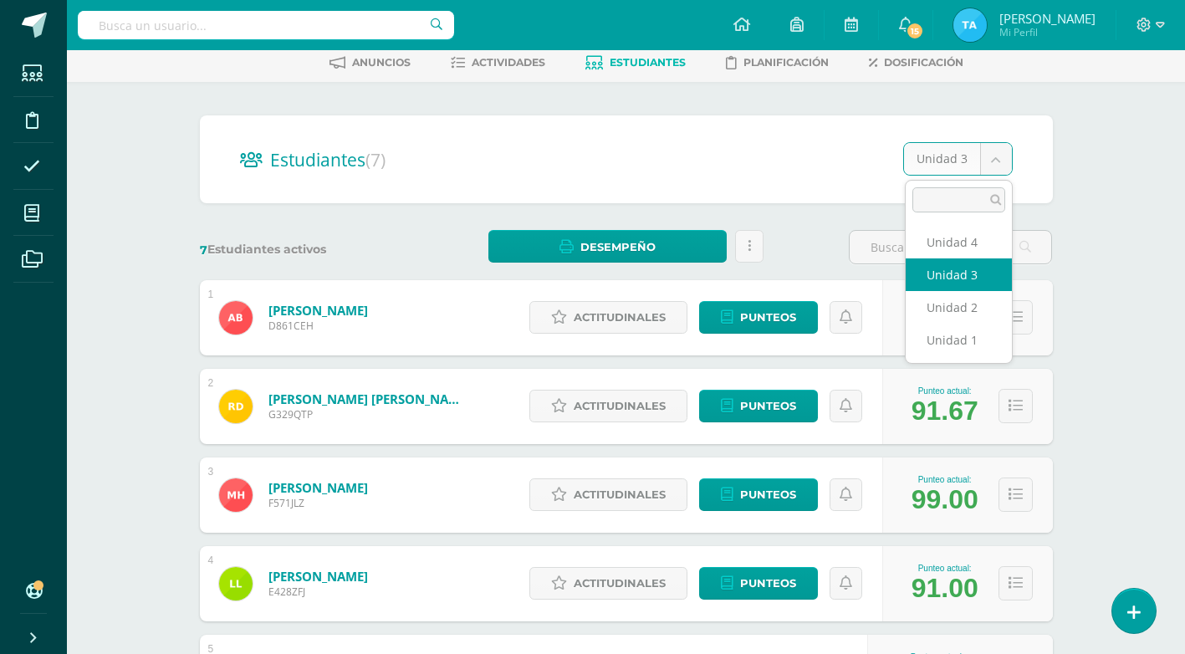
click at [998, 153] on body "Estudiantes Disciplina Asistencia Mis cursos Archivos Soporte Ayuda Reportar un…" at bounding box center [592, 457] width 1185 height 1082
select select "/dashboard/teacher/section/3038/students/?unit=88888"
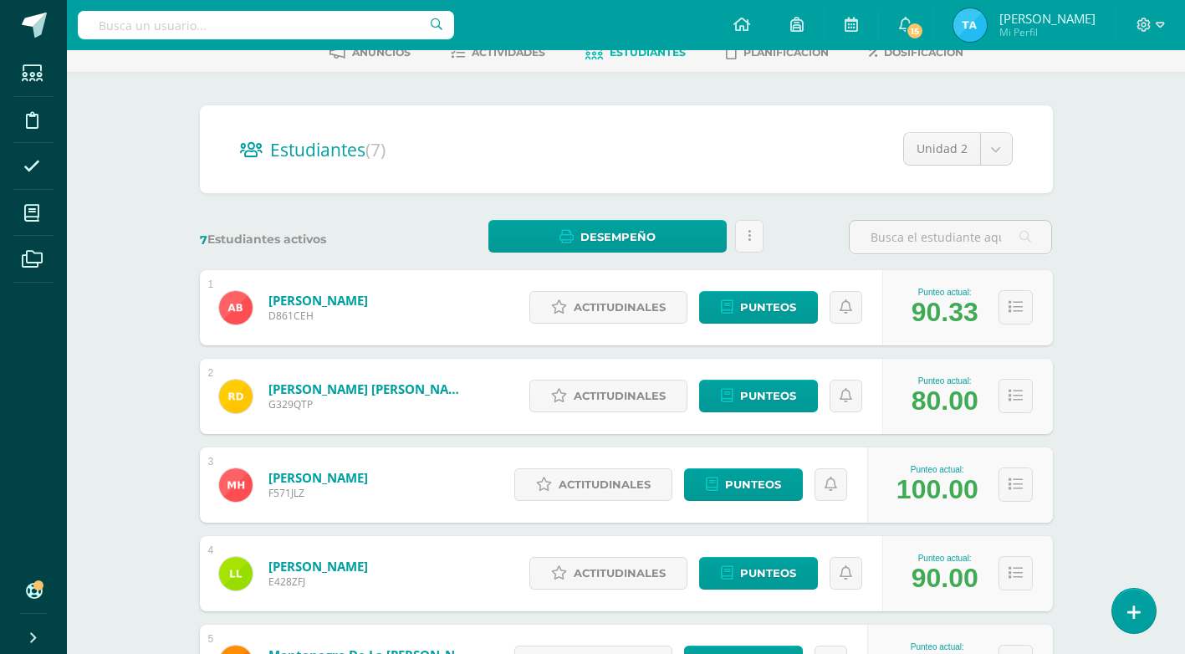
scroll to position [84, 0]
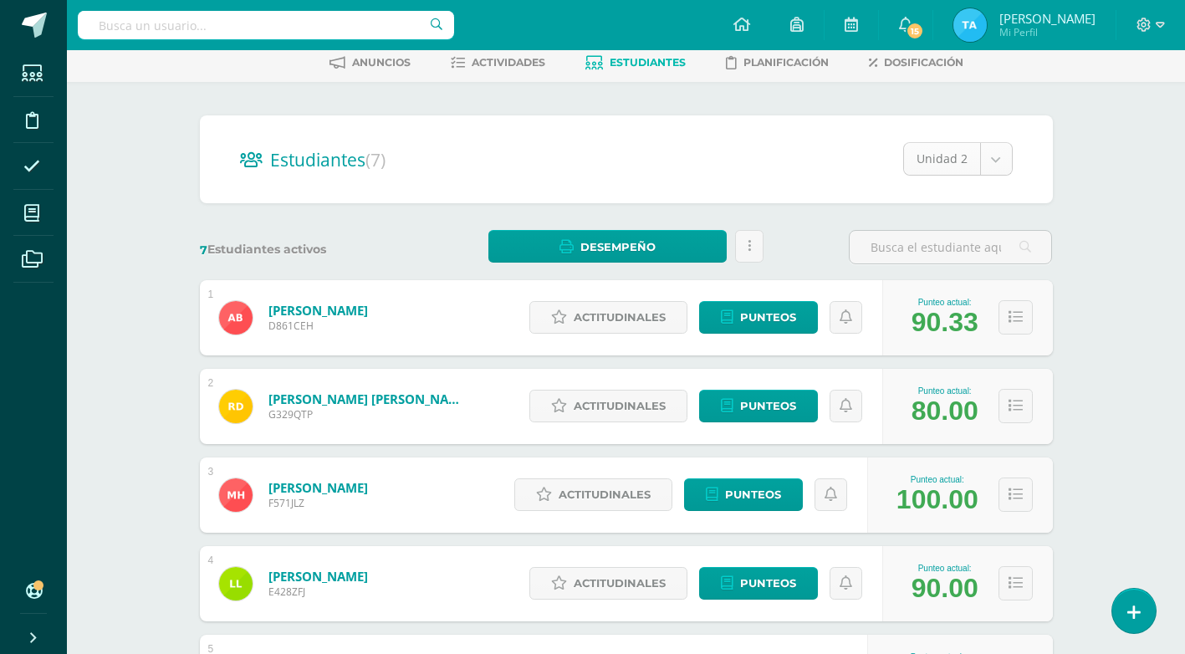
click at [999, 156] on body "Estudiantes Disciplina Asistencia Mis cursos Archivos Soporte Ayuda Reportar un…" at bounding box center [592, 457] width 1185 height 1082
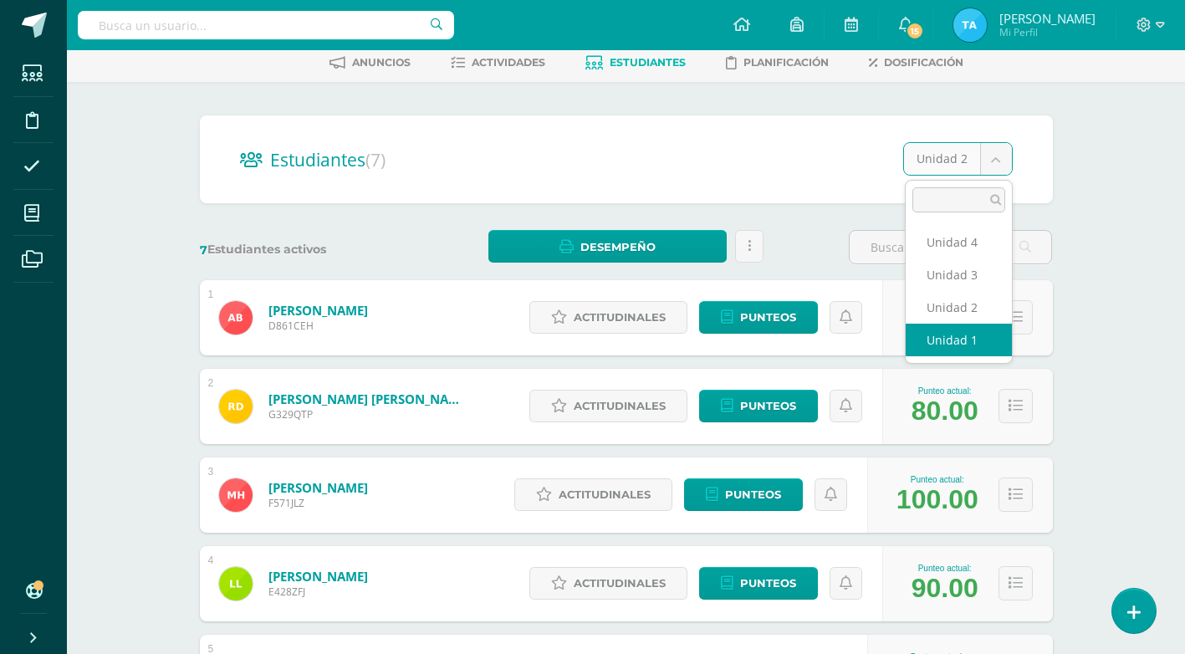
select select "/dashboard/teacher/section/3038/students/?unit=88886"
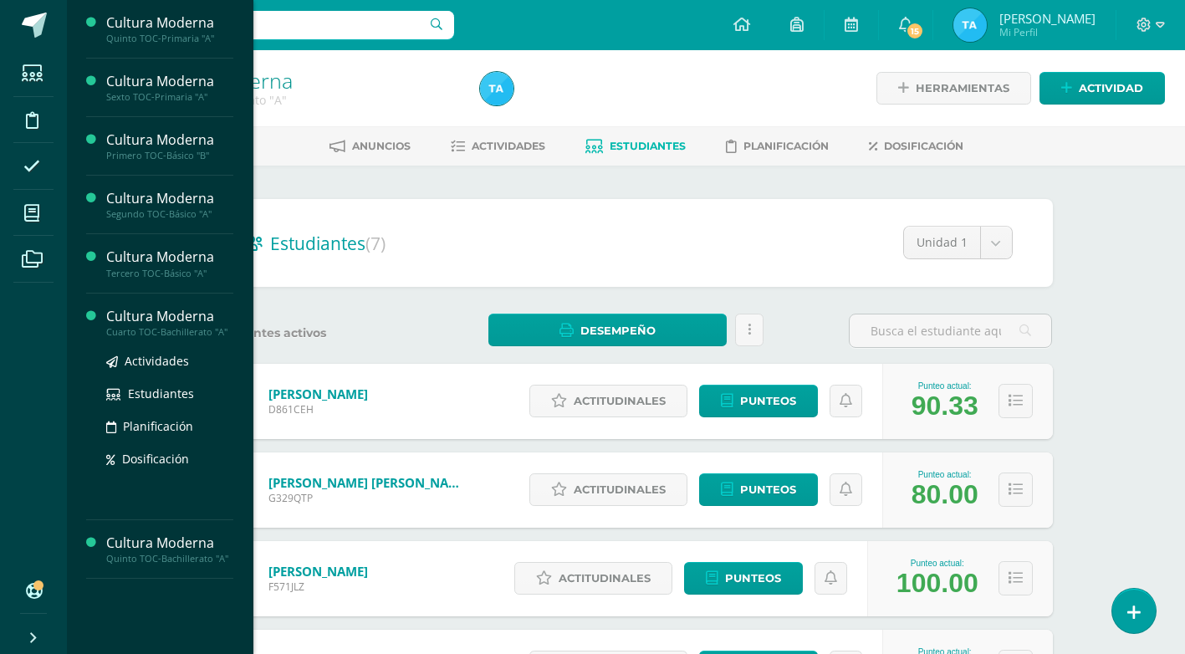
click at [142, 314] on div "Cultura Moderna" at bounding box center [169, 316] width 127 height 19
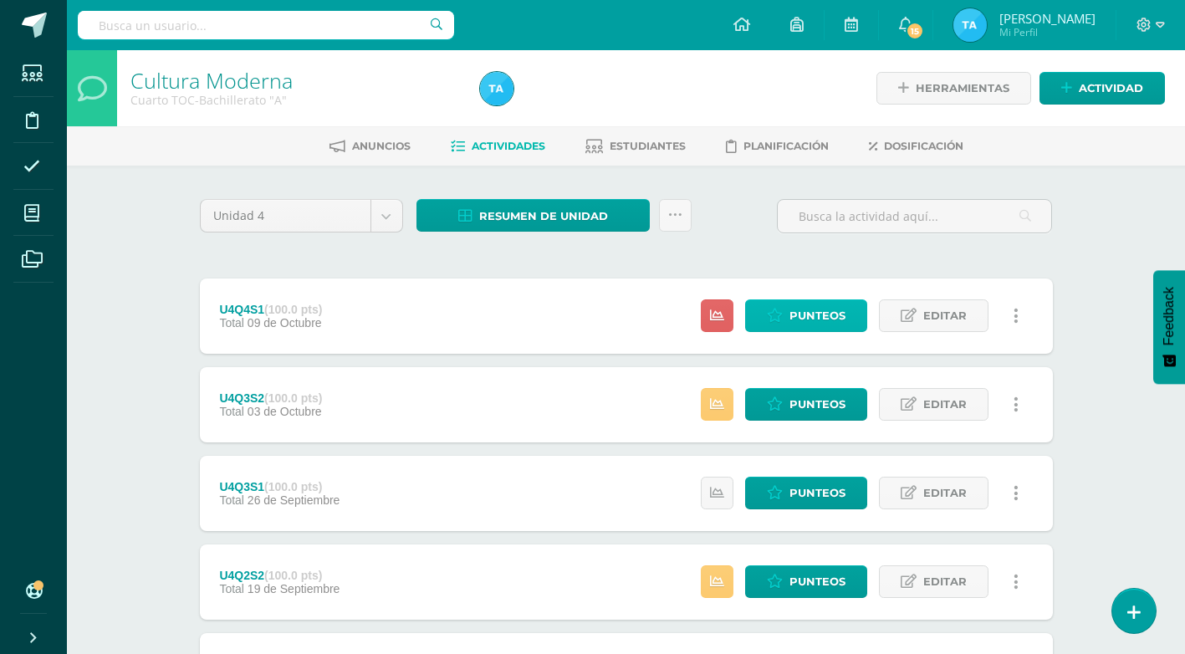
click at [788, 328] on link "Punteos" at bounding box center [806, 315] width 122 height 33
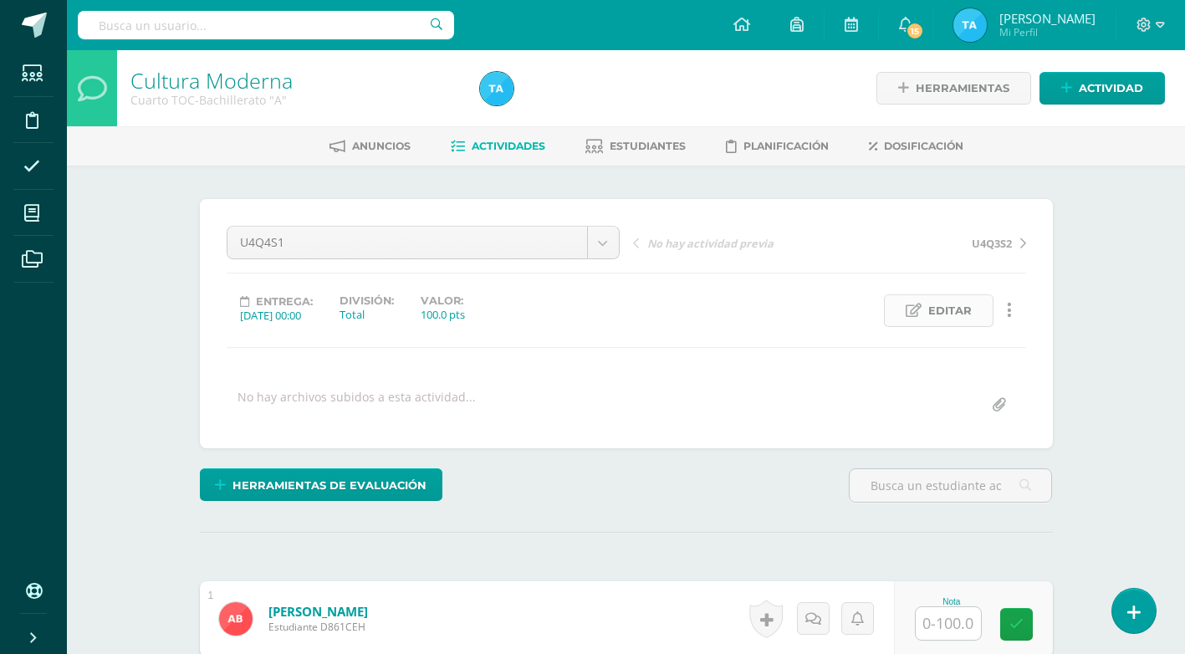
click at [962, 313] on span "Editar" at bounding box center [949, 310] width 43 height 31
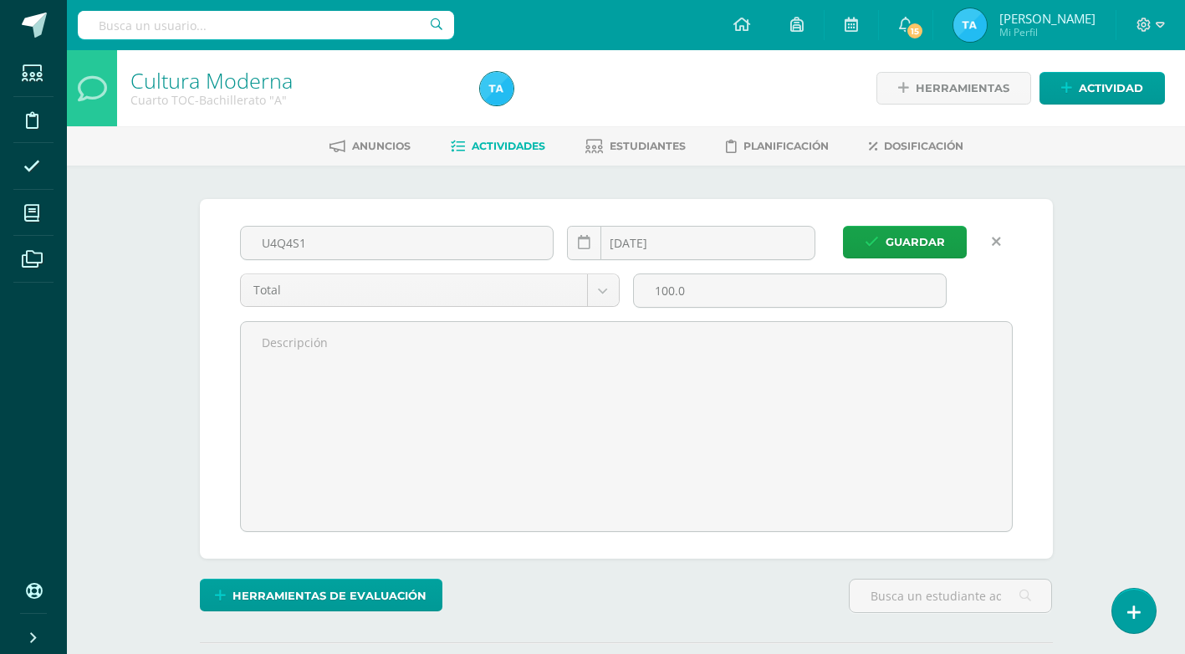
scroll to position [1, 0]
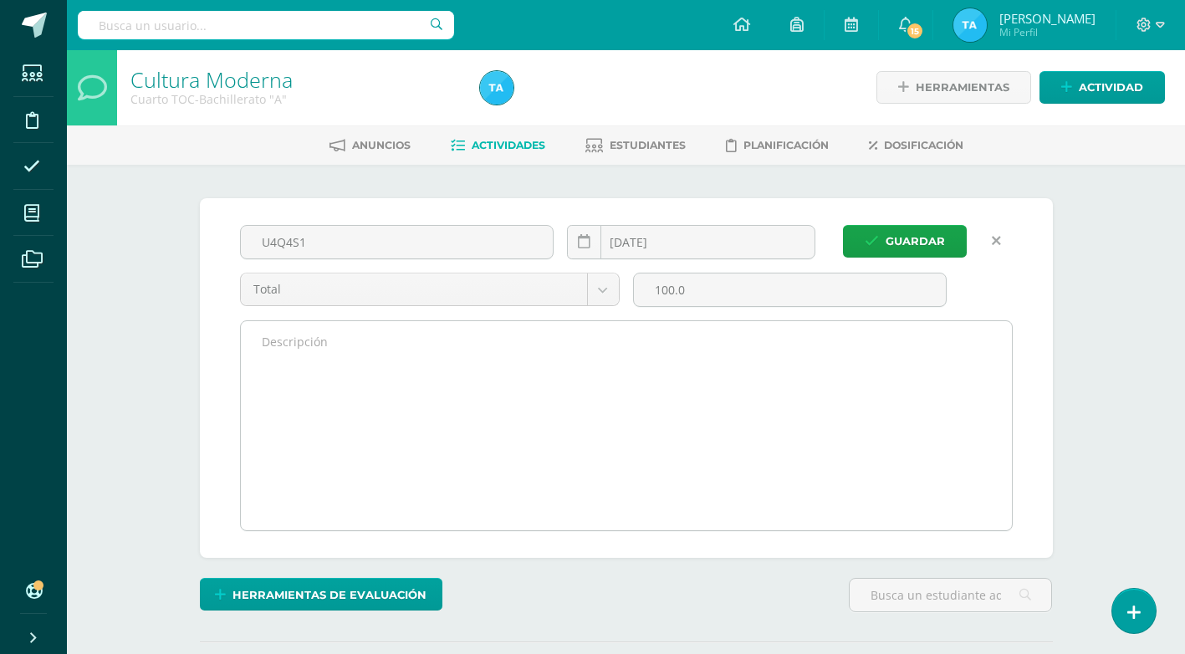
click at [292, 350] on textarea at bounding box center [626, 425] width 771 height 209
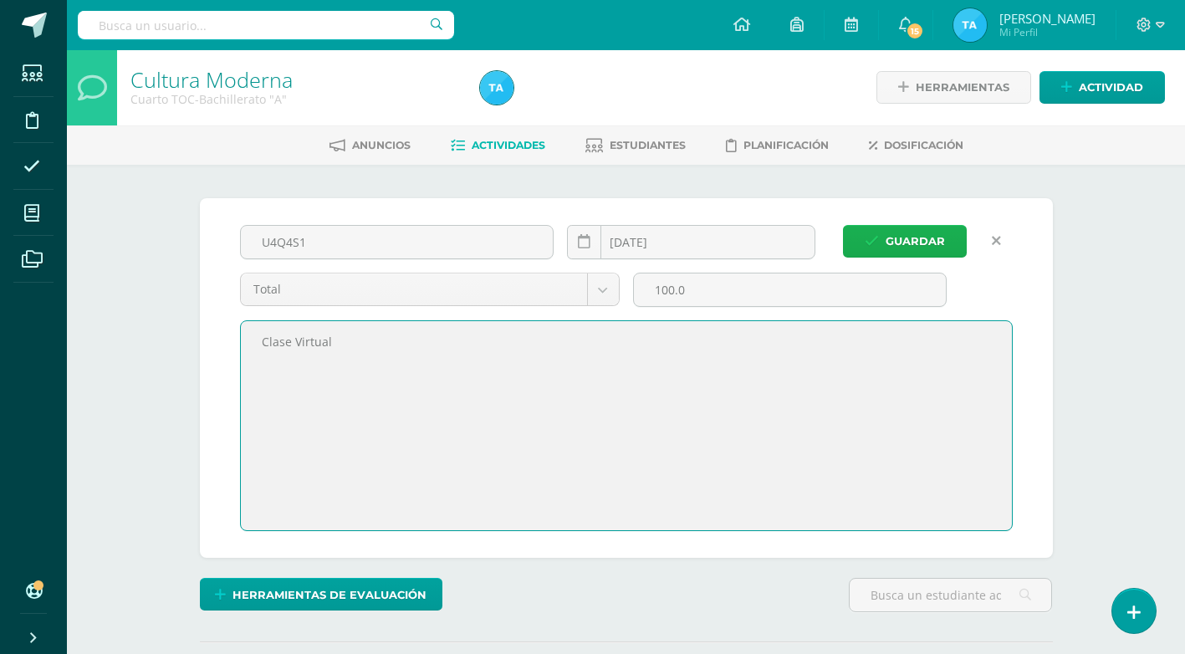
type textarea "Clase Virtual"
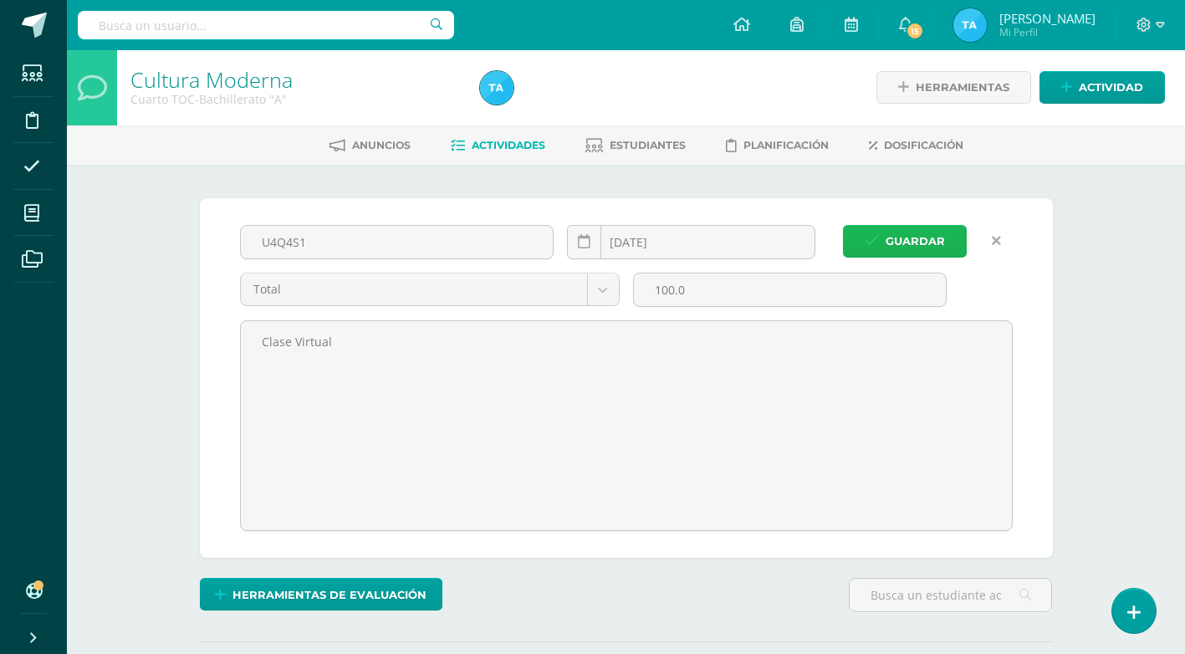
click at [910, 242] on span "Guardar" at bounding box center [915, 241] width 59 height 31
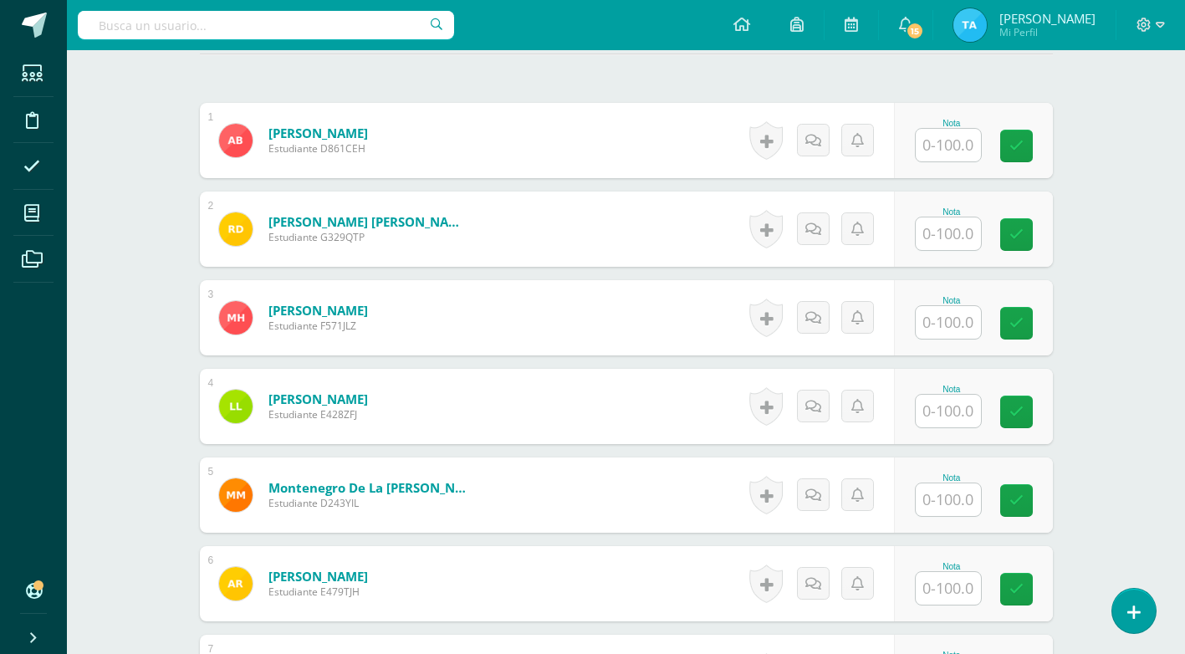
scroll to position [503, 0]
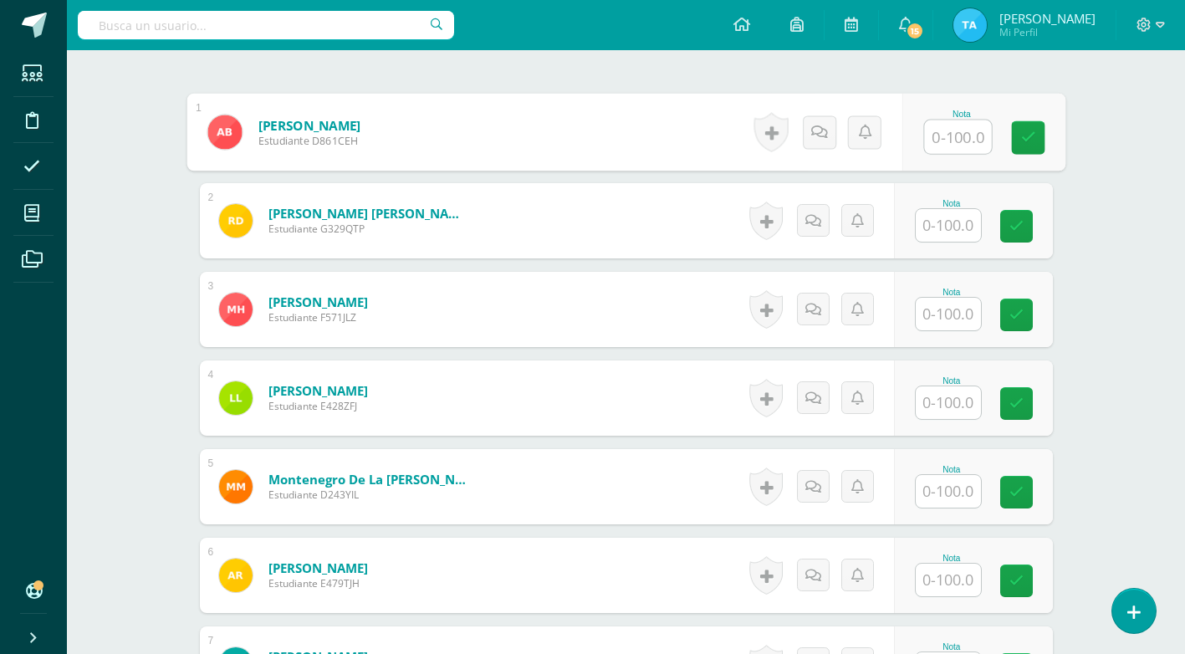
click at [958, 136] on input "text" at bounding box center [957, 136] width 67 height 33
type input "80"
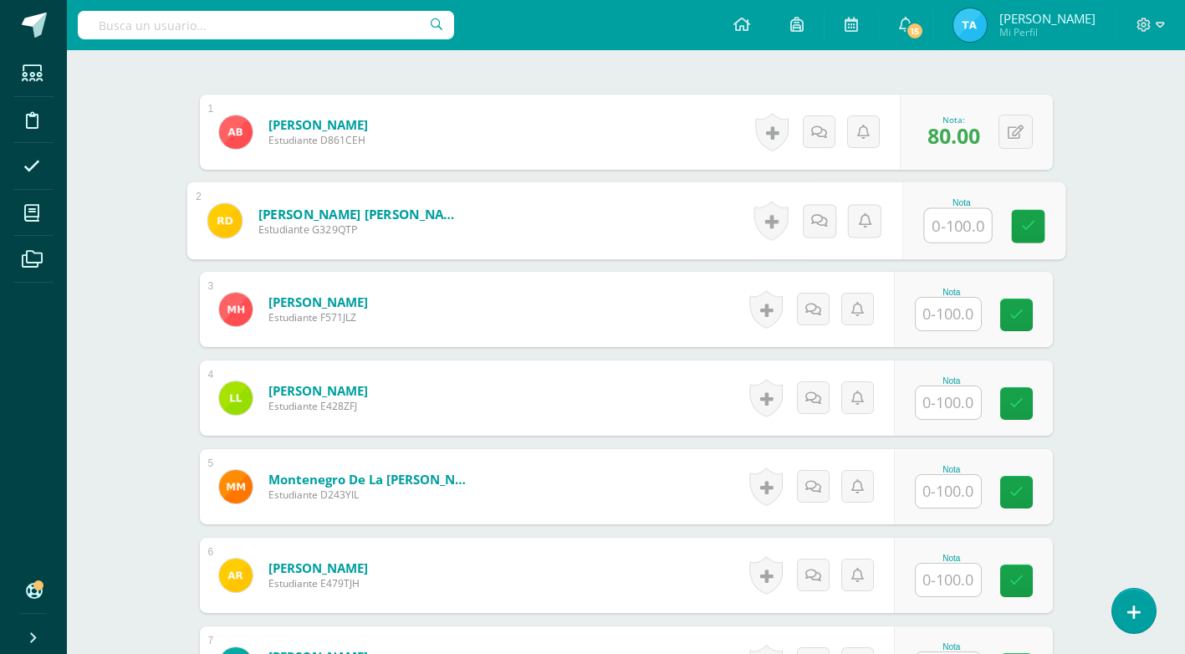
click at [948, 314] on input "text" at bounding box center [948, 314] width 65 height 33
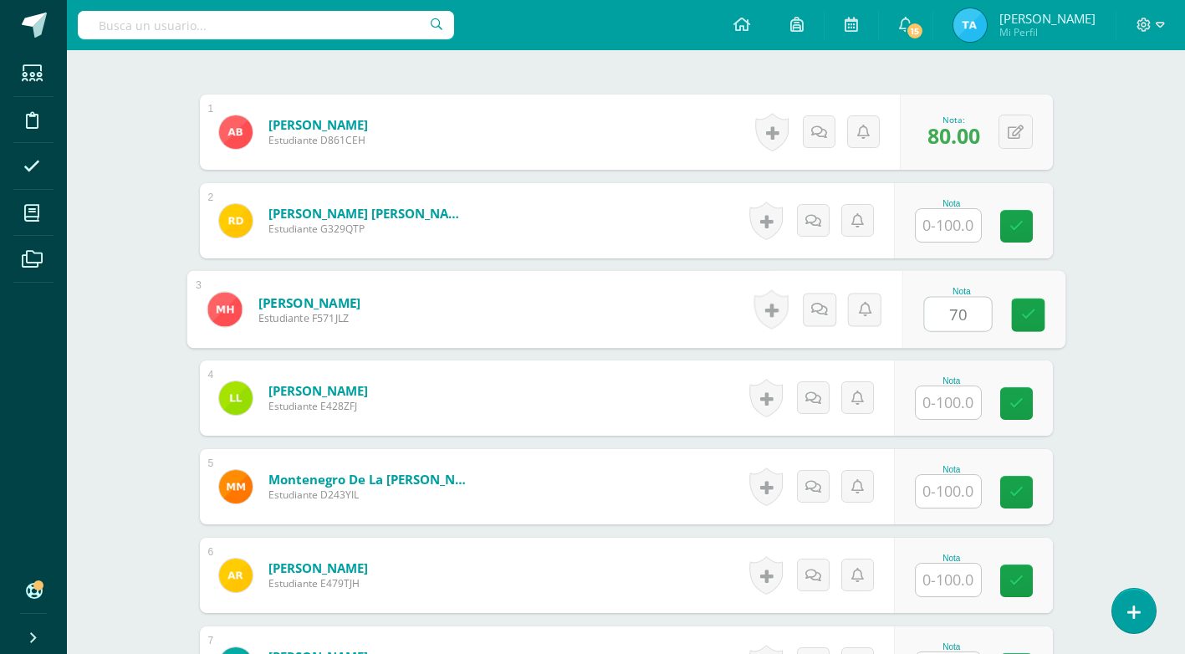
type input "70"
click at [947, 401] on input "text" at bounding box center [948, 402] width 65 height 33
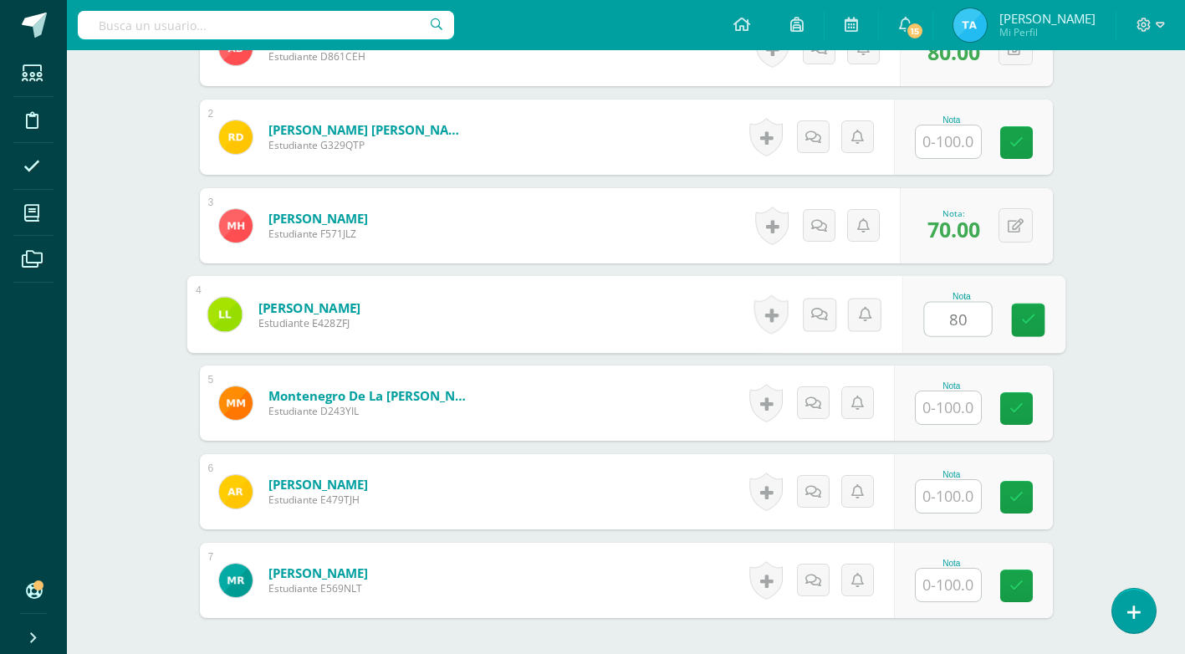
scroll to position [670, 0]
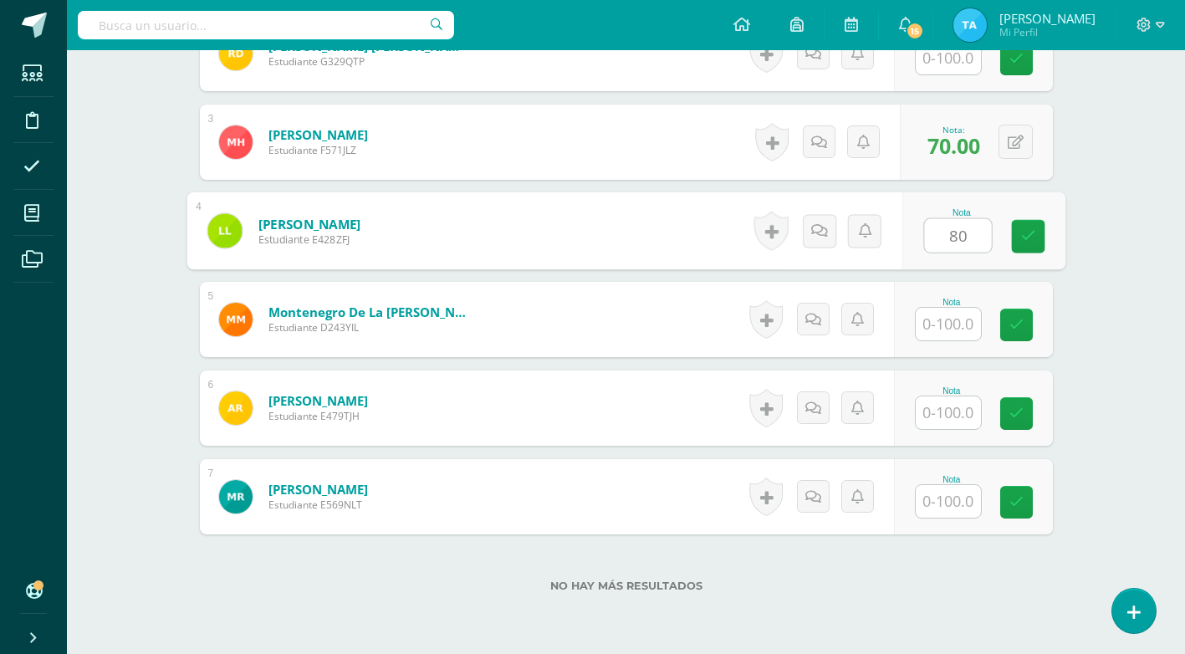
type input "80"
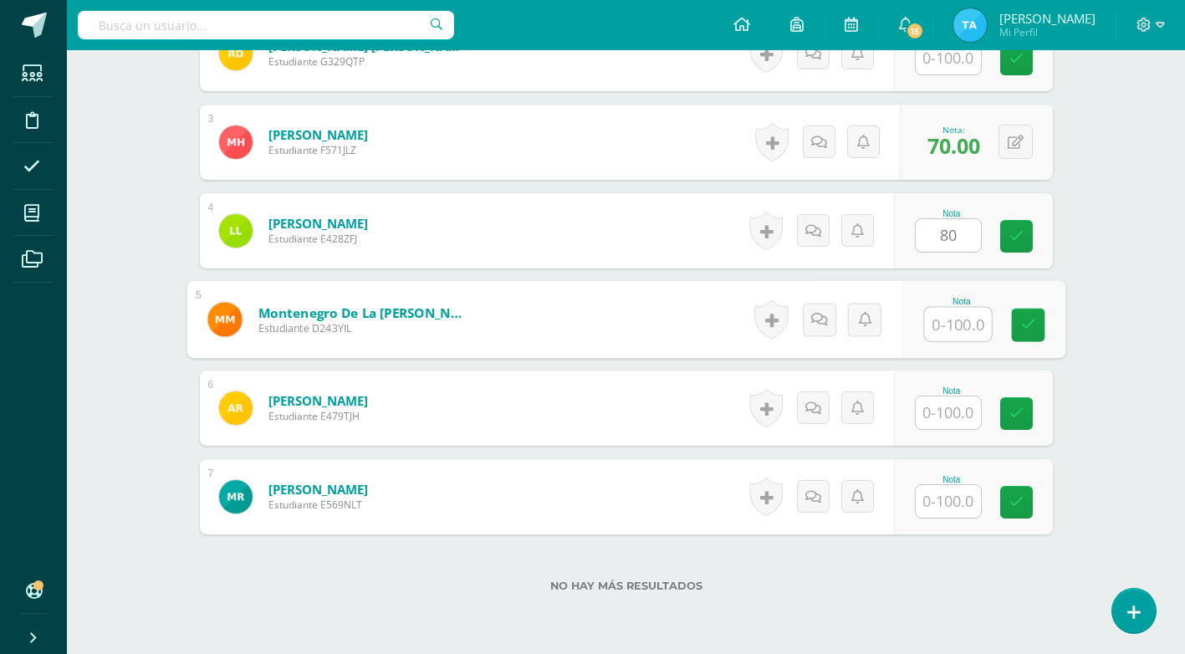
click at [948, 320] on input "text" at bounding box center [957, 324] width 67 height 33
type input "100"
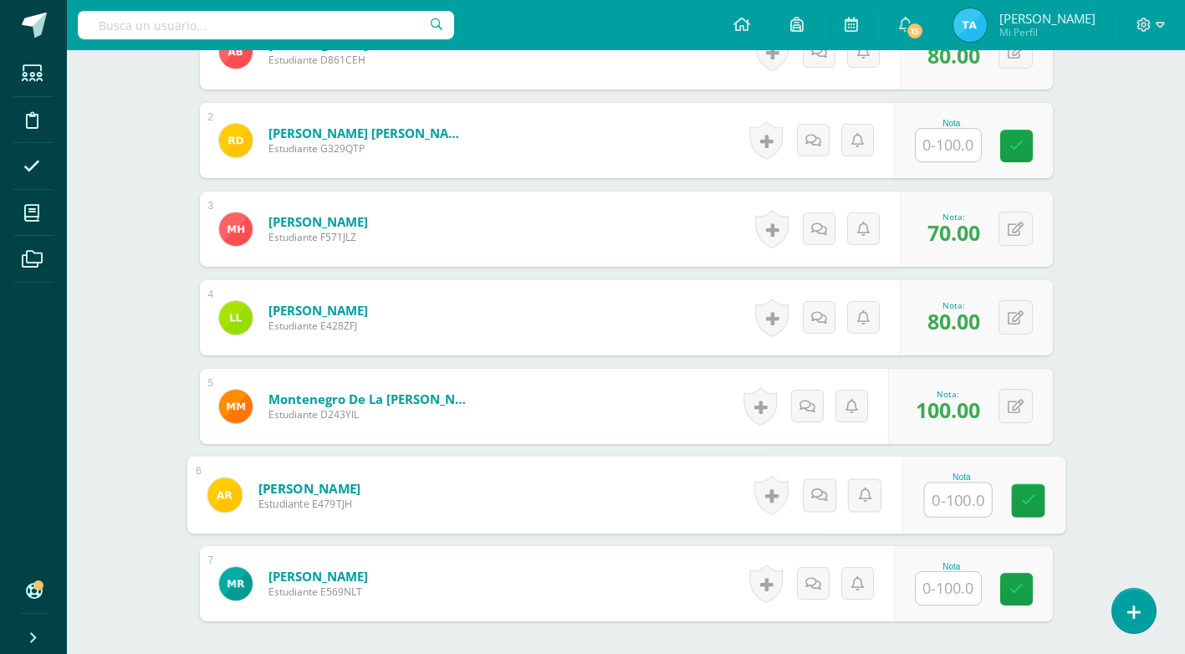
scroll to position [503, 0]
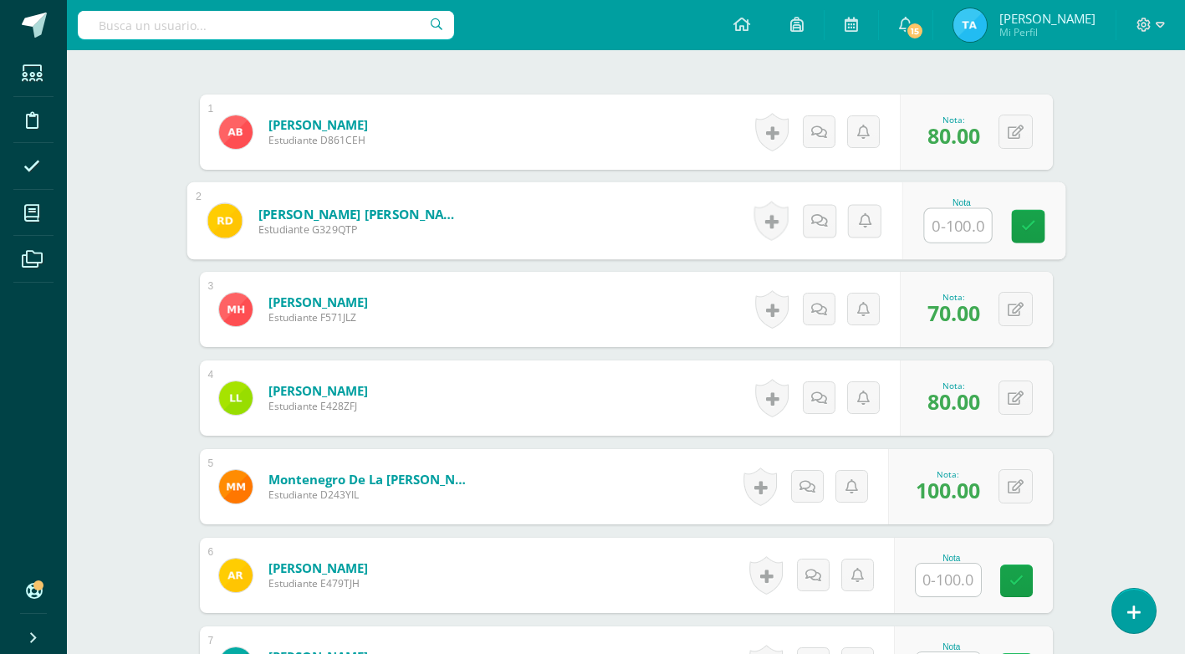
click at [954, 227] on input "text" at bounding box center [957, 225] width 67 height 33
type input "100"
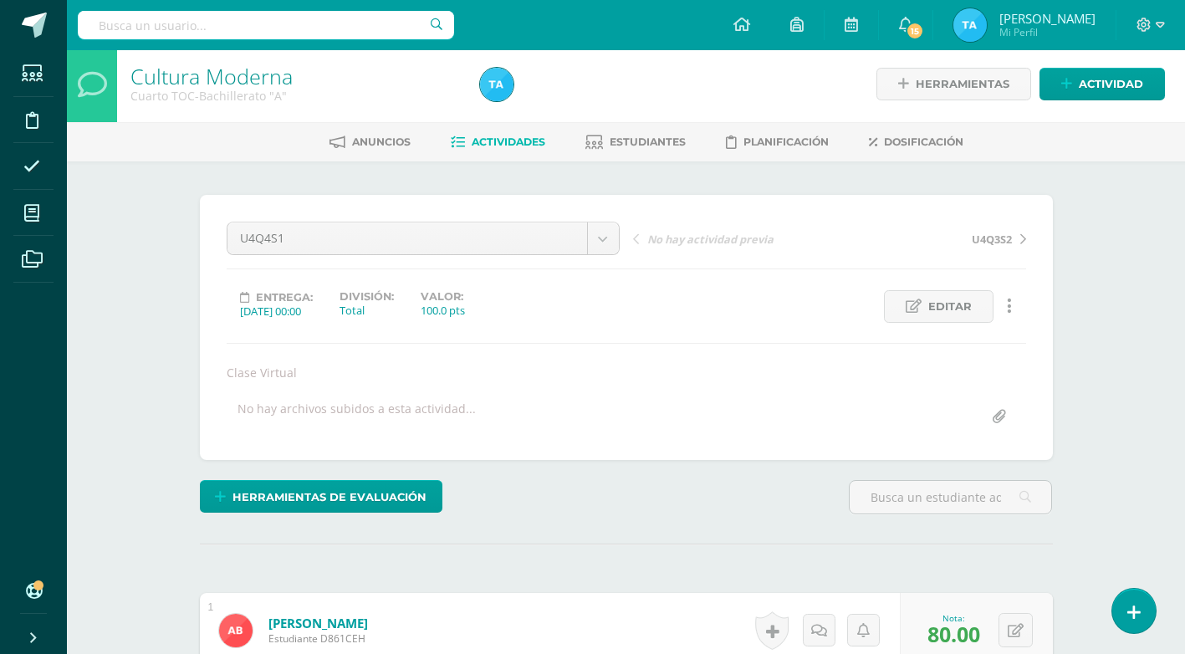
scroll to position [1, 0]
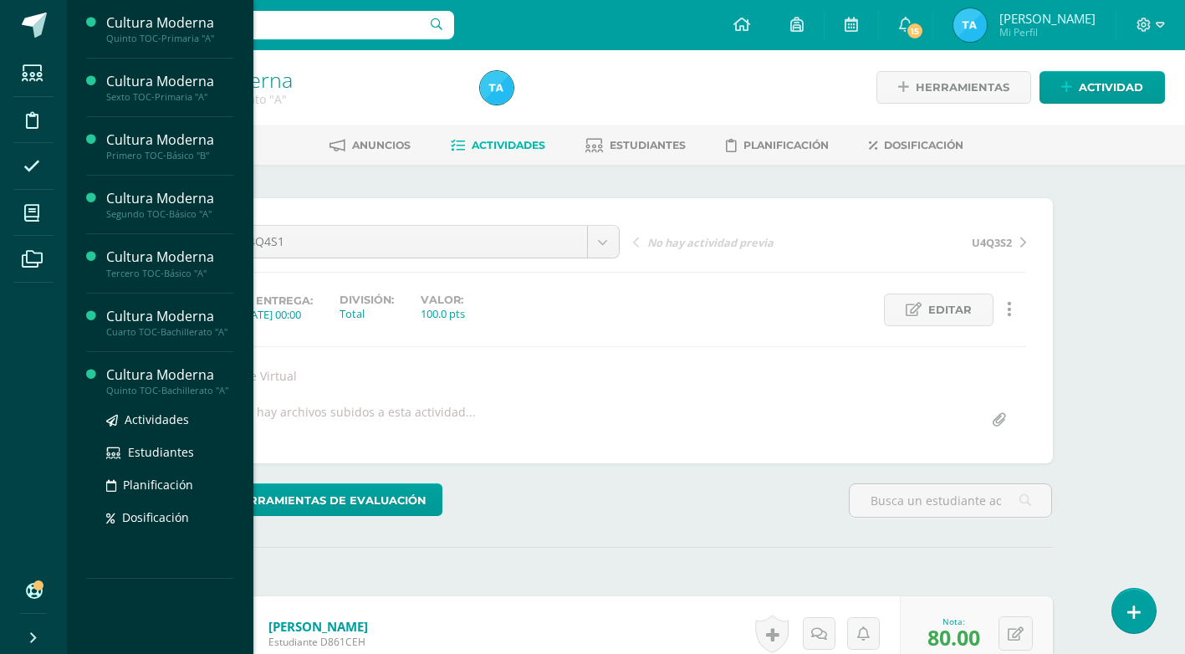
click at [128, 369] on div "Cultura Moderna" at bounding box center [169, 374] width 127 height 19
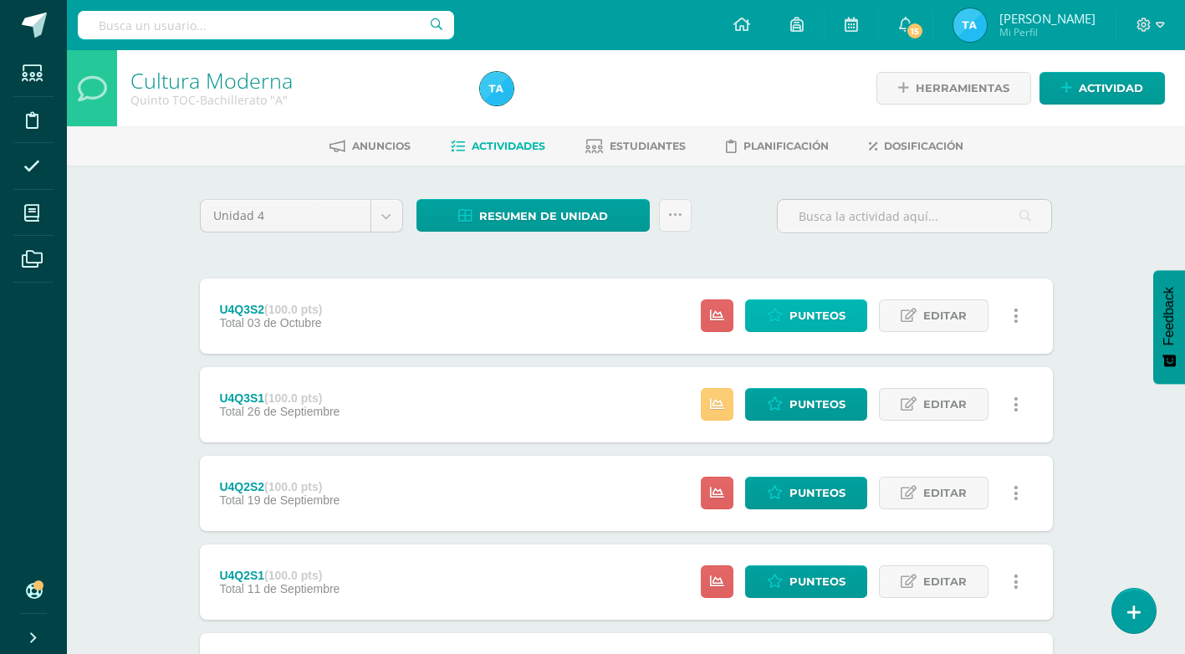
click at [820, 315] on span "Punteos" at bounding box center [818, 315] width 56 height 31
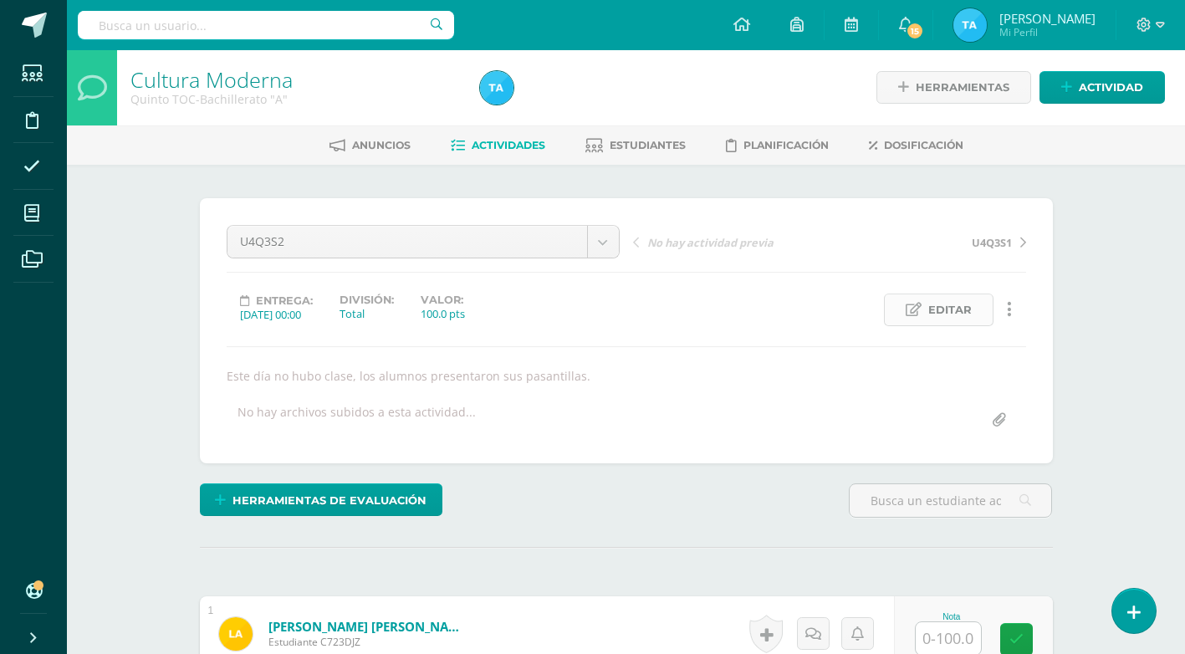
scroll to position [2, 0]
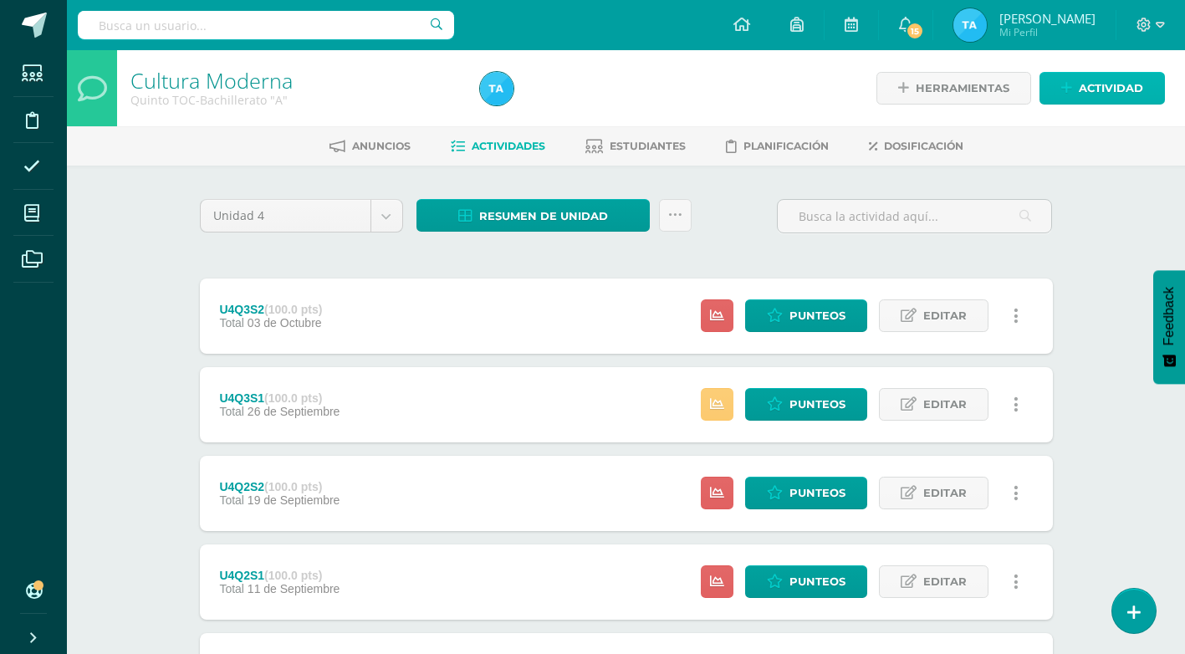
click at [1142, 89] on span "Actividad" at bounding box center [1111, 88] width 64 height 31
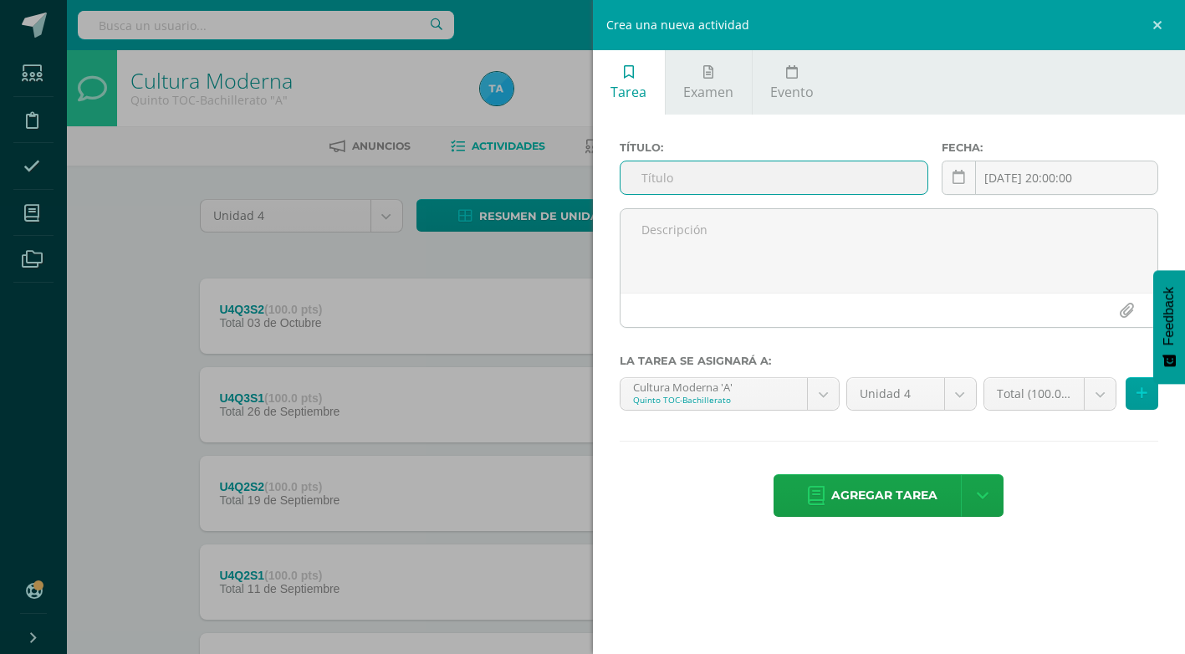
click at [734, 171] on input "text" at bounding box center [774, 177] width 307 height 33
type input "U4Q4S1"
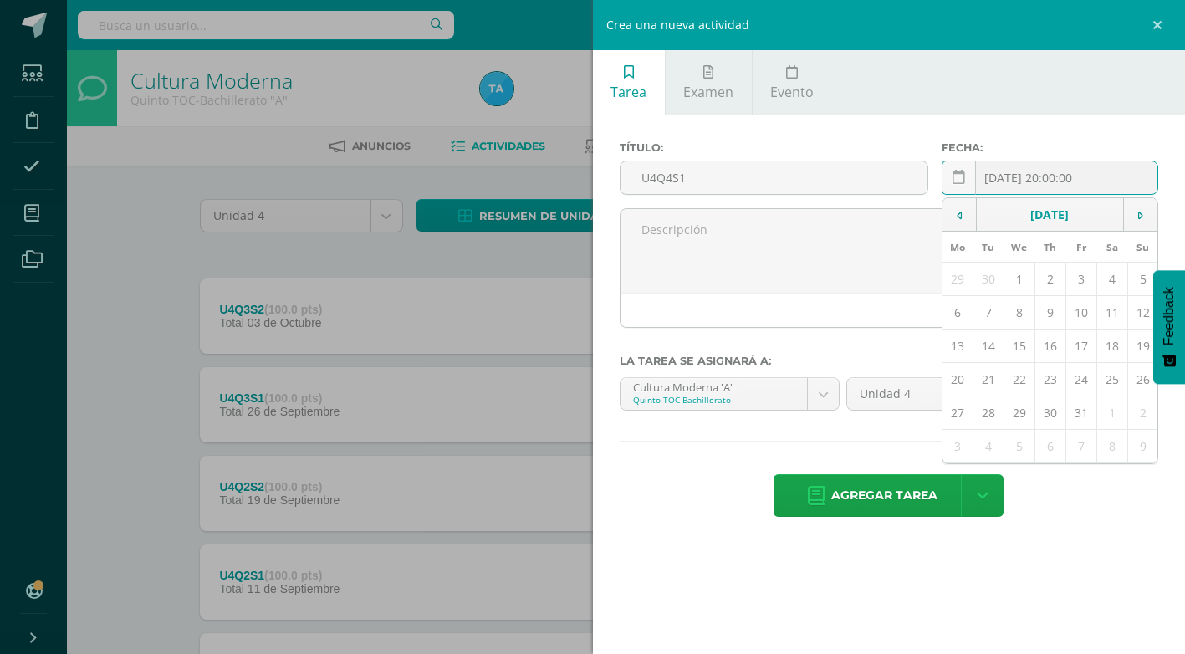
click at [1038, 178] on input "[DATE] 20:00:00" at bounding box center [1050, 177] width 215 height 33
click at [1054, 311] on td "9" at bounding box center [1050, 312] width 31 height 33
type input "2025-10-09"
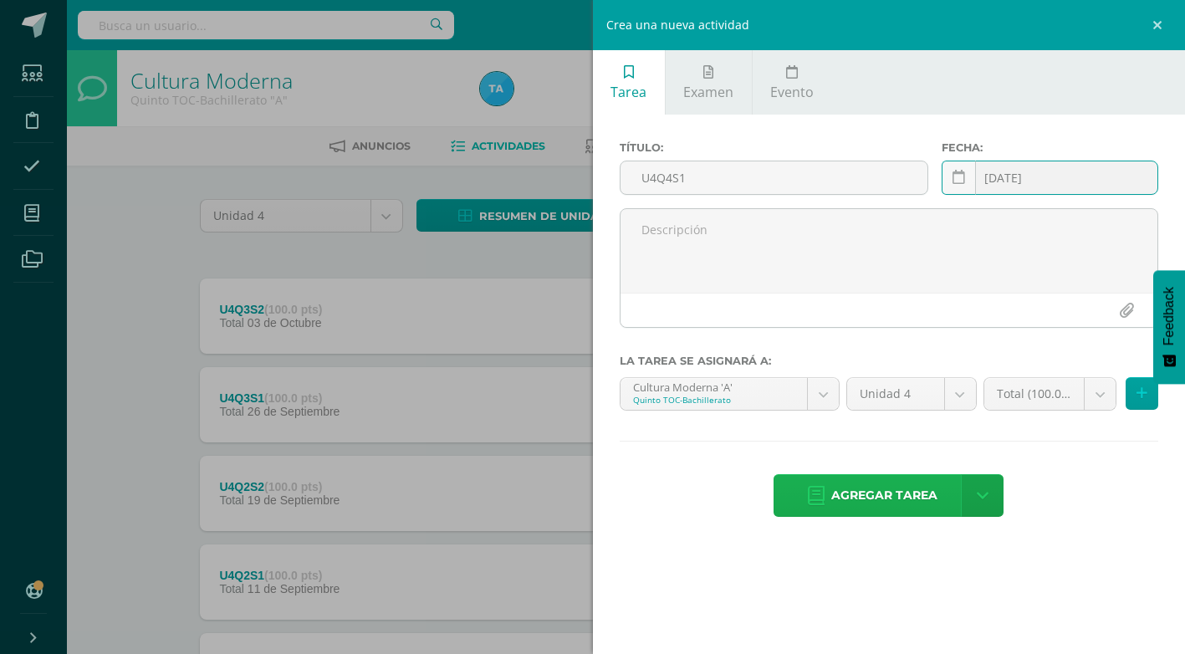
click at [910, 487] on span "Agregar tarea" at bounding box center [884, 495] width 106 height 41
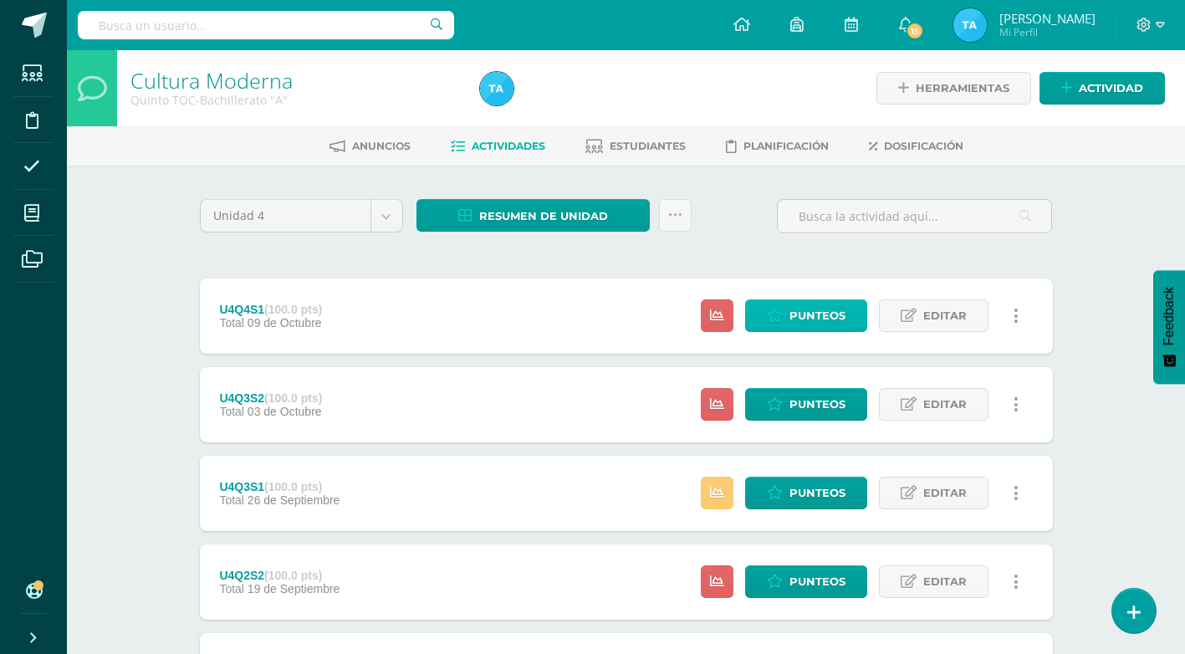
click at [821, 315] on span "Punteos" at bounding box center [818, 315] width 56 height 31
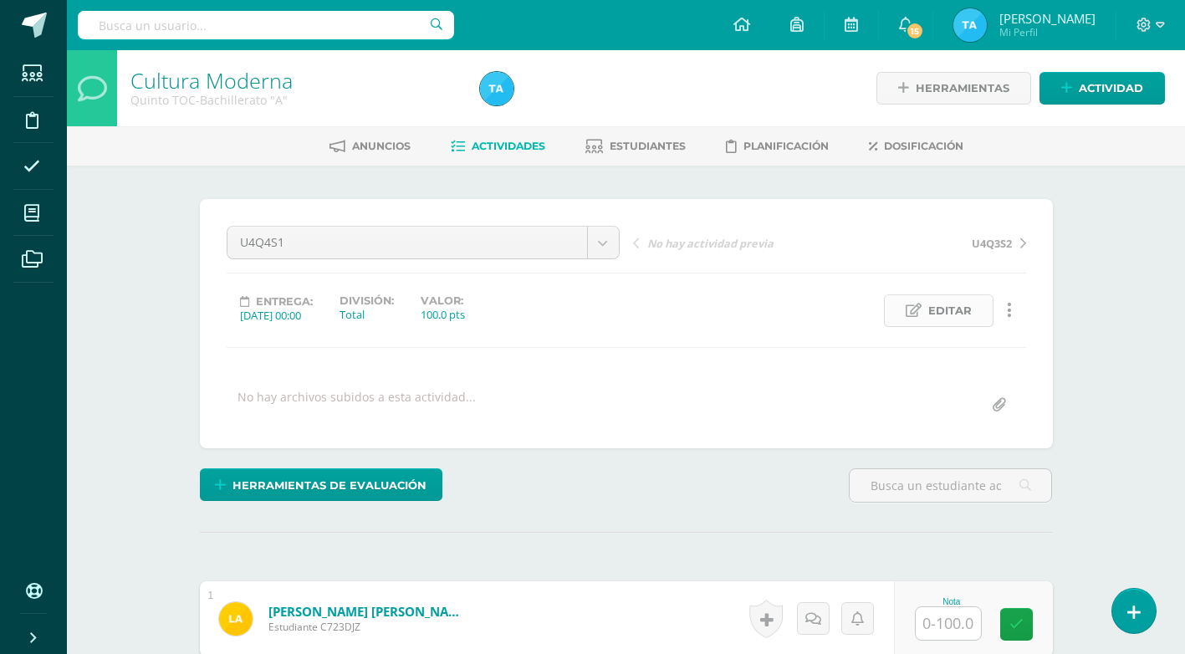
click at [948, 307] on span "Editar" at bounding box center [949, 310] width 43 height 31
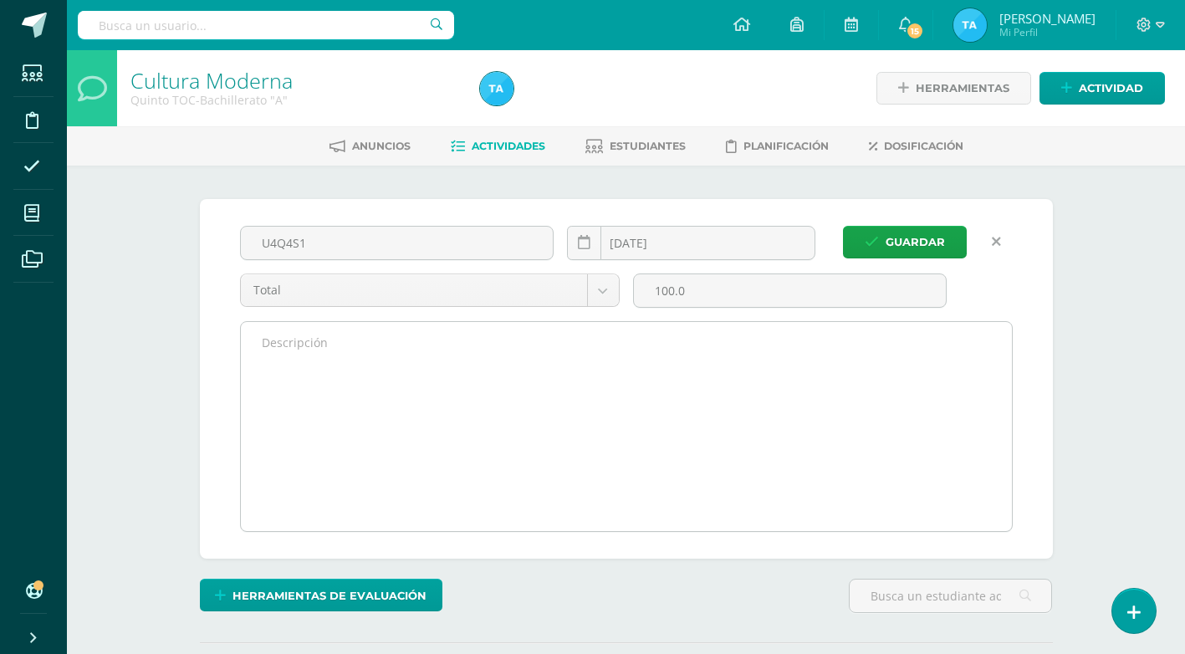
scroll to position [1, 0]
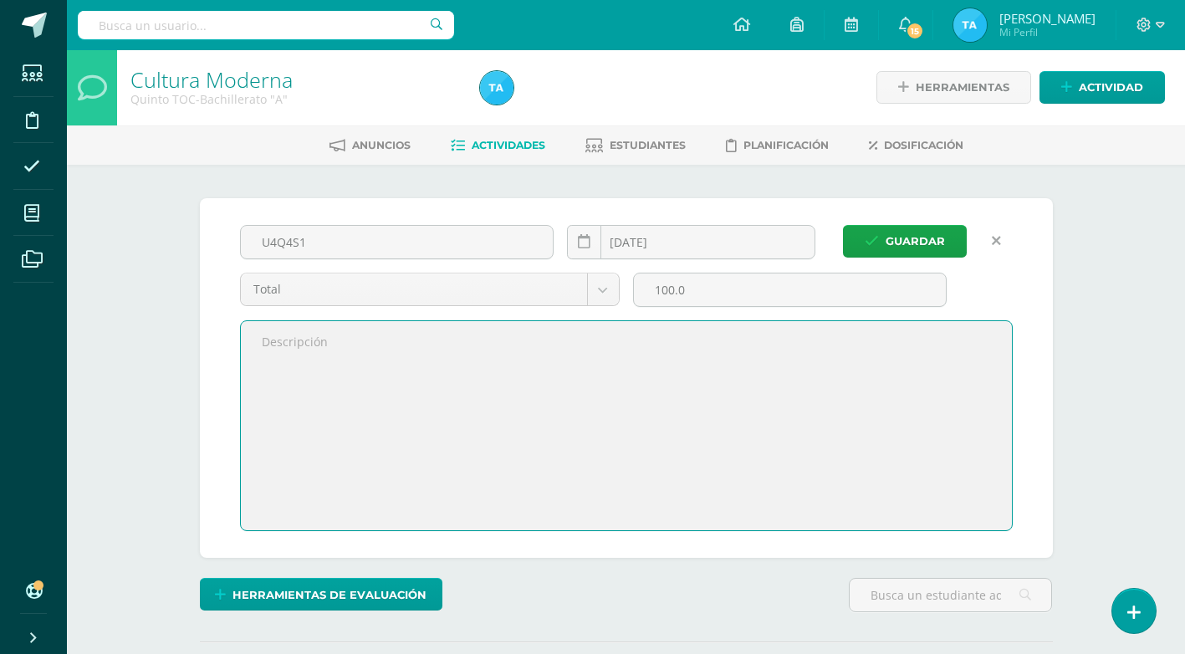
click at [323, 335] on textarea at bounding box center [626, 425] width 771 height 209
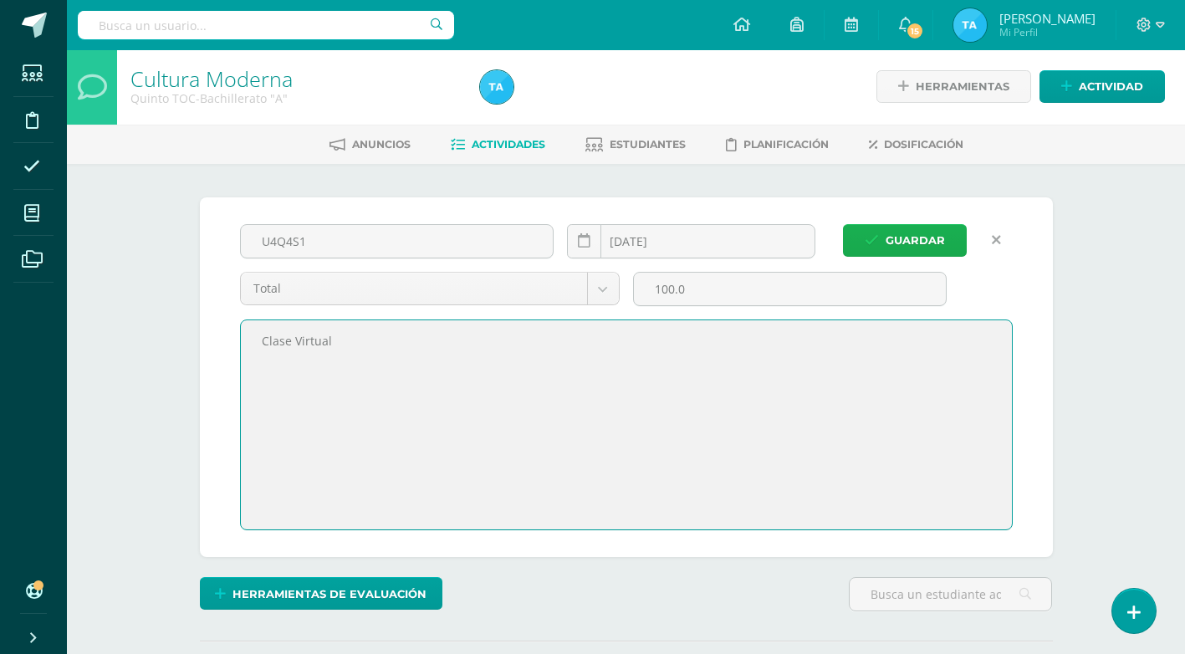
type textarea "Clase Virtual"
click at [937, 244] on span "Guardar" at bounding box center [915, 240] width 59 height 31
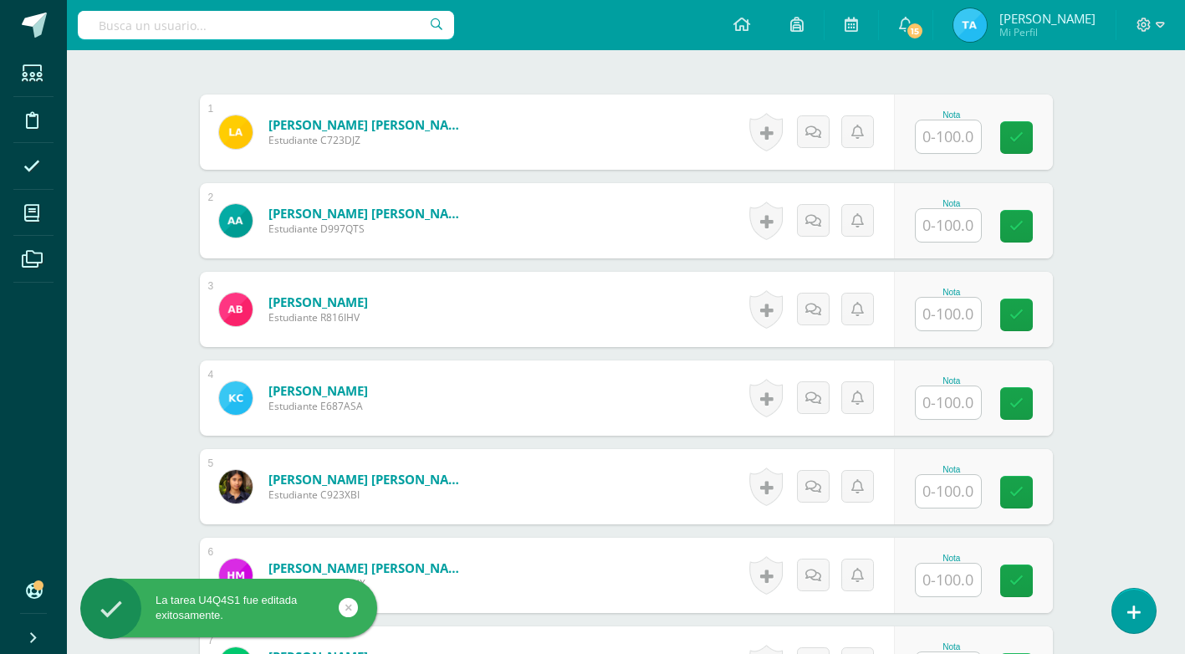
scroll to position [503, 0]
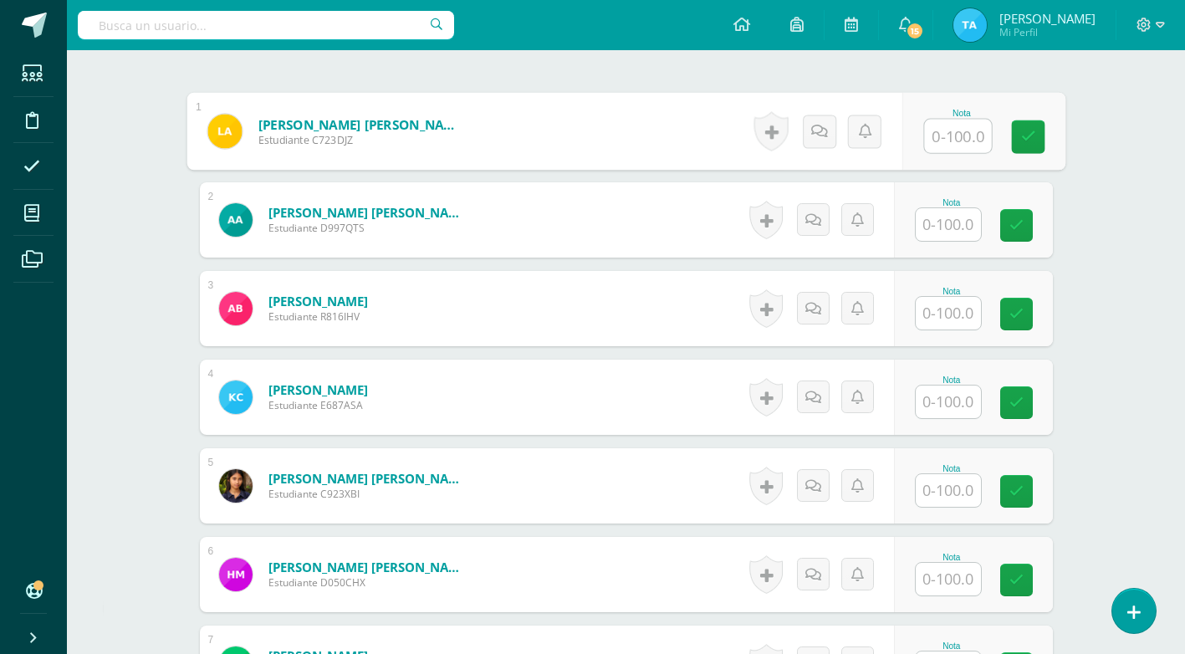
click at [953, 134] on input "text" at bounding box center [957, 136] width 67 height 33
type input "90"
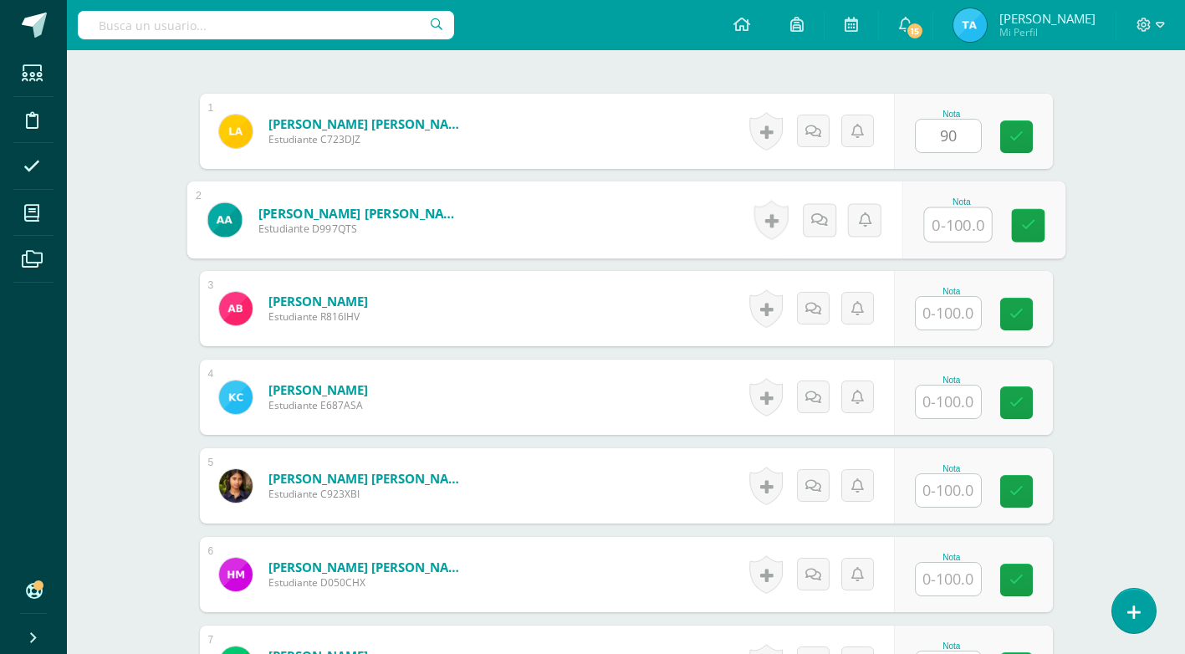
click at [951, 222] on input "text" at bounding box center [957, 224] width 67 height 33
type input "100"
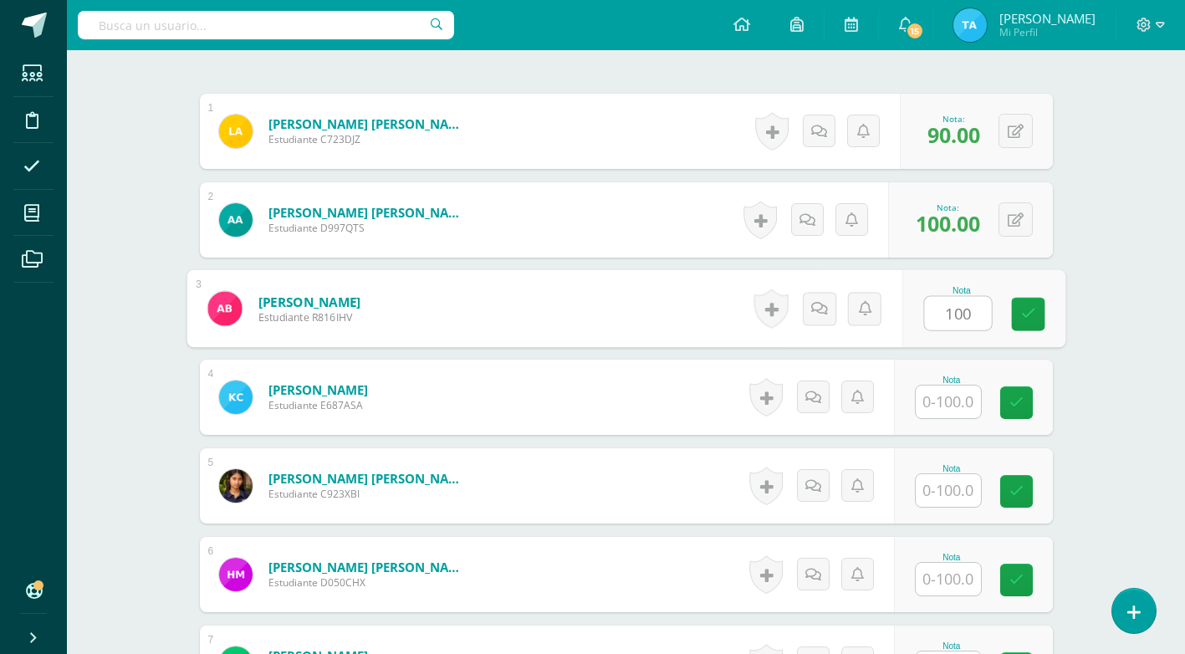
type input "100"
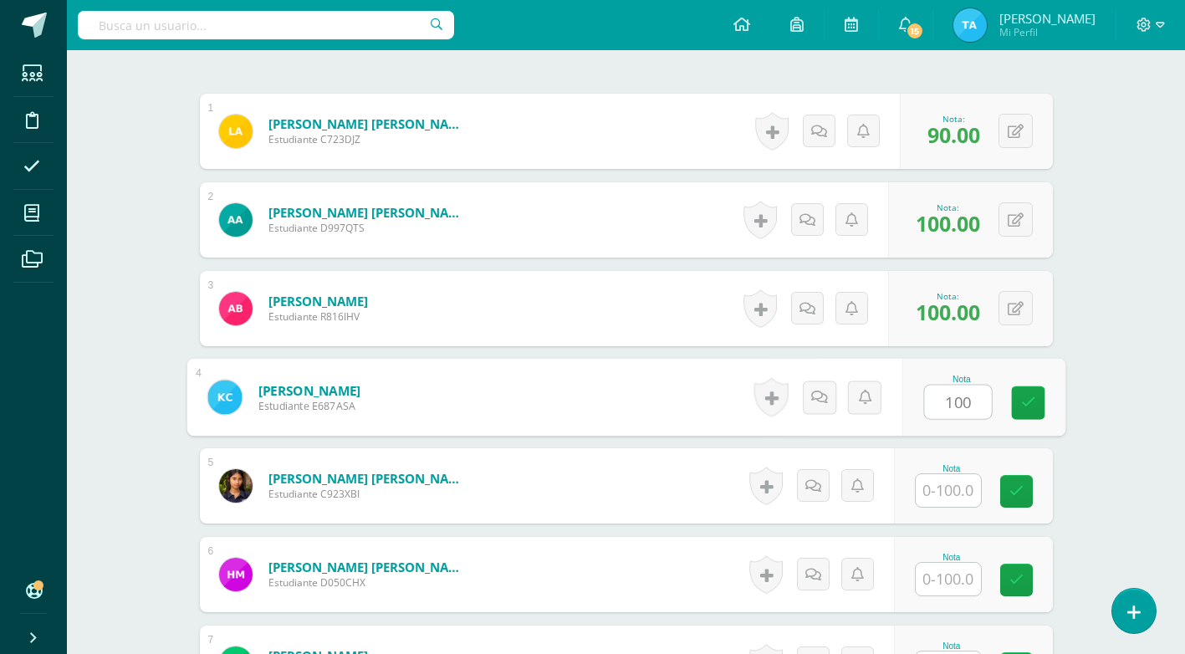
type input "100"
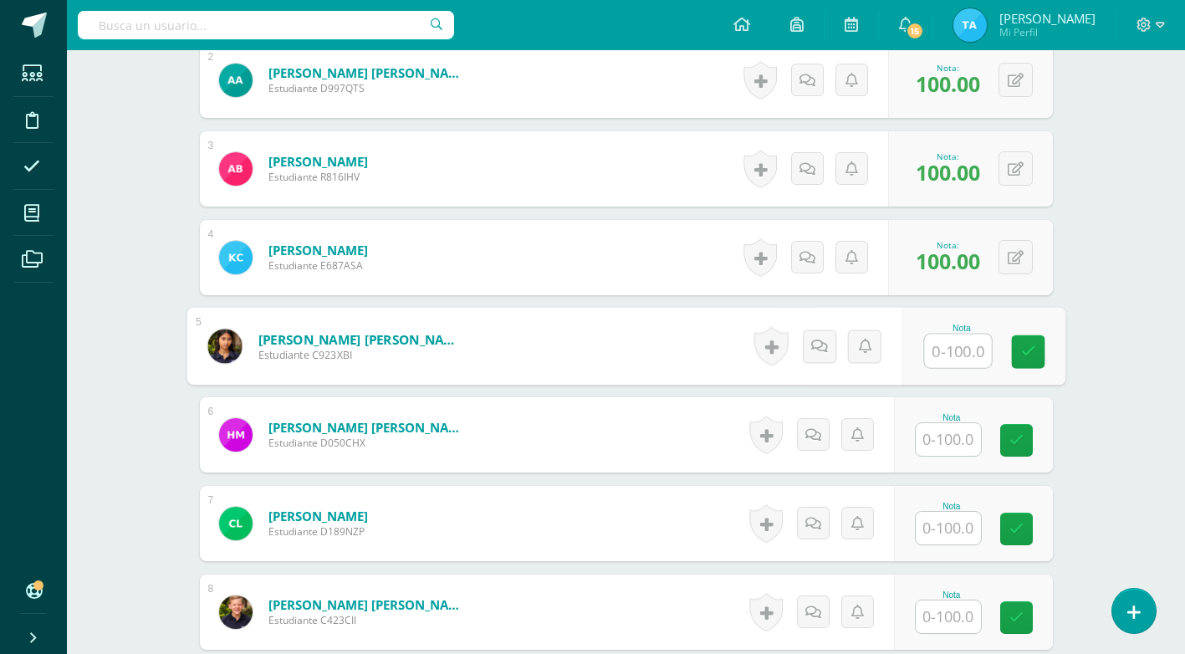
scroll to position [671, 0]
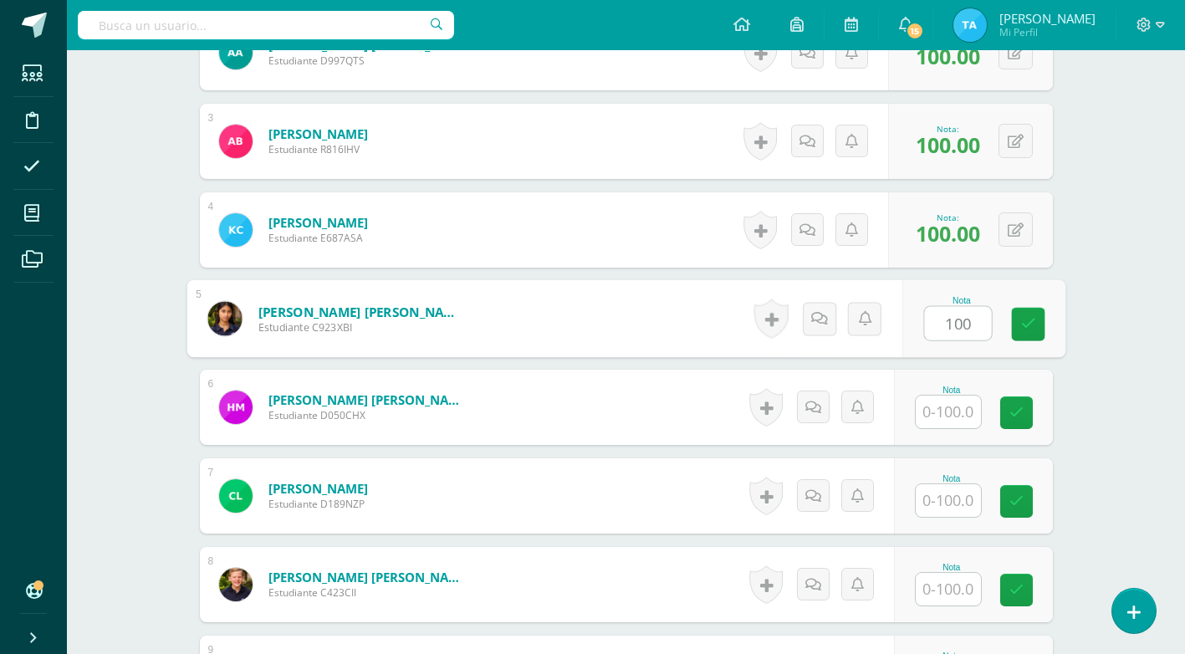
type input "100"
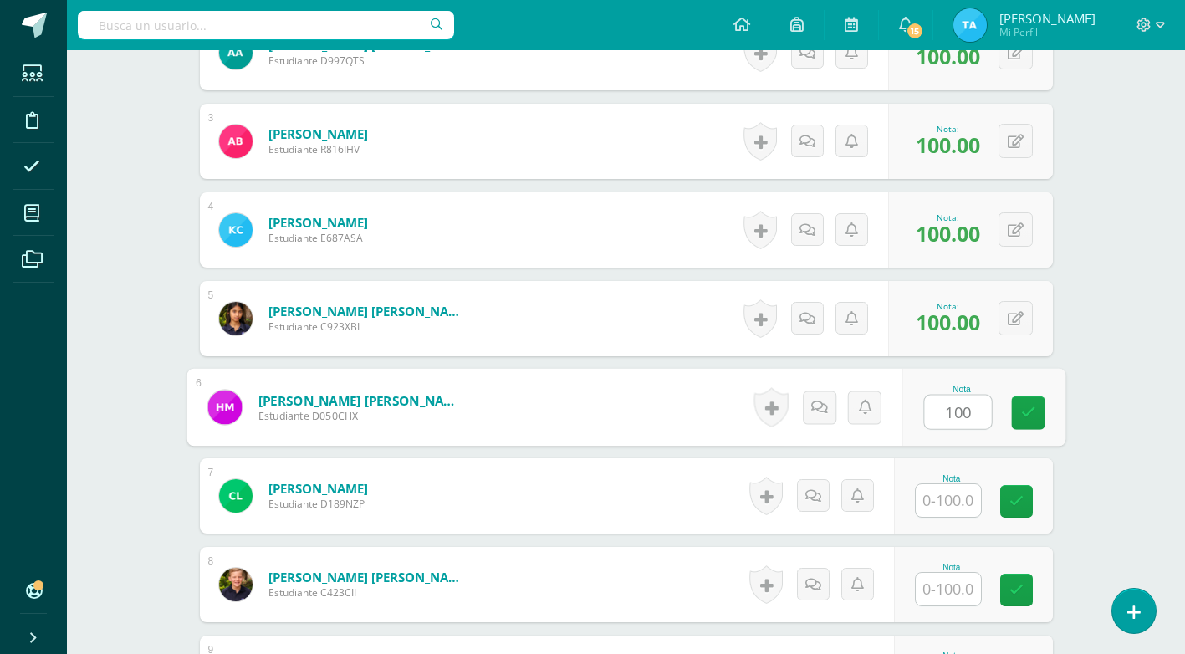
type input "100"
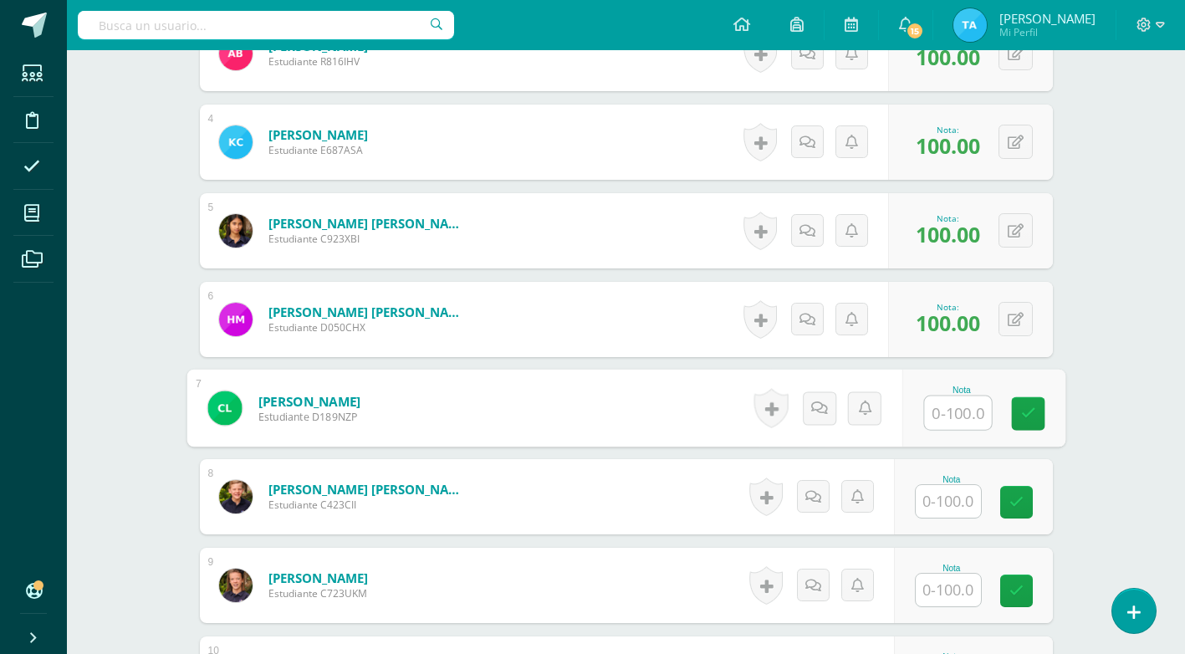
scroll to position [838, 0]
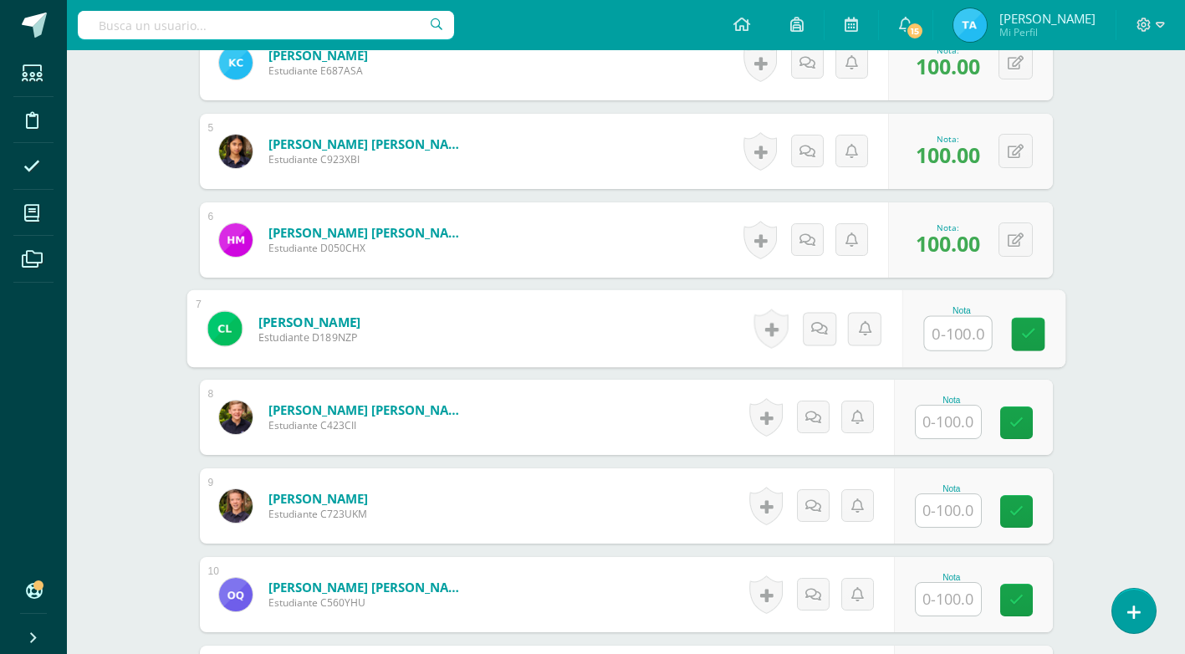
click at [960, 336] on input "text" at bounding box center [957, 333] width 67 height 33
type input "100"
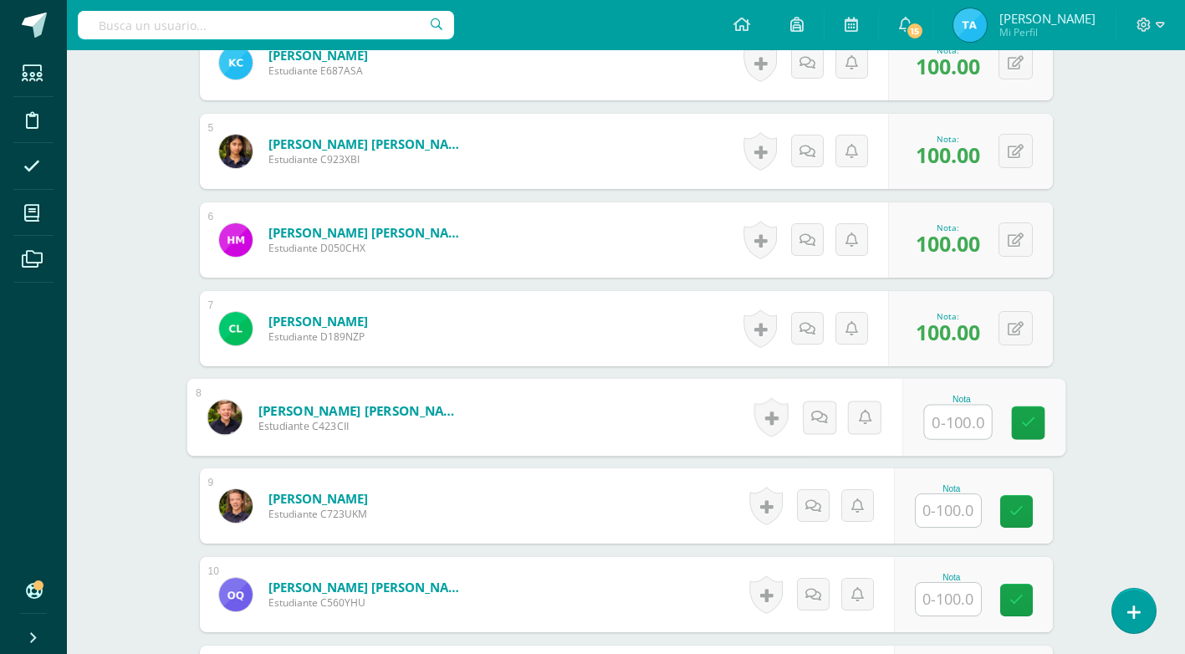
scroll to position [922, 0]
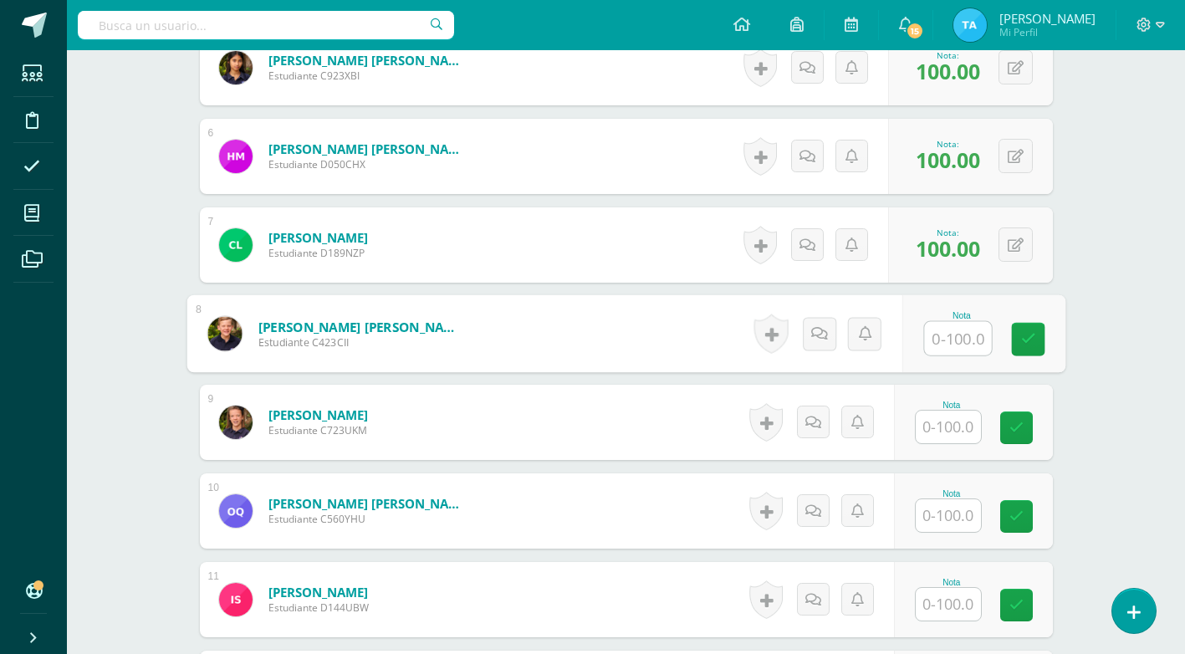
click at [964, 340] on input "text" at bounding box center [957, 338] width 67 height 33
type input "100"
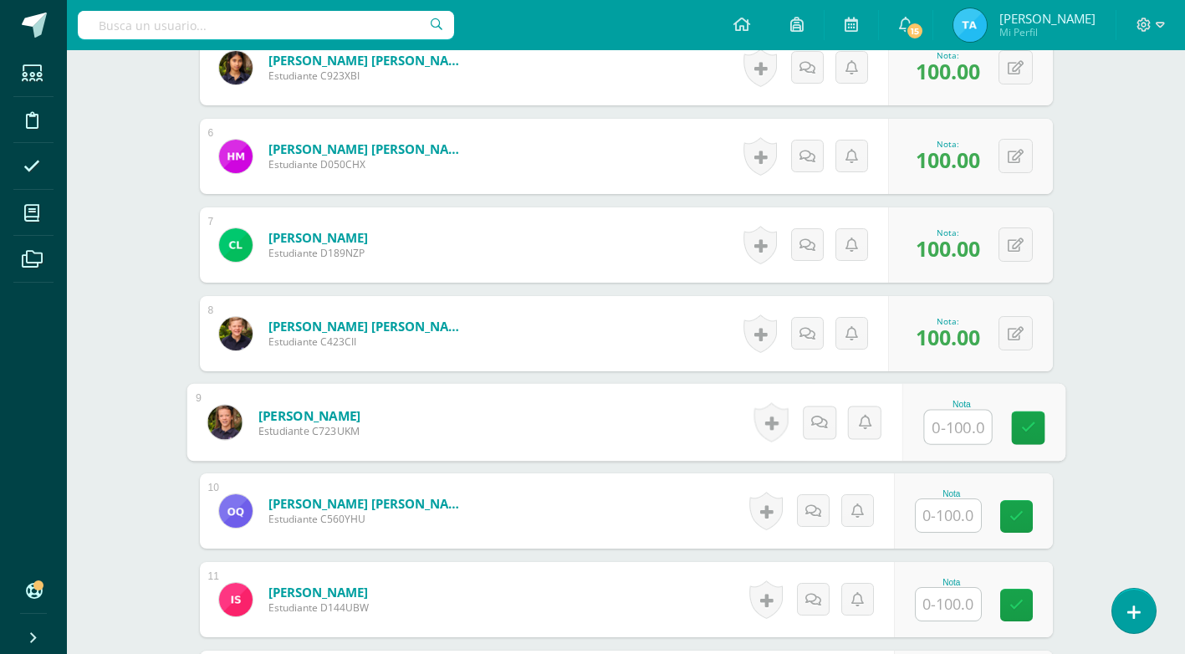
scroll to position [1089, 0]
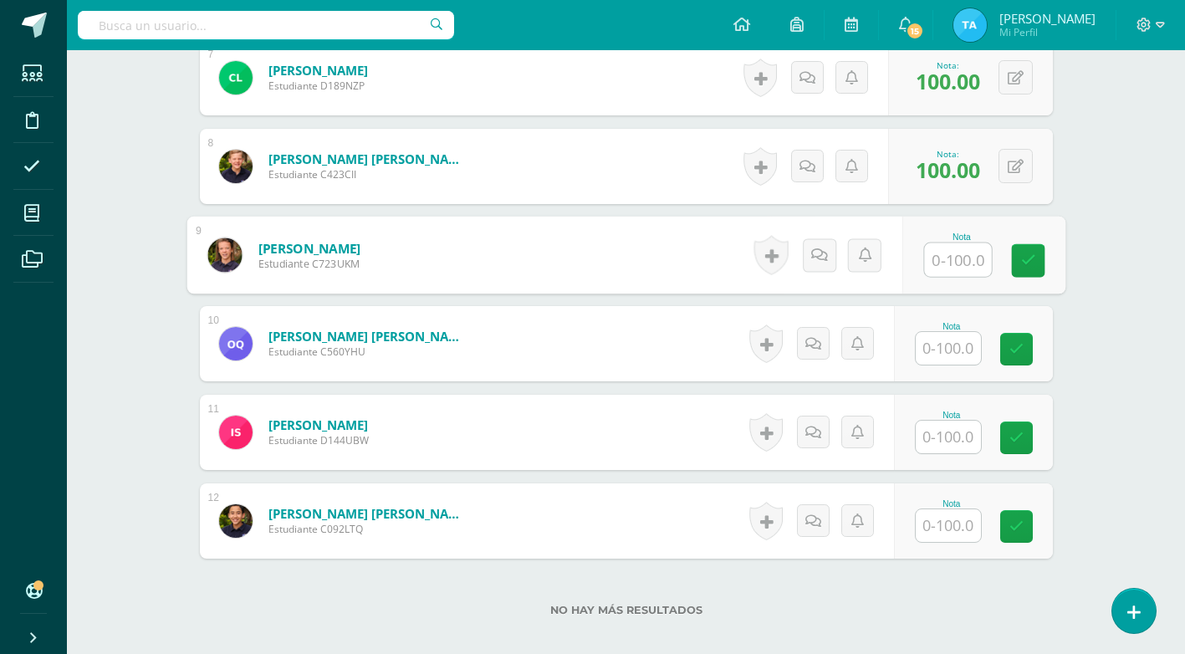
click at [960, 266] on input "text" at bounding box center [957, 259] width 67 height 33
type input "100"
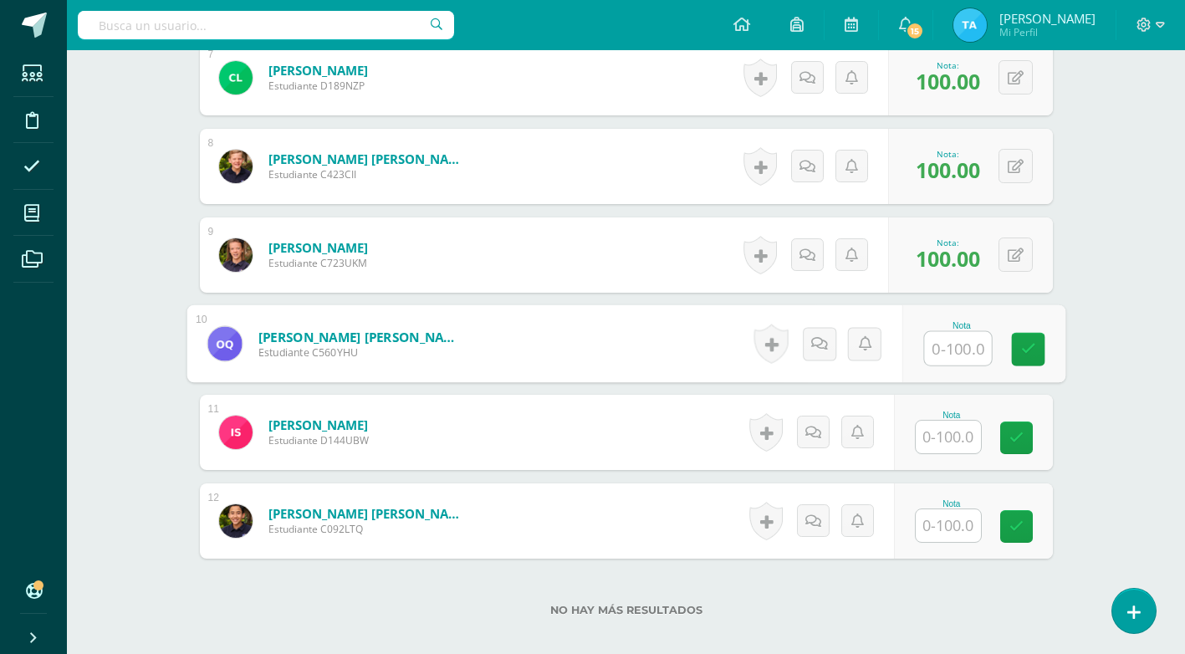
click at [958, 350] on input "text" at bounding box center [957, 348] width 67 height 33
type input "100"
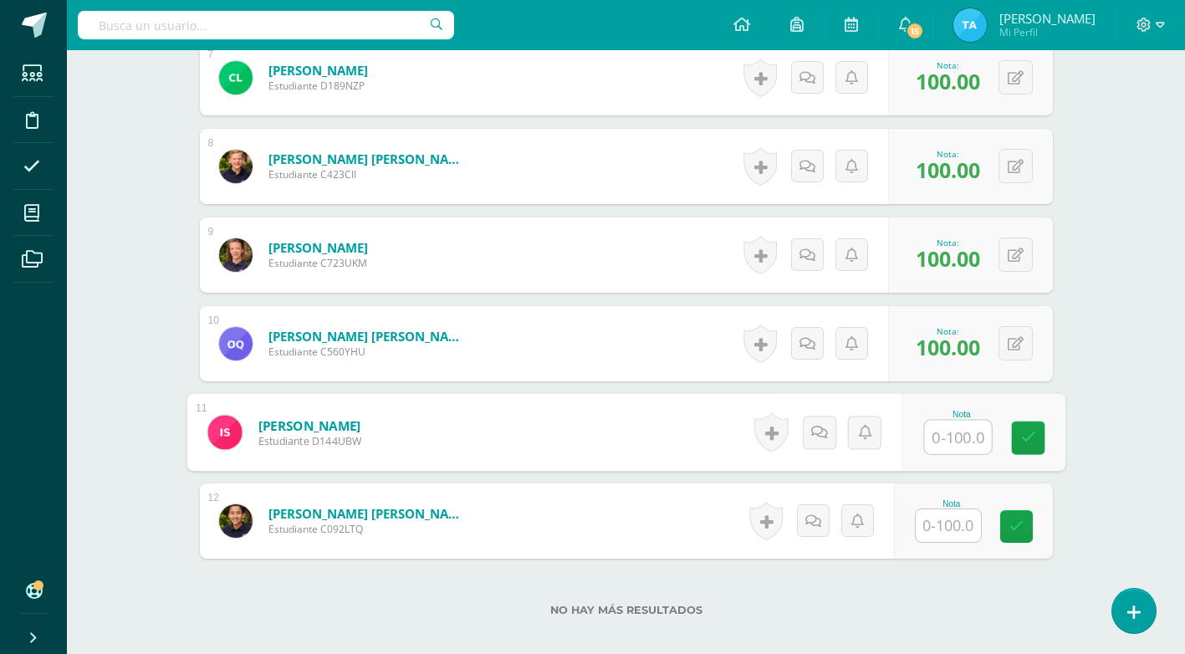
click at [964, 437] on input "text" at bounding box center [957, 437] width 67 height 33
type input "100"
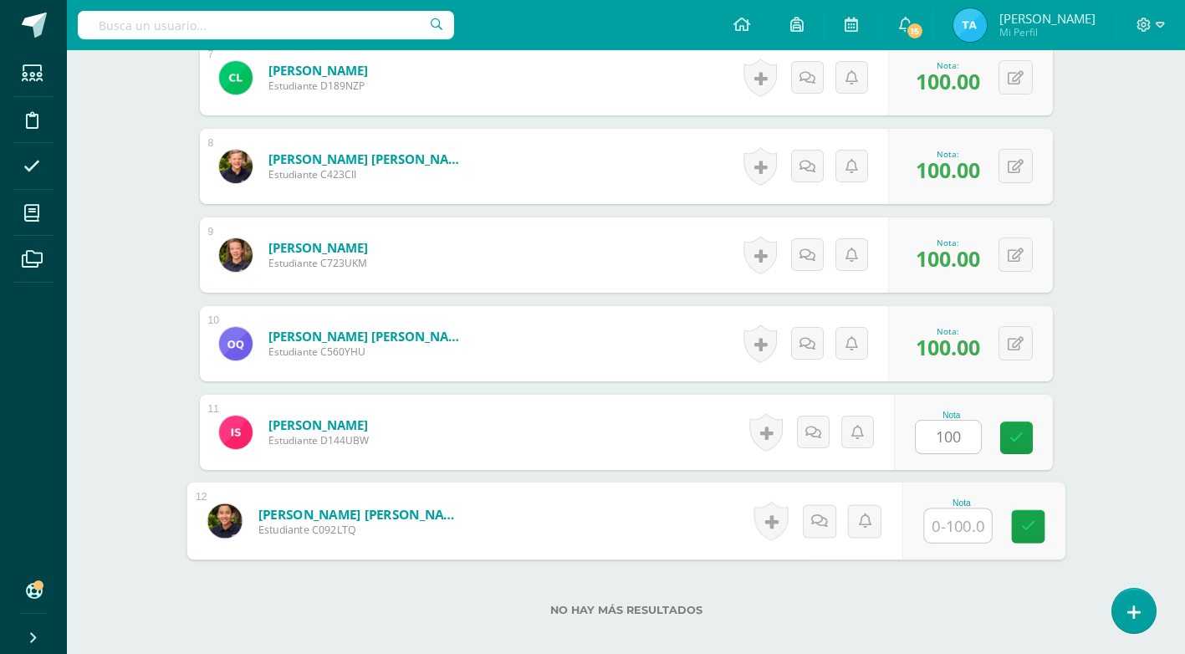
click at [968, 524] on input "text" at bounding box center [957, 525] width 67 height 33
type input "100"
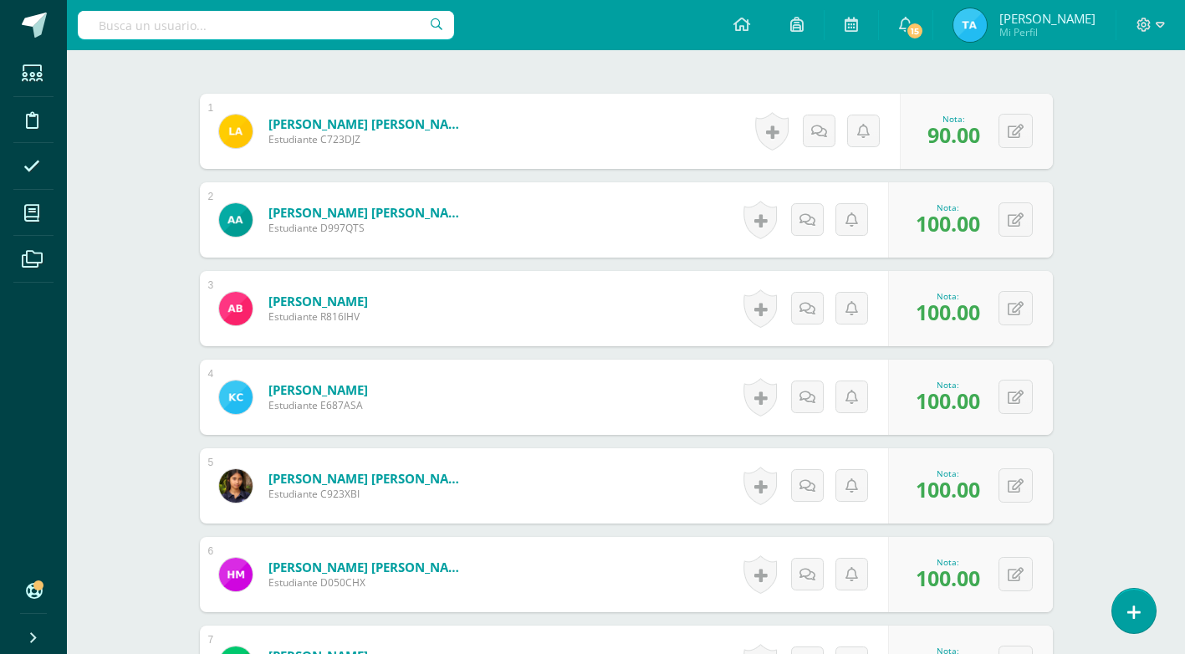
scroll to position [2, 0]
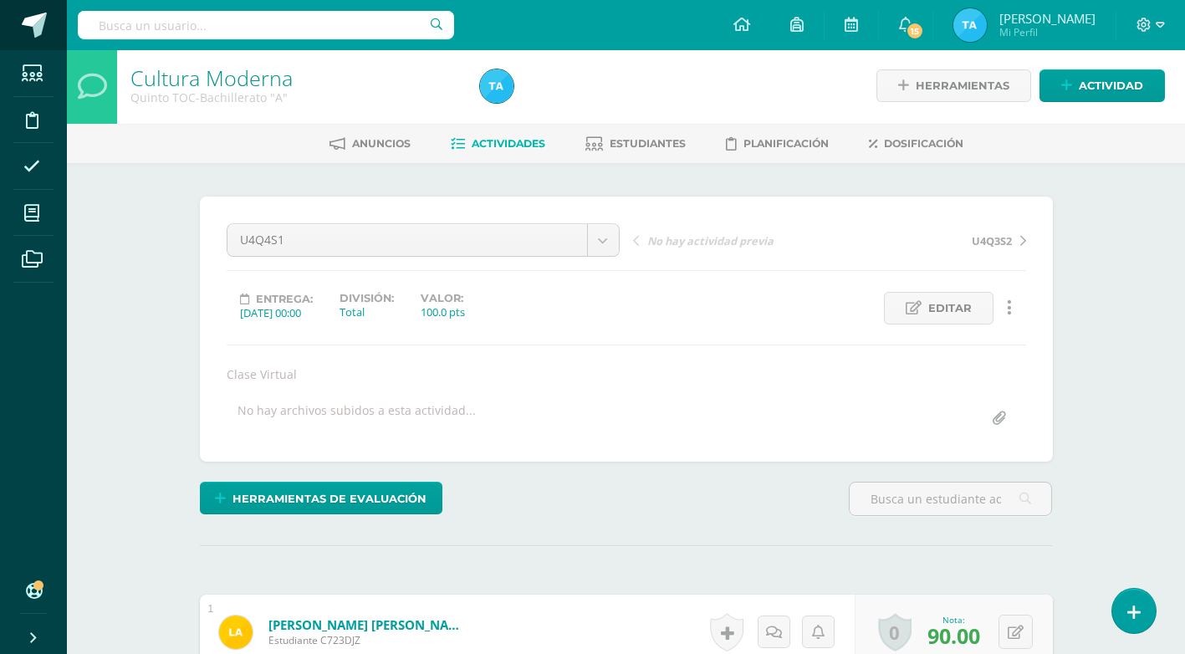
scroll to position [3, 0]
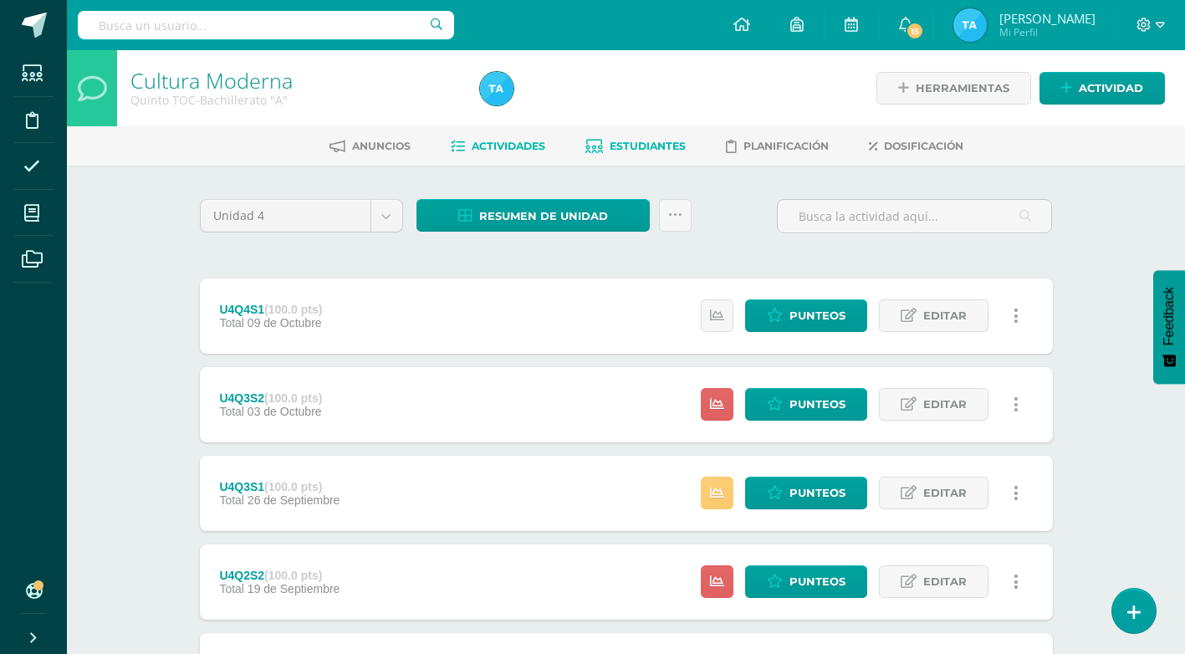
click at [654, 141] on span "Estudiantes" at bounding box center [648, 146] width 76 height 13
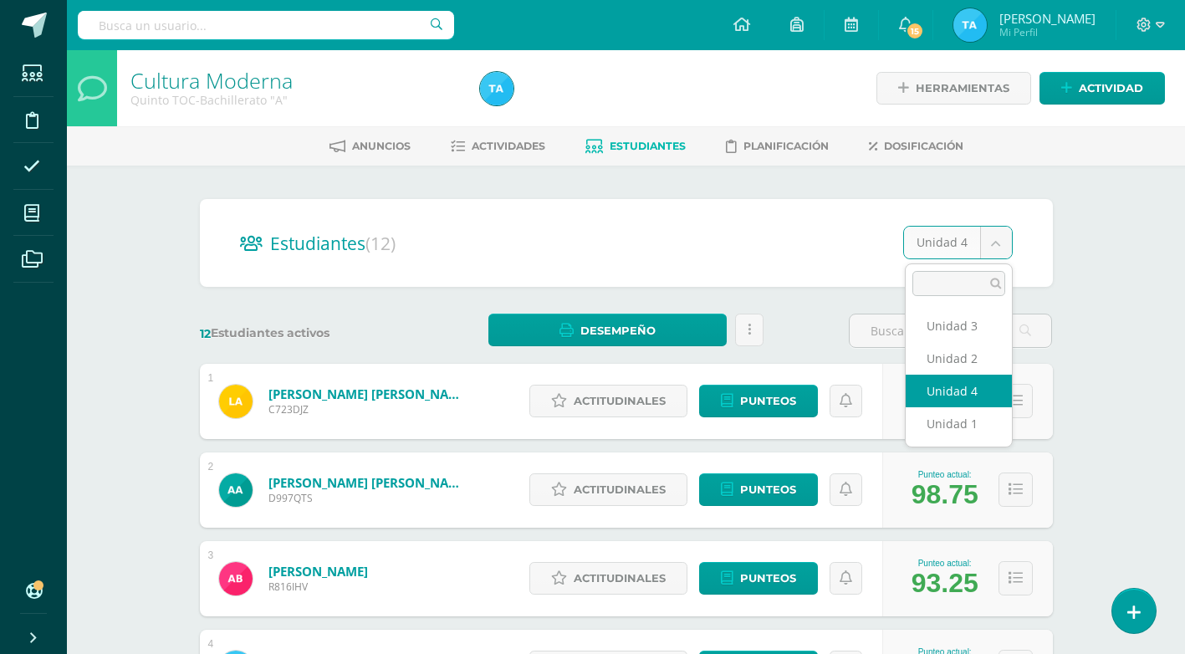
select select "/dashboard/teacher/section/3060/students/?unit=89128"
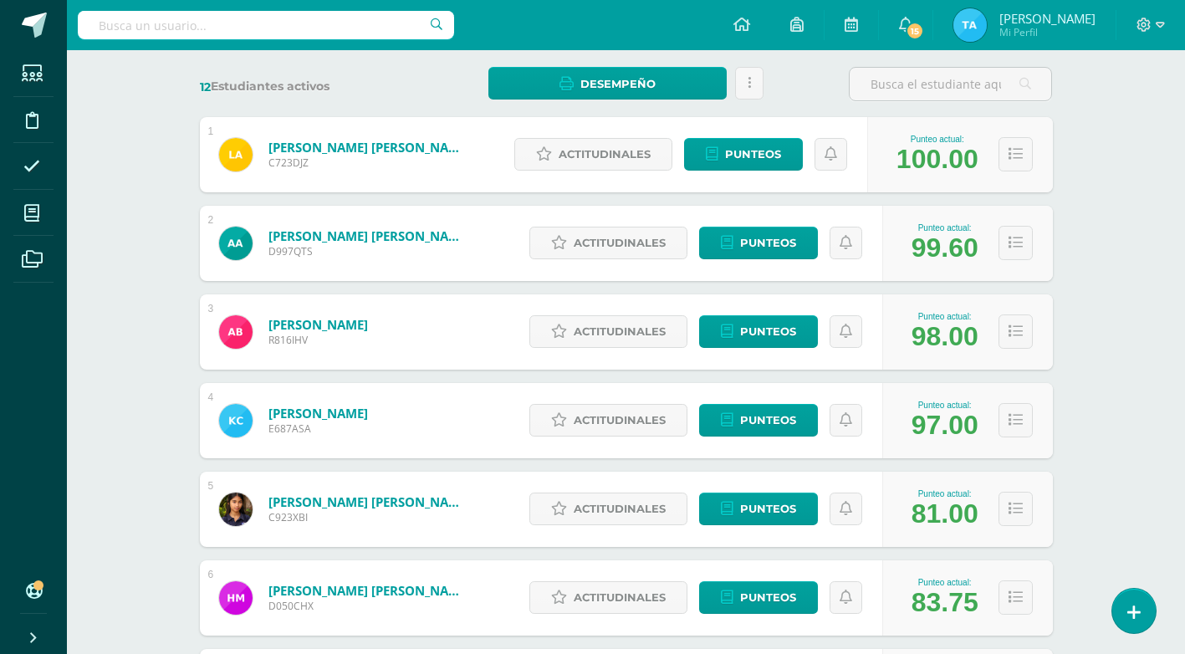
scroll to position [35, 0]
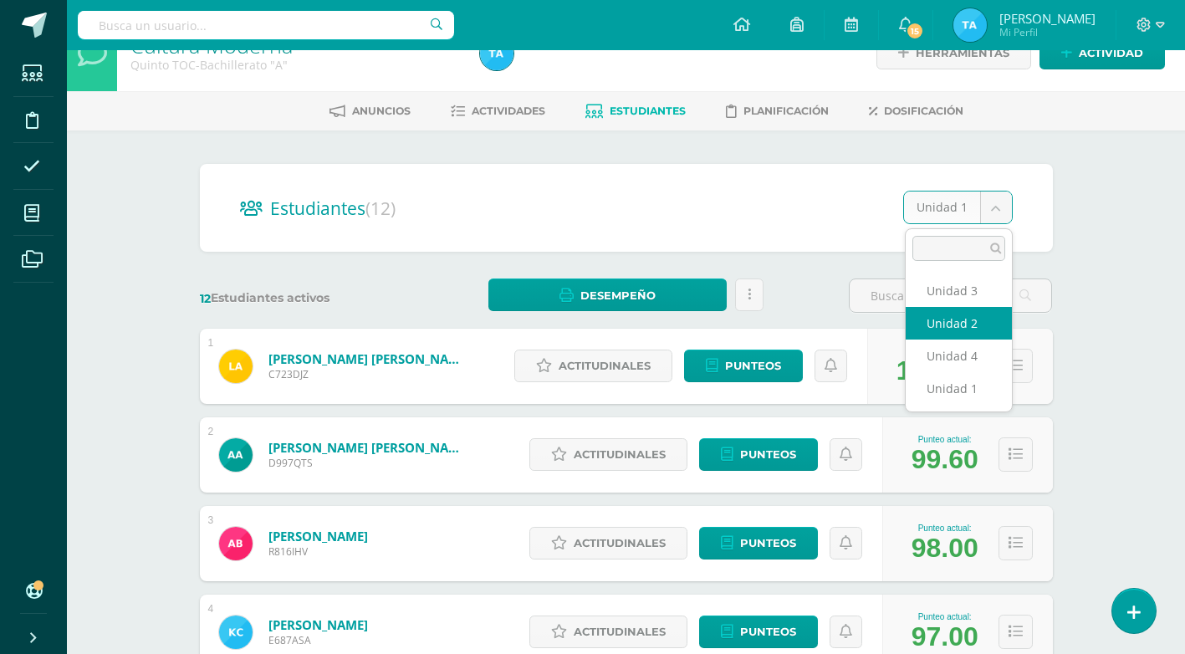
select select "/dashboard/teacher/section/3060/students/?unit=89130"
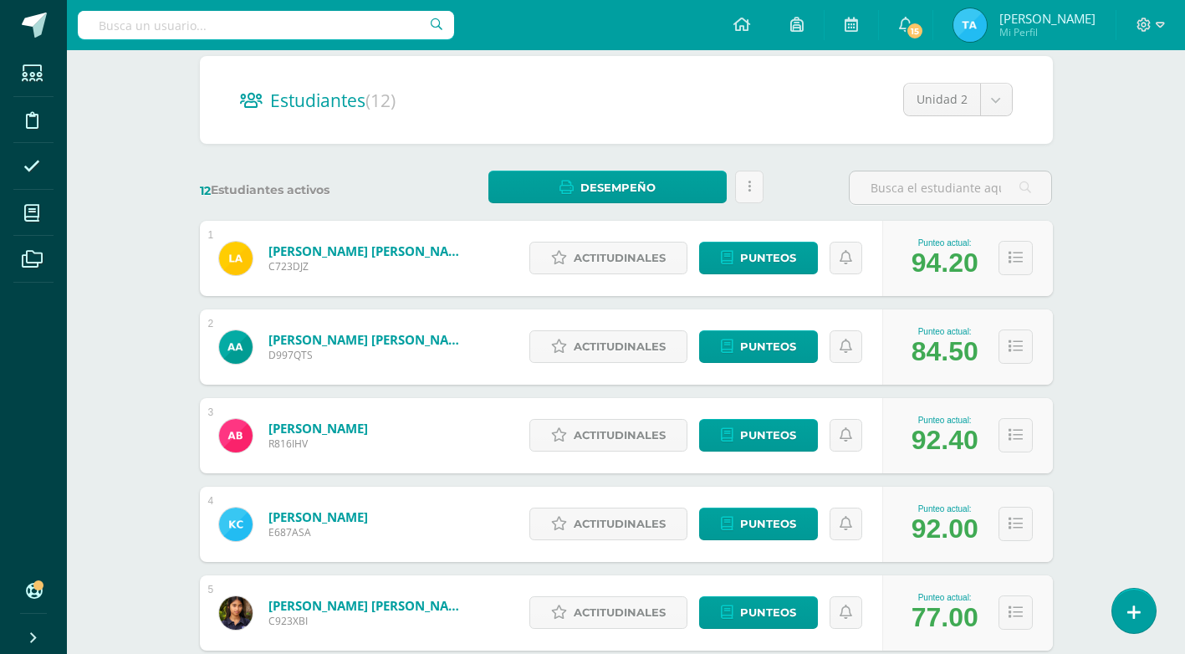
scroll to position [119, 0]
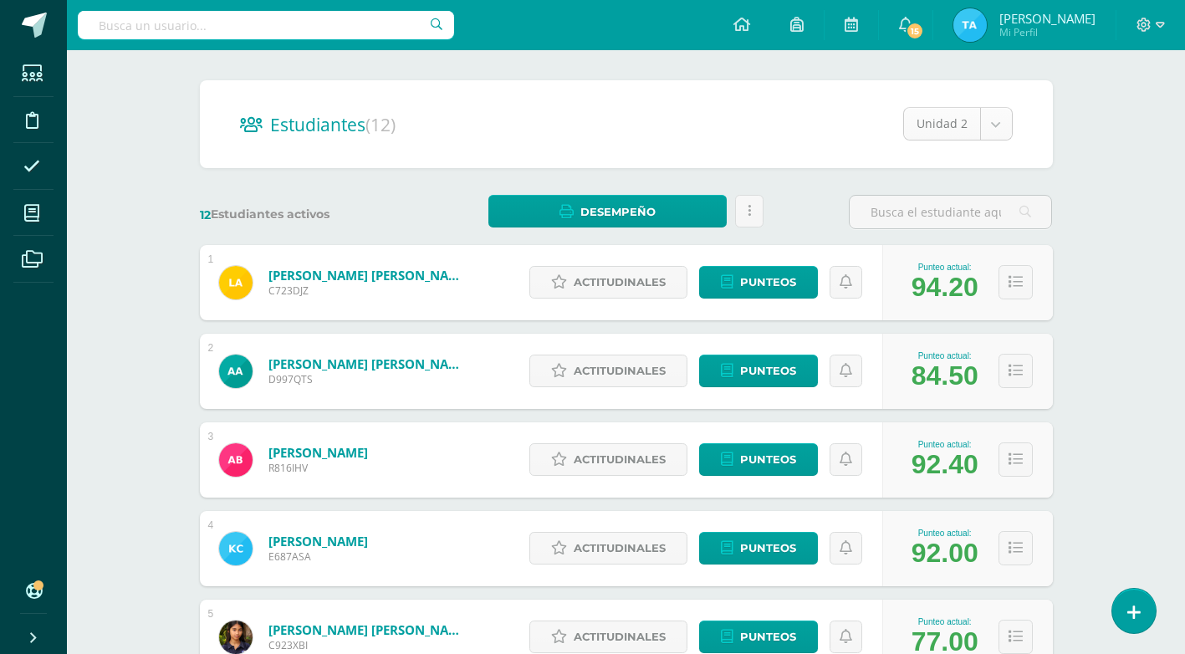
click at [994, 122] on body "Estudiantes Disciplina Asistencia Mis cursos Archivos Soporte Ayuda Reportar un…" at bounding box center [592, 643] width 1185 height 1525
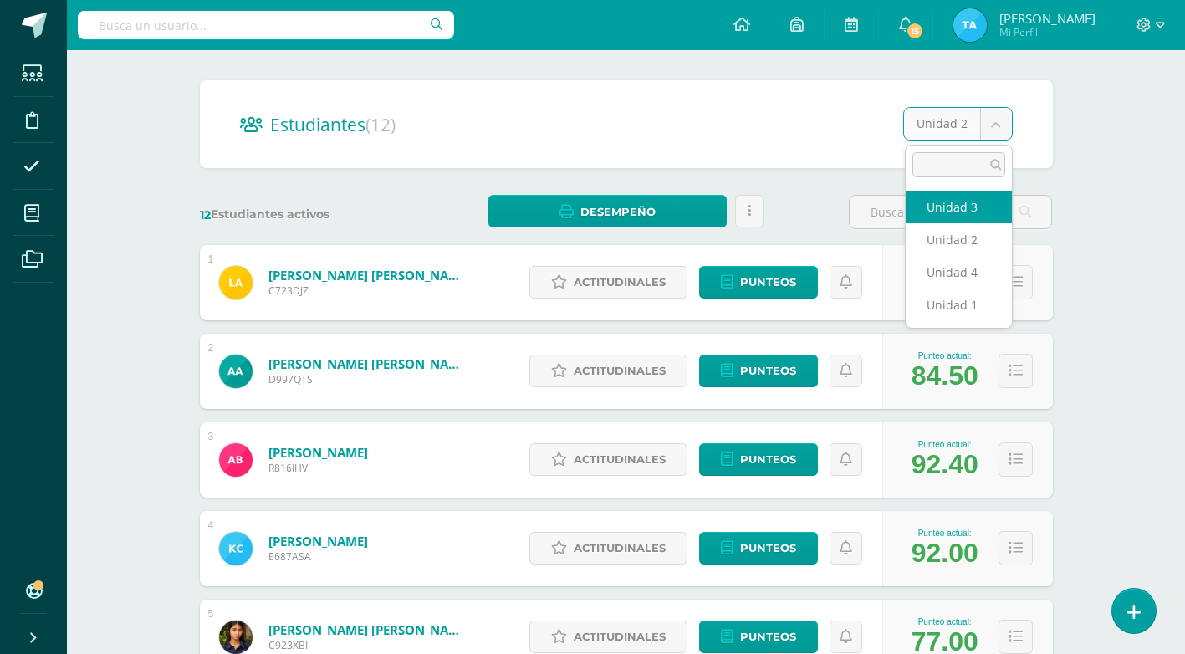
select select "/dashboard/teacher/section/3060/students/?unit=89132"
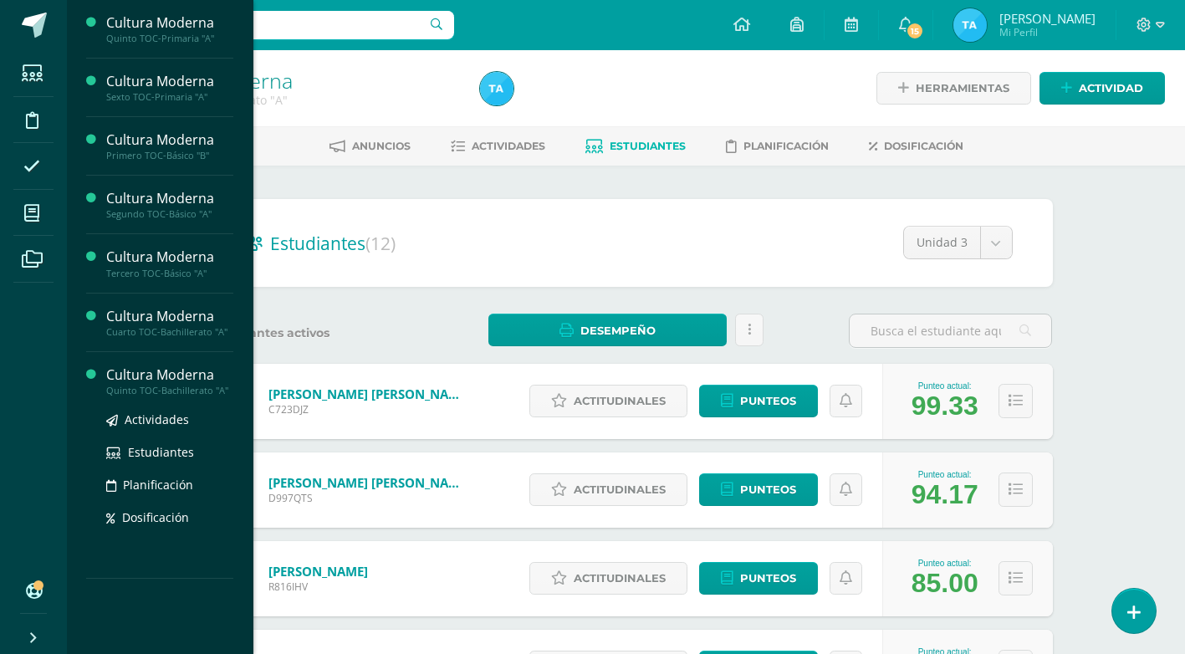
click at [136, 376] on div "Cultura Moderna" at bounding box center [169, 374] width 127 height 19
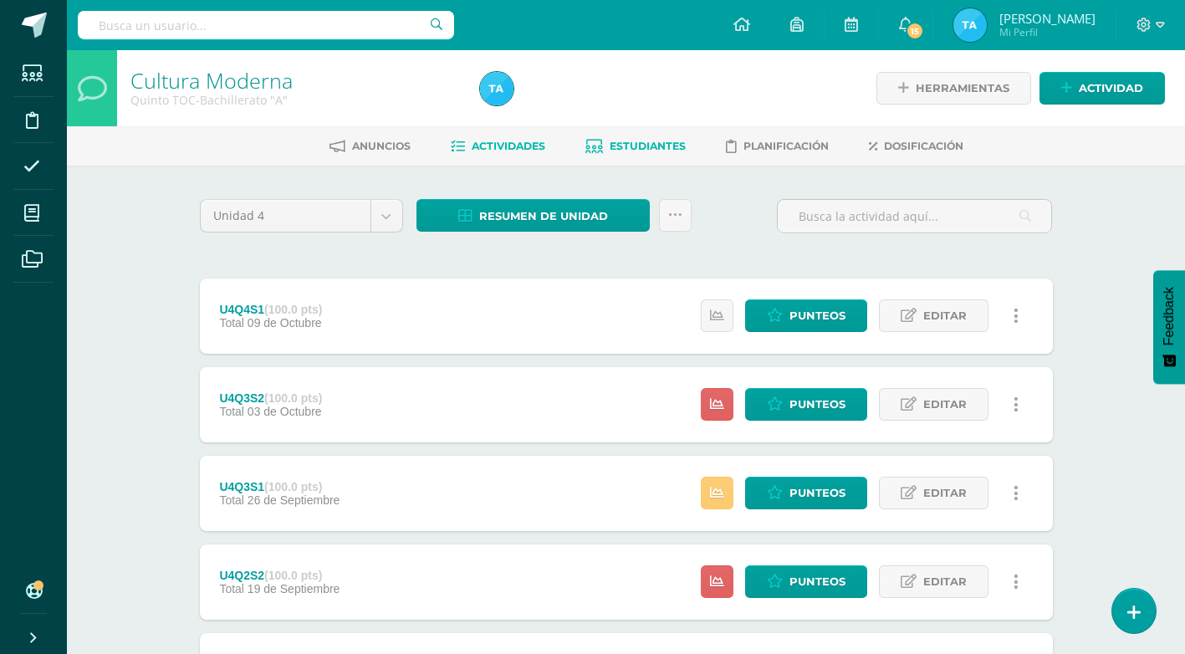
click at [630, 146] on span "Estudiantes" at bounding box center [648, 146] width 76 height 13
